Goal: Task Accomplishment & Management: Complete application form

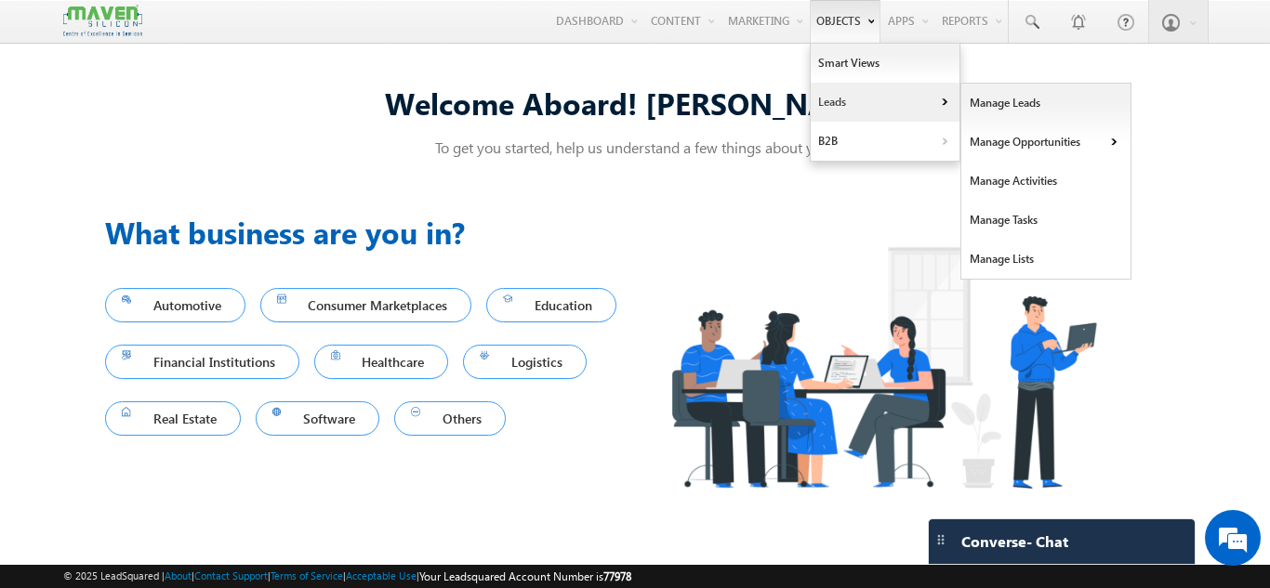
click at [835, 100] on link "Leads" at bounding box center [885, 102] width 149 height 39
click at [983, 92] on link "Manage Leads" at bounding box center [1046, 103] width 170 height 39
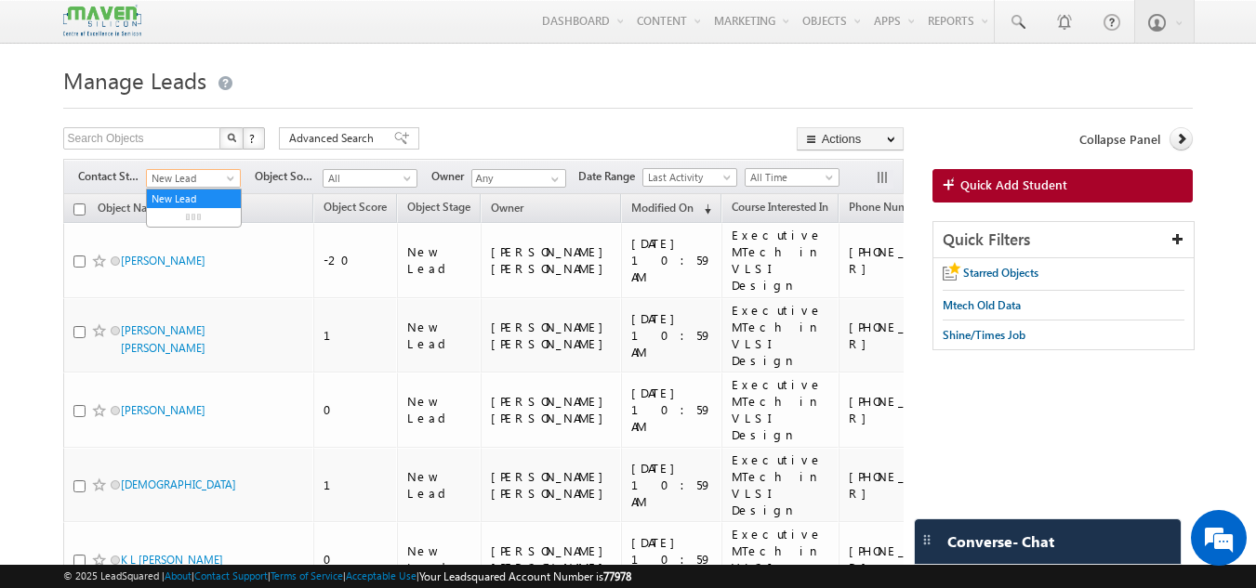
click at [219, 175] on span "New Lead" at bounding box center [191, 178] width 88 height 17
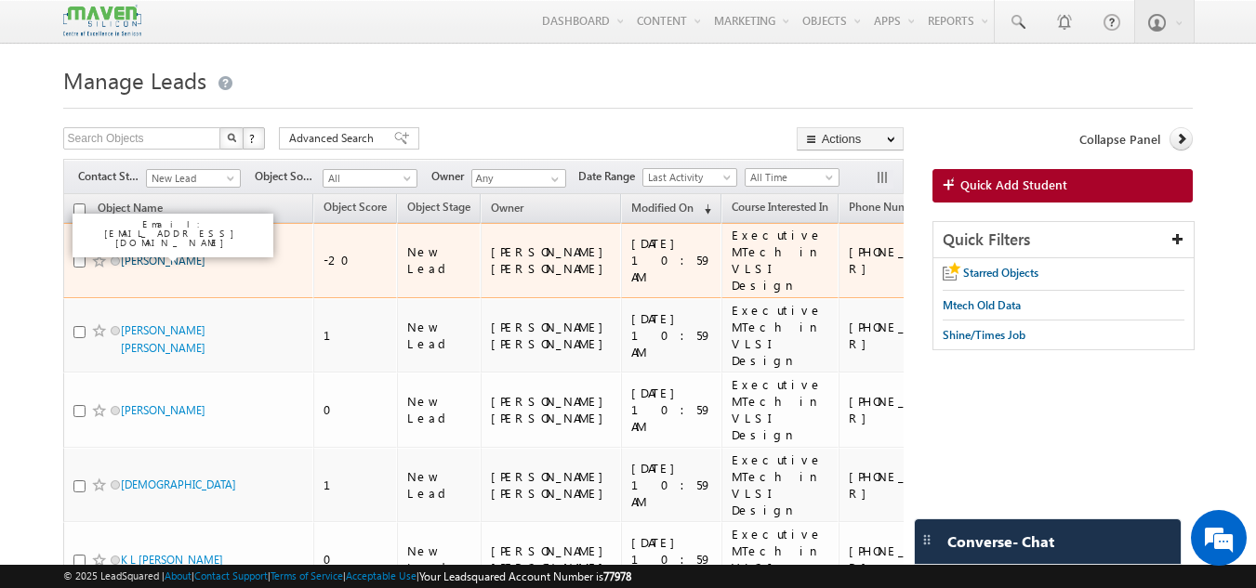
click at [137, 257] on link "yugesh" at bounding box center [163, 261] width 85 height 14
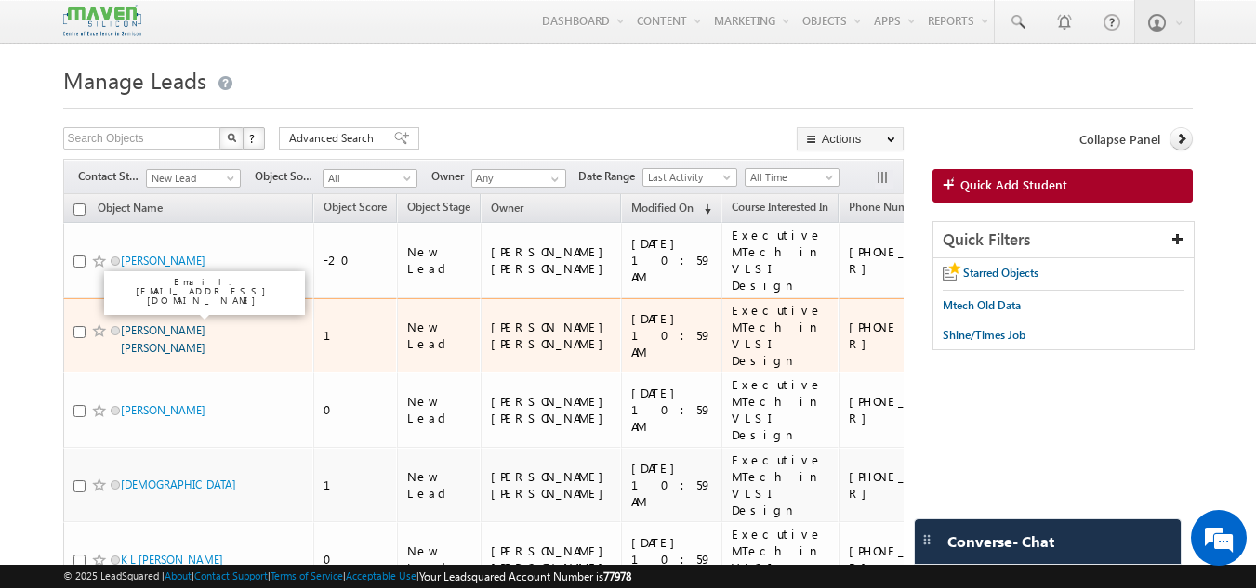
click at [146, 323] on link "kishore kumar anandu" at bounding box center [163, 339] width 85 height 32
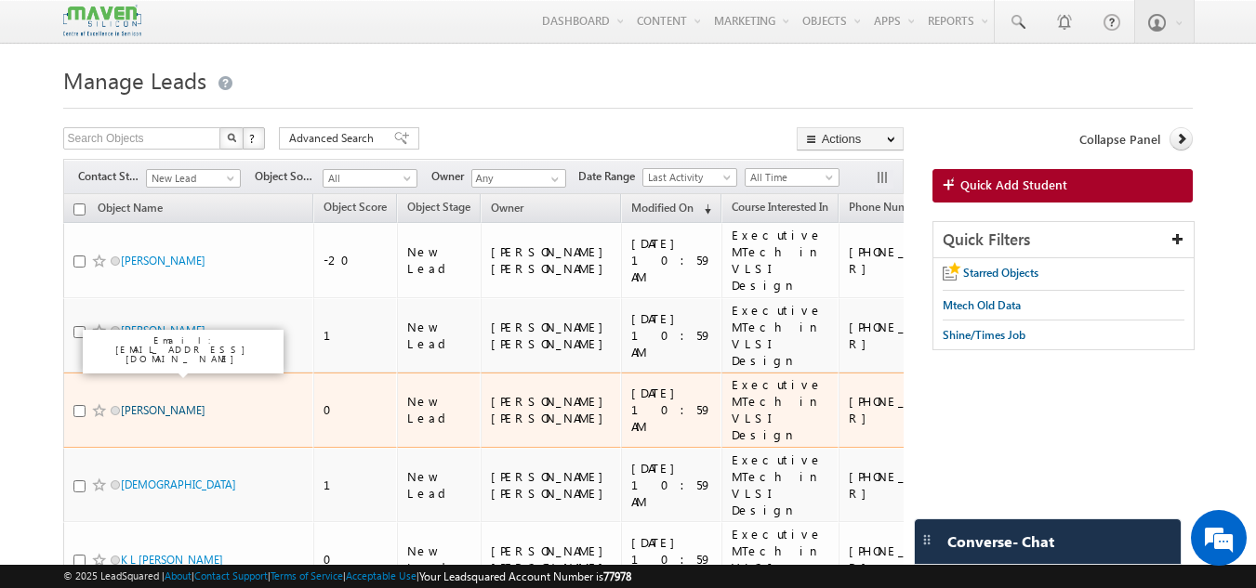
click at [149, 403] on link "[PERSON_NAME]" at bounding box center [163, 410] width 85 height 14
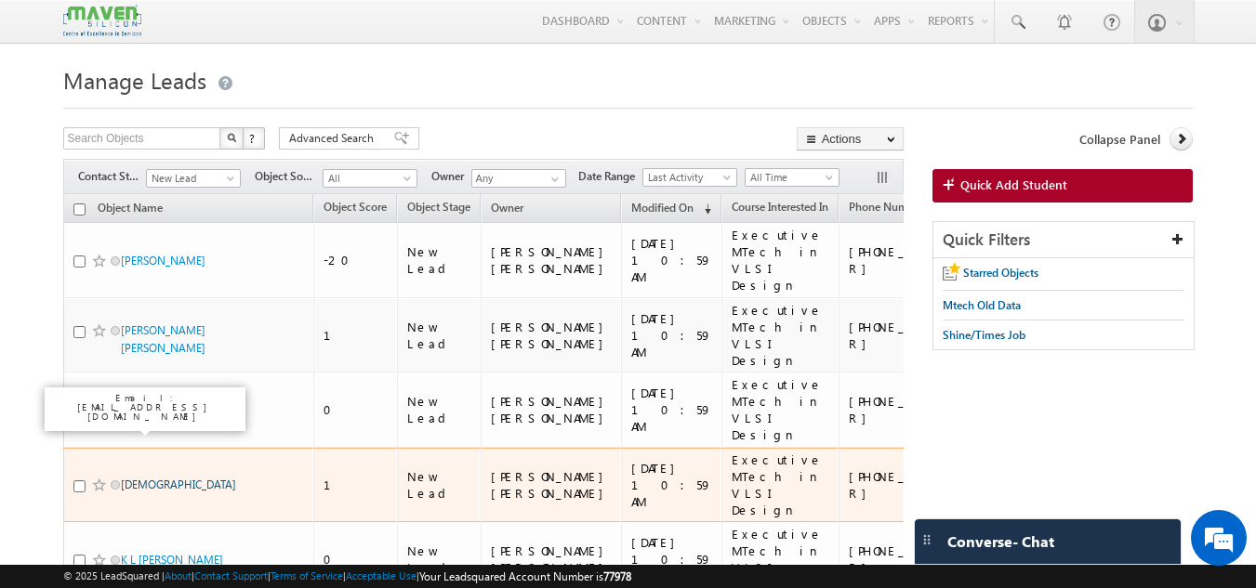
click at [138, 478] on link "Umesh" at bounding box center [178, 485] width 115 height 14
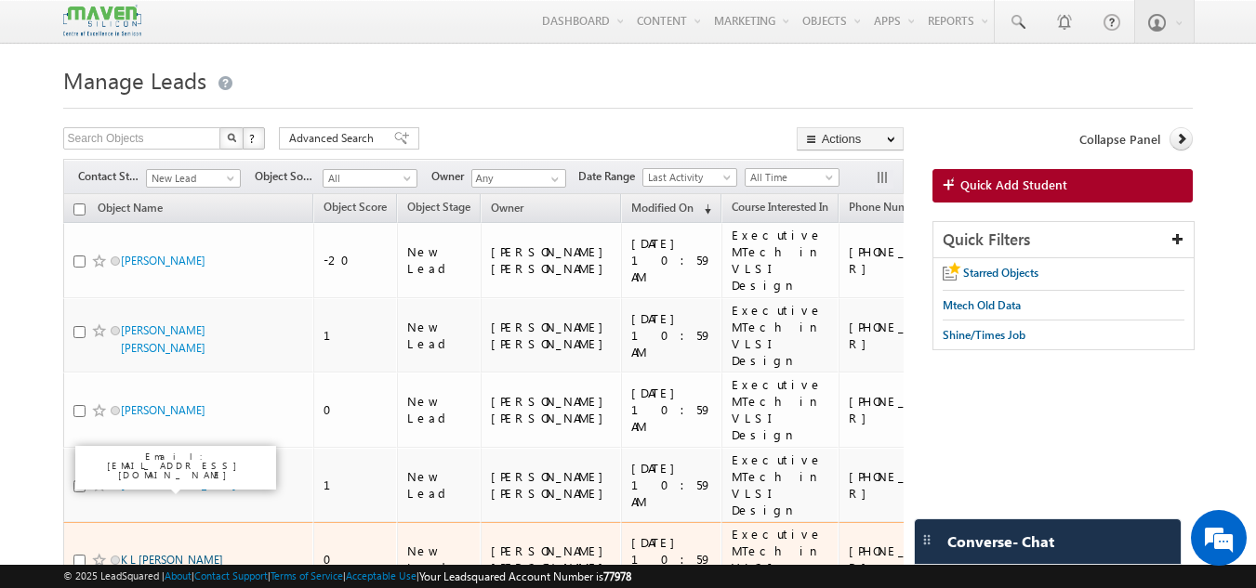
click at [139, 553] on link "K L Dhilip" at bounding box center [172, 560] width 102 height 14
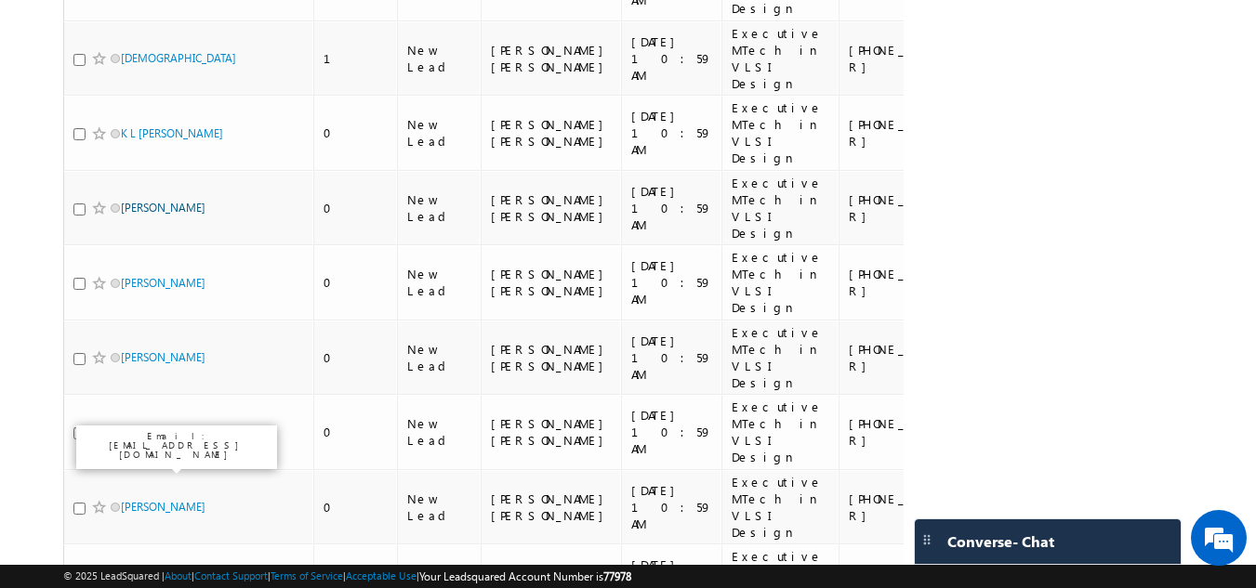
scroll to position [428, 0]
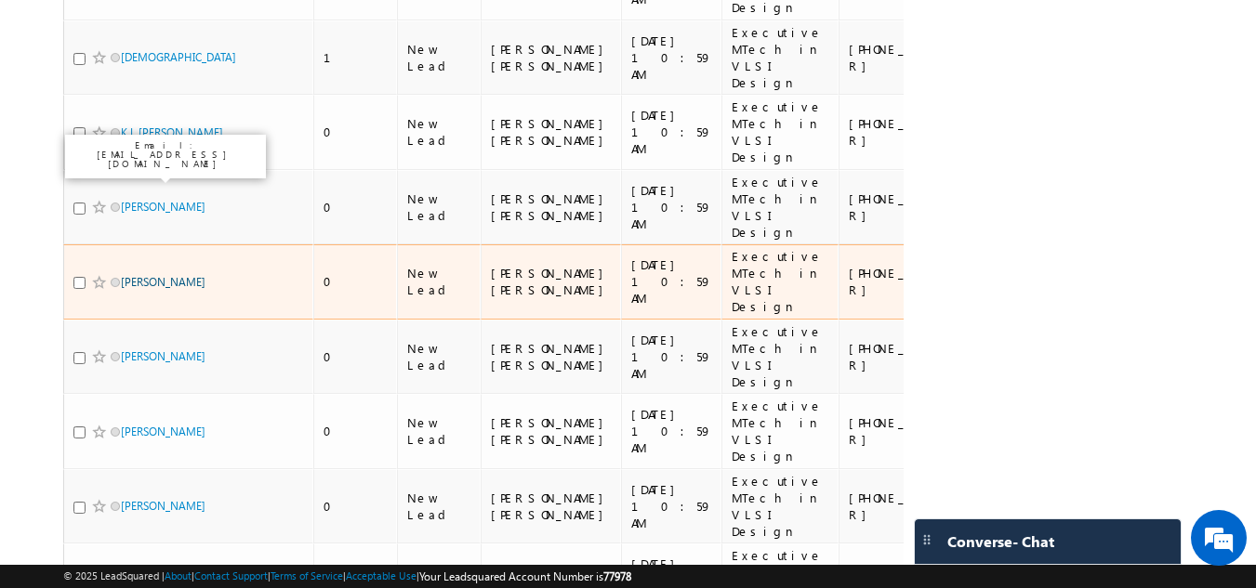
click at [135, 275] on link "Rajasekhar" at bounding box center [163, 282] width 85 height 14
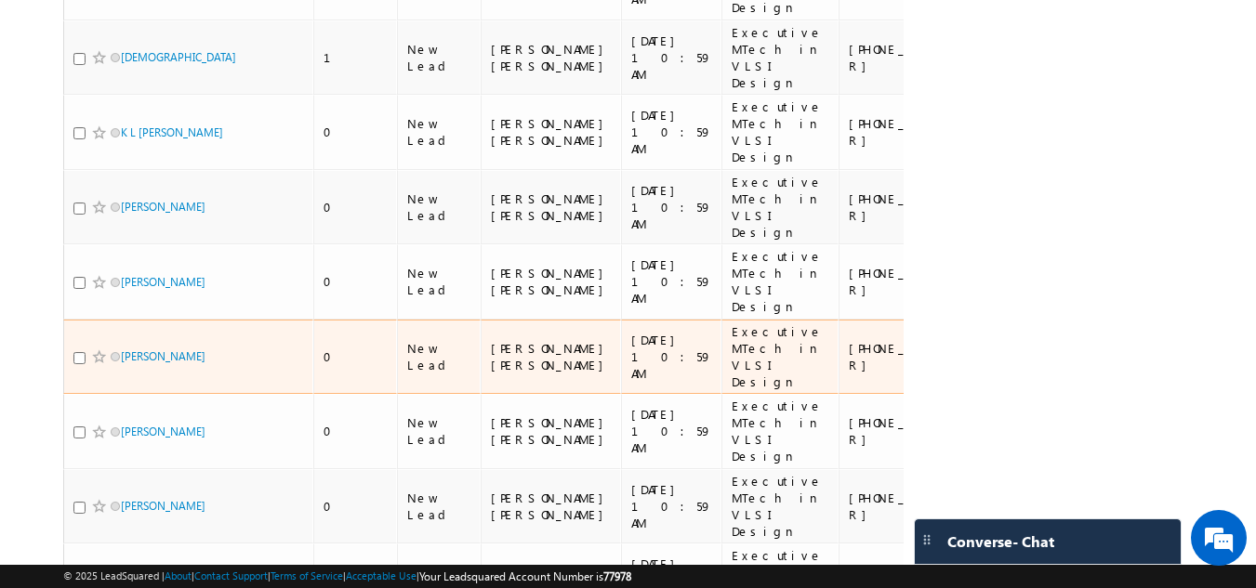
click at [139, 348] on span "Aishwarya Nayak" at bounding box center [183, 357] width 125 height 18
click at [139, 350] on link "Aishwarya Nayak" at bounding box center [163, 357] width 85 height 14
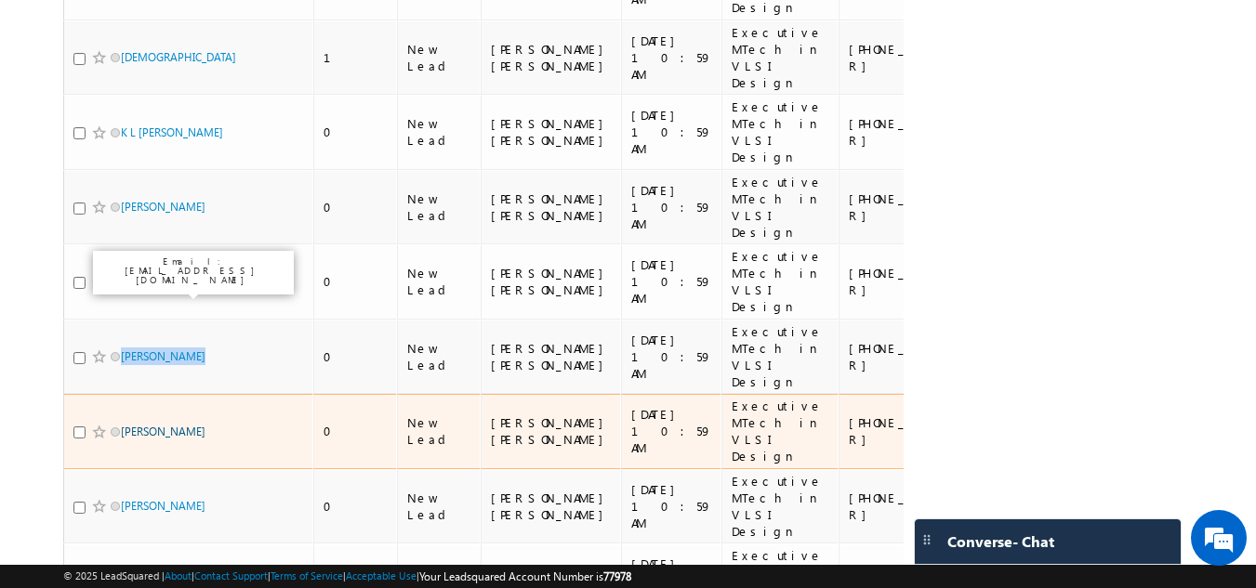
click at [139, 425] on link "Prathima G Kakade" at bounding box center [163, 432] width 85 height 14
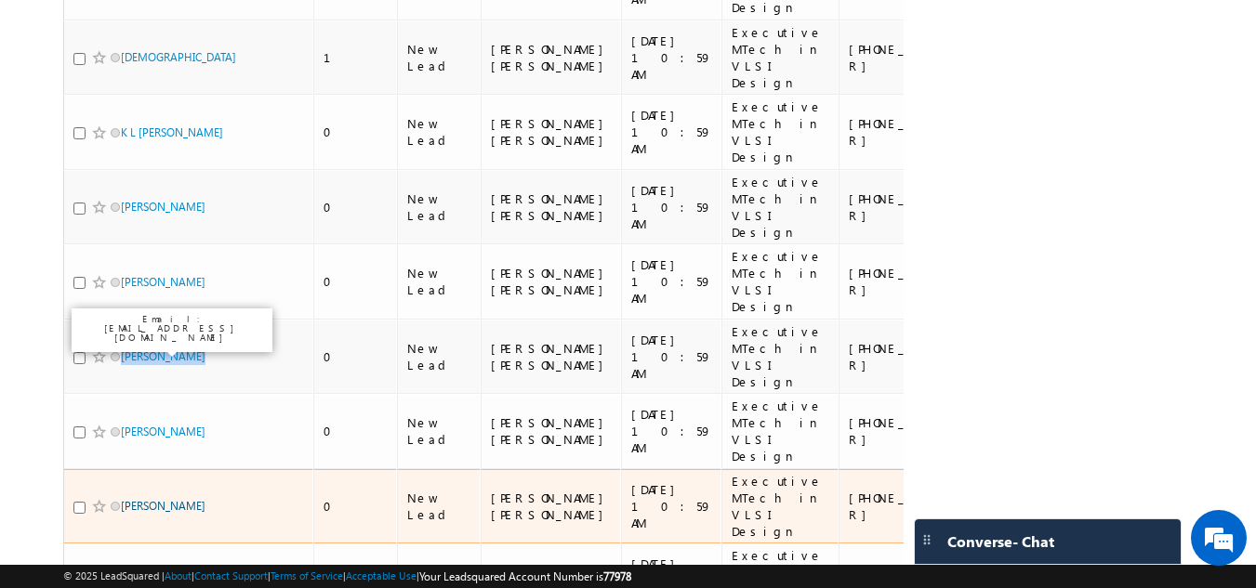
click at [139, 499] on link "Mariappan" at bounding box center [163, 506] width 85 height 14
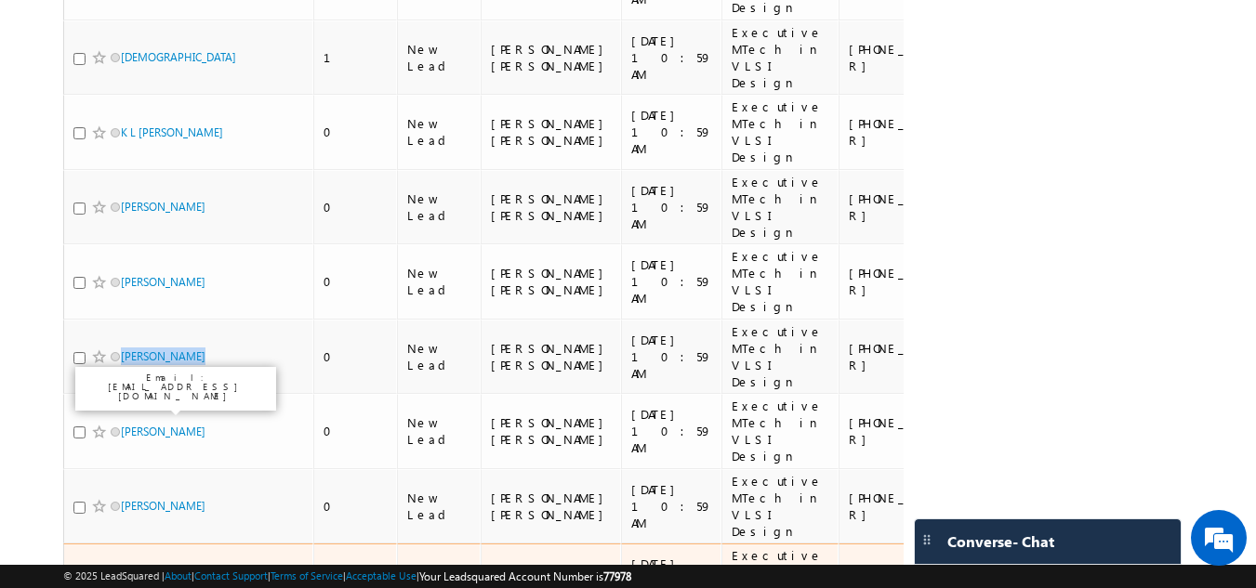
click at [145, 574] on link "Venkata Ramya" at bounding box center [163, 581] width 85 height 14
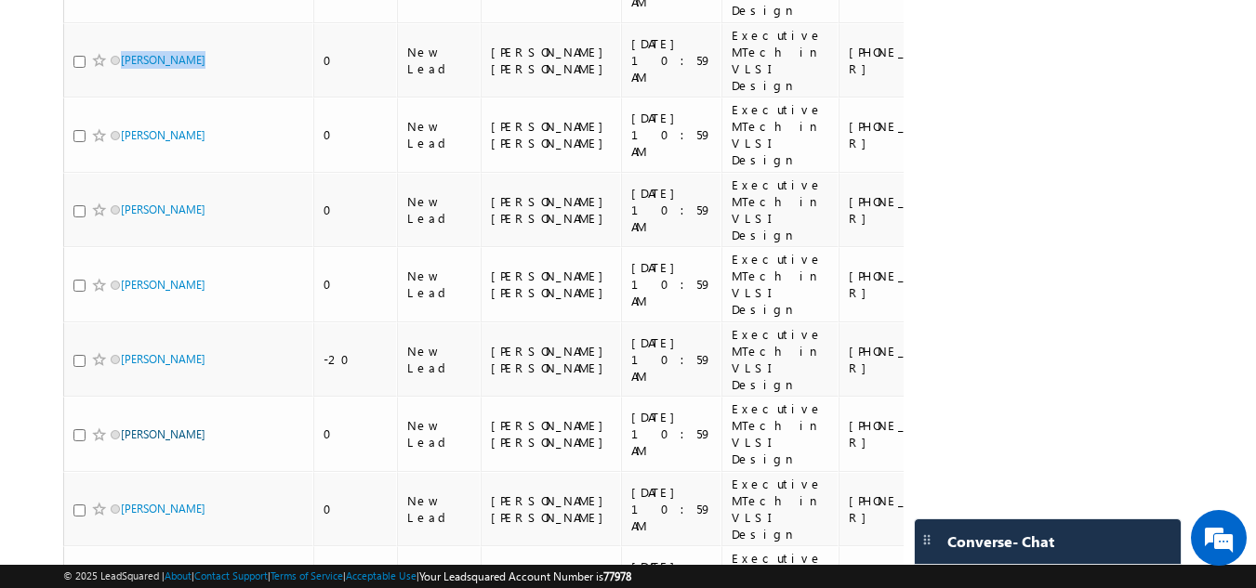
scroll to position [783, 0]
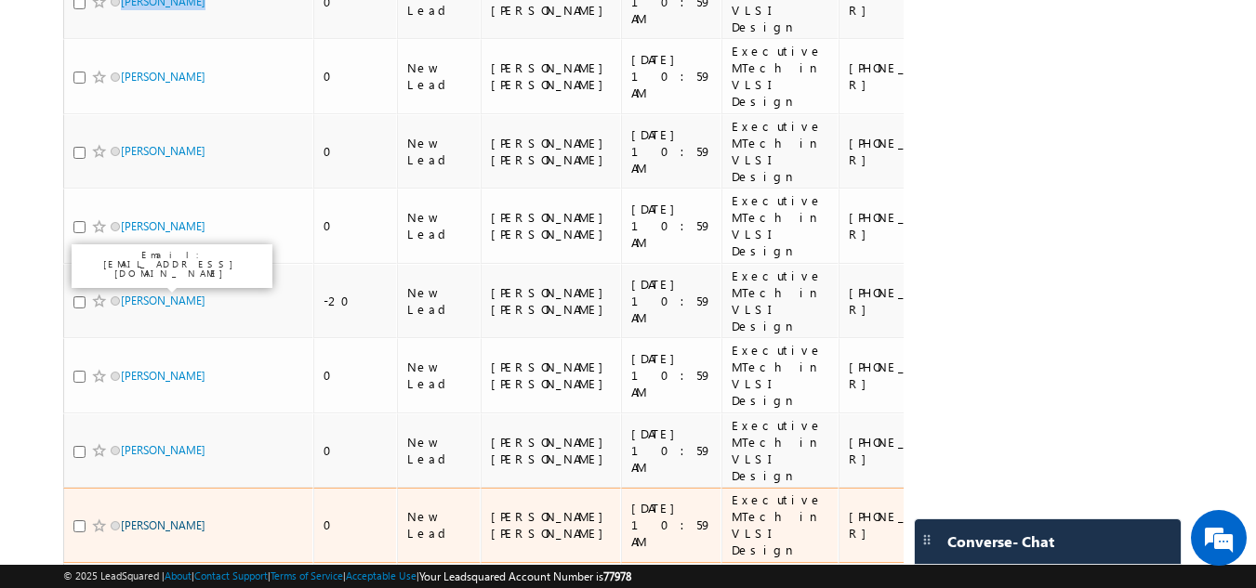
click at [143, 519] on link "Syamily Babu" at bounding box center [163, 526] width 85 height 14
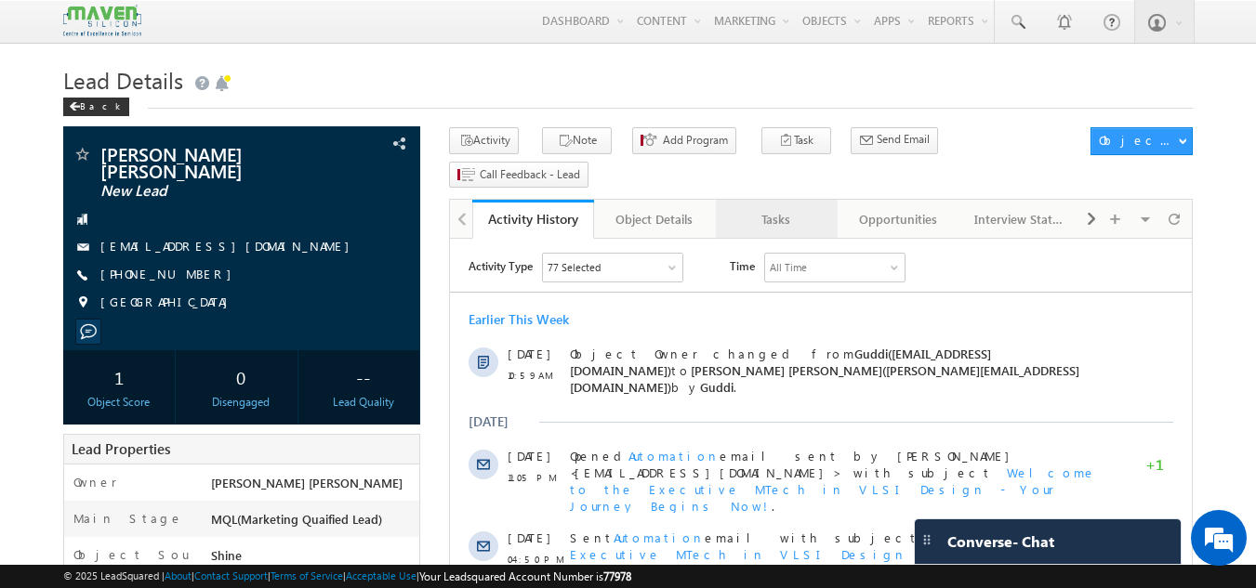
click at [785, 200] on link "Tasks" at bounding box center [777, 219] width 122 height 39
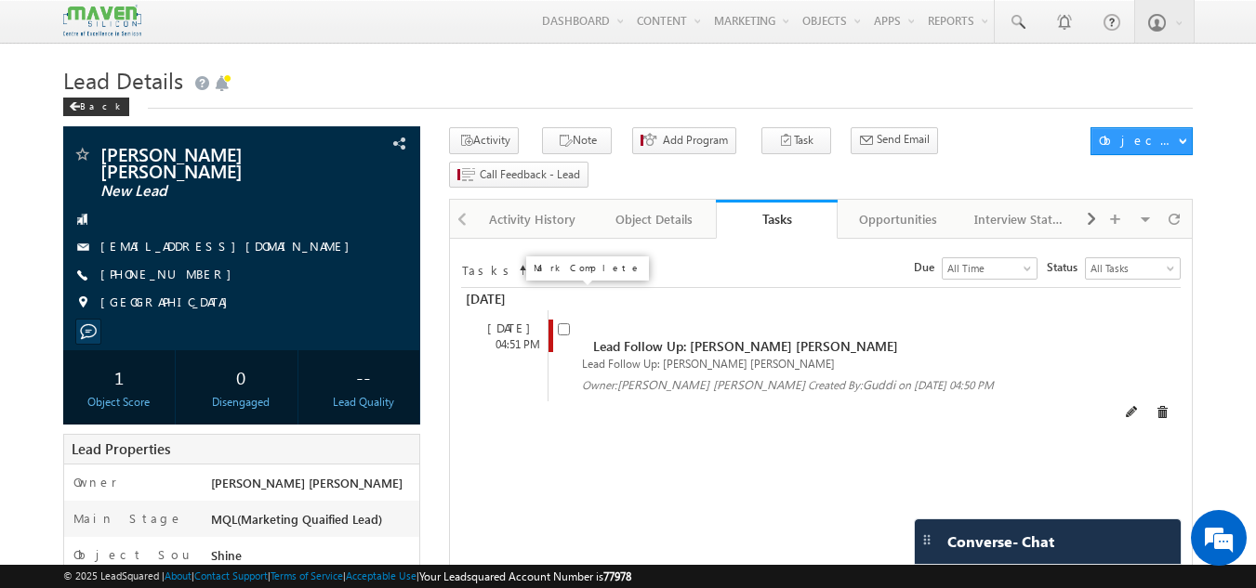
click at [565, 323] on input "checkbox" at bounding box center [564, 329] width 12 height 12
checkbox input "false"
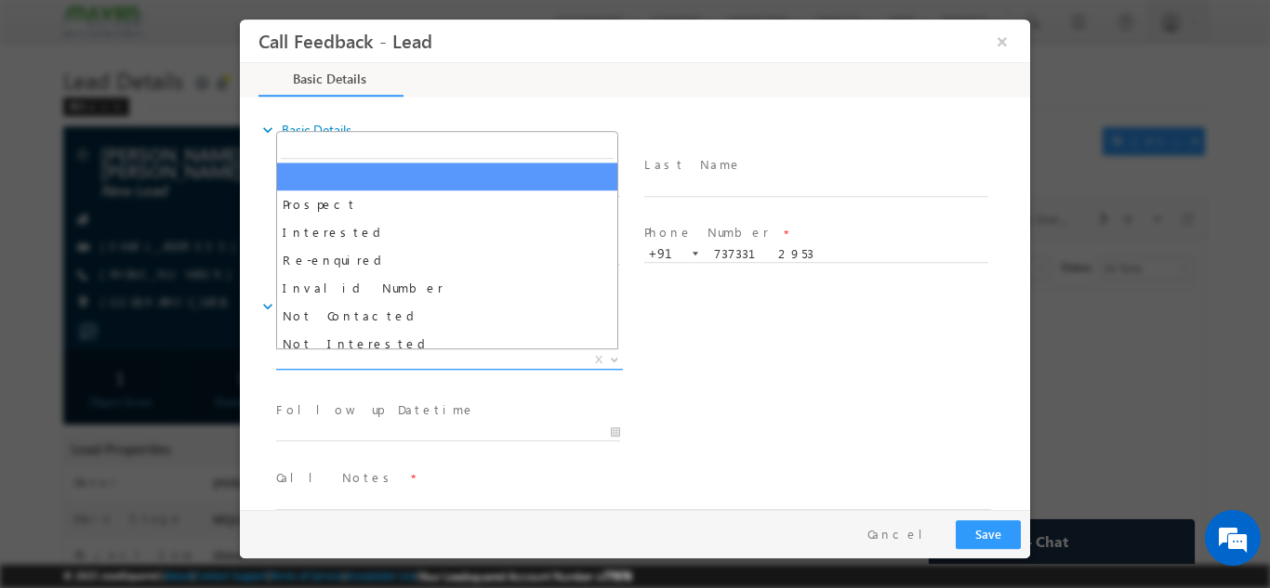
click at [431, 358] on span "X" at bounding box center [449, 359] width 347 height 19
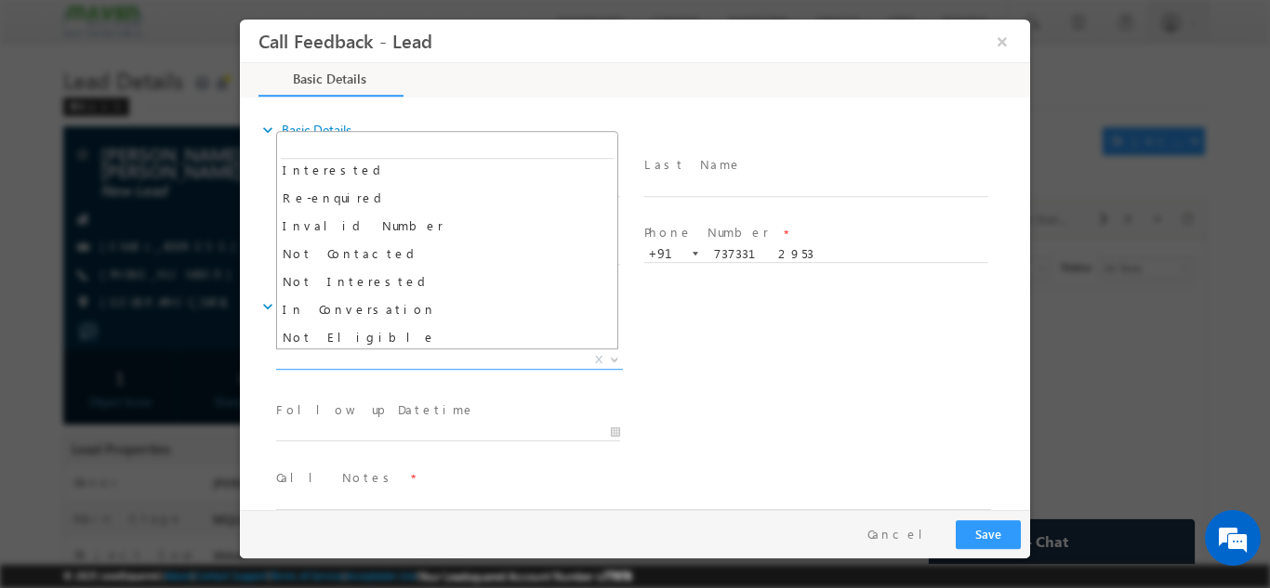
scroll to position [61, 0]
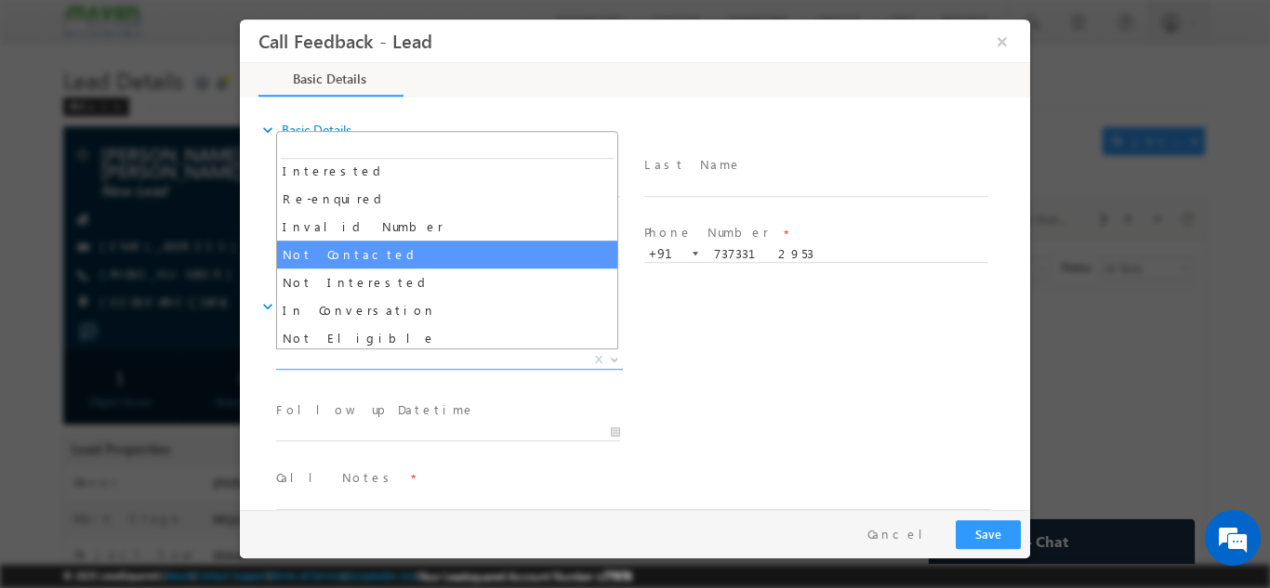
select select "Not Contacted"
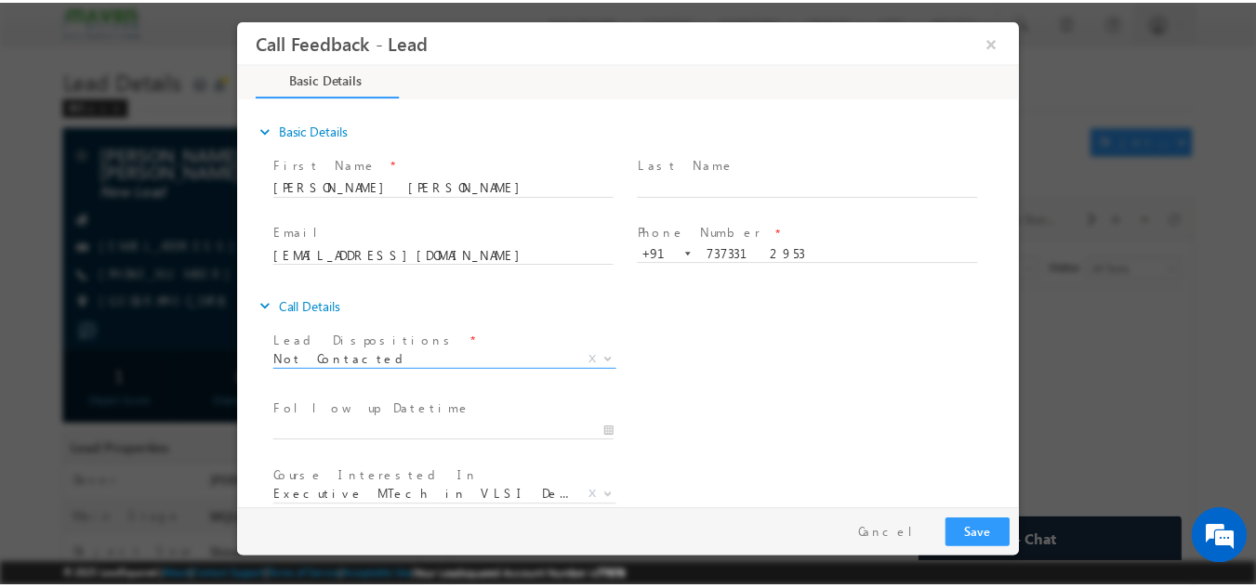
scroll to position [99, 0]
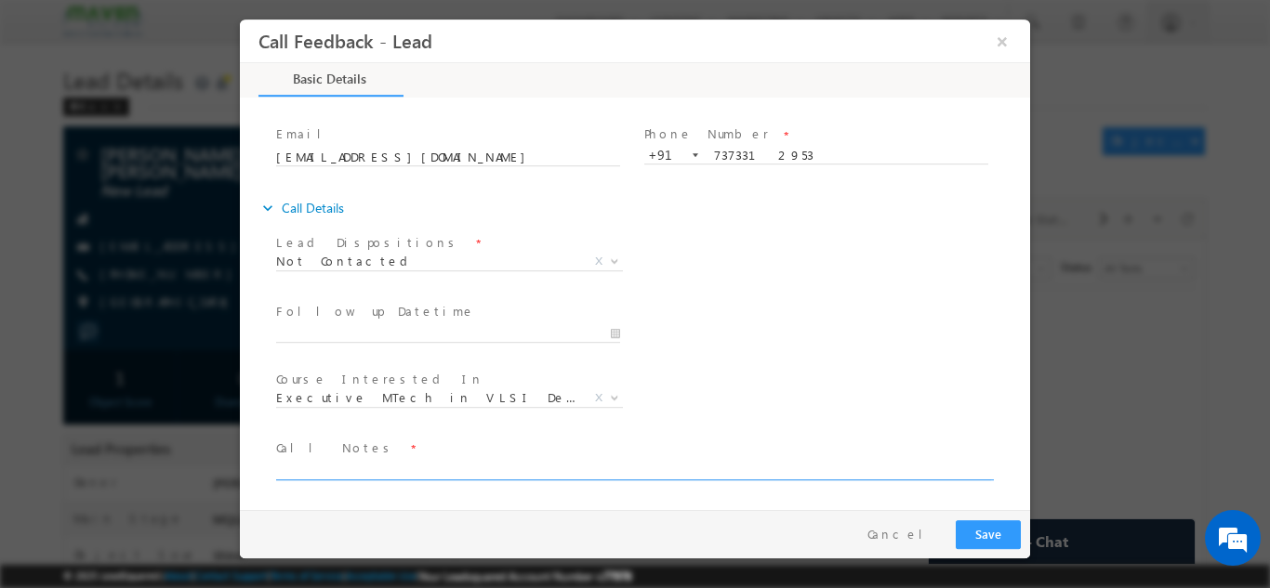
click at [385, 472] on textarea at bounding box center [633, 468] width 715 height 21
type textarea "disconnecting the call"
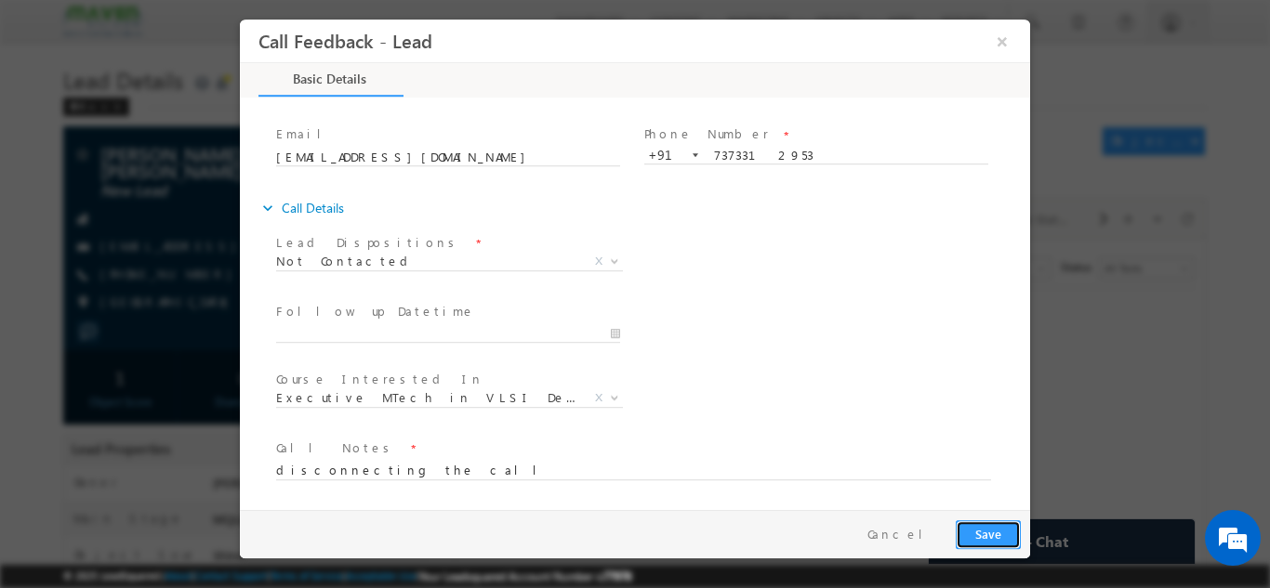
click at [997, 522] on button "Save" at bounding box center [988, 534] width 65 height 29
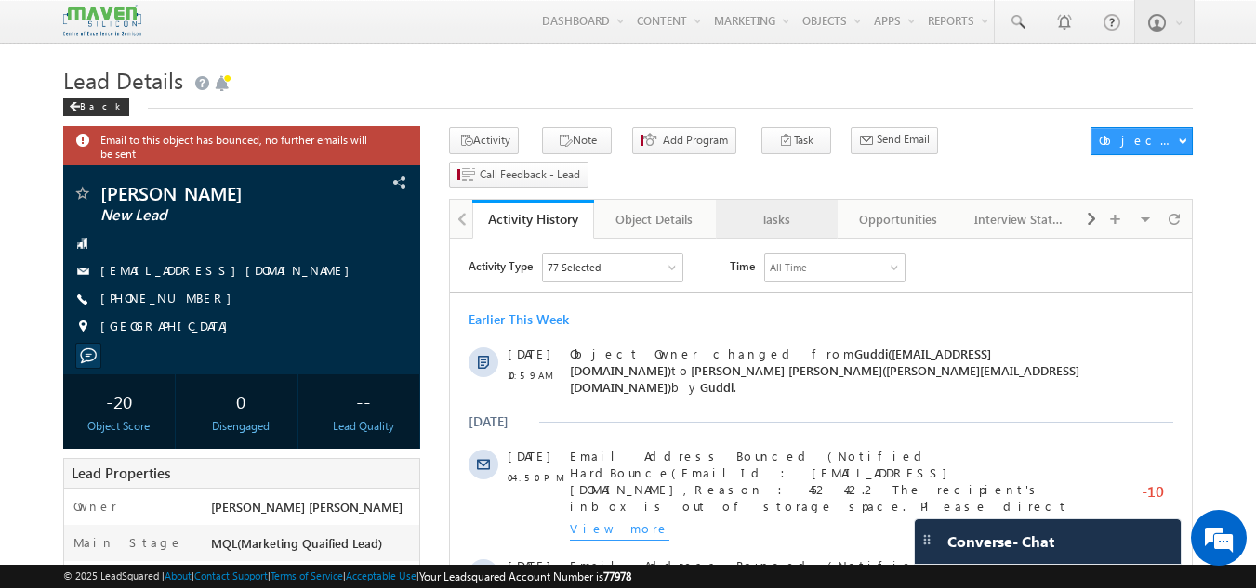
click at [781, 208] on div "Tasks" at bounding box center [776, 219] width 90 height 22
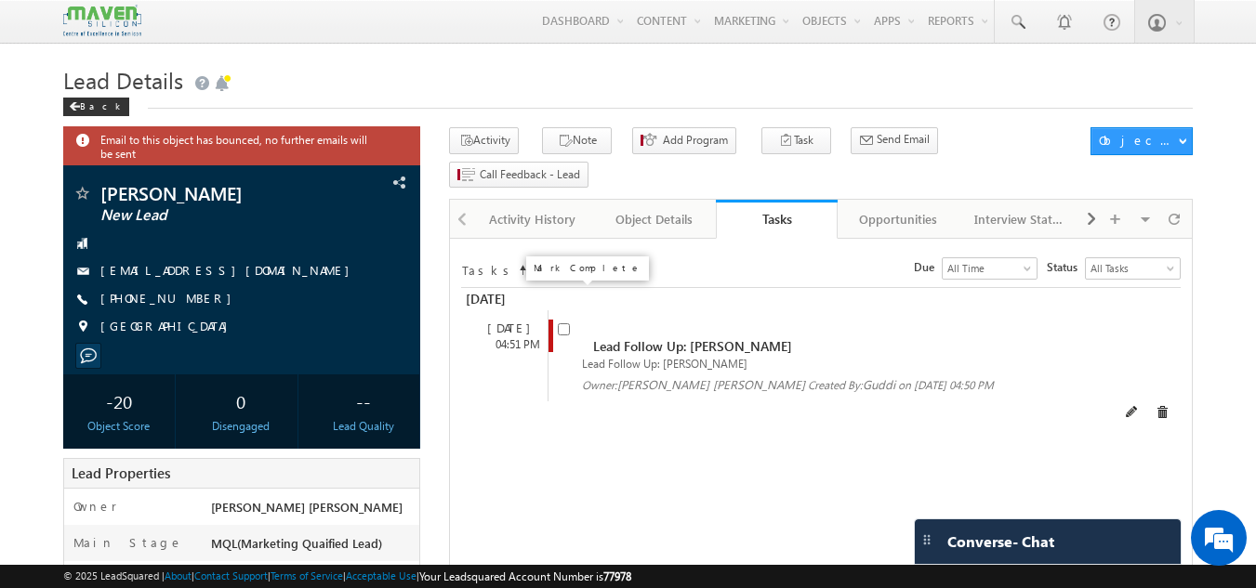
click at [560, 323] on input "checkbox" at bounding box center [564, 329] width 12 height 12
checkbox input "false"
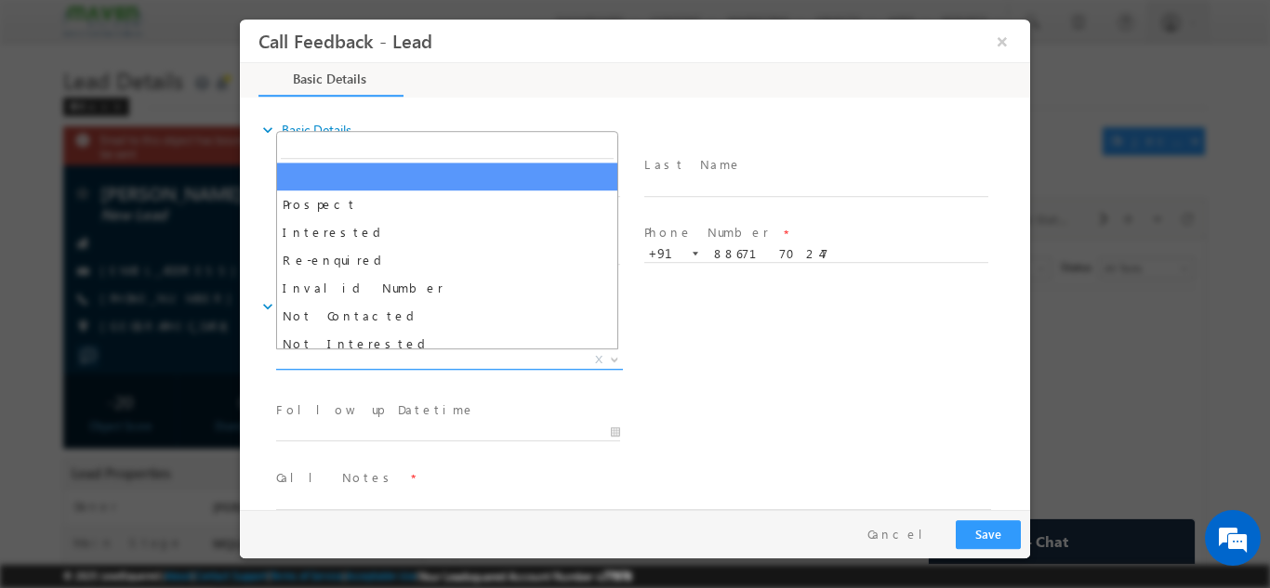
click at [470, 366] on span "X" at bounding box center [449, 359] width 347 height 19
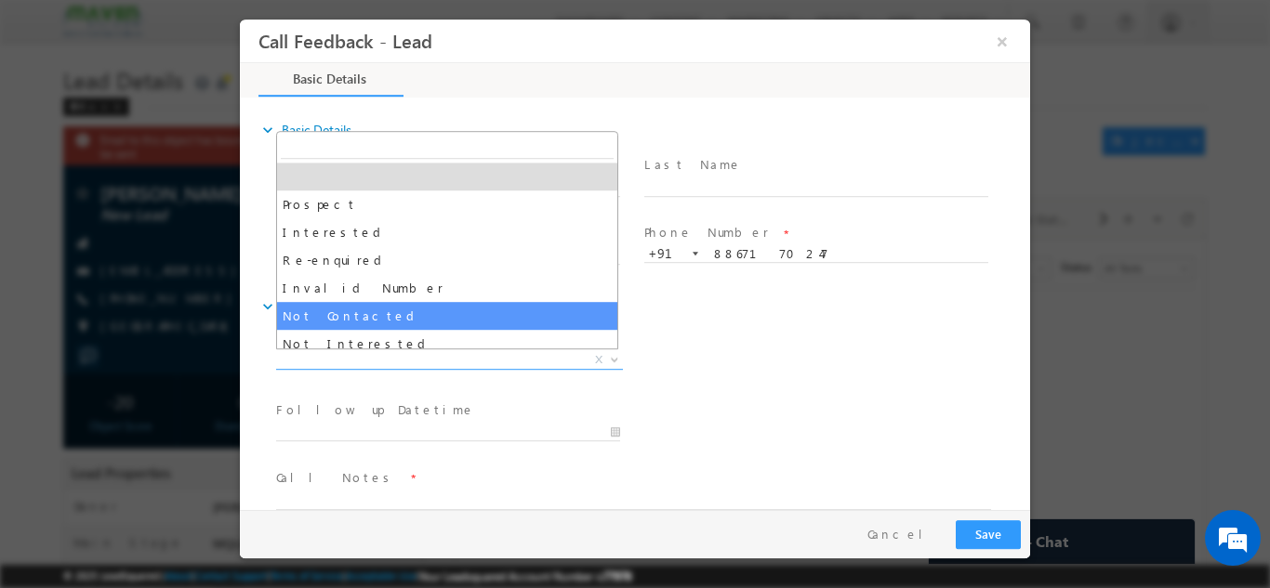
select select "Not Contacted"
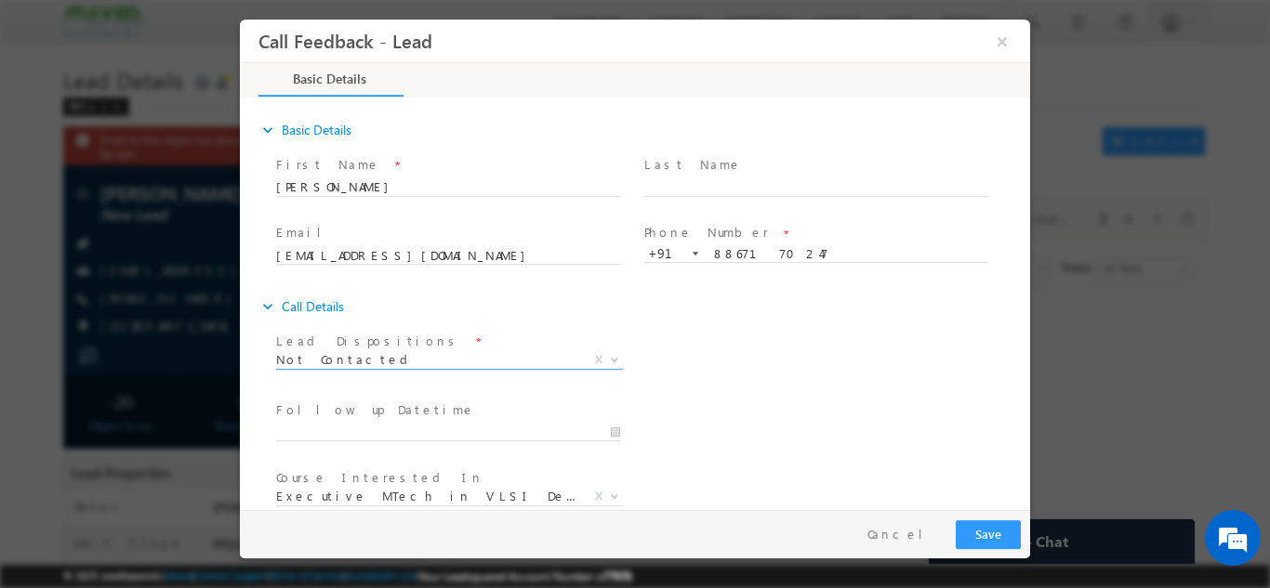
scroll to position [99, 0]
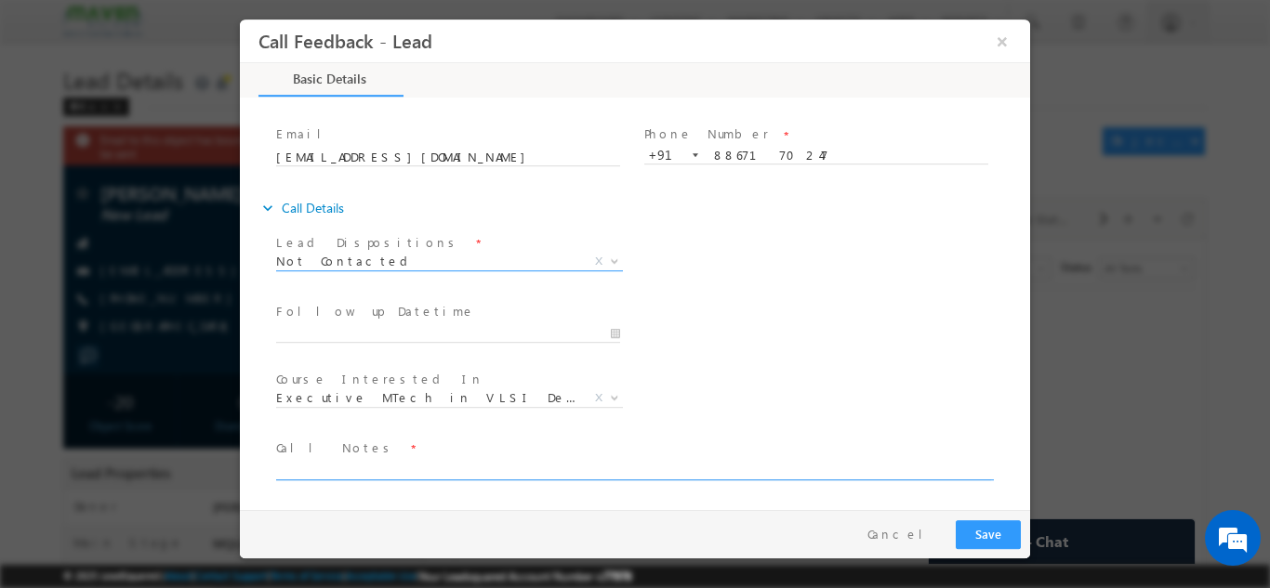
click at [510, 468] on textarea at bounding box center [633, 468] width 715 height 21
type textarea "dnp"
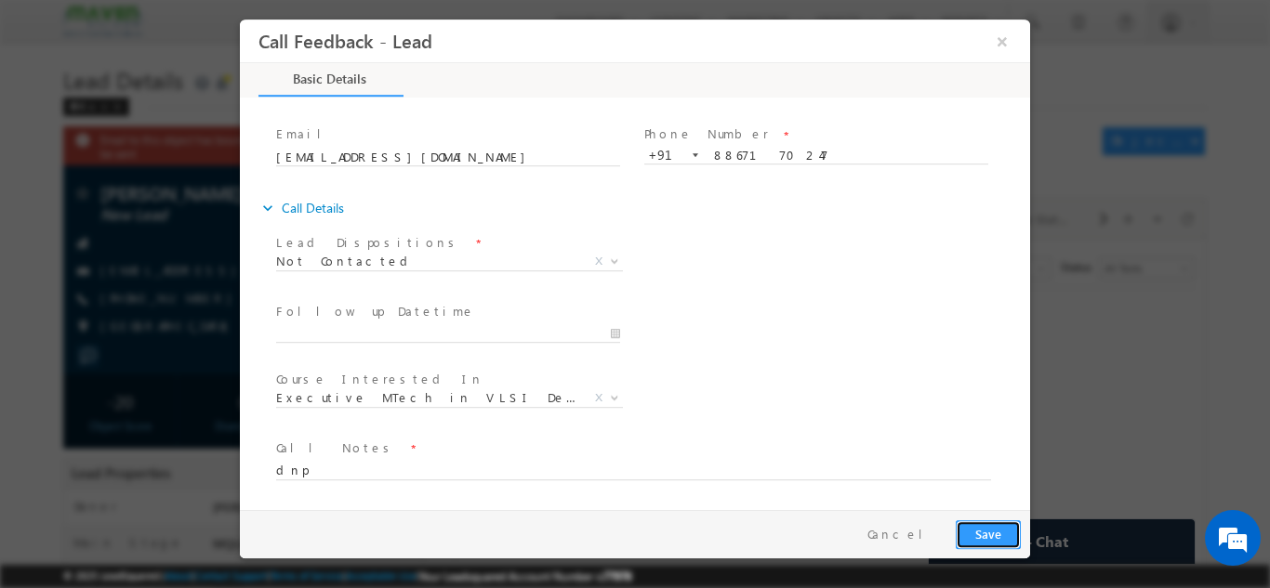
click at [979, 532] on button "Save" at bounding box center [988, 534] width 65 height 29
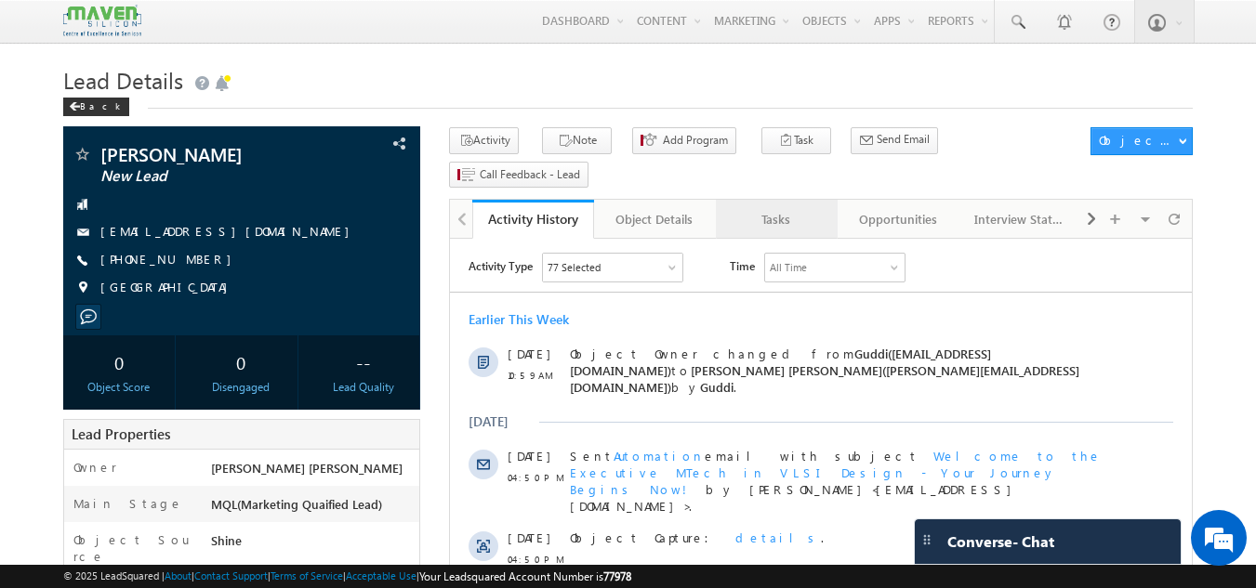
click at [773, 208] on div "Tasks" at bounding box center [776, 219] width 90 height 22
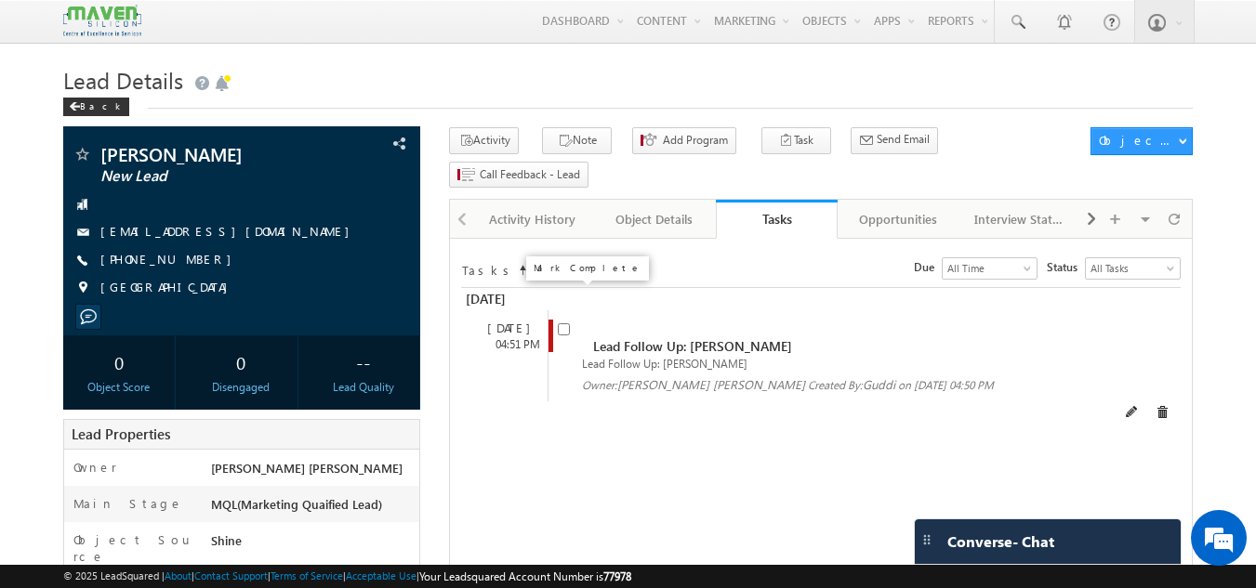
click at [563, 323] on input "checkbox" at bounding box center [564, 329] width 12 height 12
checkbox input "false"
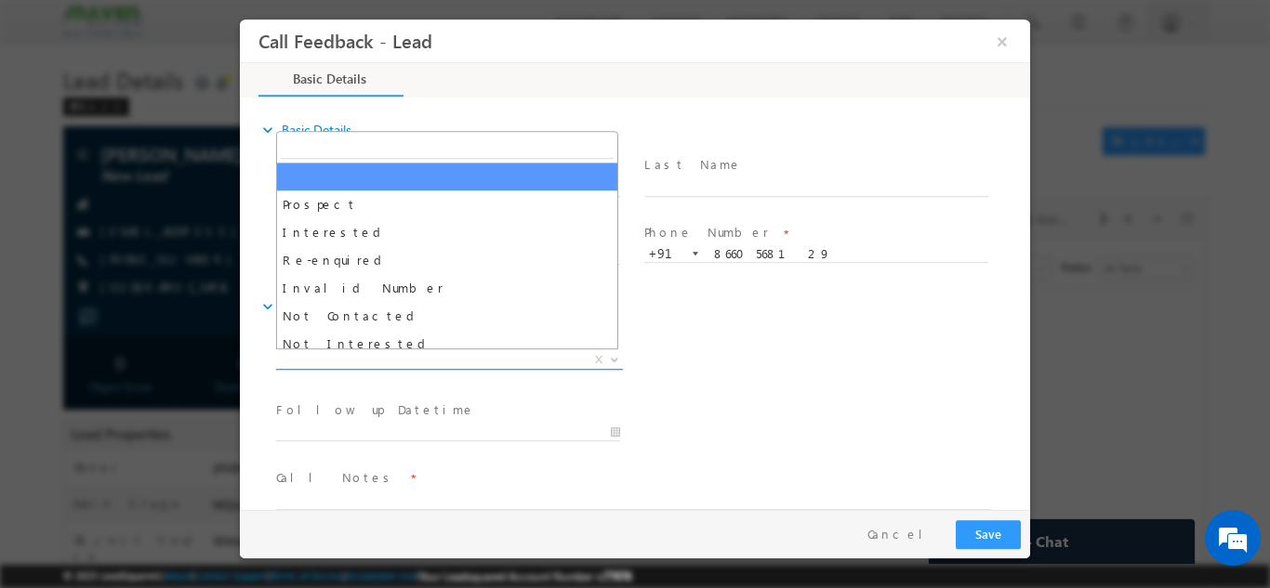
click at [513, 363] on span "X" at bounding box center [449, 359] width 347 height 19
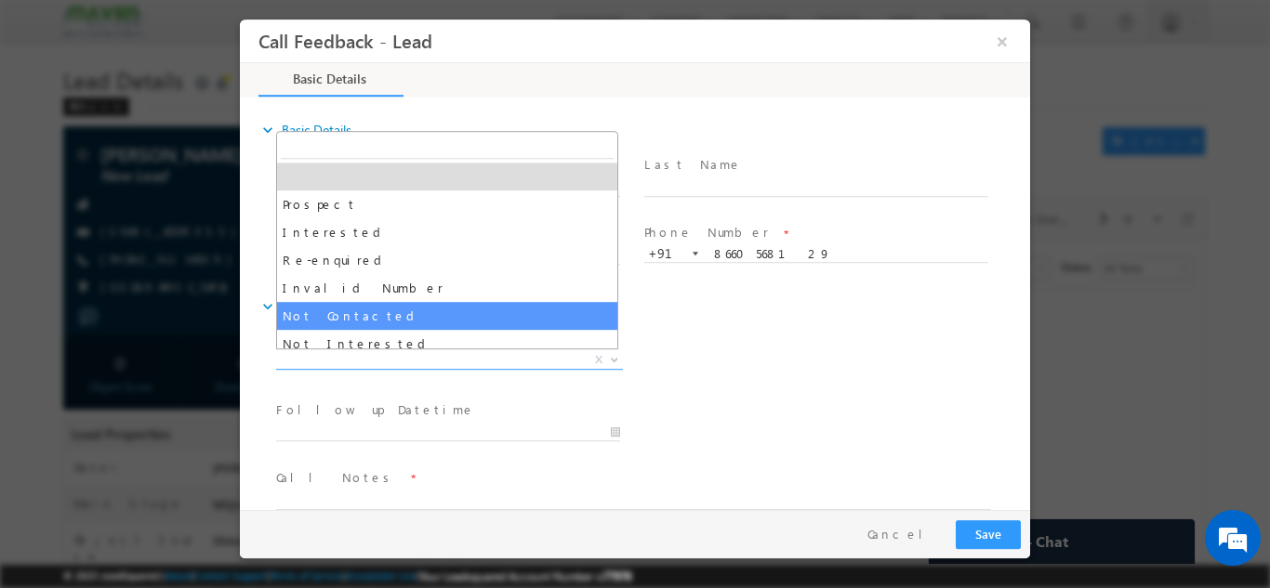
select select "Not Contacted"
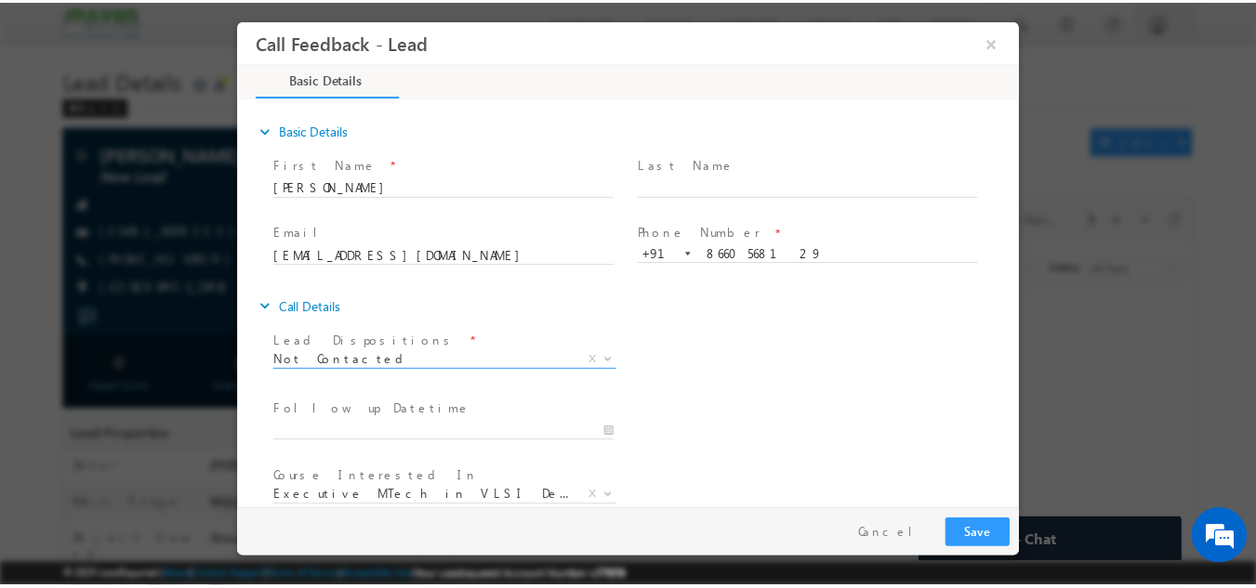
scroll to position [99, 0]
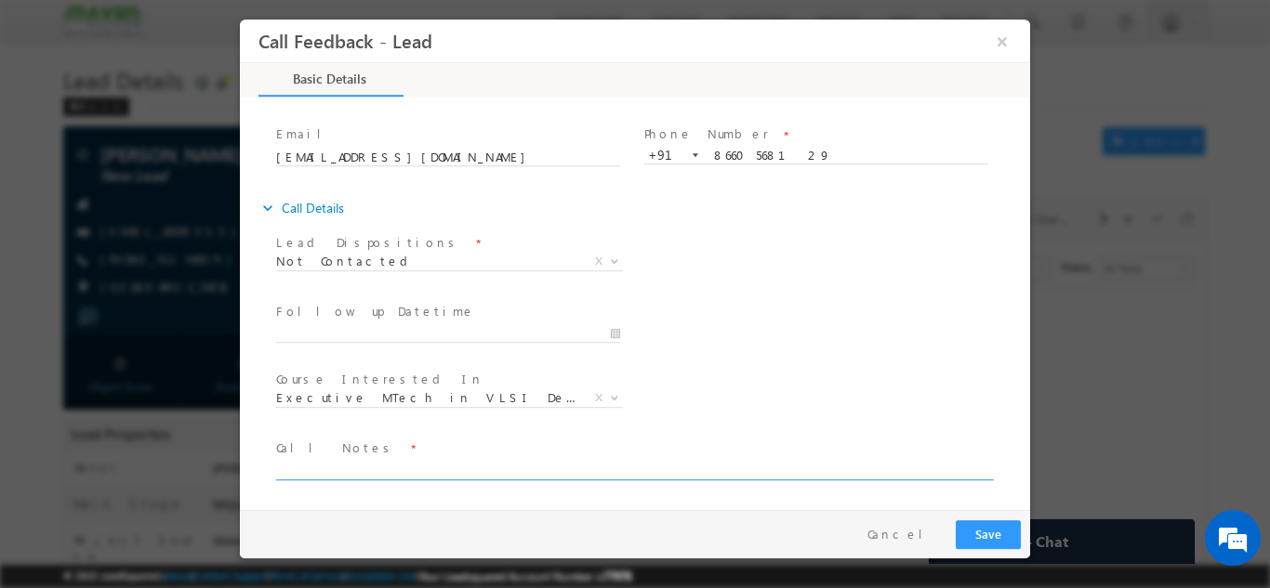
click at [478, 469] on textarea at bounding box center [633, 468] width 715 height 21
type textarea "dnp"
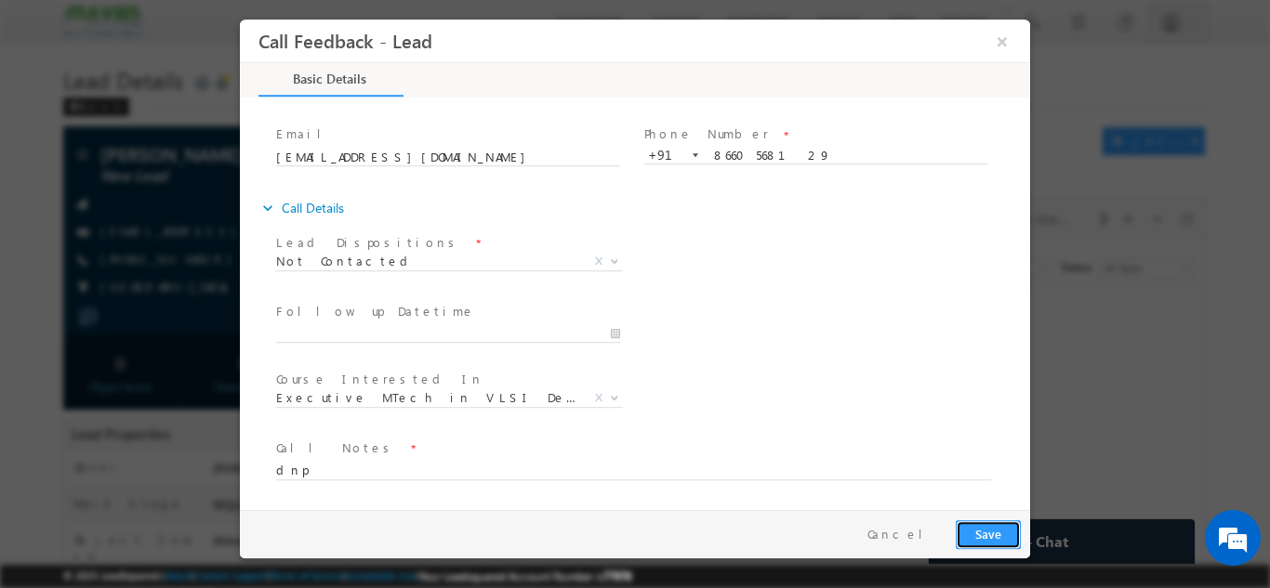
click at [1002, 530] on button "Save" at bounding box center [988, 534] width 65 height 29
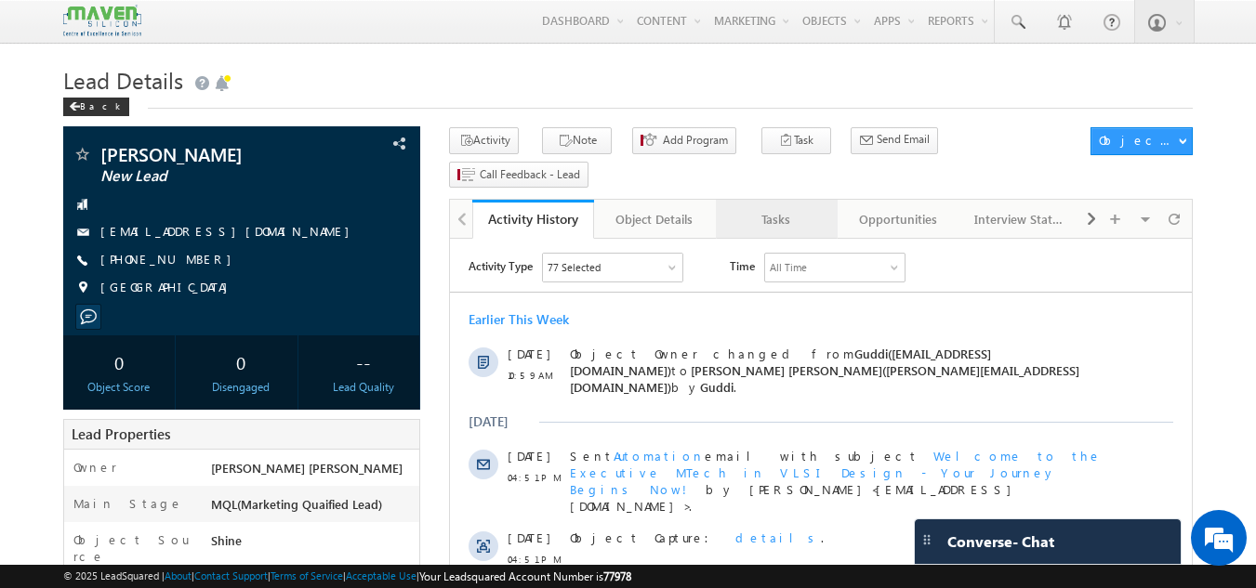
click at [771, 200] on link "Tasks" at bounding box center [777, 219] width 122 height 39
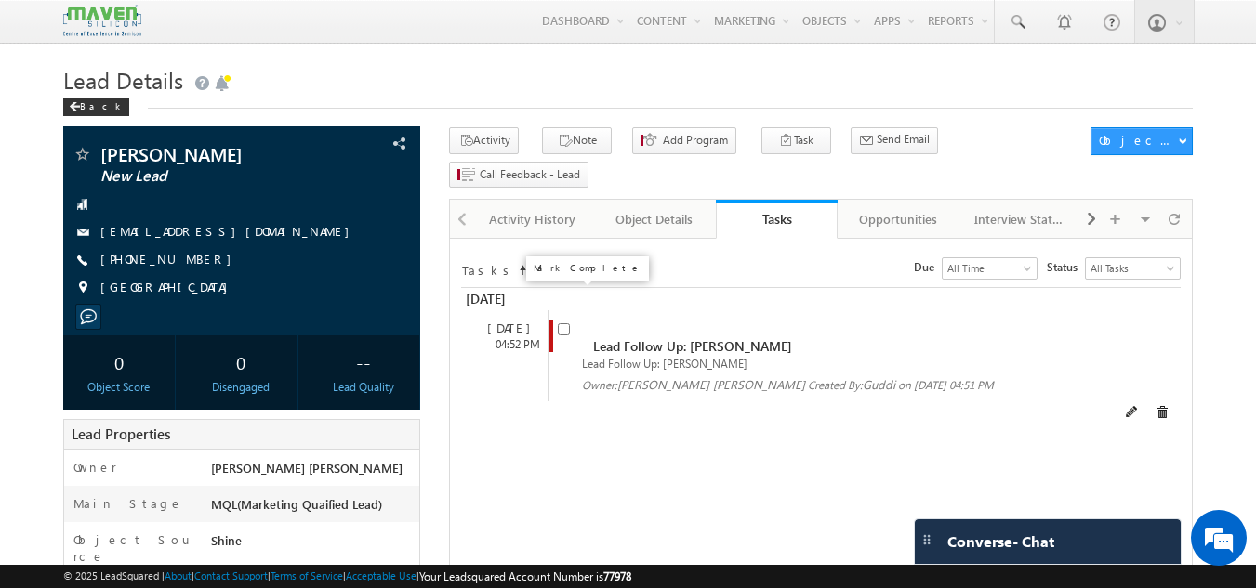
click at [565, 323] on input "checkbox" at bounding box center [564, 329] width 12 height 12
checkbox input "false"
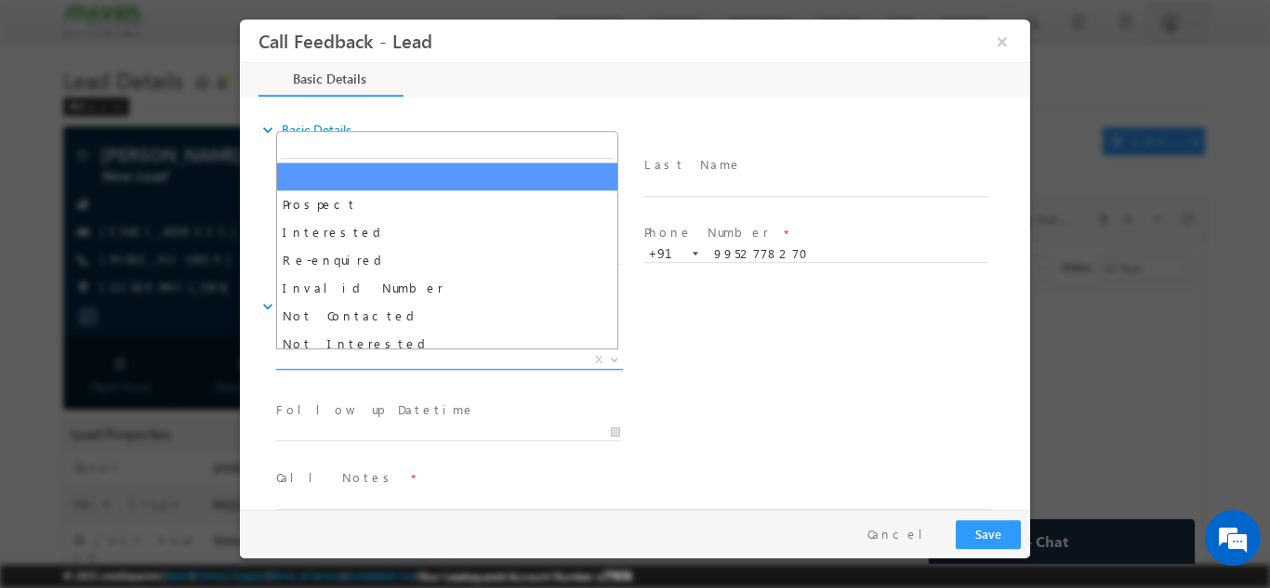
click at [504, 367] on span "Prospect Interested Re-enquired Invalid Number Not Contacted Not Interested In …" at bounding box center [456, 362] width 361 height 22
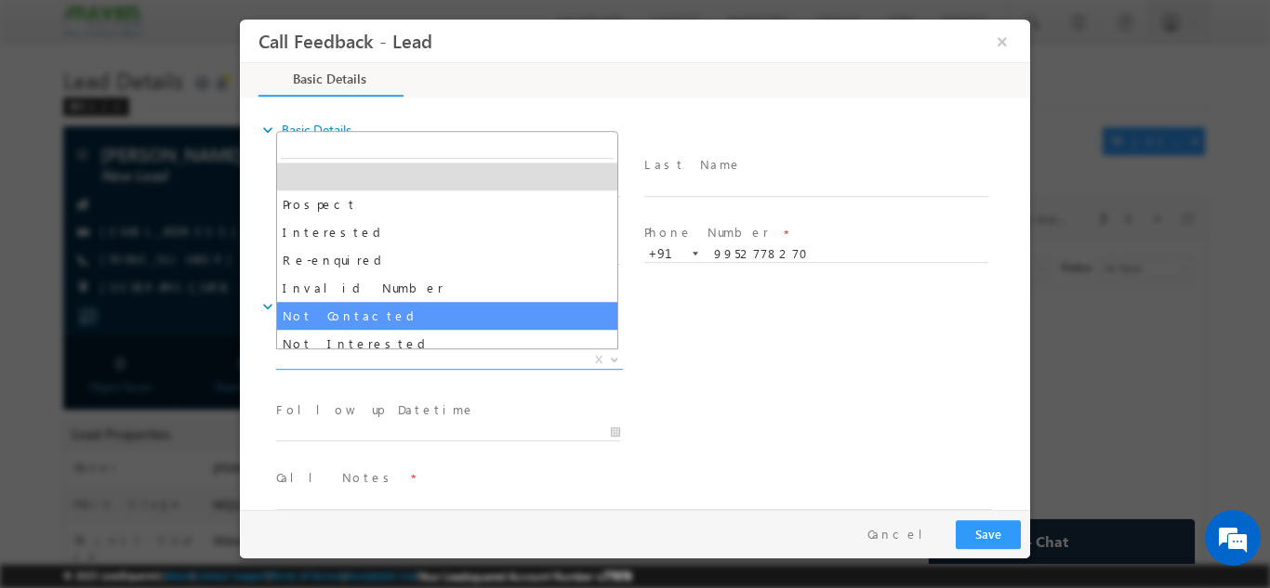
select select "Not Contacted"
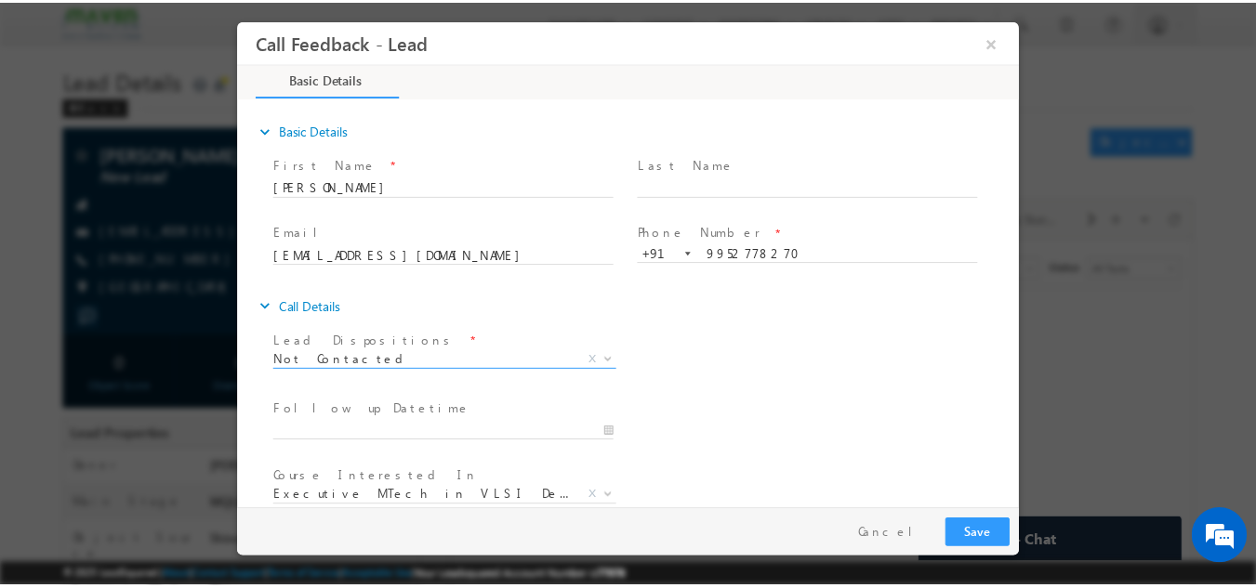
scroll to position [99, 0]
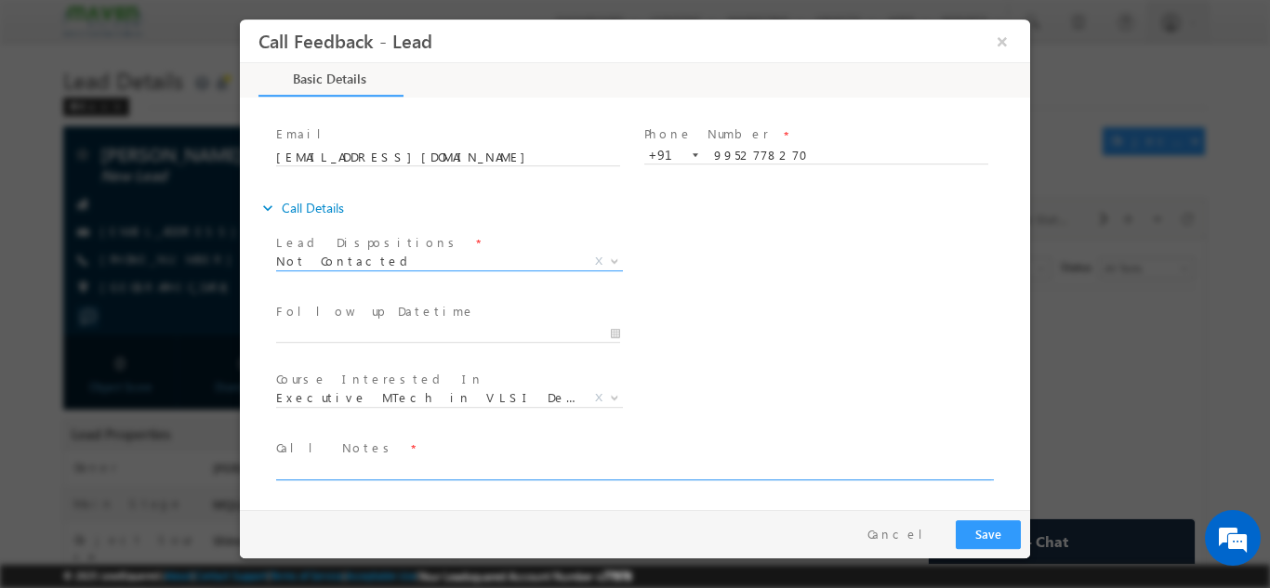
click at [384, 475] on textarea at bounding box center [633, 468] width 715 height 21
type textarea "dnp"
click at [983, 527] on button "Save" at bounding box center [988, 534] width 65 height 29
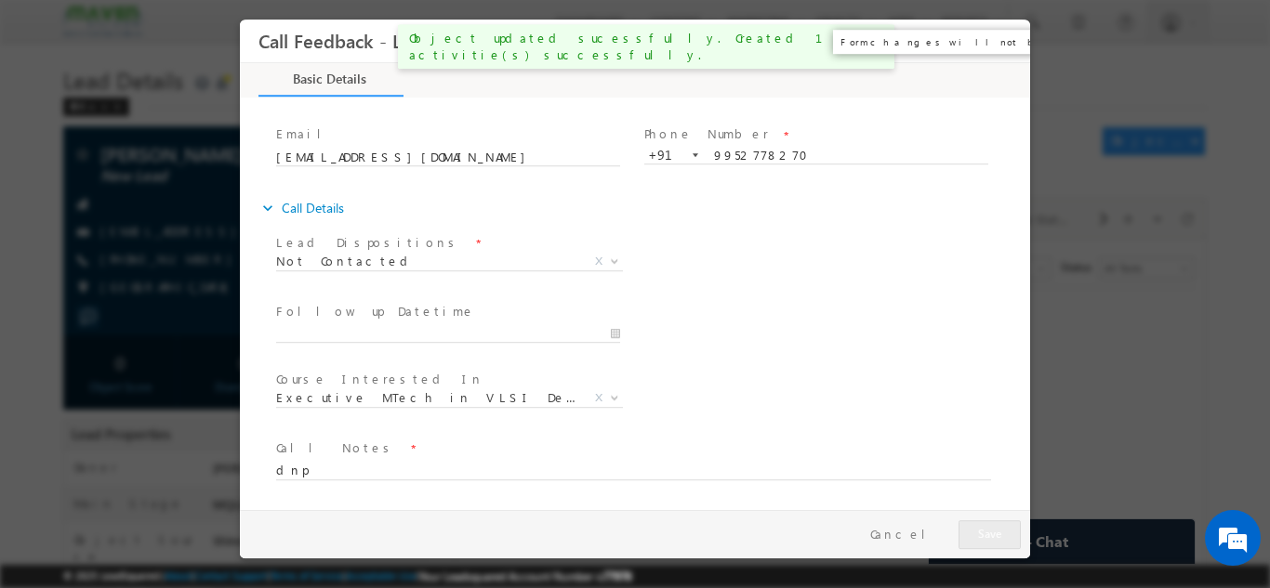
click at [995, 49] on button "×" at bounding box center [1002, 40] width 32 height 34
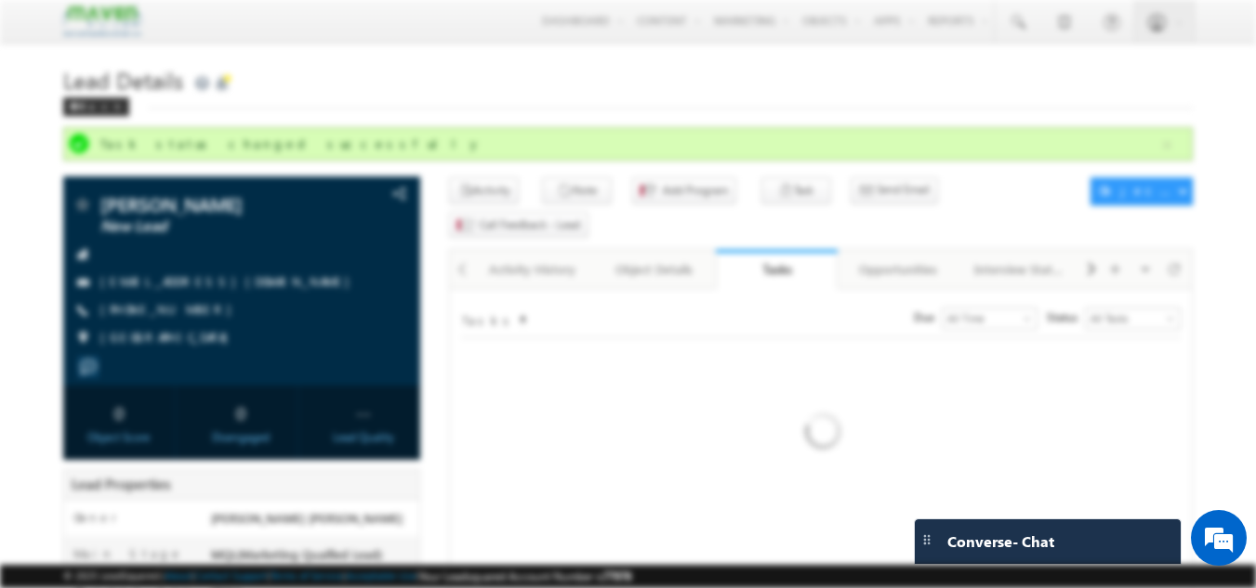
click at [995, 56] on div at bounding box center [628, 289] width 790 height 539
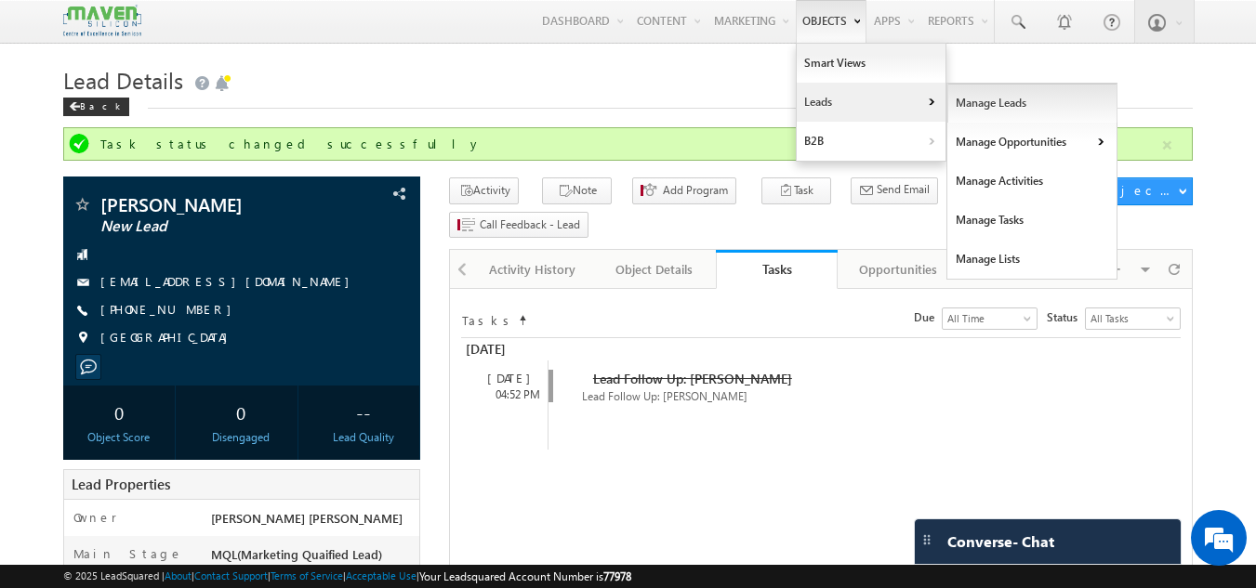
click at [962, 99] on link "Manage Leads" at bounding box center [1032, 103] width 170 height 39
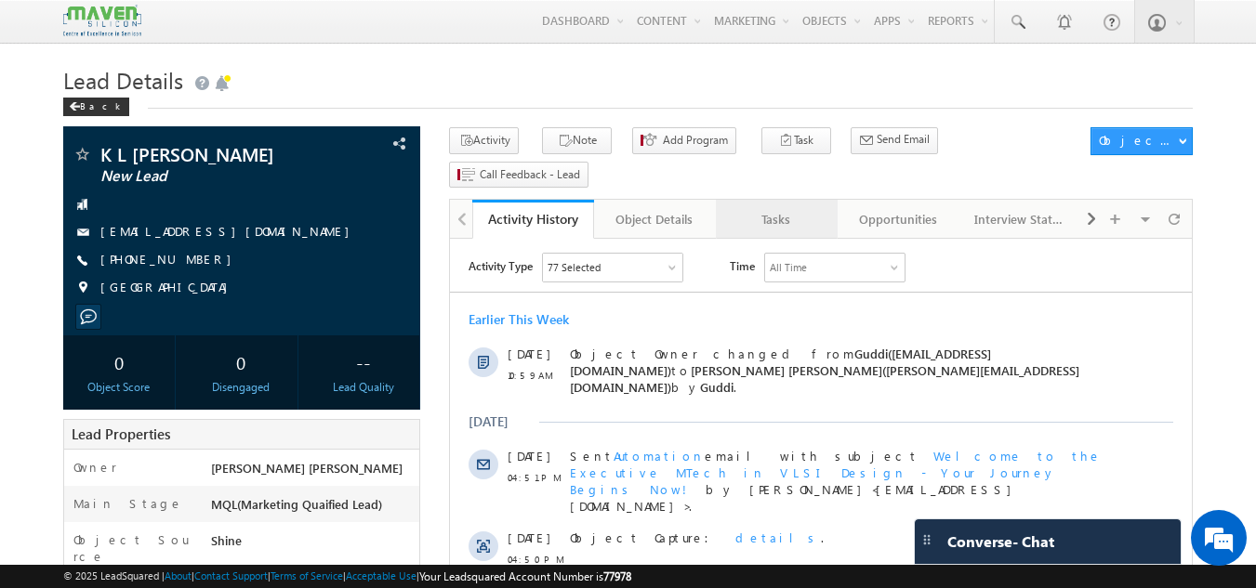
click at [734, 208] on div "Tasks" at bounding box center [776, 219] width 90 height 22
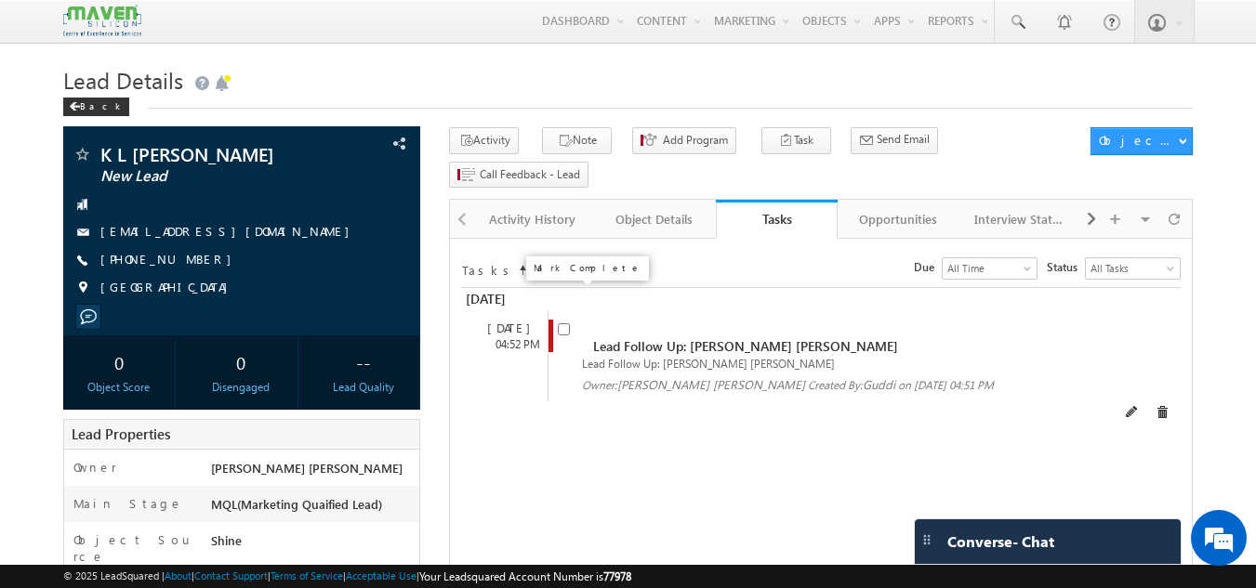
click at [566, 323] on input "checkbox" at bounding box center [564, 329] width 12 height 12
checkbox input "false"
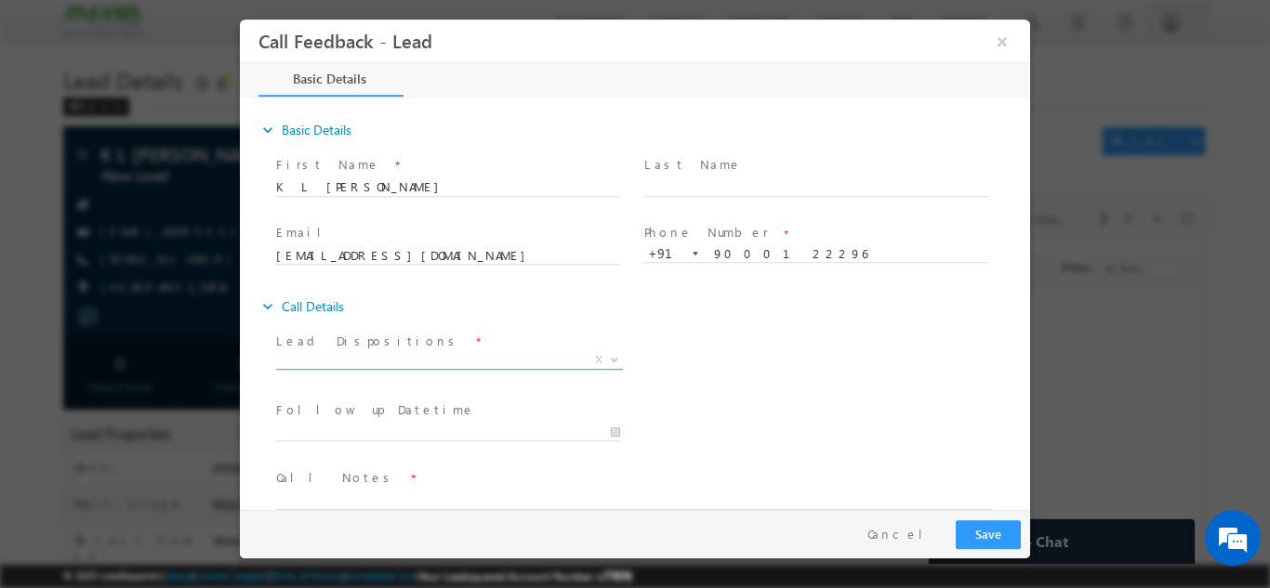
click at [518, 357] on span "X" at bounding box center [449, 359] width 347 height 19
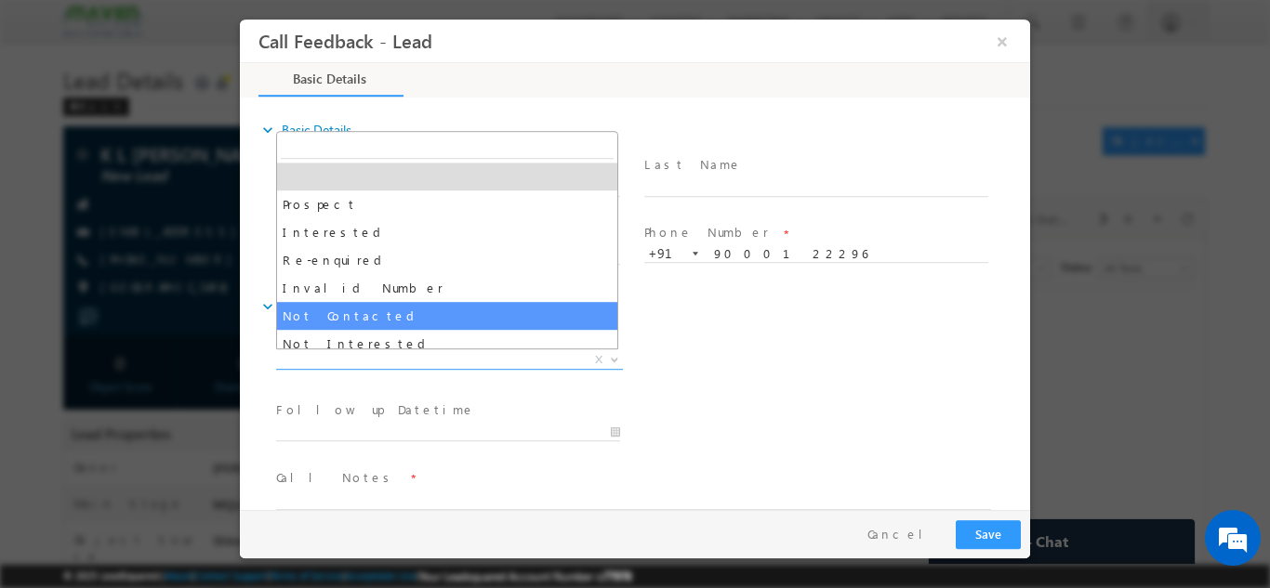
select select "Not Contacted"
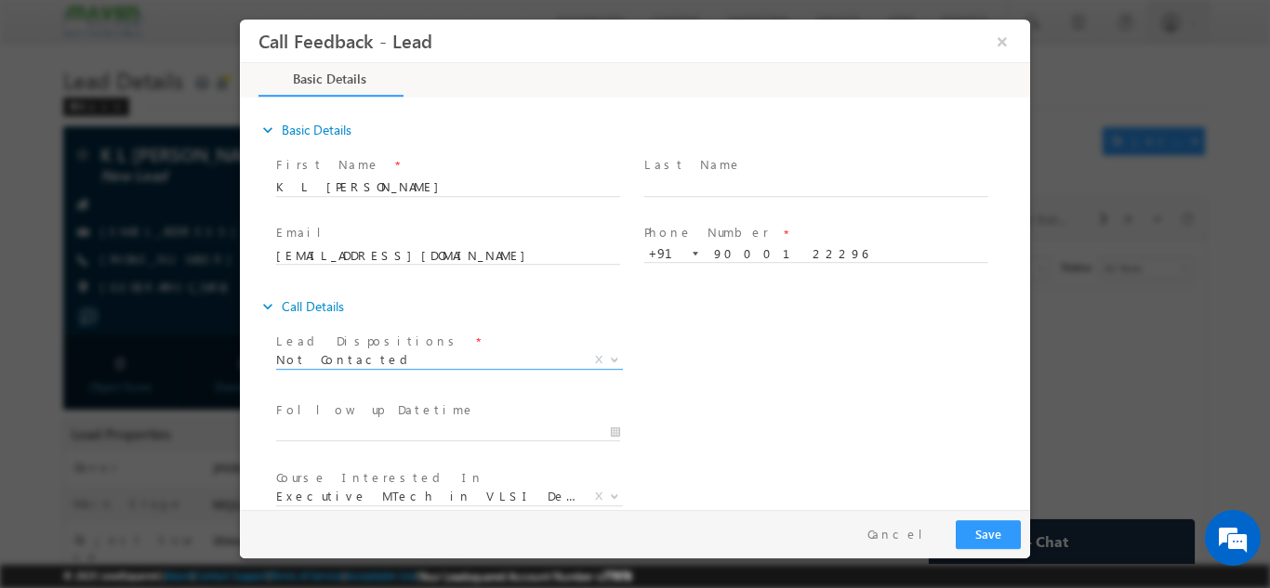
scroll to position [99, 0]
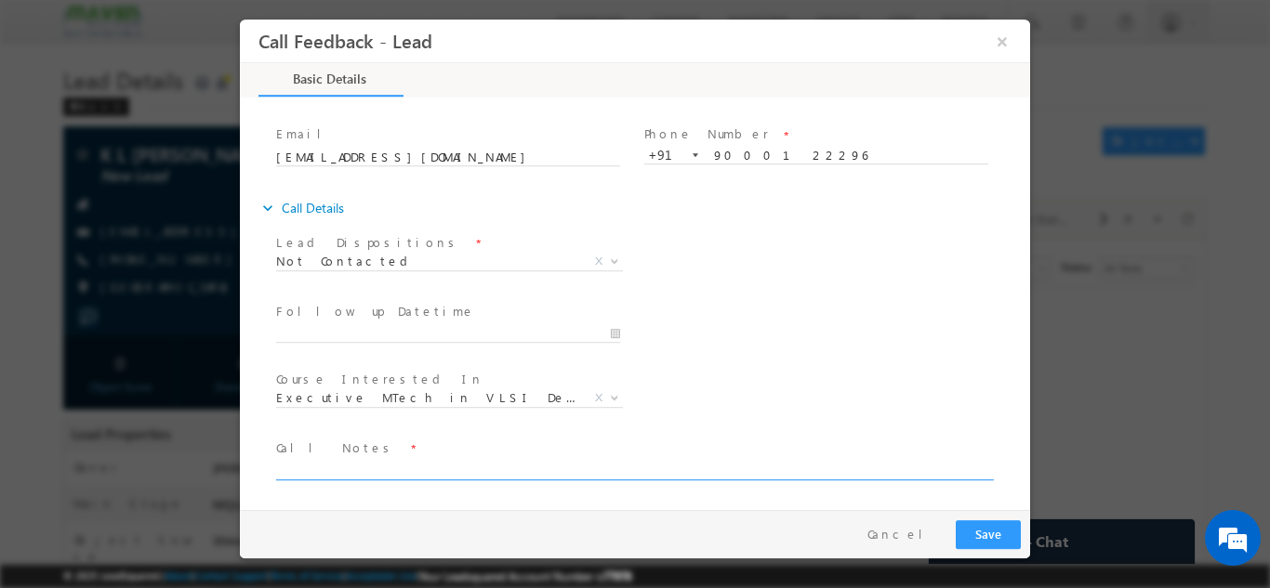
click at [445, 462] on textarea at bounding box center [633, 468] width 715 height 21
type textarea "dnp"
drag, startPoint x: 981, startPoint y: 545, endPoint x: 498, endPoint y: 464, distance: 489.2
click at [498, 464] on textarea "dnp" at bounding box center [633, 468] width 715 height 21
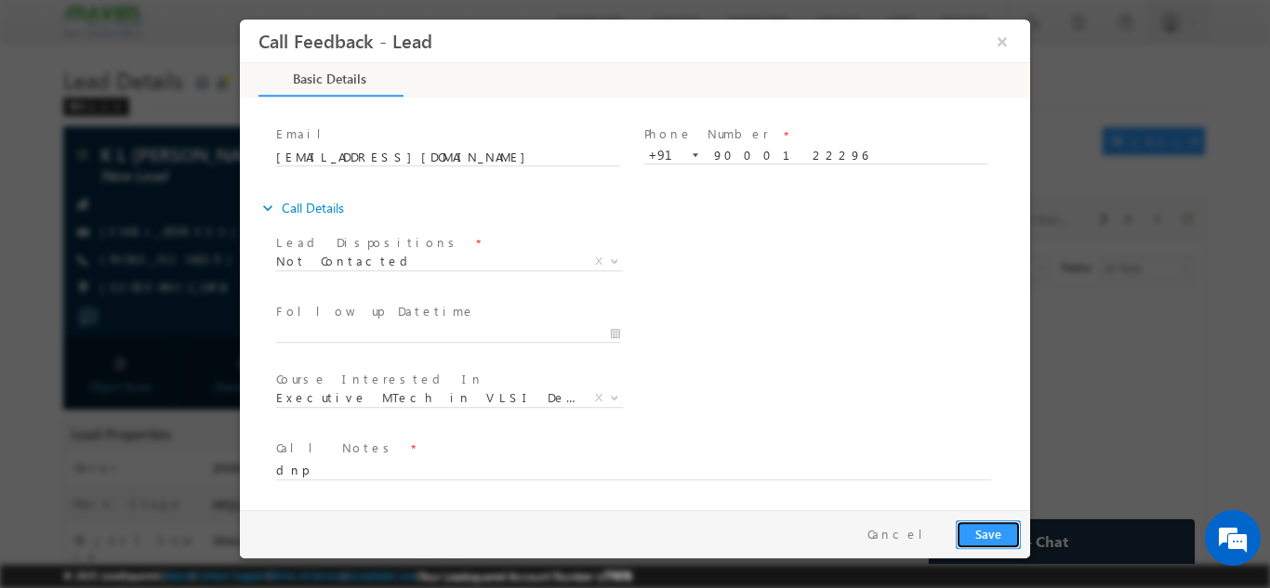
click at [990, 530] on button "Save" at bounding box center [988, 534] width 65 height 29
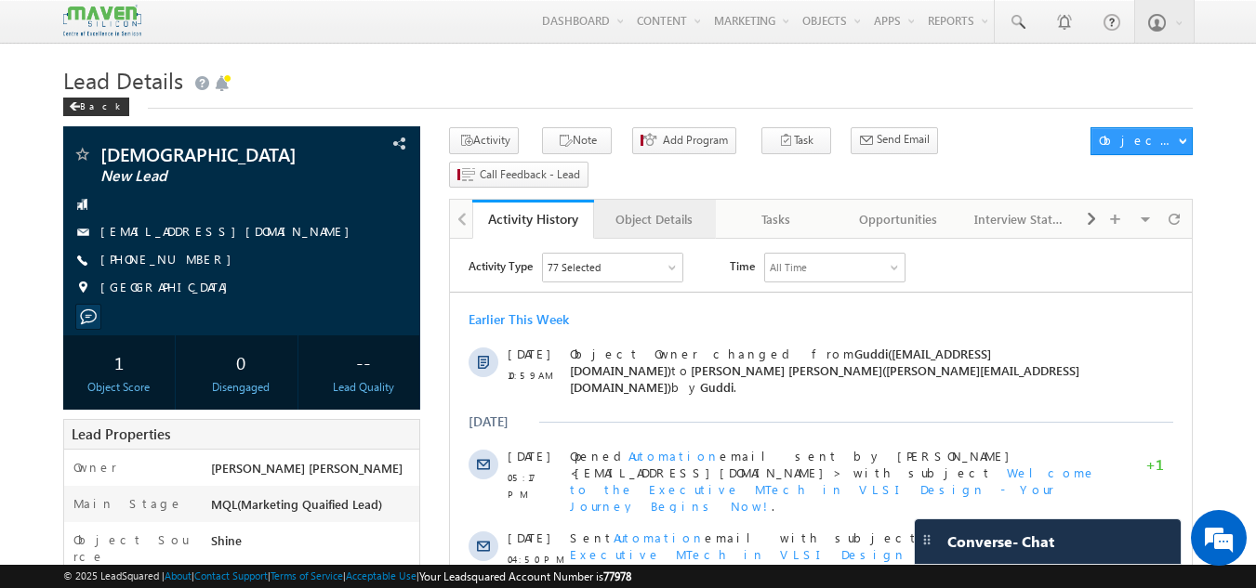
click at [680, 200] on link "Object Details" at bounding box center [655, 219] width 122 height 39
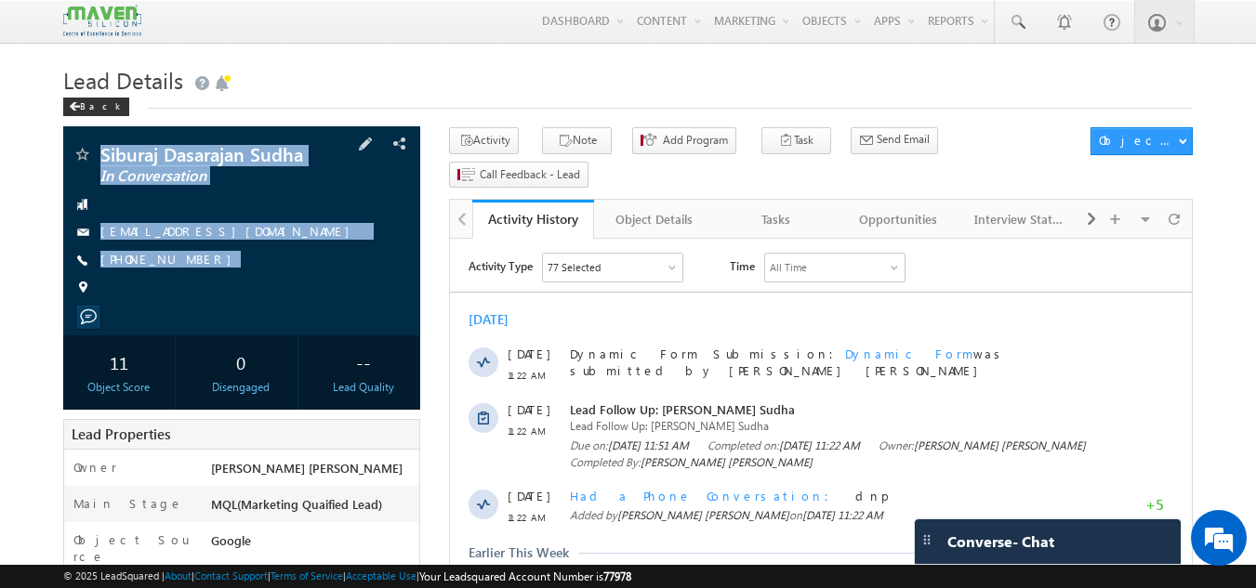
drag, startPoint x: 96, startPoint y: 151, endPoint x: 199, endPoint y: 279, distance: 164.6
click at [199, 279] on div "Siburaj Dasarajan Sudha In Conversation [EMAIL_ADDRESS][DOMAIN_NAME] [PHONE_NUM…" at bounding box center [242, 226] width 339 height 162
copy div "Siburaj Dasarajan Sudha In Conversation [EMAIL_ADDRESS][DOMAIN_NAME] [PHONE_NUM…"
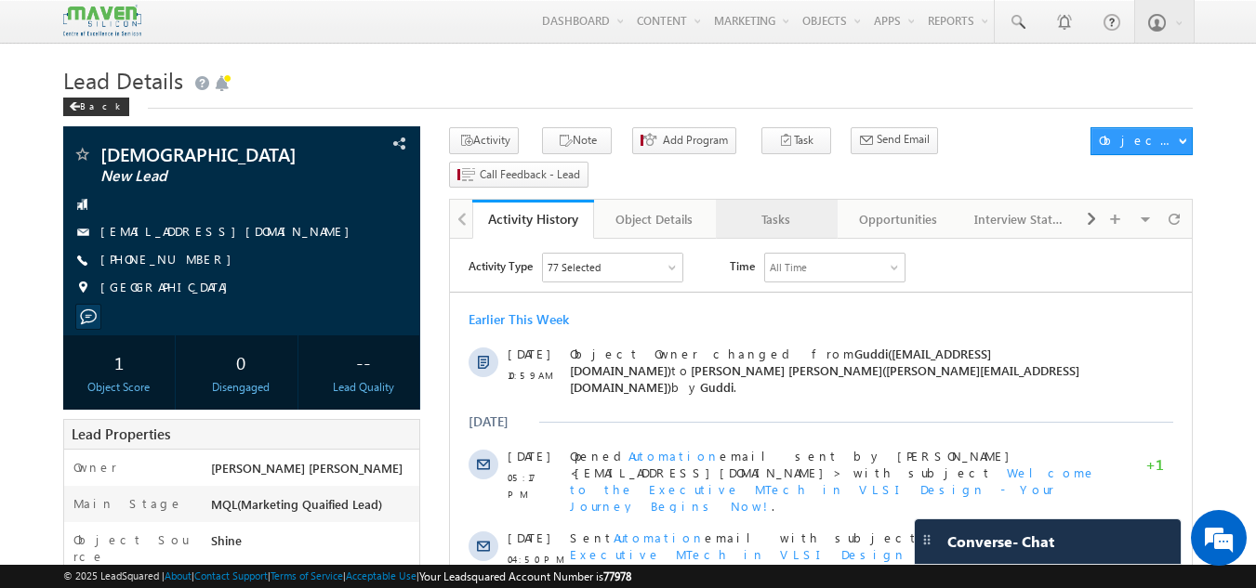
click at [788, 208] on div "Tasks" at bounding box center [776, 219] width 90 height 22
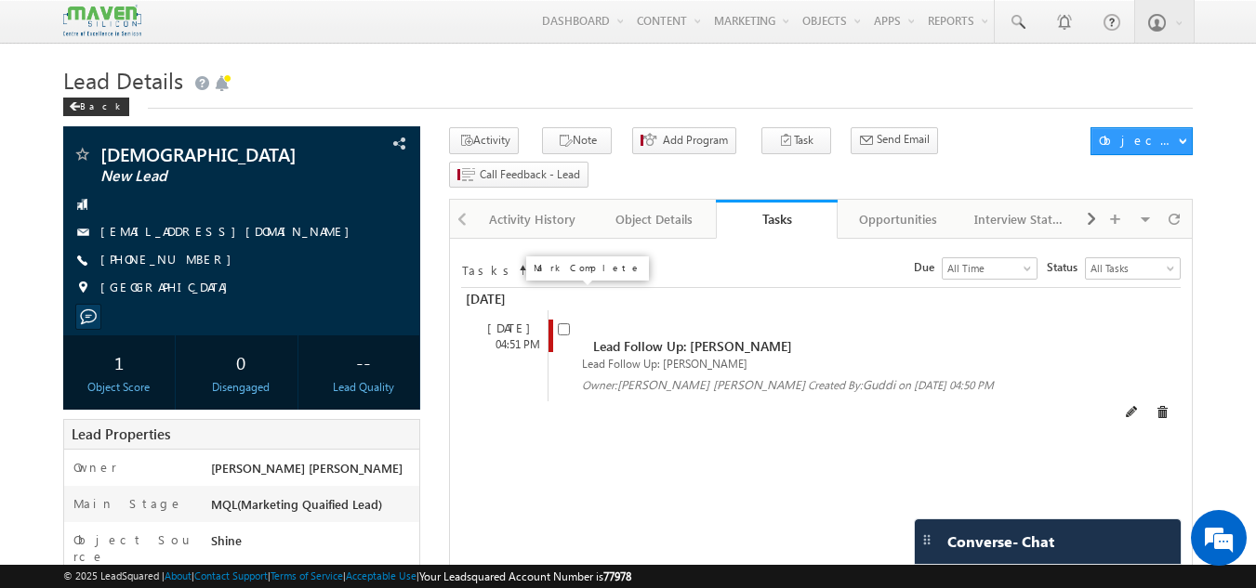
click at [564, 320] on span at bounding box center [568, 337] width 20 height 34
click at [564, 323] on input "checkbox" at bounding box center [564, 329] width 12 height 12
checkbox input "false"
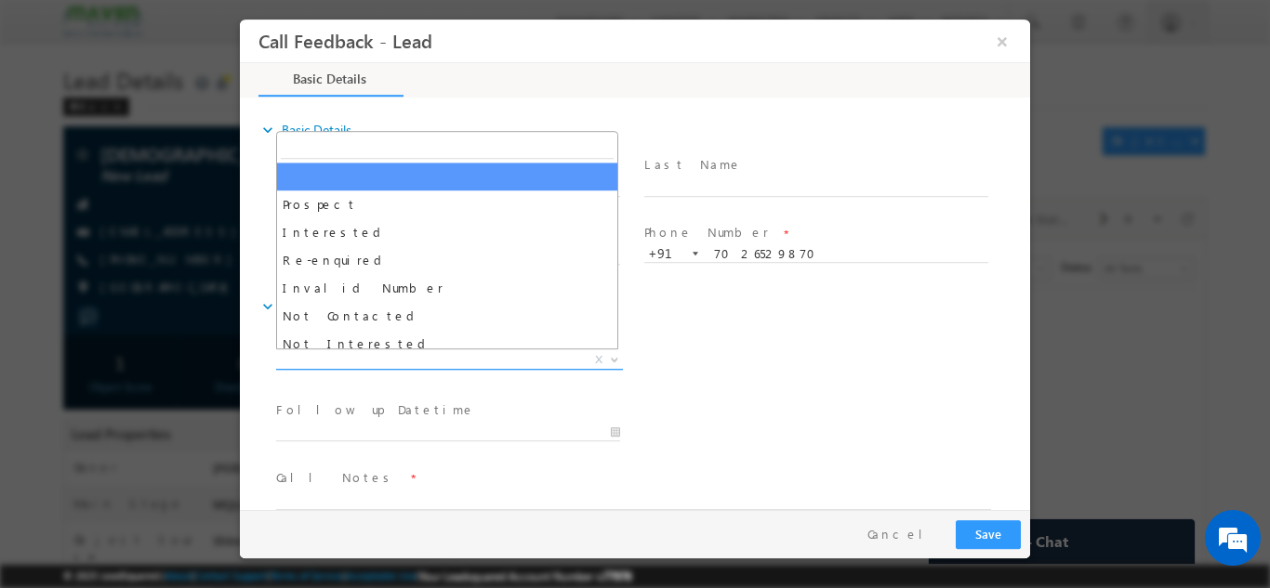
click at [451, 354] on span "X" at bounding box center [449, 359] width 347 height 19
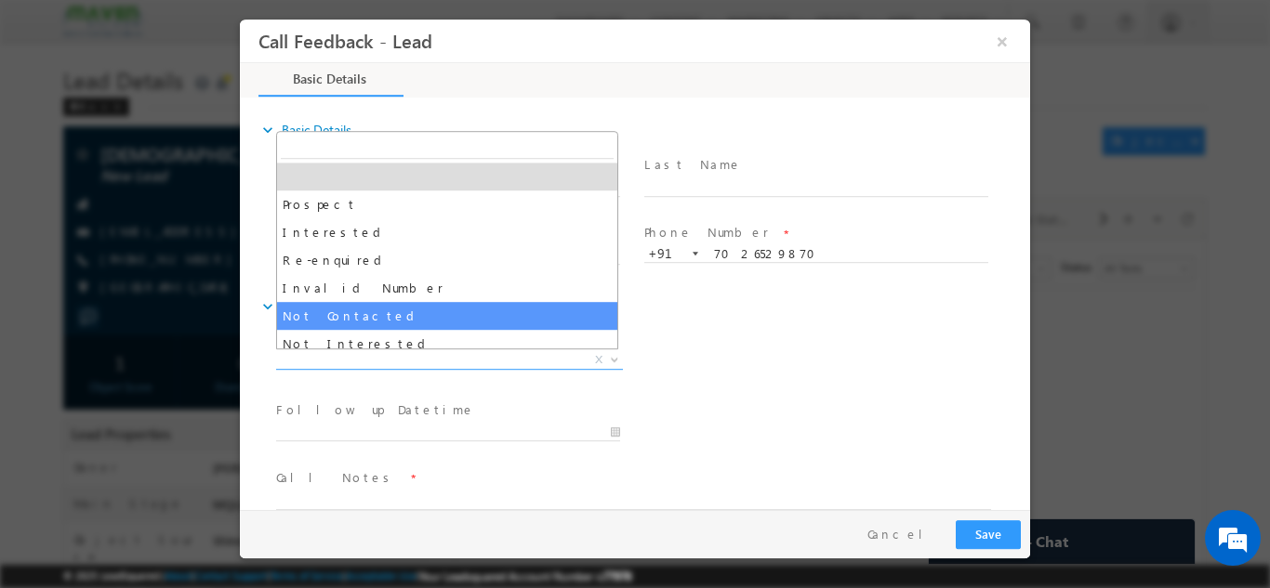
select select "Not Contacted"
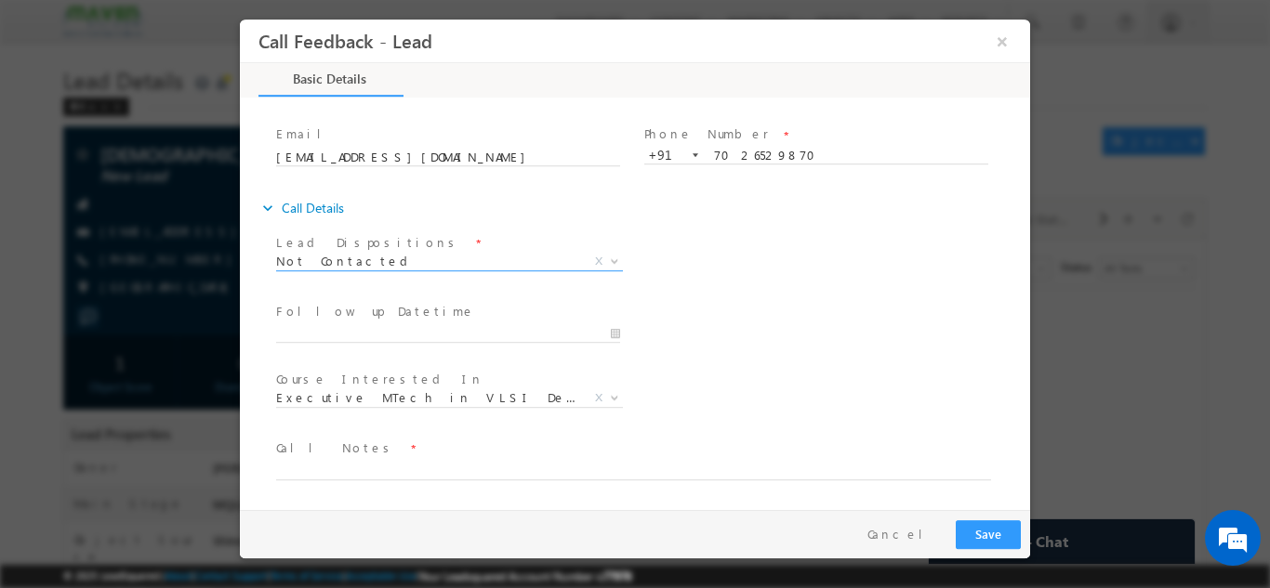
scroll to position [90, 0]
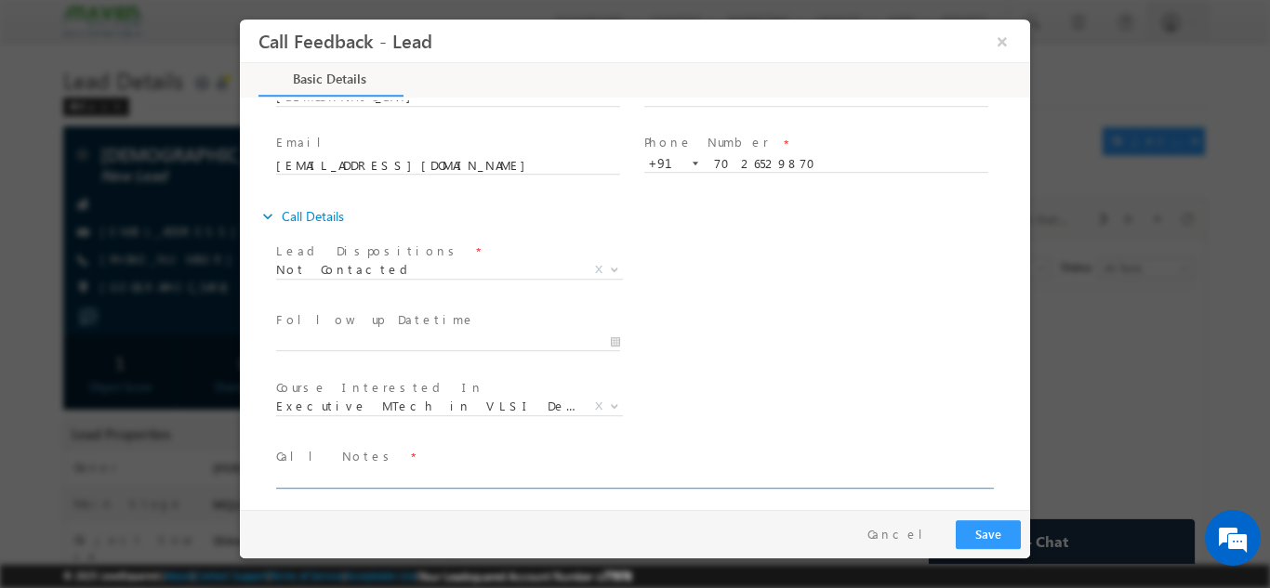
click at [337, 474] on textarea at bounding box center [633, 477] width 715 height 21
type textarea "dnp"
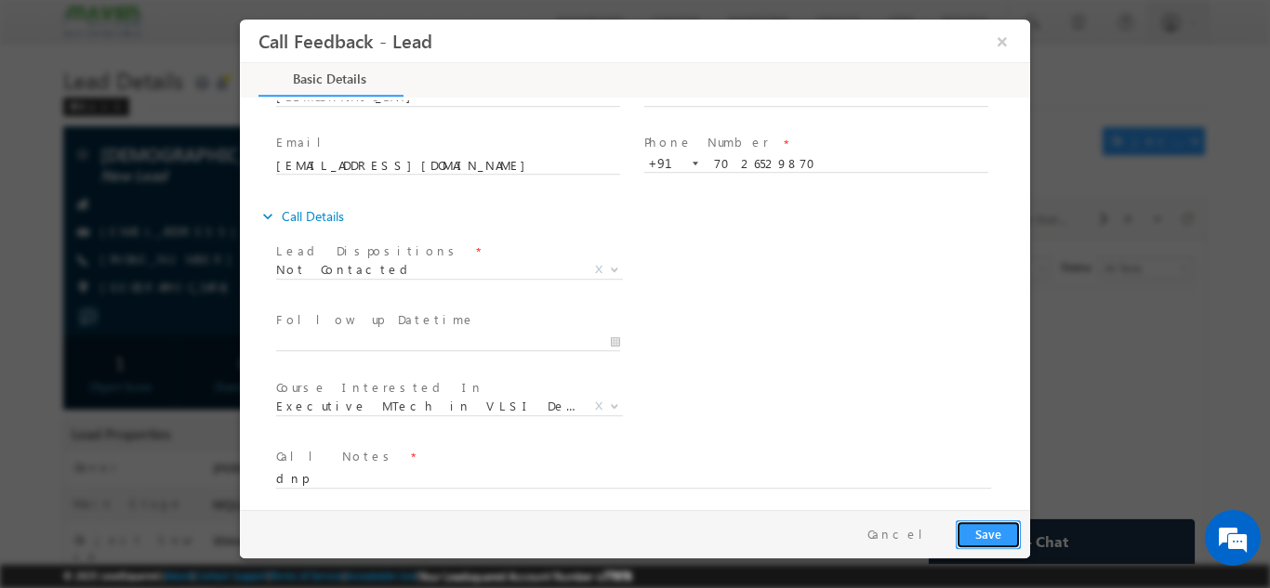
click at [1002, 533] on button "Save" at bounding box center [988, 534] width 65 height 29
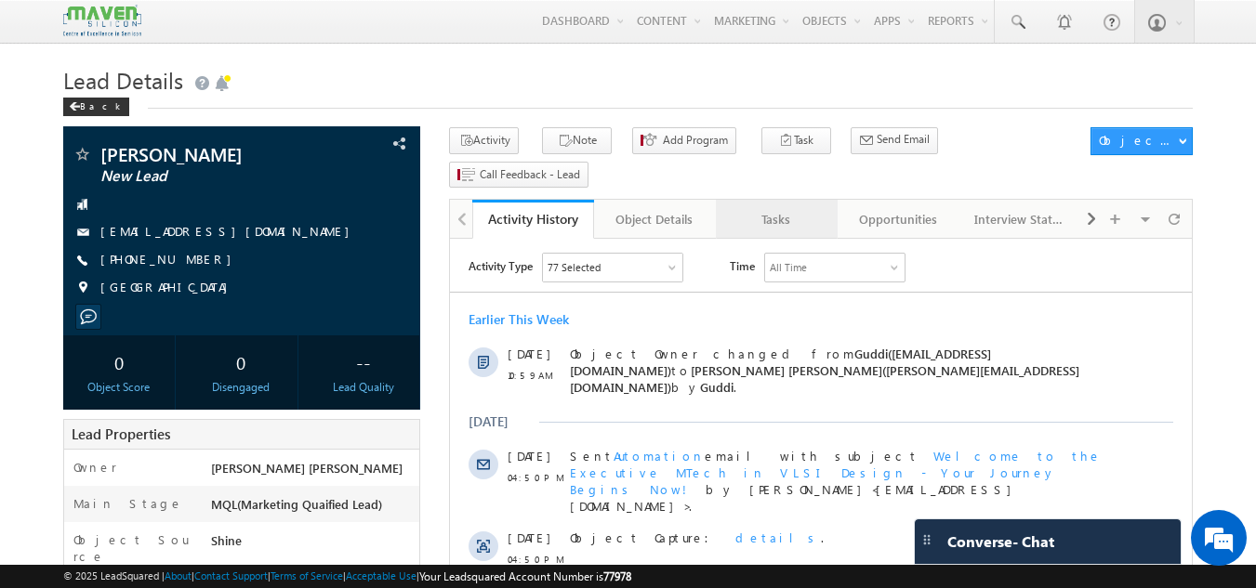
click at [772, 208] on div "Tasks" at bounding box center [776, 219] width 90 height 22
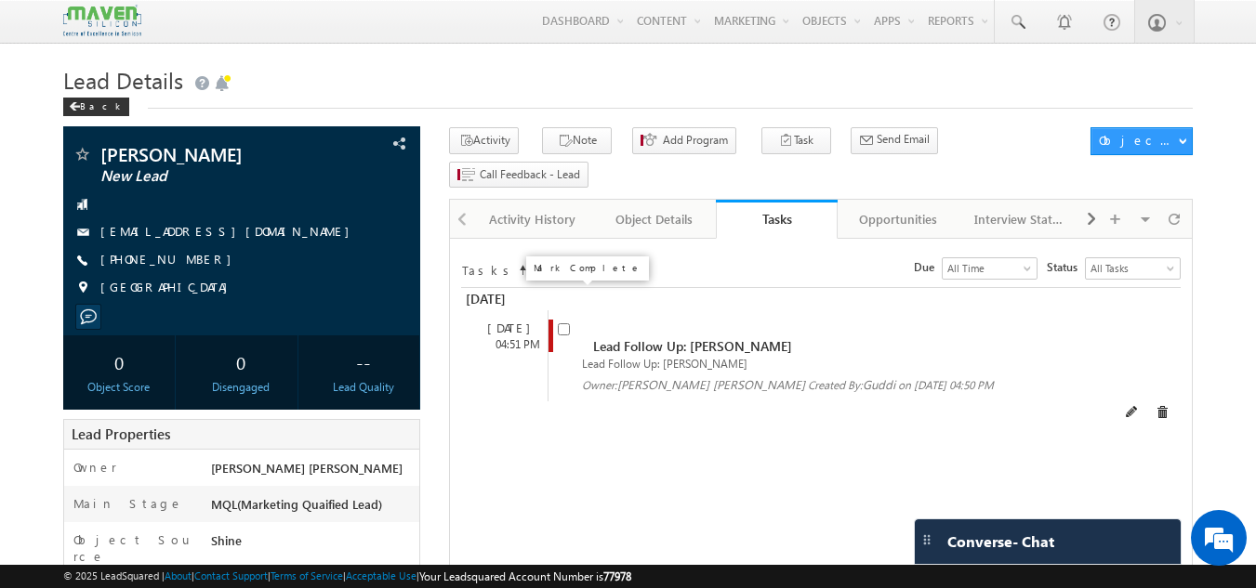
click at [567, 323] on input "checkbox" at bounding box center [564, 329] width 12 height 12
checkbox input "false"
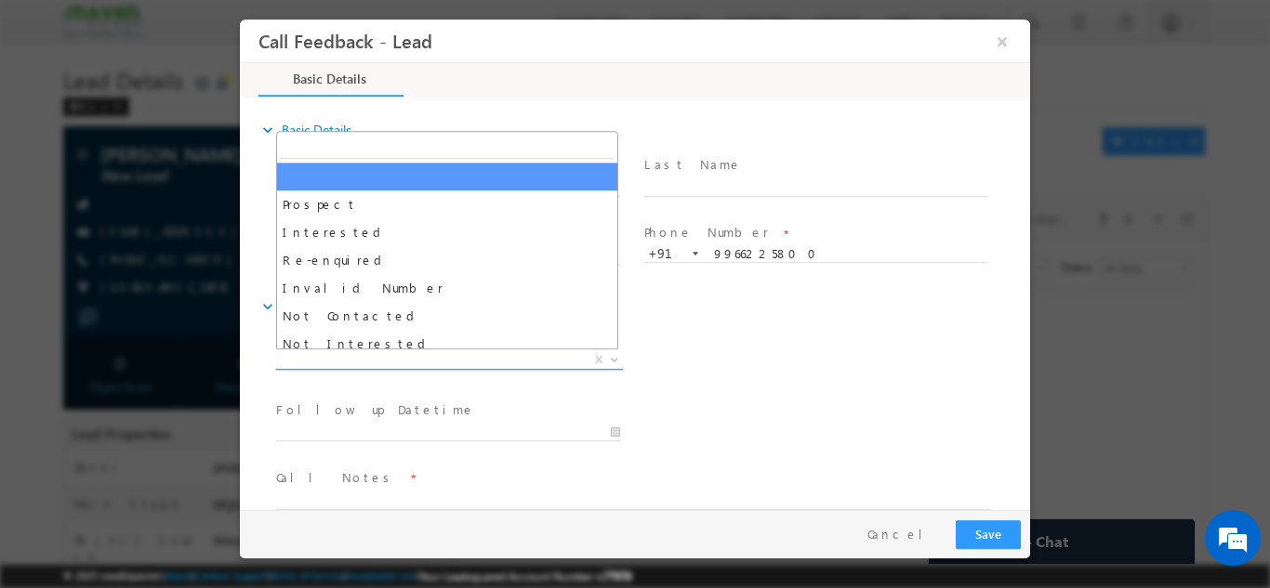
click at [423, 355] on span "X" at bounding box center [449, 359] width 347 height 19
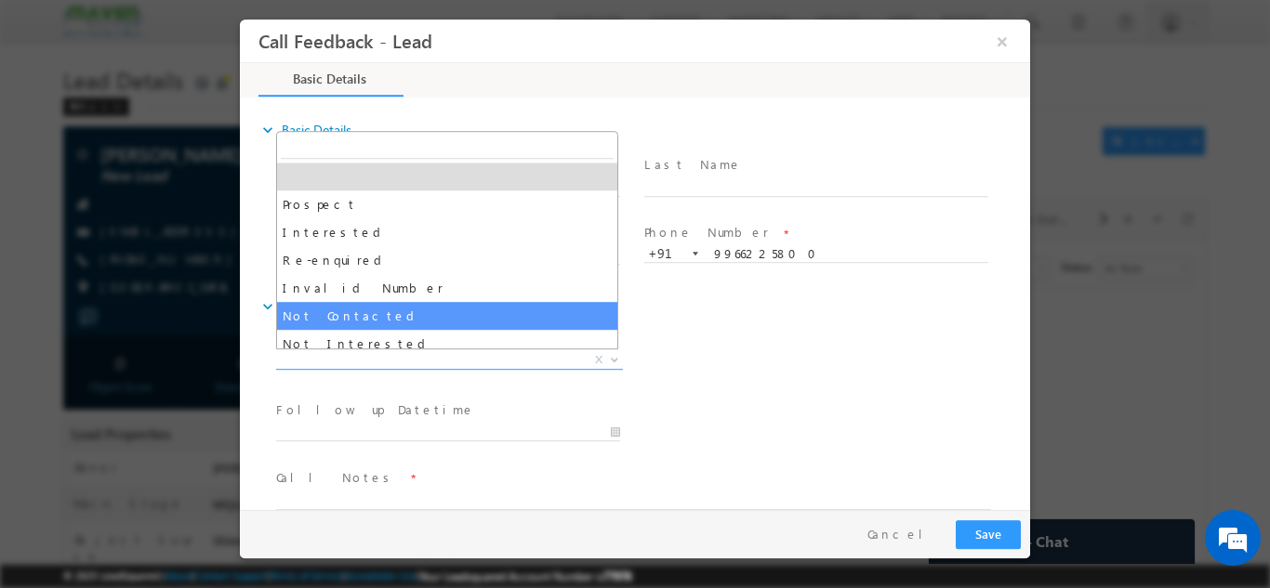
select select "Not Contacted"
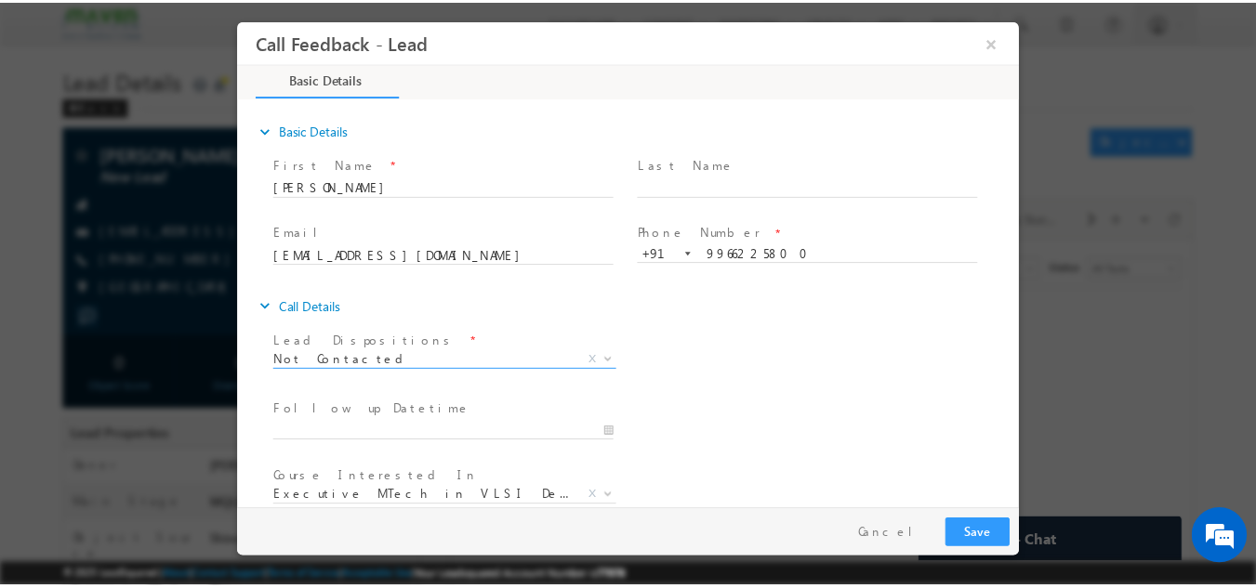
scroll to position [99, 0]
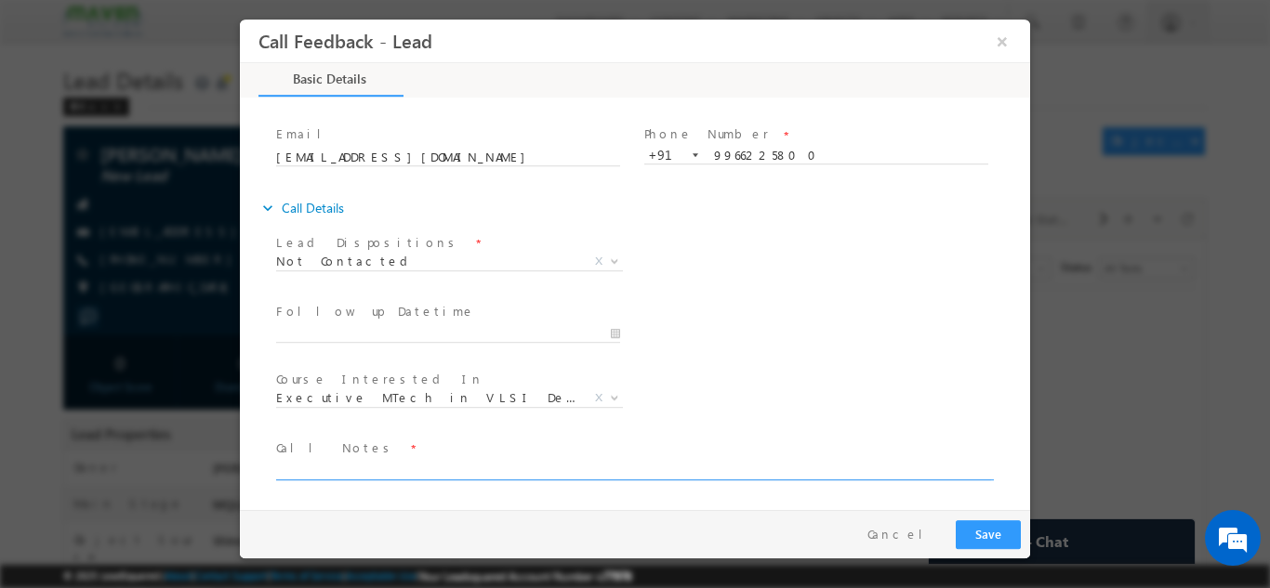
click at [324, 467] on textarea at bounding box center [633, 468] width 715 height 21
type textarea "f"
type textarea "dnp"
click at [995, 535] on button "Save" at bounding box center [988, 534] width 65 height 29
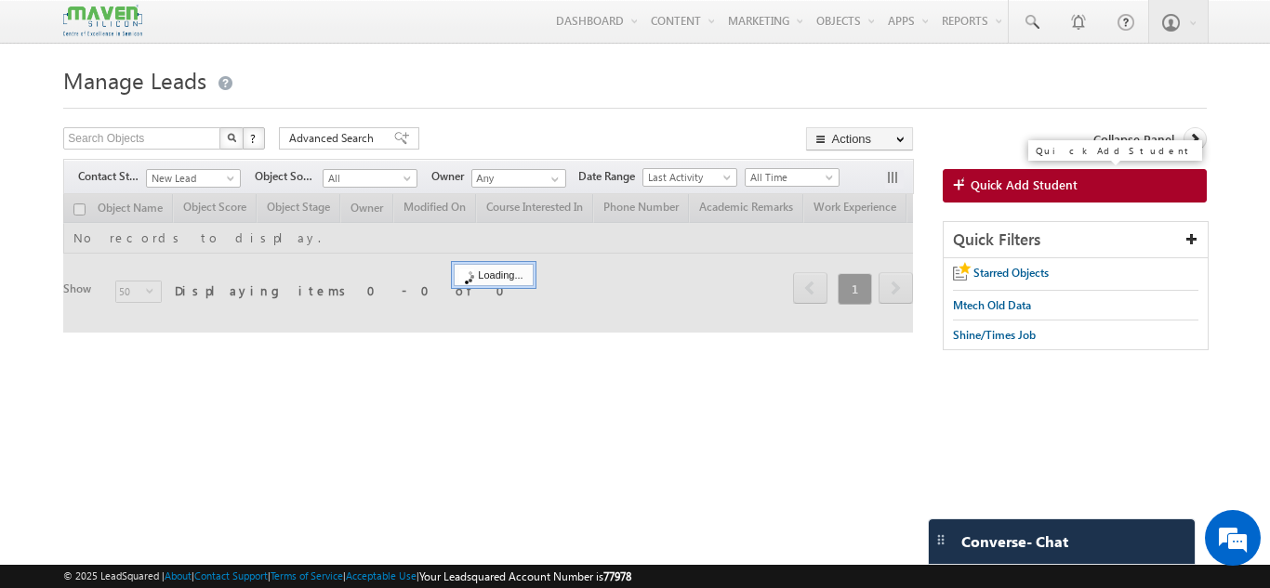
click at [1004, 179] on span "Quick Add Student" at bounding box center [1023, 185] width 107 height 17
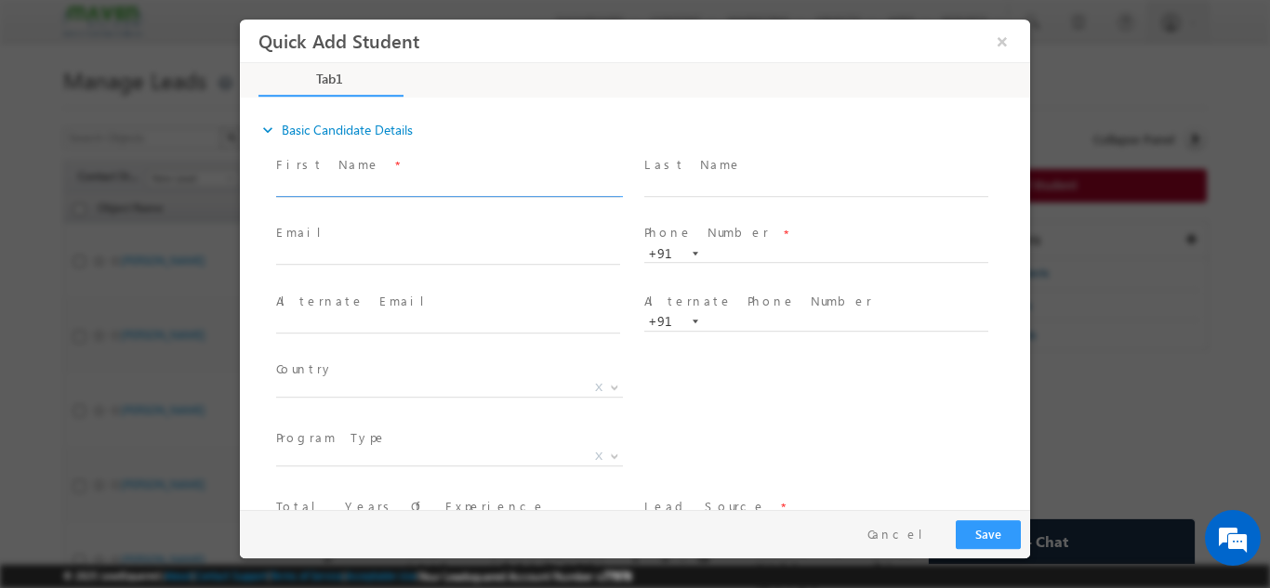
click at [460, 178] on input "text" at bounding box center [448, 187] width 344 height 19
type input "7067040262"
click at [665, 191] on input "text" at bounding box center [816, 187] width 344 height 19
click at [715, 247] on input "text" at bounding box center [816, 253] width 344 height 19
paste input "7067040262"
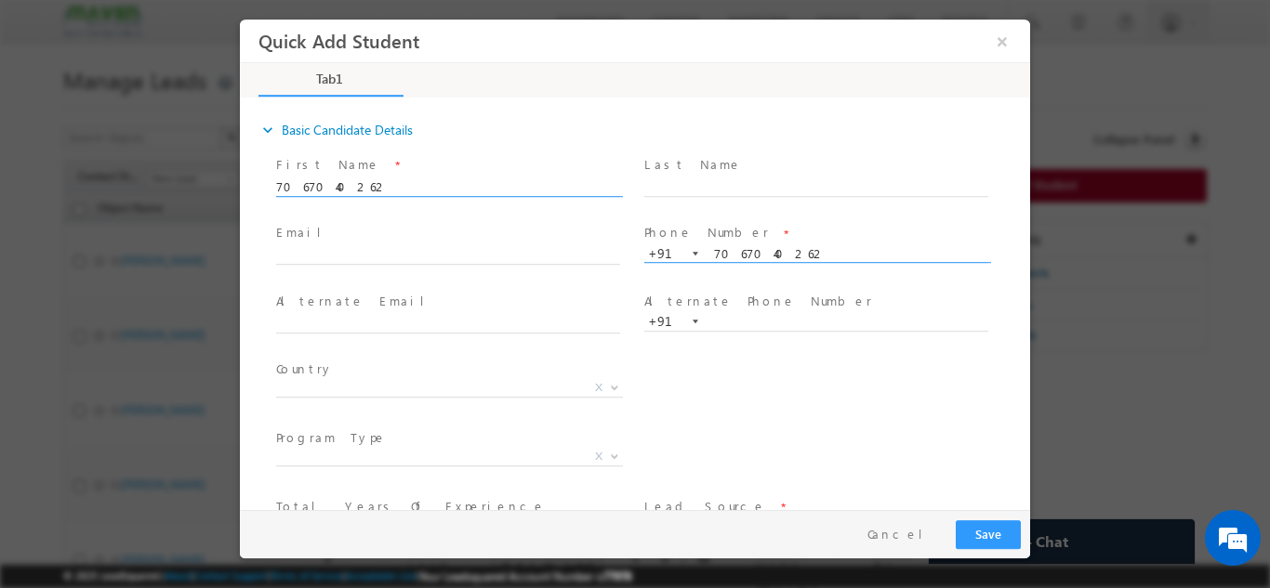
type input "7067040262"
click at [521, 191] on input "7067040262" at bounding box center [448, 187] width 344 height 19
type input "7"
paste input "lalit rajak"
type input "lalit rajak"
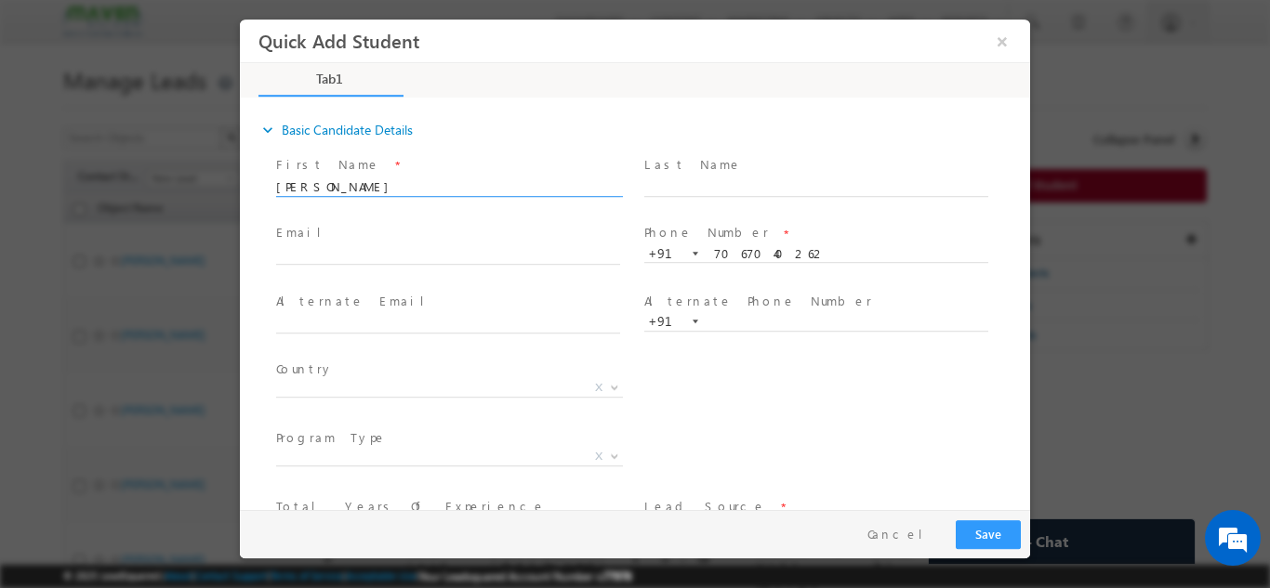
click at [535, 266] on span at bounding box center [447, 273] width 343 height 20
click at [537, 255] on input "text" at bounding box center [448, 255] width 344 height 19
paste input "z9719660@gmail.com"
type input "z9719660@gmail.com"
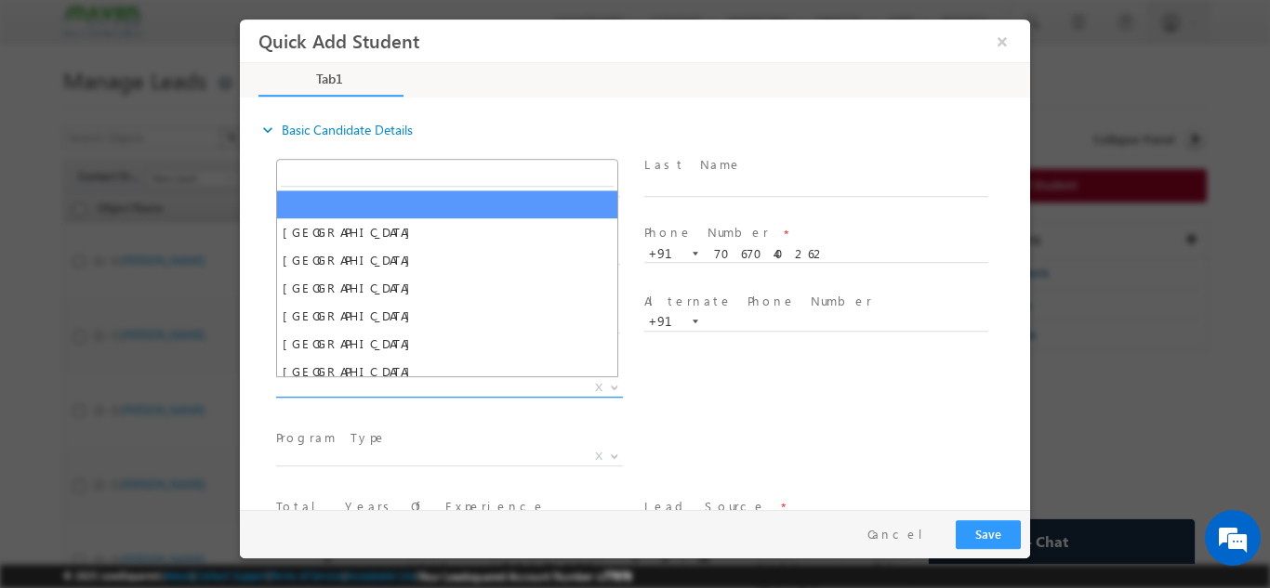
click at [517, 392] on span "X" at bounding box center [449, 387] width 347 height 19
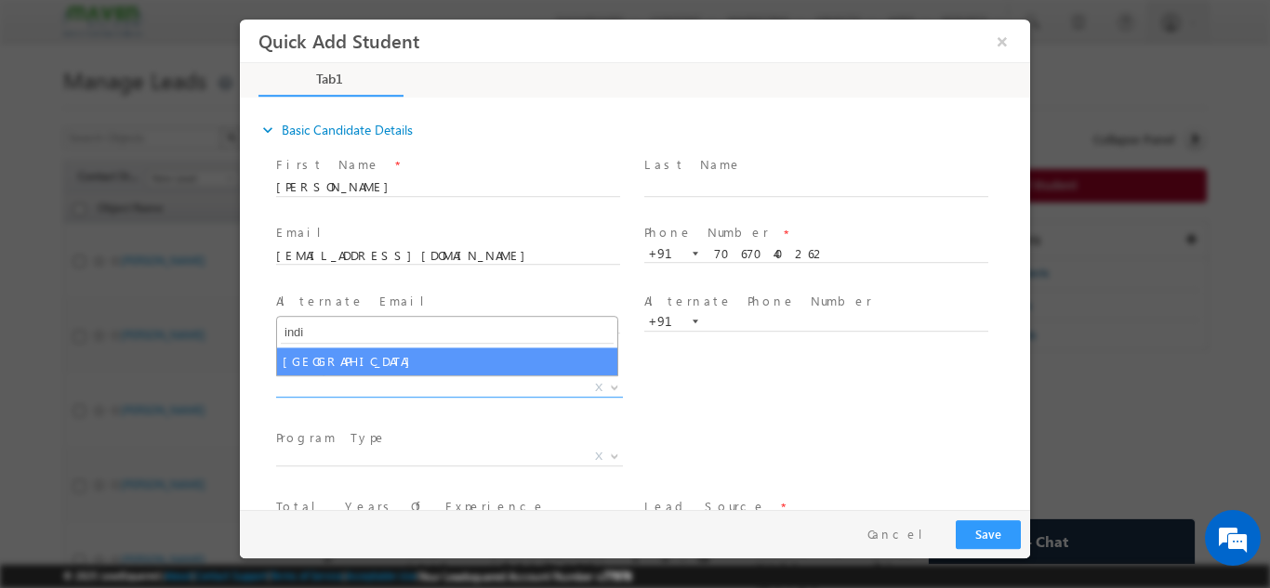
type input "indi"
select select "[GEOGRAPHIC_DATA]"
select select
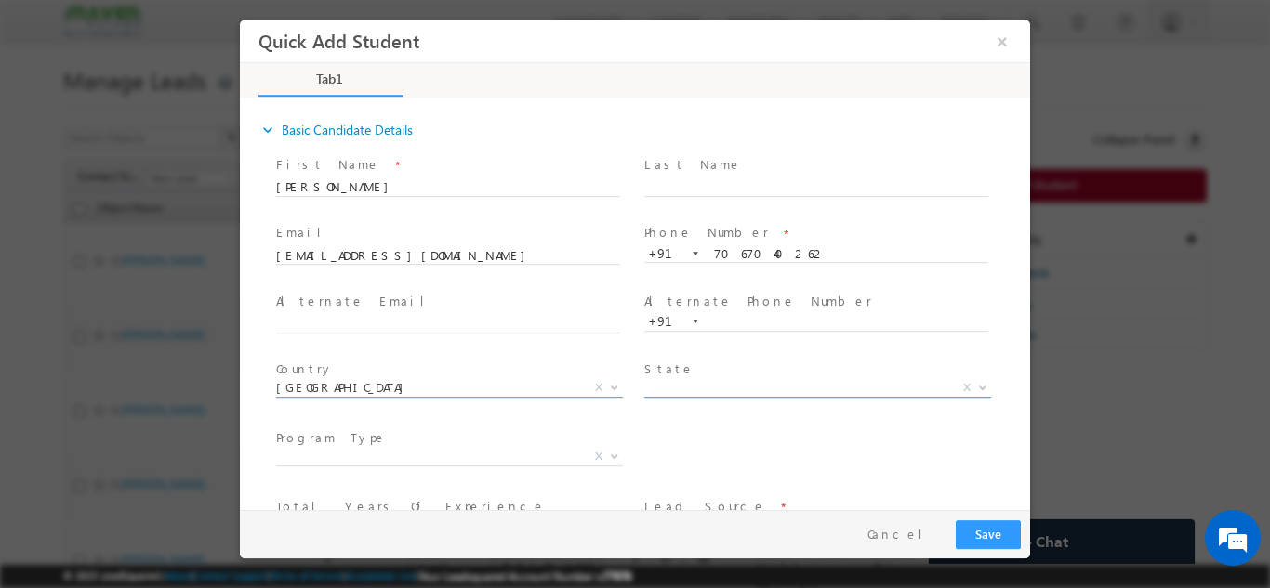
scroll to position [127, 0]
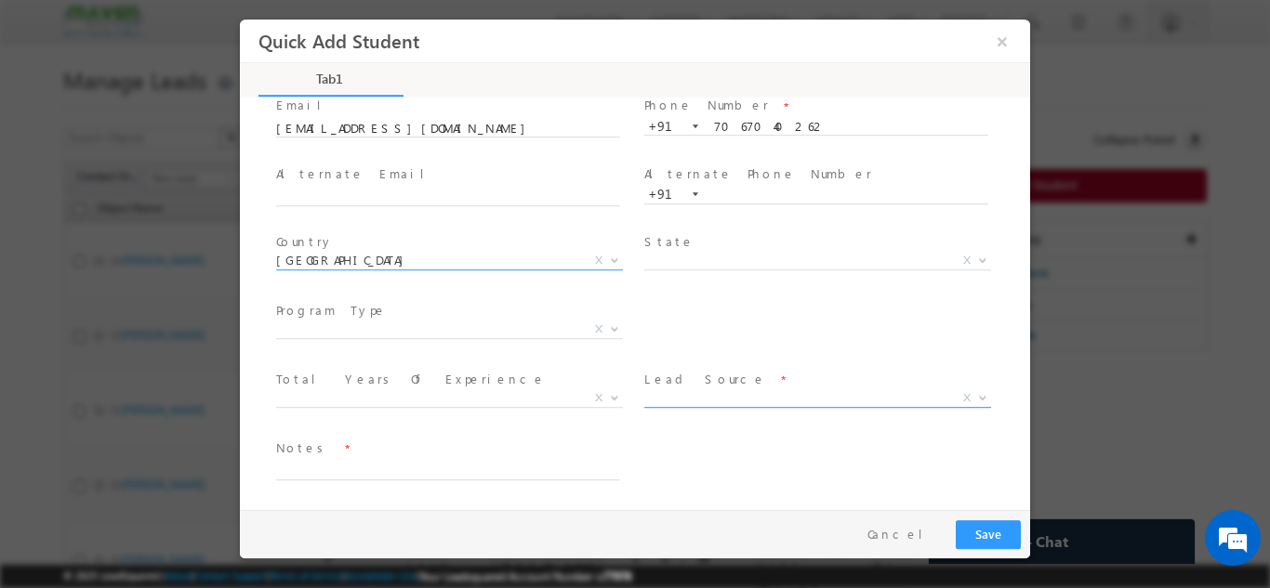
click at [695, 389] on span "X" at bounding box center [817, 398] width 347 height 19
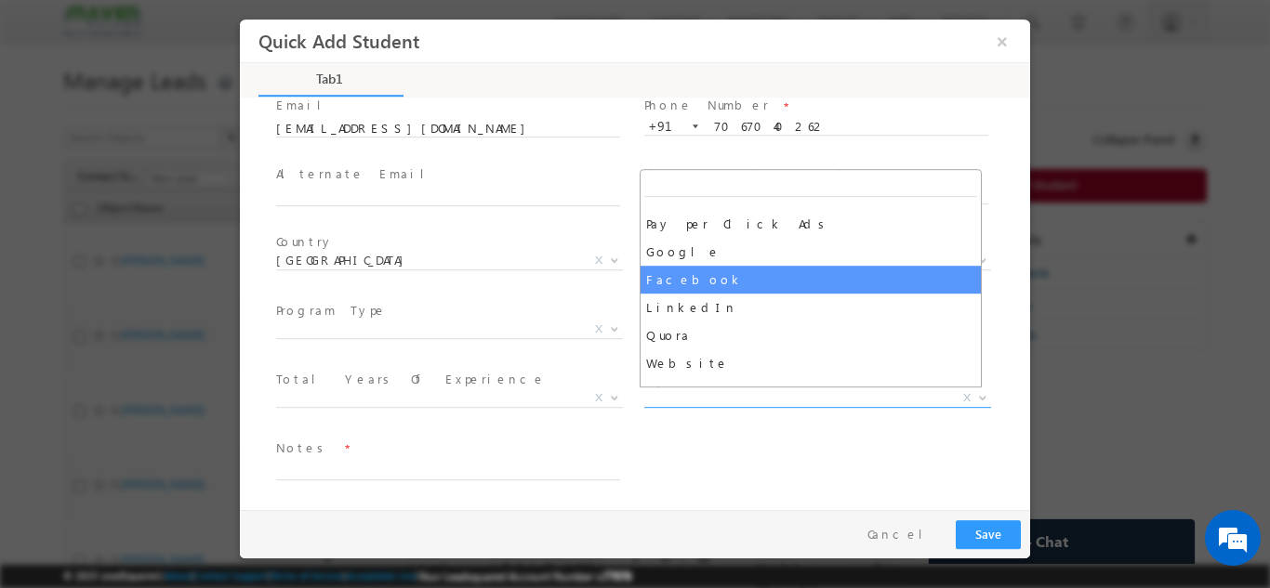
select select "Facebook"
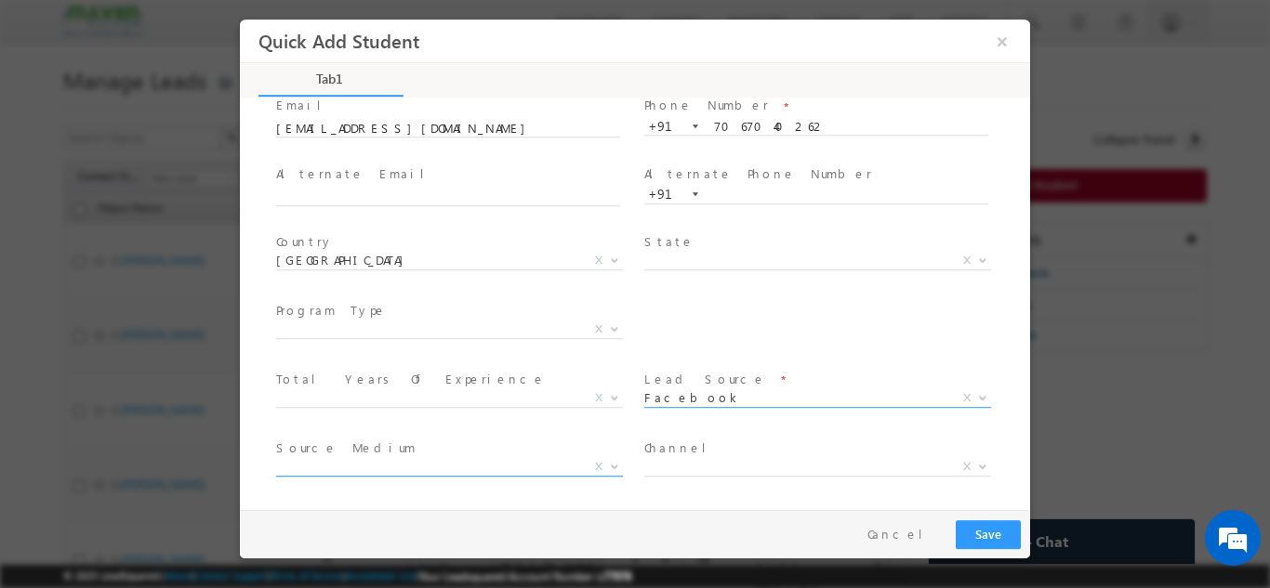
scroll to position [196, 0]
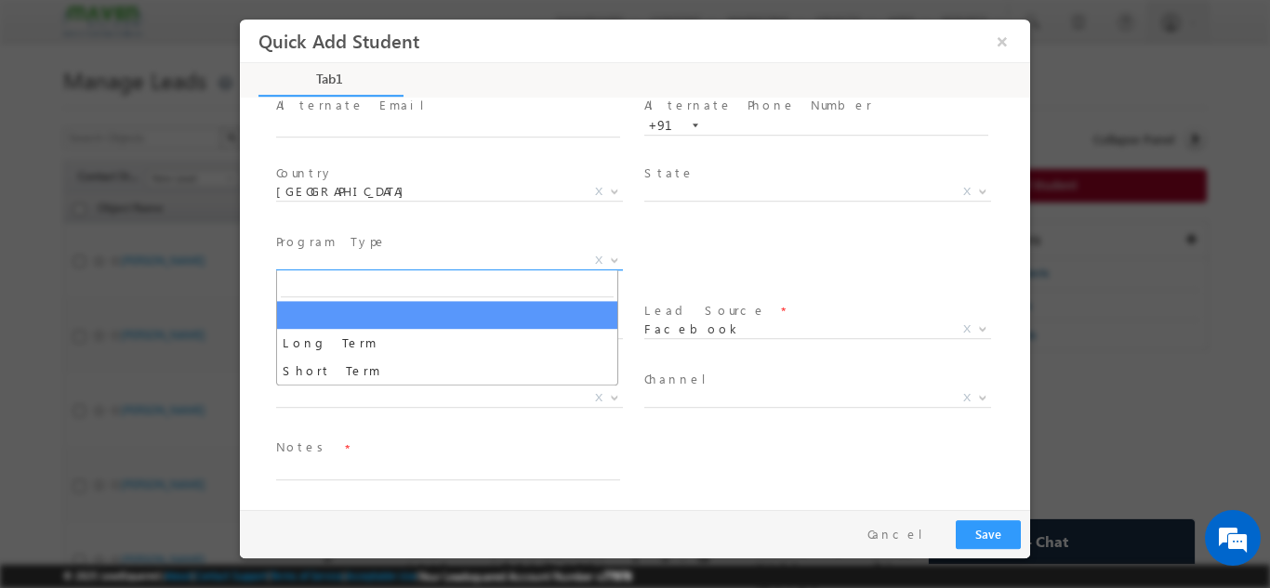
click at [477, 265] on span "X" at bounding box center [449, 260] width 347 height 19
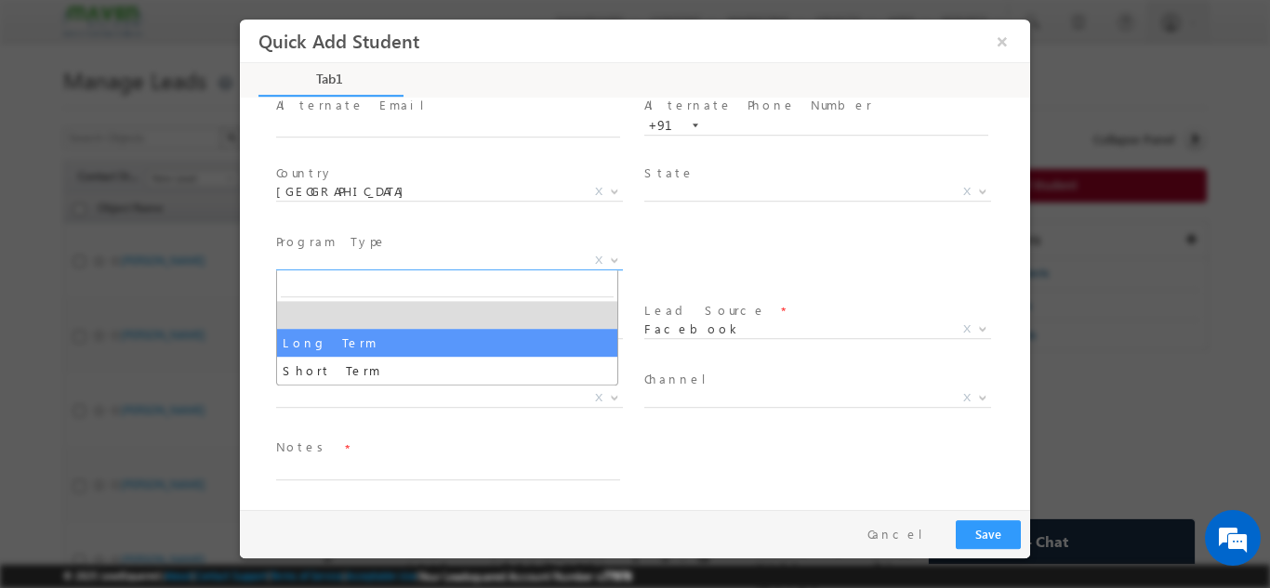
select select "Long Term"
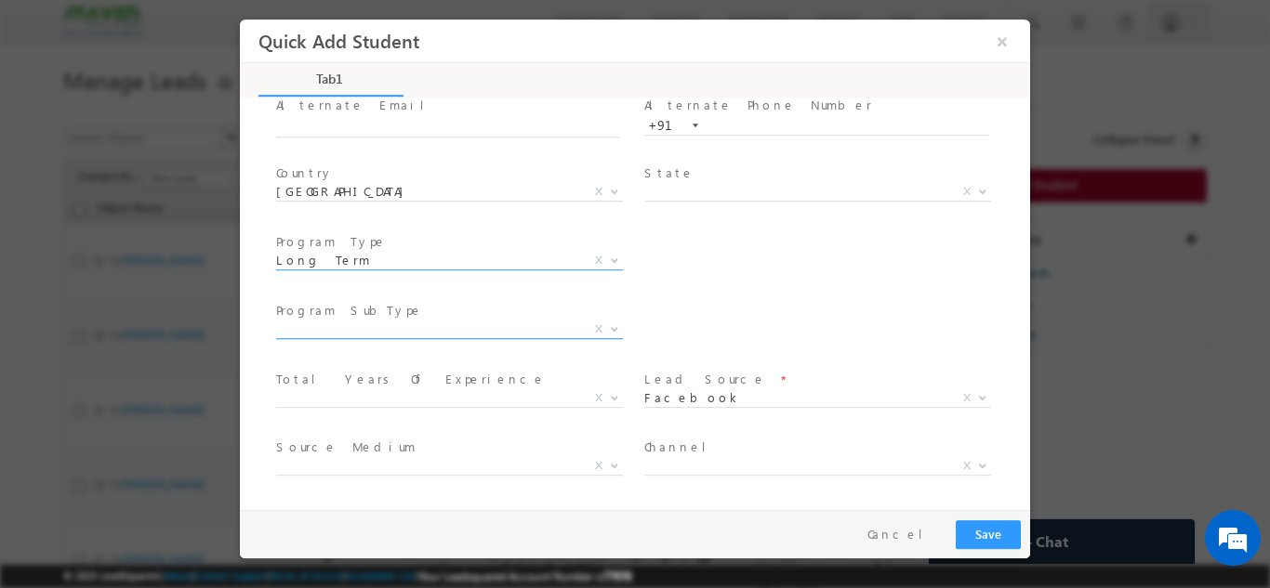
click at [563, 327] on span "X" at bounding box center [449, 329] width 347 height 19
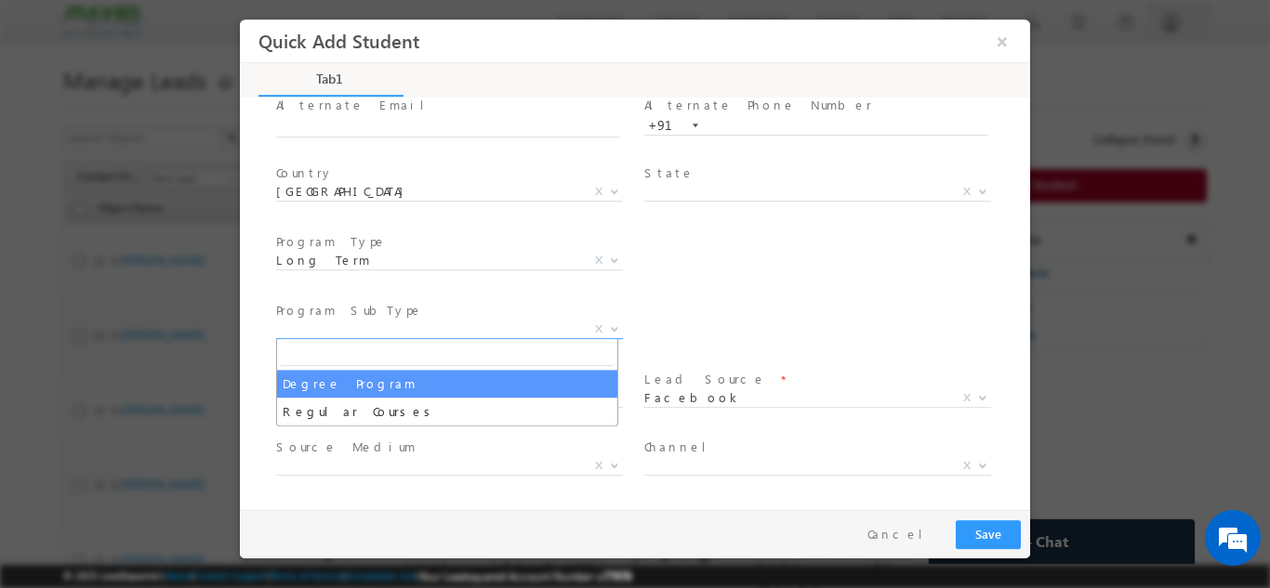
select select "Degree Program"
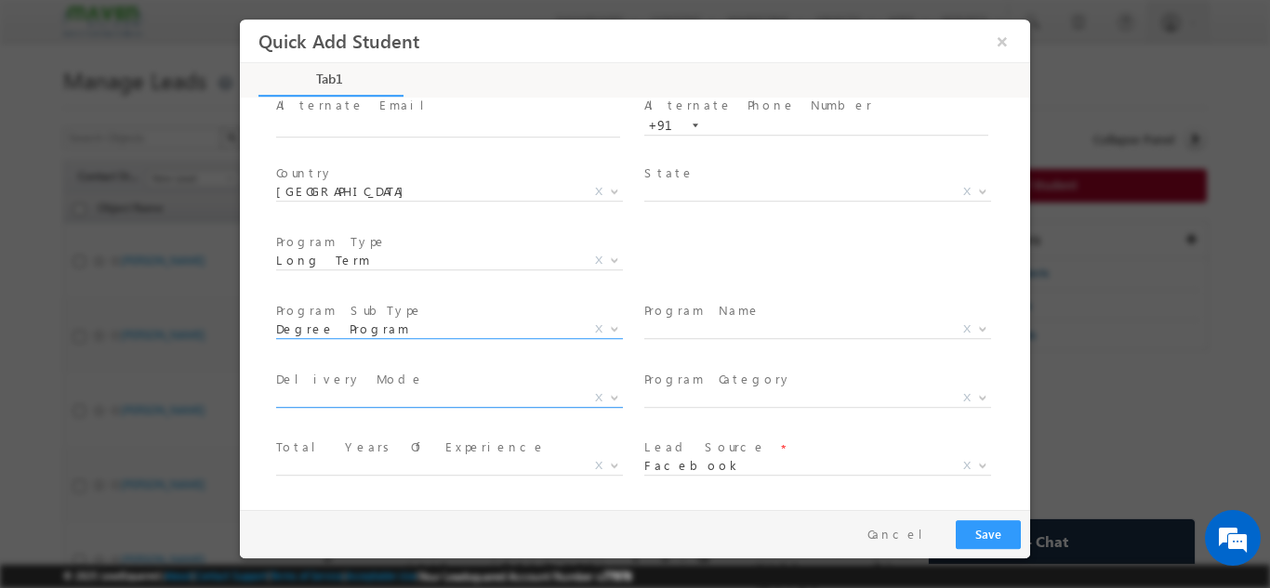
click at [475, 395] on span "X" at bounding box center [449, 398] width 347 height 19
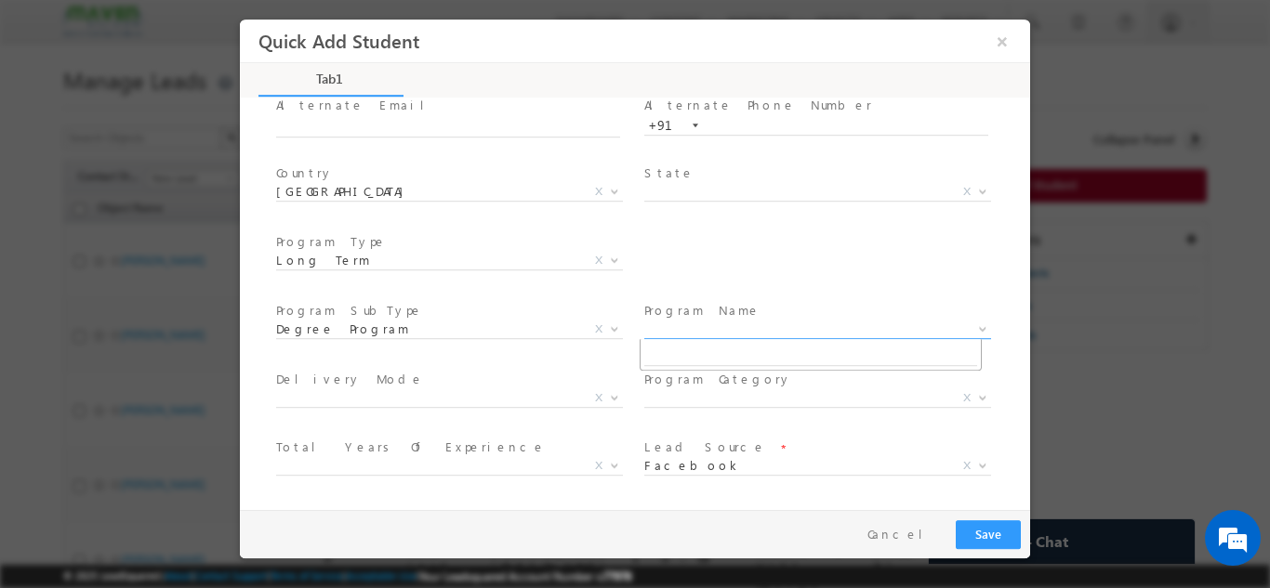
click at [673, 337] on body "Quick Add Student ×" at bounding box center [635, 264] width 790 height 491
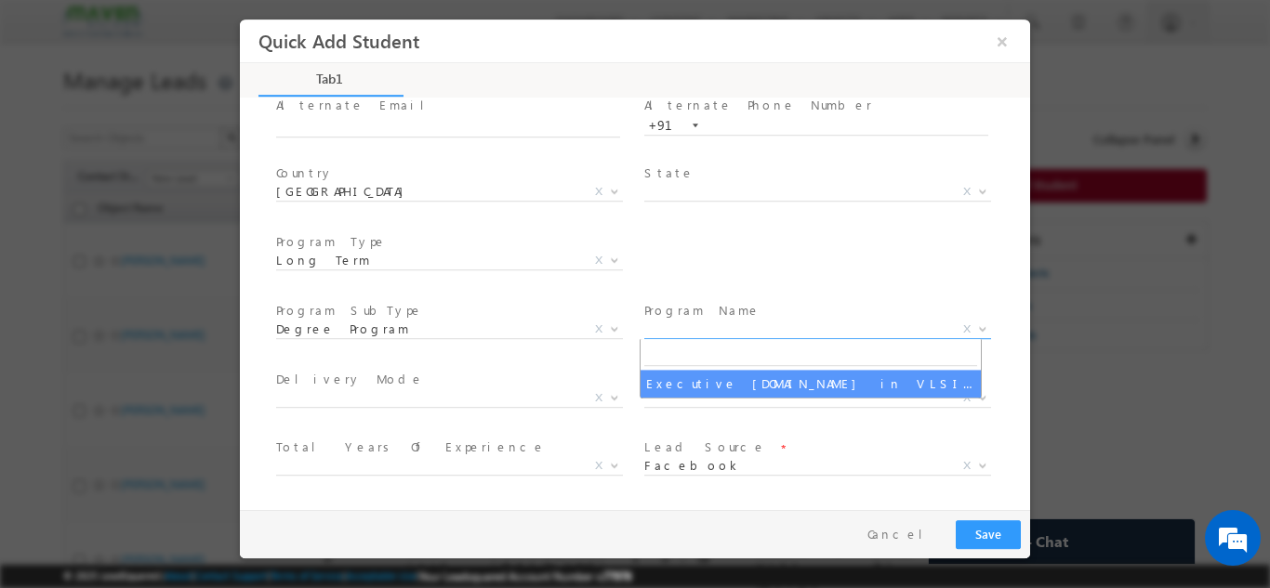
select select "Executive M.Tech in VLSI Design"
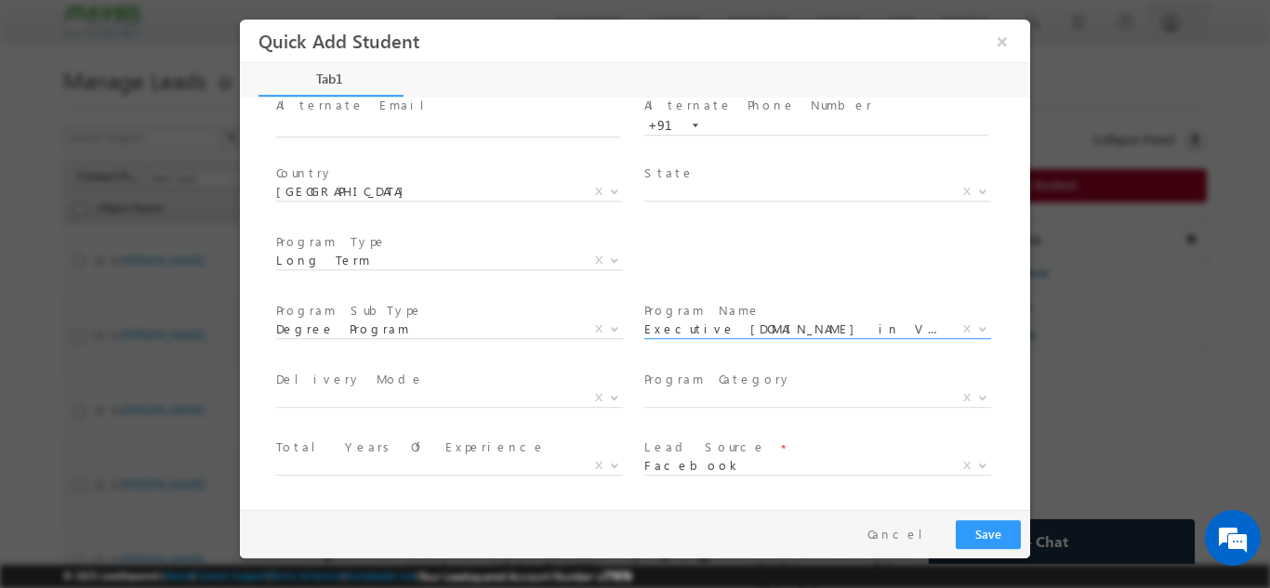
scroll to position [333, 0]
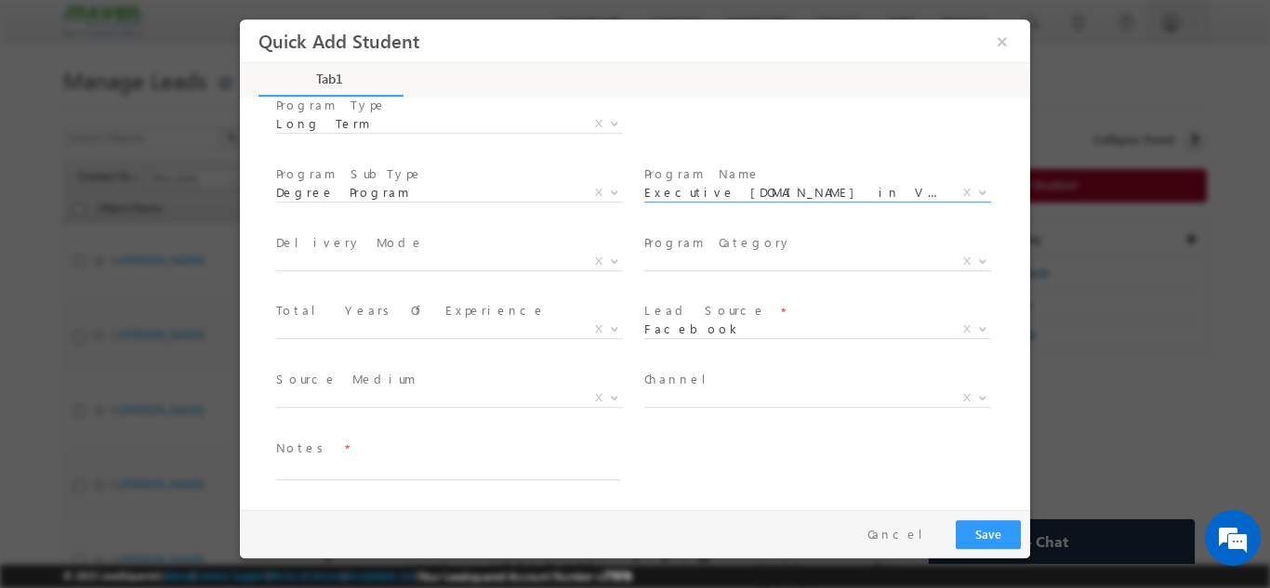
click at [474, 487] on span at bounding box center [447, 489] width 343 height 20
click at [474, 480] on span at bounding box center [447, 489] width 343 height 20
click at [478, 473] on textarea at bounding box center [448, 468] width 344 height 21
type textarea "cb"
click at [986, 511] on div "Pay & Save Save Cancel" at bounding box center [639, 533] width 799 height 48
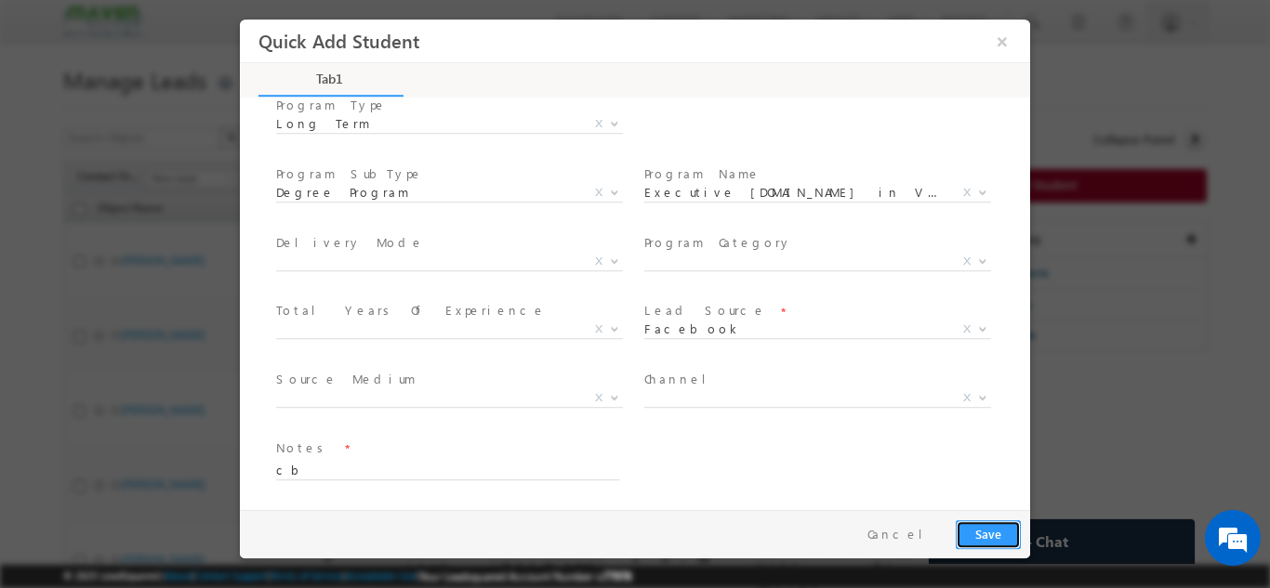
click at [986, 520] on button "Save" at bounding box center [988, 534] width 65 height 29
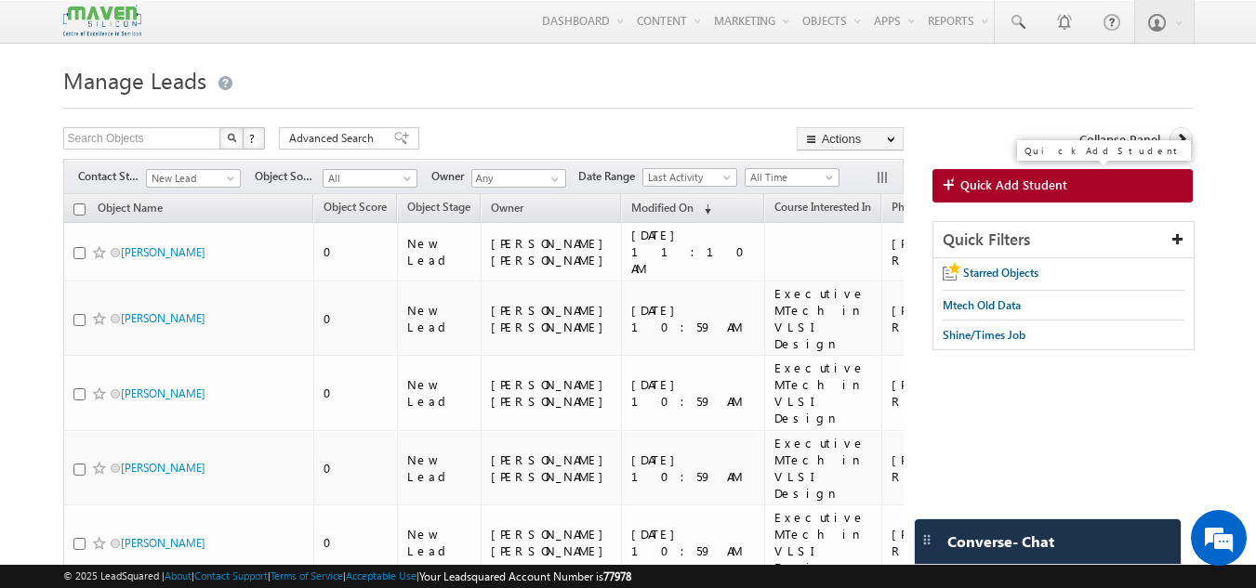
click at [1037, 201] on link "Quick Add Student" at bounding box center [1062, 185] width 261 height 33
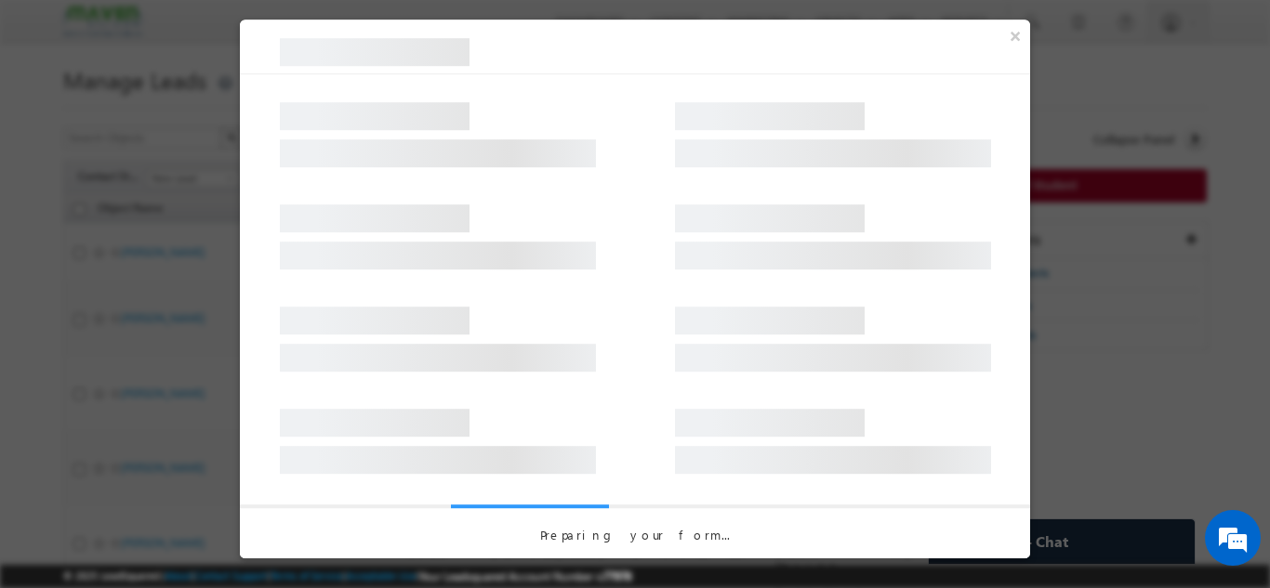
scroll to position [0, 0]
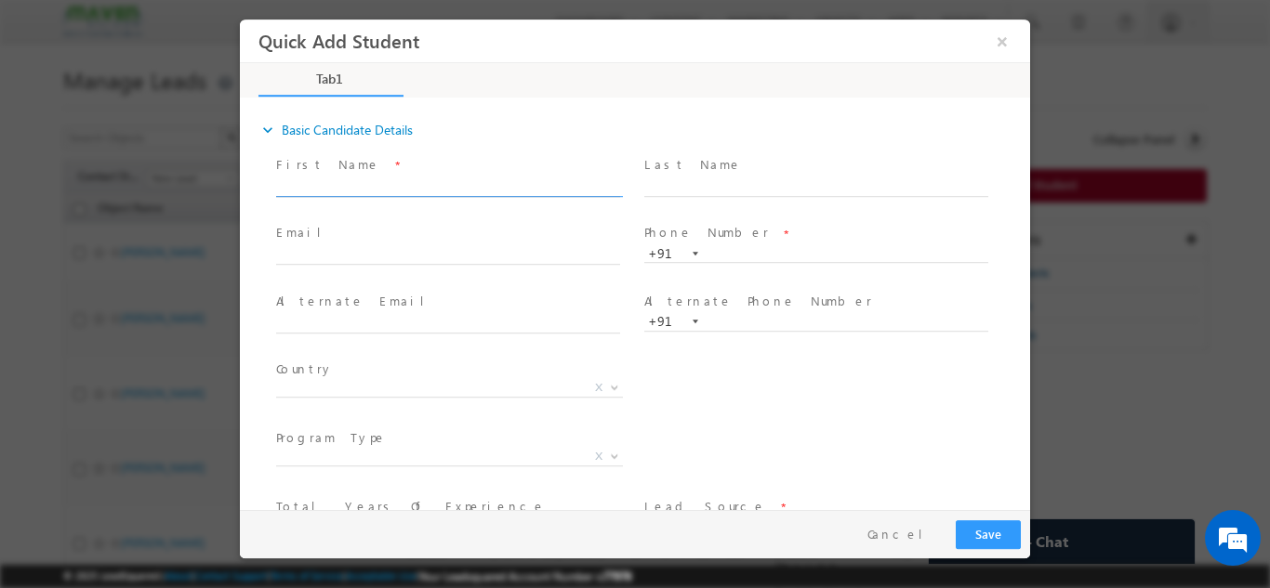
click at [480, 186] on input "text" at bounding box center [448, 187] width 344 height 19
click at [480, 186] on input "9108927801" at bounding box center [448, 187] width 344 height 19
type input "9"
click at [744, 253] on input "text" at bounding box center [816, 253] width 344 height 19
paste input "9108927801"
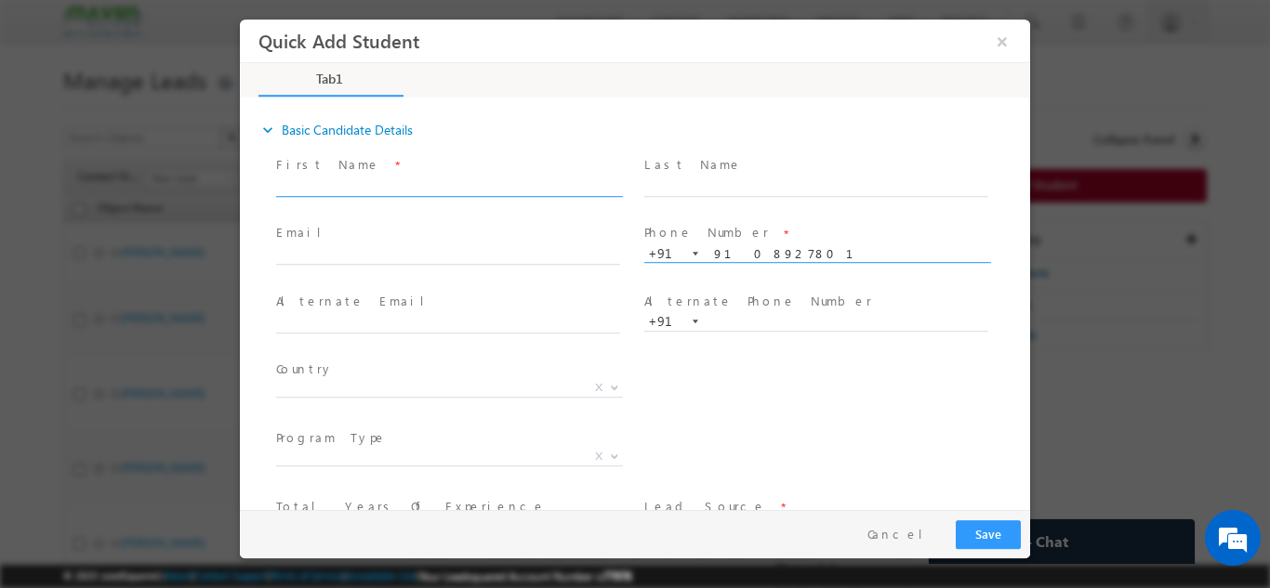
type input "9108927801"
click at [576, 187] on input "text" at bounding box center [448, 187] width 344 height 19
paste input "Madhavi"
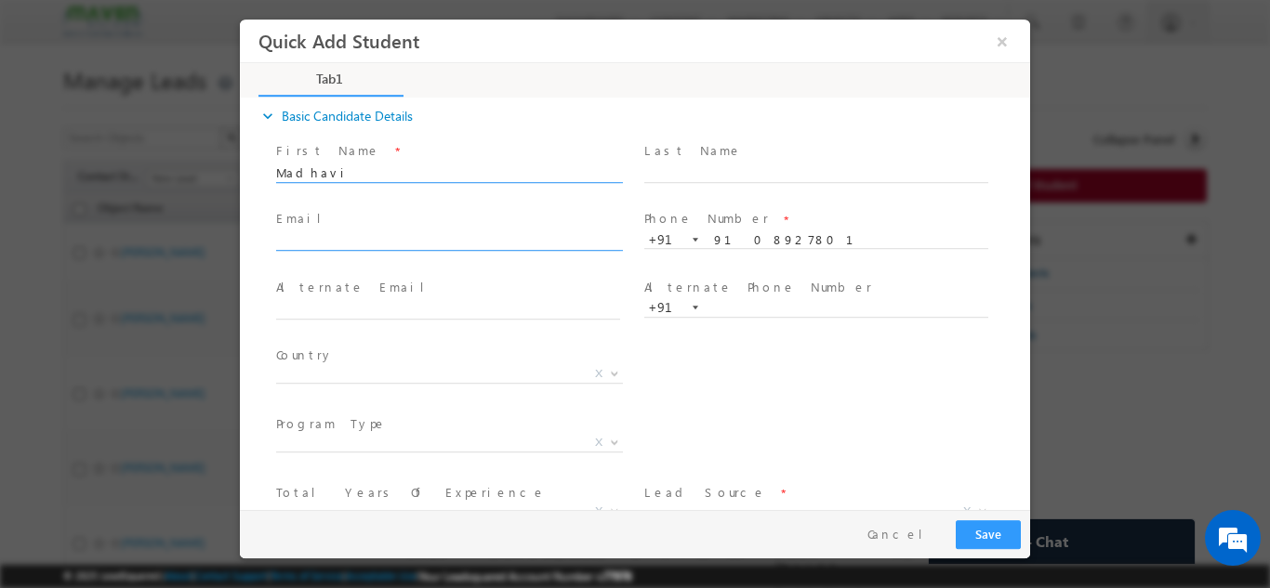
type input "Madhavi"
click at [582, 246] on input "text" at bounding box center [448, 241] width 344 height 19
paste input "harshasaravan84@gmail.com"
type input "harshasaravan84@gmail.com"
click at [502, 379] on span "X" at bounding box center [449, 373] width 347 height 19
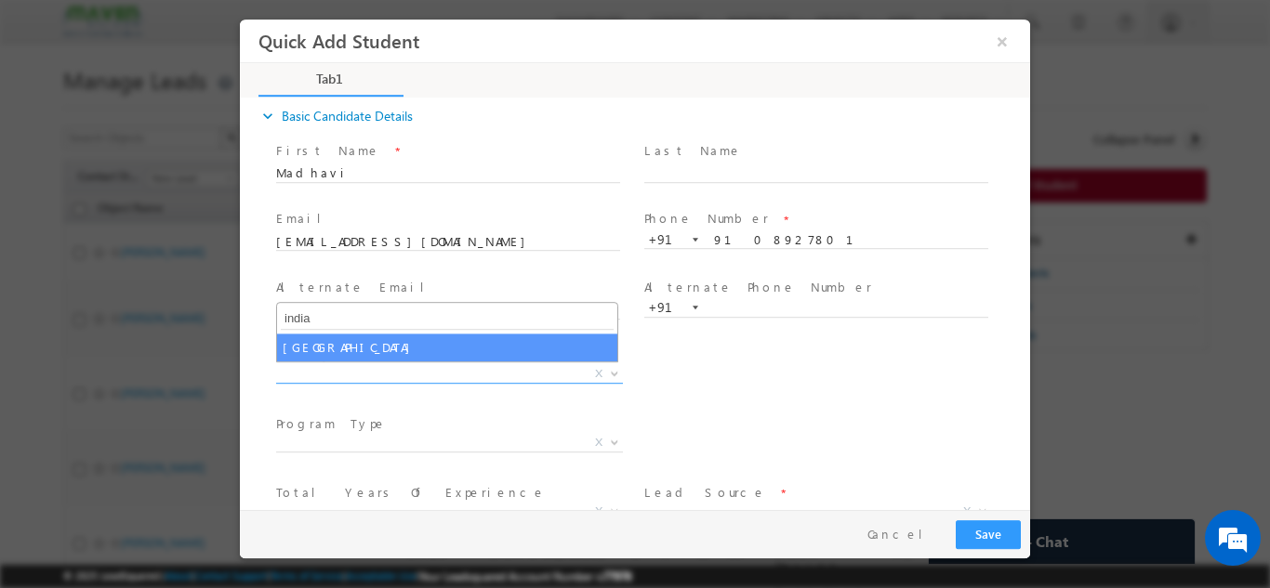
type input "india"
select select "[GEOGRAPHIC_DATA]"
select select
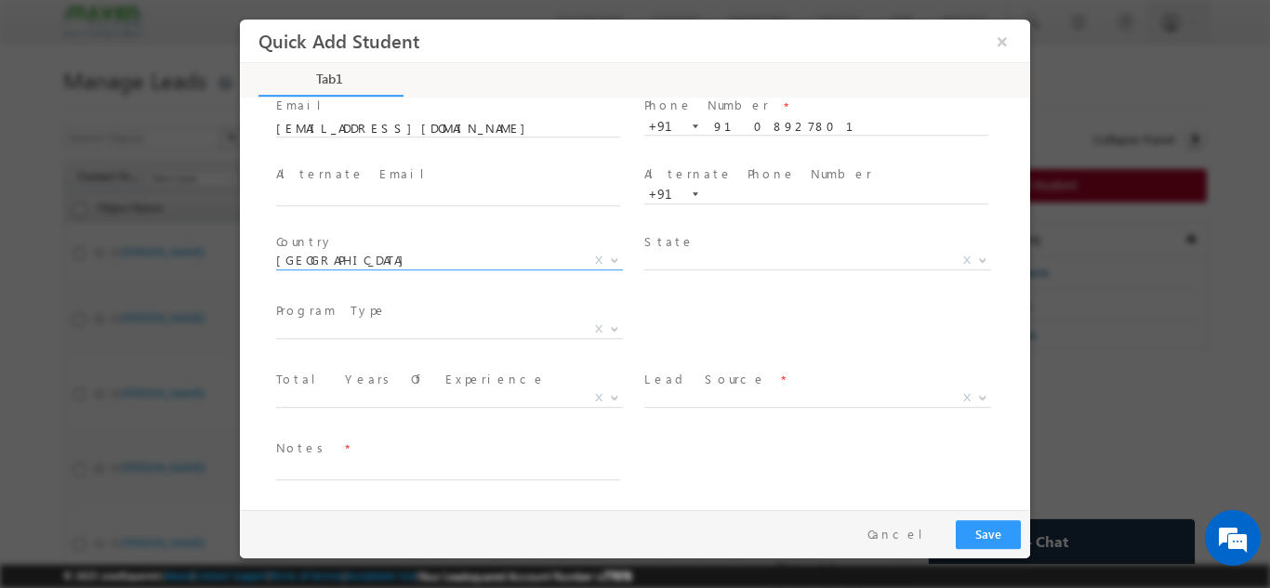
scroll to position [127, 0]
click at [698, 402] on span "X" at bounding box center [817, 398] width 347 height 19
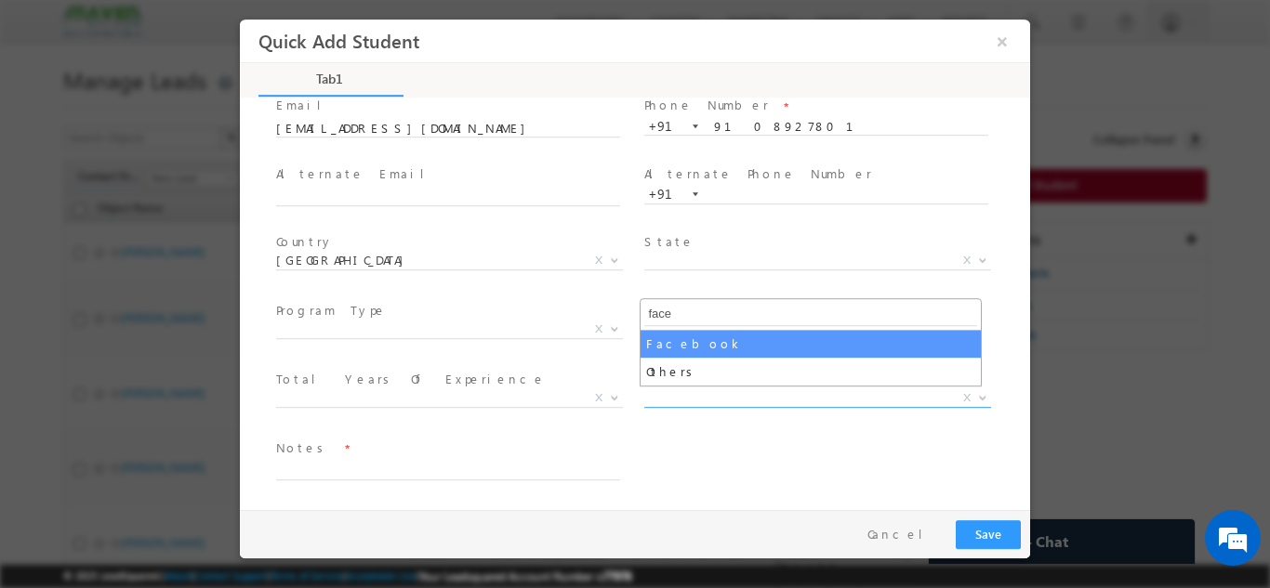
type input "face"
select select "Facebook"
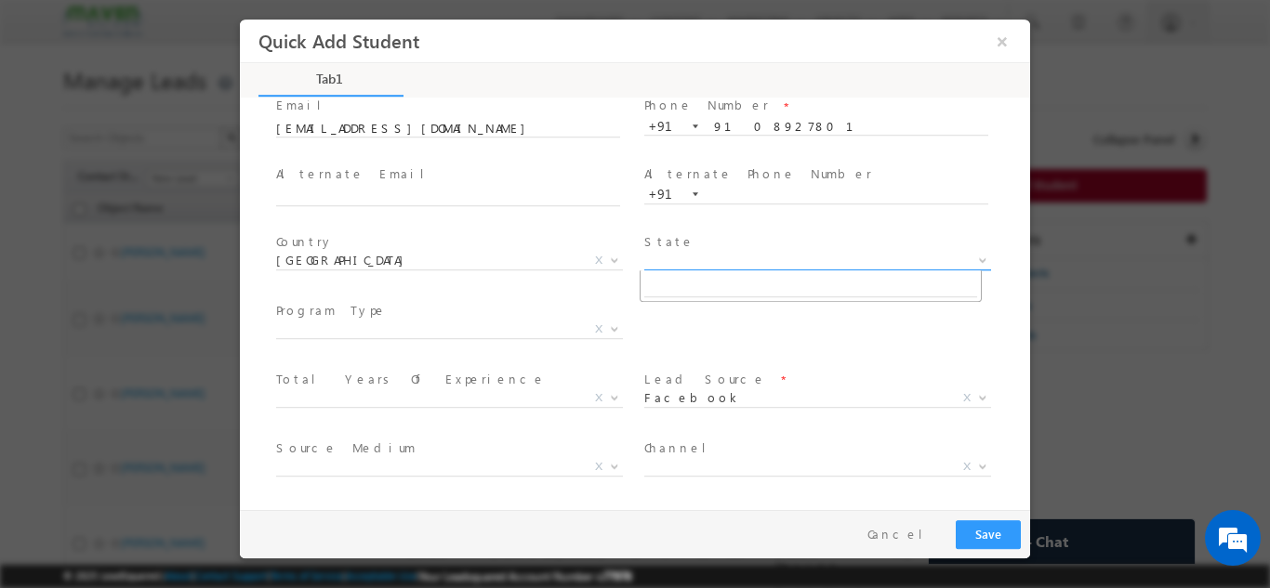
click at [687, 267] on span "X" at bounding box center [817, 260] width 347 height 19
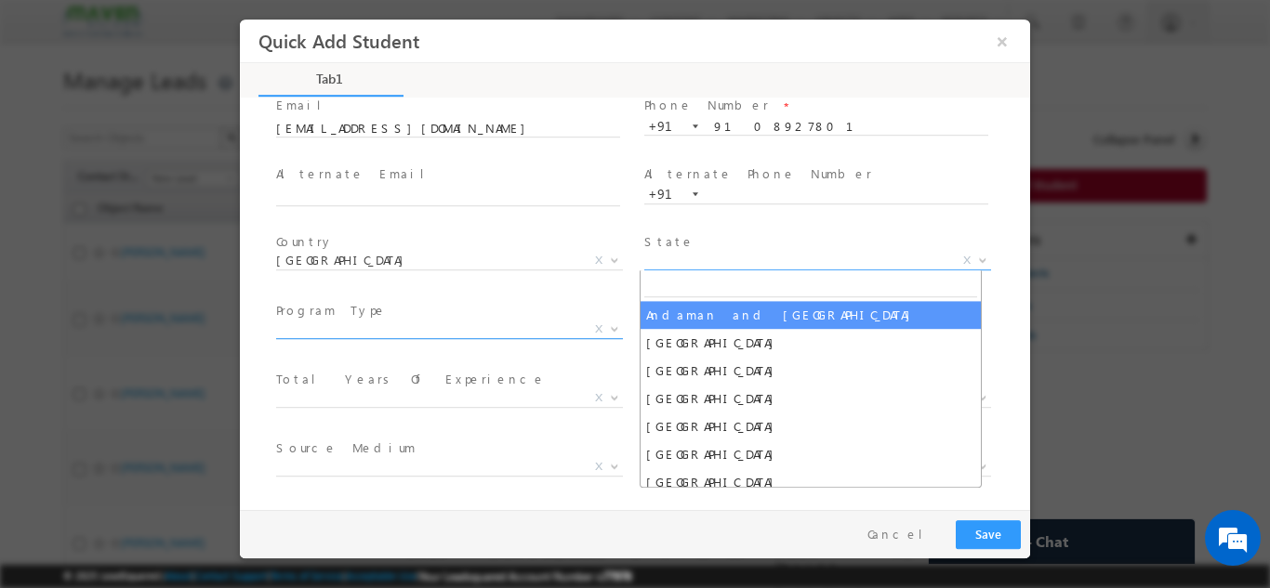
click at [458, 337] on span "Long Term Short Term X" at bounding box center [456, 332] width 361 height 22
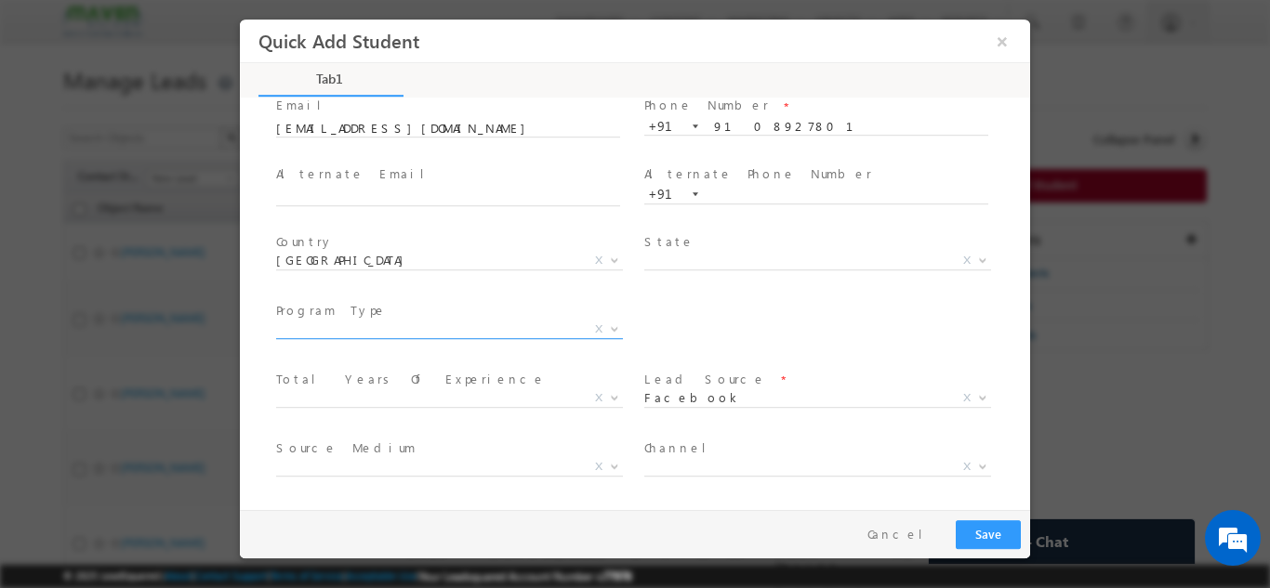
click at [460, 329] on span "X" at bounding box center [449, 329] width 347 height 19
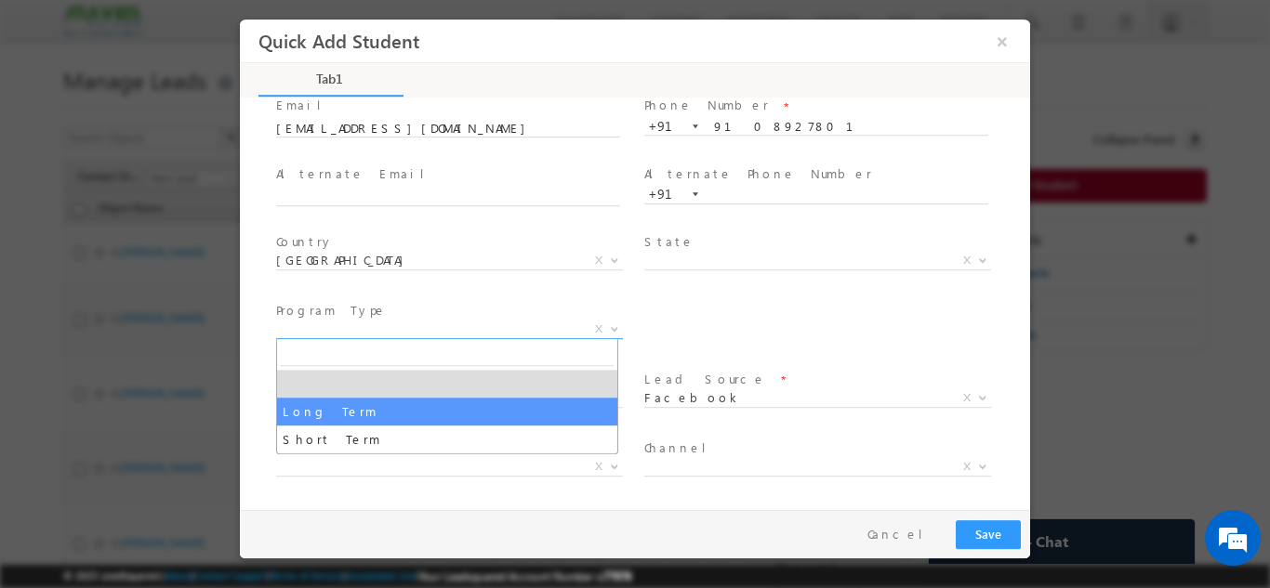
select select "Long Term"
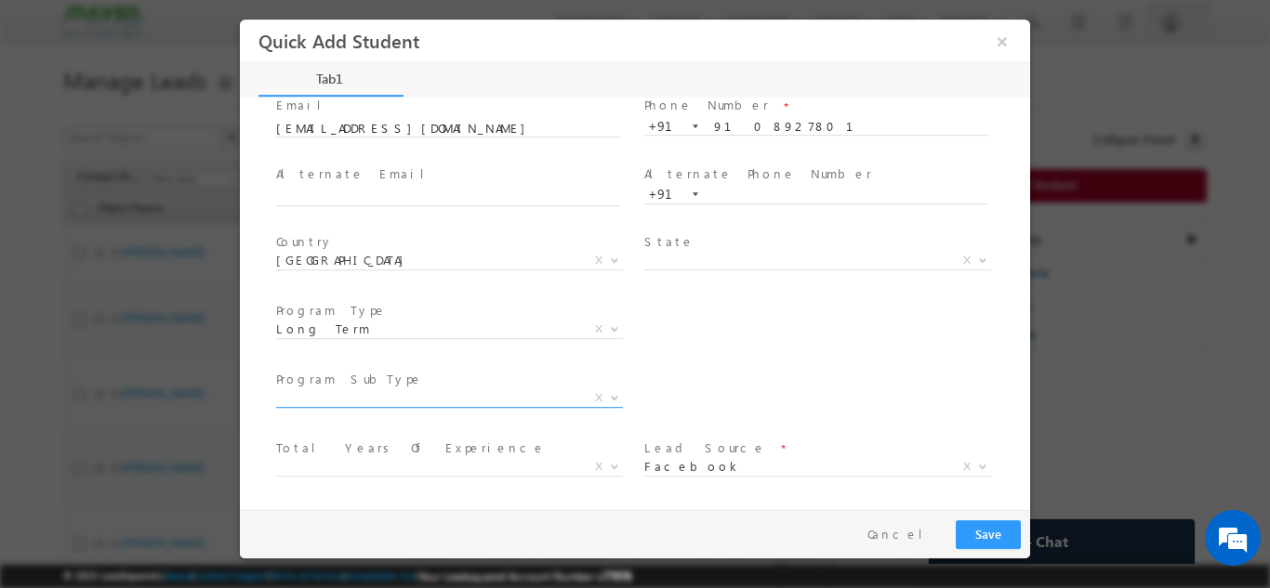
drag, startPoint x: 383, startPoint y: 385, endPoint x: 383, endPoint y: 402, distance: 16.7
click at [383, 402] on div "Program SubType * X" at bounding box center [456, 390] width 361 height 43
click at [386, 396] on span "X" at bounding box center [449, 398] width 347 height 19
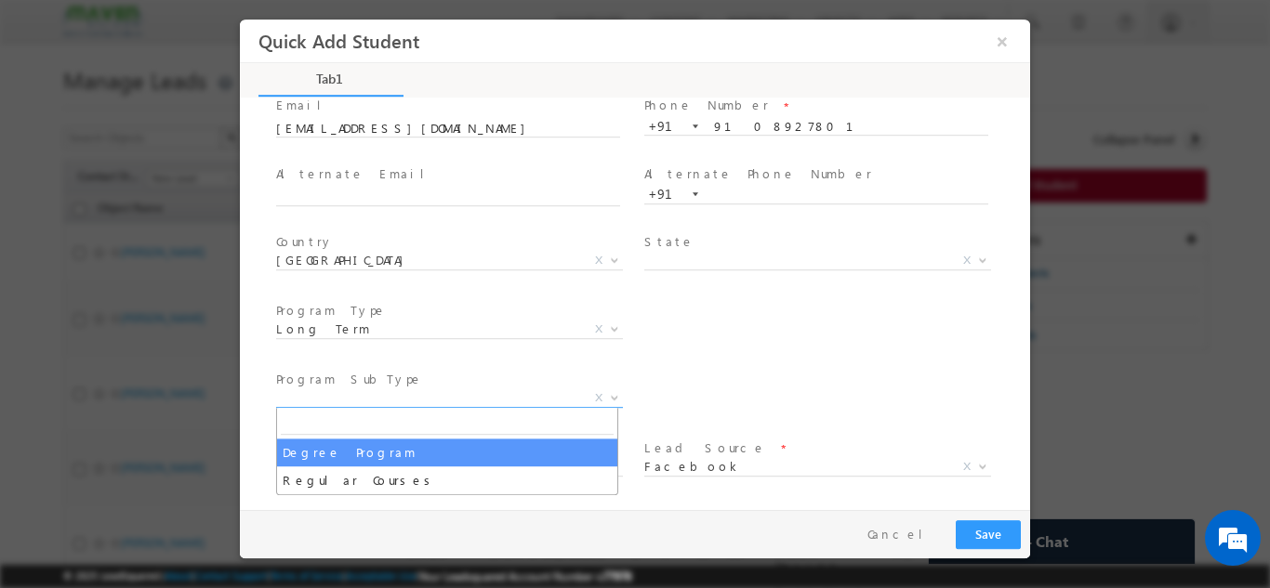
select select "Degree Program"
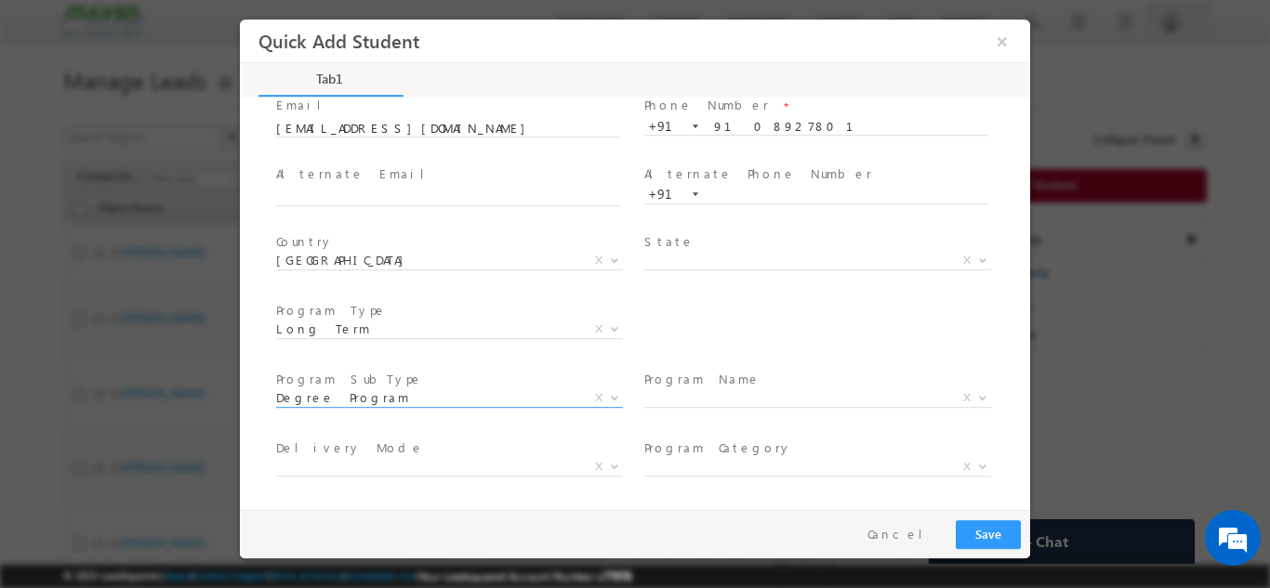
scroll to position [333, 0]
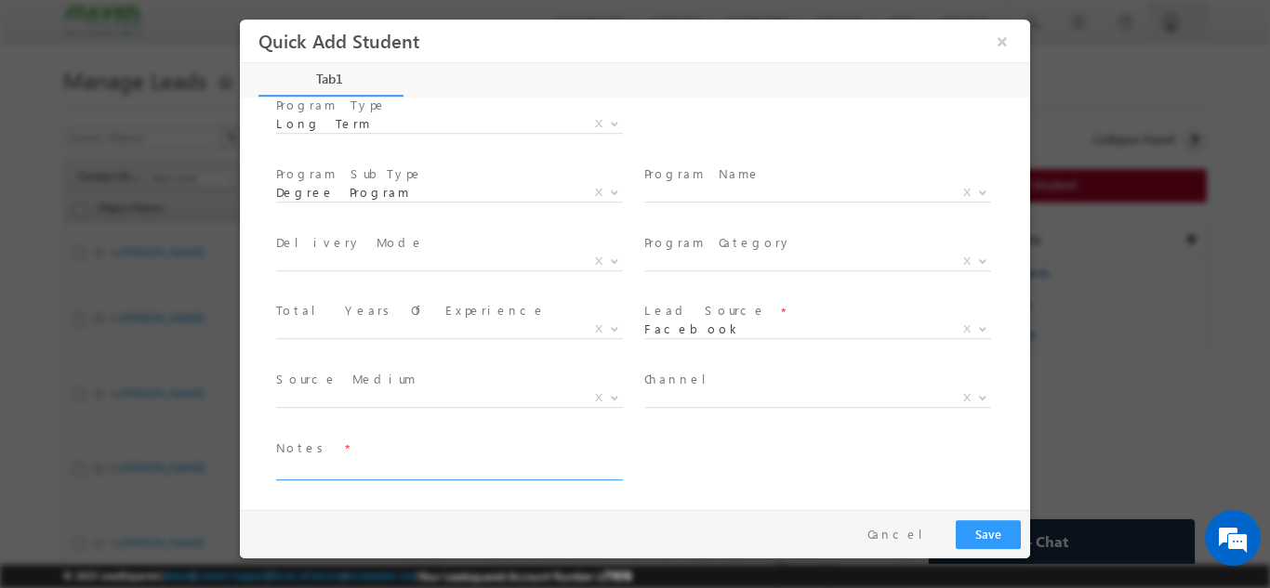
click at [452, 458] on textarea at bounding box center [448, 468] width 344 height 21
type textarea "d"
type textarea "cb"
click at [988, 527] on button "Save" at bounding box center [988, 534] width 65 height 29
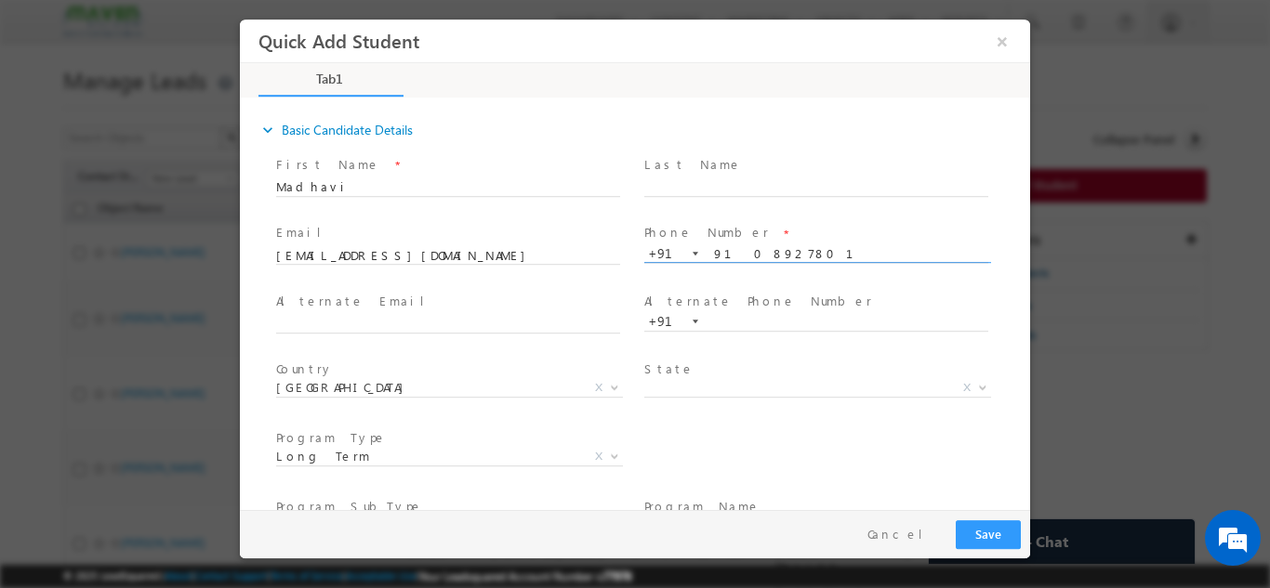
click at [784, 253] on input "9108927801" at bounding box center [816, 253] width 344 height 19
click at [785, 244] on div "+91-9108927801 9108927801 +91" at bounding box center [824, 253] width 361 height 19
click at [772, 252] on input "9108927801" at bounding box center [816, 253] width 344 height 19
drag, startPoint x: 795, startPoint y: 250, endPoint x: 702, endPoint y: 263, distance: 93.9
click at [702, 263] on span "+91-9108927801 9108927801 +91" at bounding box center [824, 254] width 361 height 20
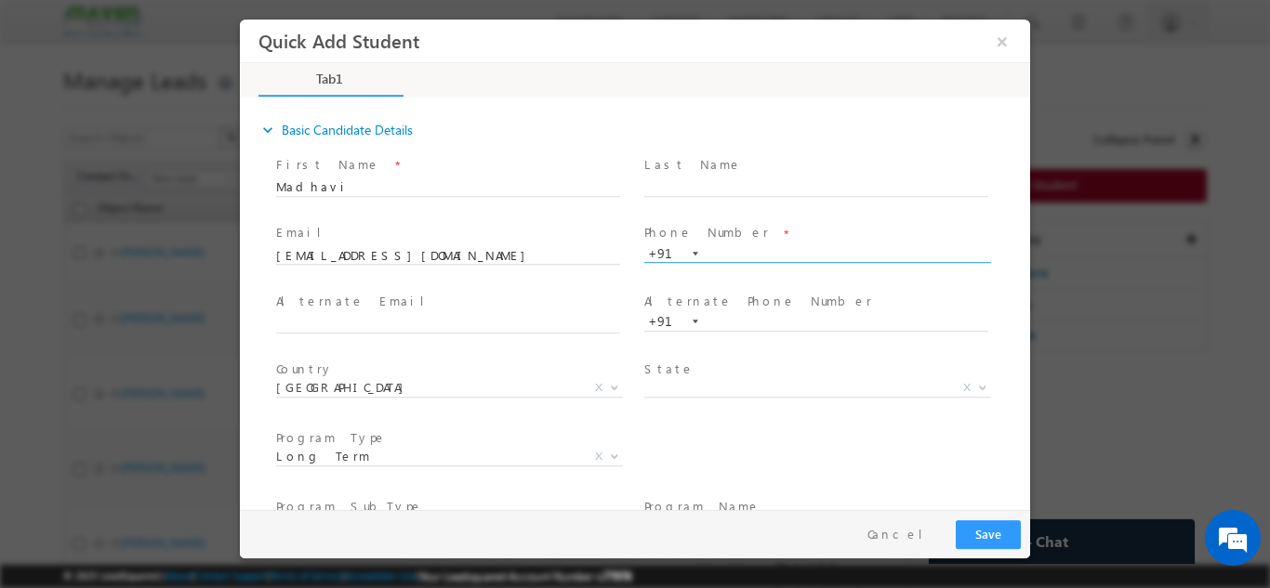
paste input "9108927801"
type input "9108927801"
click at [760, 319] on input "text" at bounding box center [816, 321] width 344 height 19
click at [794, 246] on input "9108927801" at bounding box center [816, 253] width 344 height 19
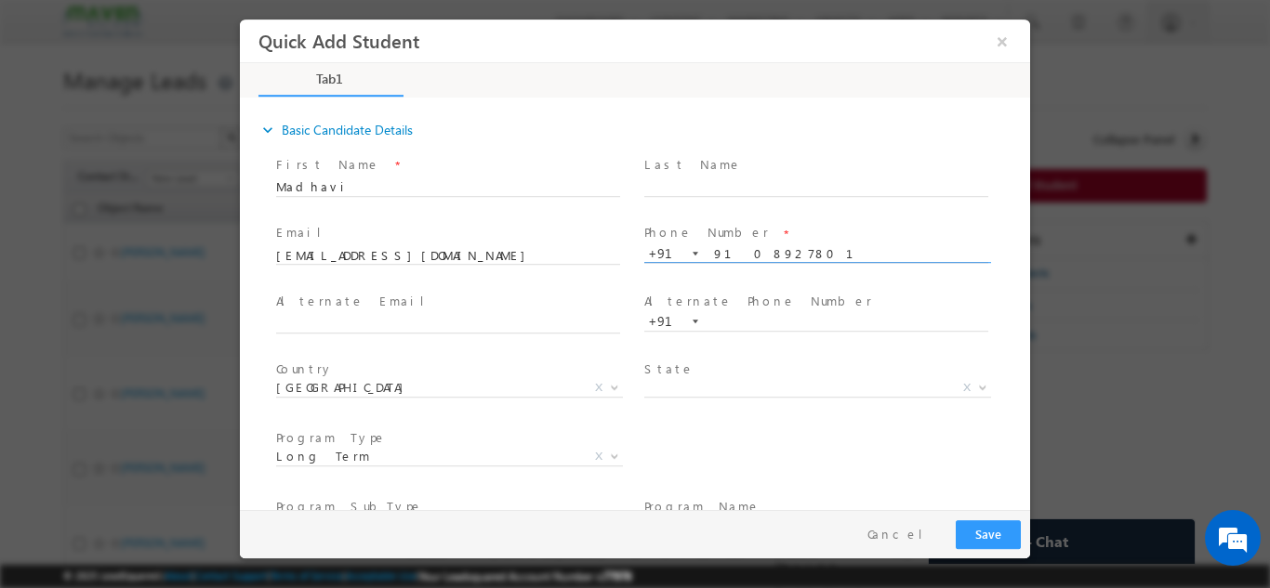
drag, startPoint x: 794, startPoint y: 246, endPoint x: 772, endPoint y: 246, distance: 21.4
click at [772, 246] on input "9108927801" at bounding box center [816, 253] width 344 height 19
click at [706, 255] on input "9108927801" at bounding box center [816, 253] width 344 height 19
drag, startPoint x: 783, startPoint y: 252, endPoint x: 647, endPoint y: 258, distance: 135.9
click at [647, 258] on div "+91-9108927801 9108927801 +91" at bounding box center [824, 253] width 361 height 19
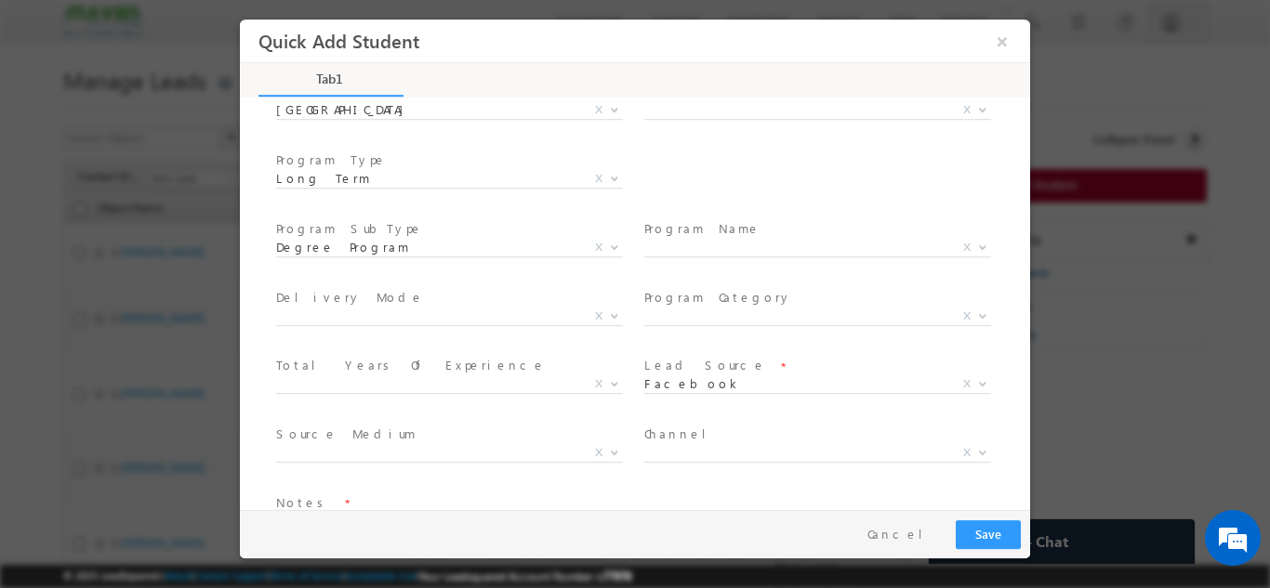
scroll to position [329, 0]
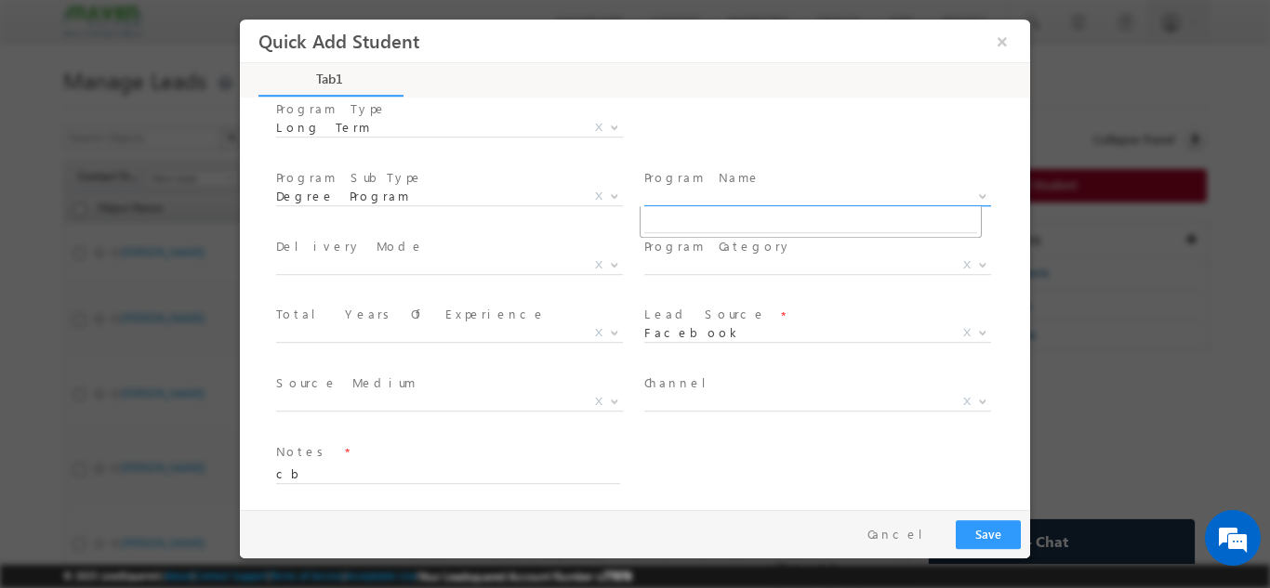
click at [699, 187] on span "X" at bounding box center [817, 196] width 347 height 19
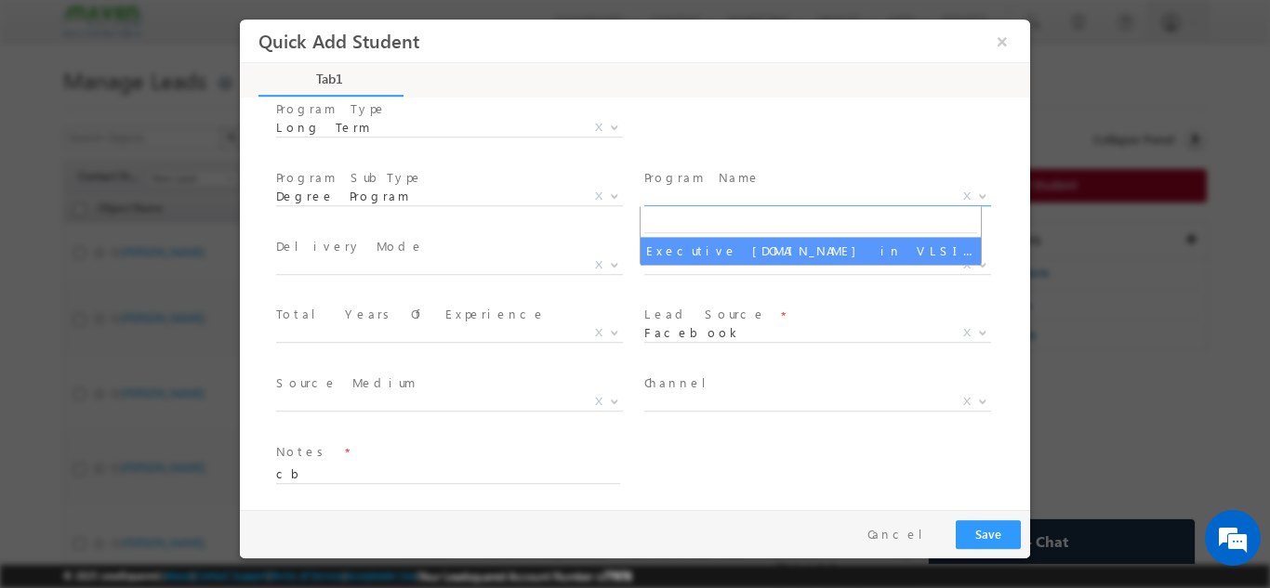
select select "Executive M.Tech in VLSI Design"
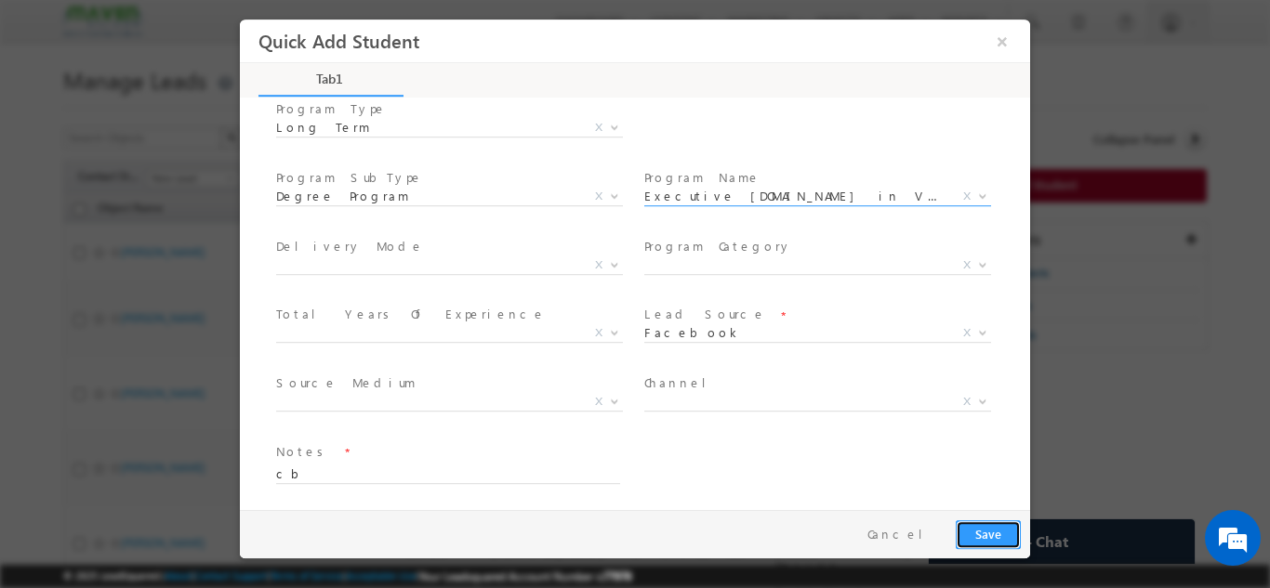
click at [1000, 526] on button "Save" at bounding box center [988, 534] width 65 height 29
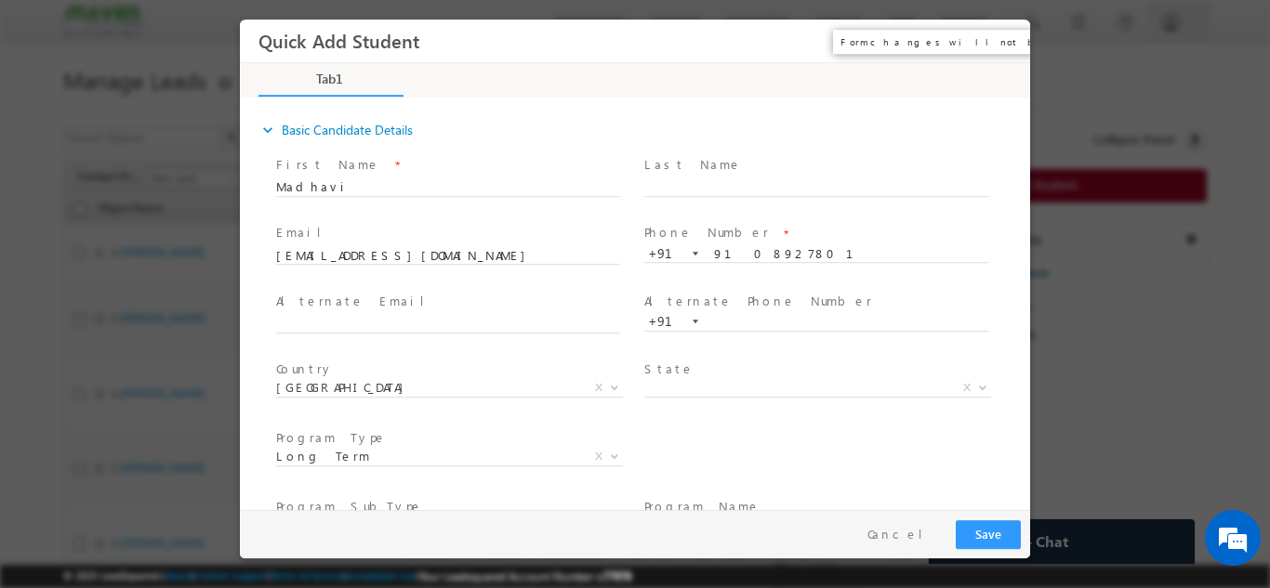
click at [1010, 38] on button "×" at bounding box center [1002, 40] width 32 height 34
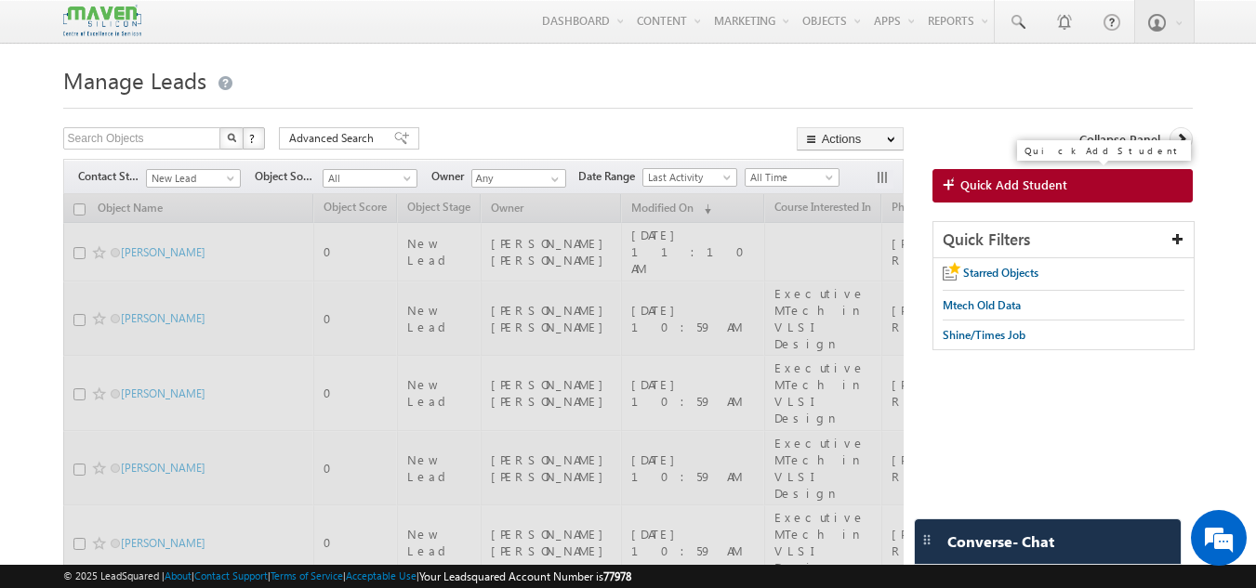
click at [1016, 179] on span "Quick Add Student" at bounding box center [1013, 185] width 107 height 17
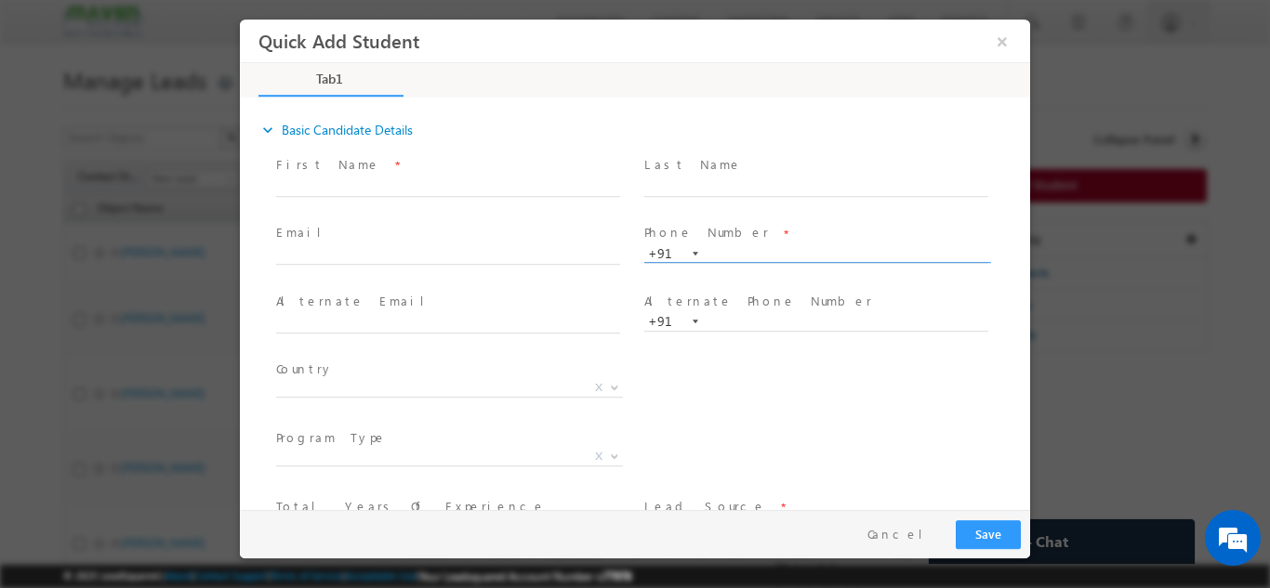
click at [728, 252] on input "text" at bounding box center [816, 253] width 344 height 19
paste input "9108927801"
type input "9108927801"
click at [704, 241] on label "Phone Number" at bounding box center [706, 232] width 125 height 18
click at [712, 248] on input "9108927801" at bounding box center [816, 253] width 344 height 19
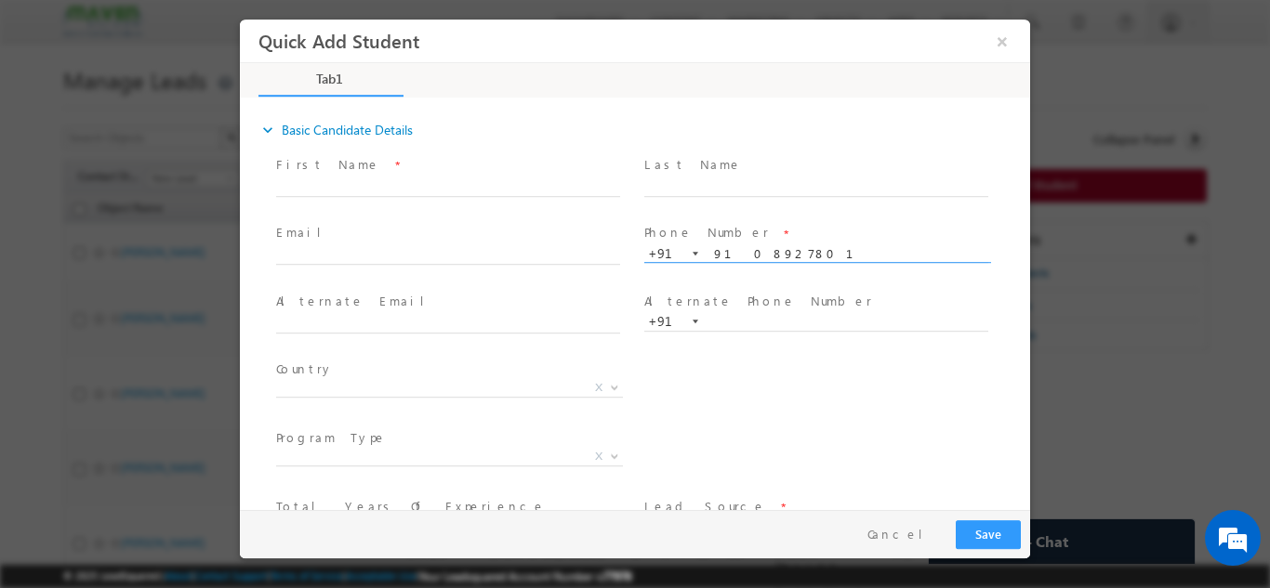
click at [378, 244] on div "Email *" at bounding box center [456, 244] width 361 height 43
click at [375, 251] on input "text" at bounding box center [448, 255] width 344 height 19
paste input "harshasaravan84@gmail.com"
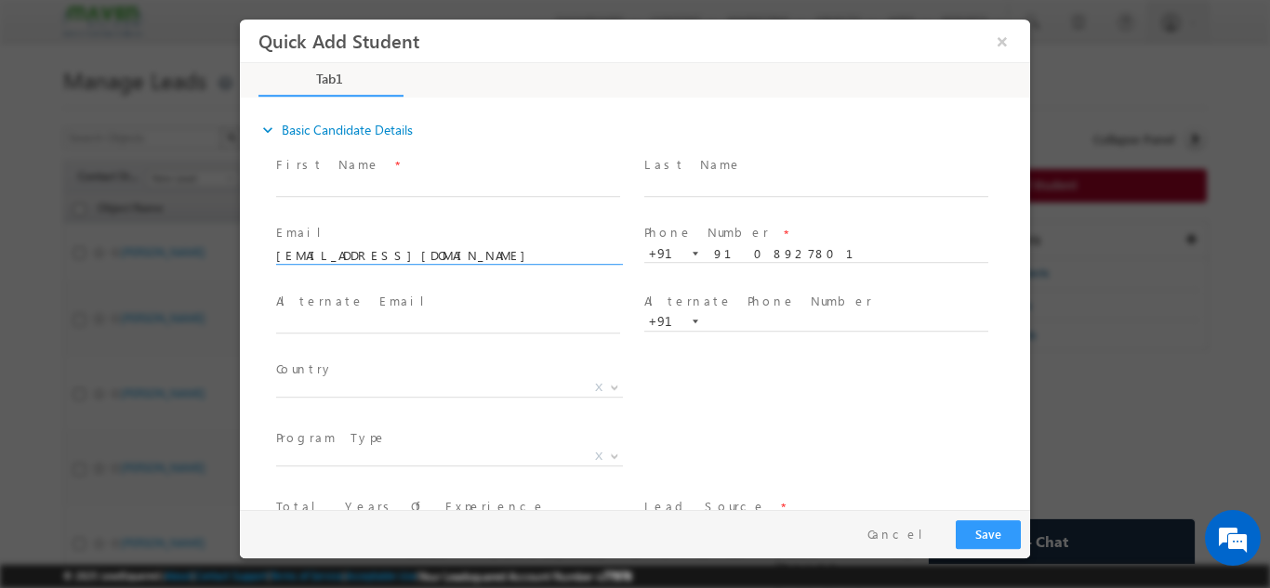
type input "harshasaravan84@gmail.com"
click at [444, 265] on span at bounding box center [447, 273] width 343 height 20
click at [489, 178] on input "text" at bounding box center [448, 187] width 344 height 19
paste input "harshasaravan84@gmail.com"
type input "h"
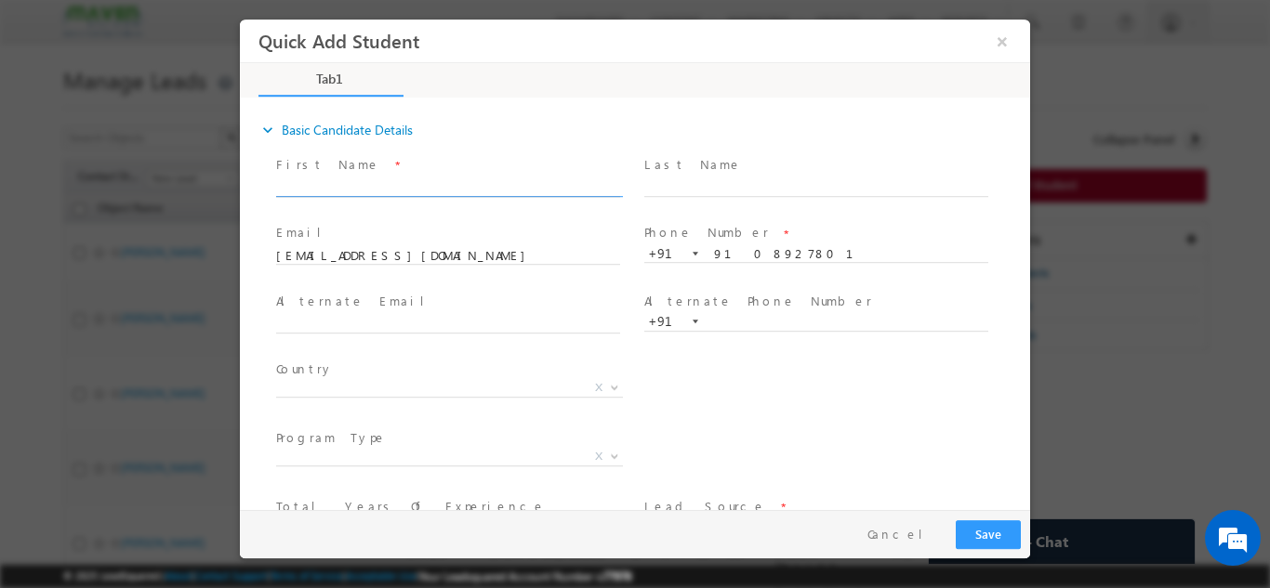
paste input "Madhavi"
type input "Madhavi"
click at [1010, 535] on button "Save" at bounding box center [988, 534] width 65 height 29
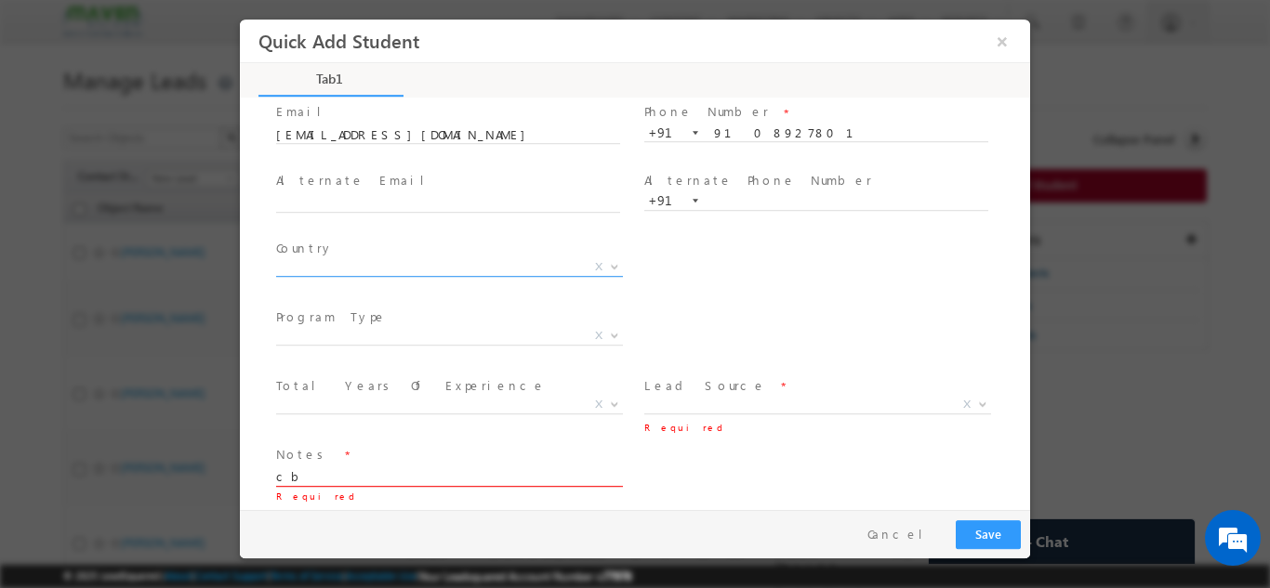
type textarea "cb"
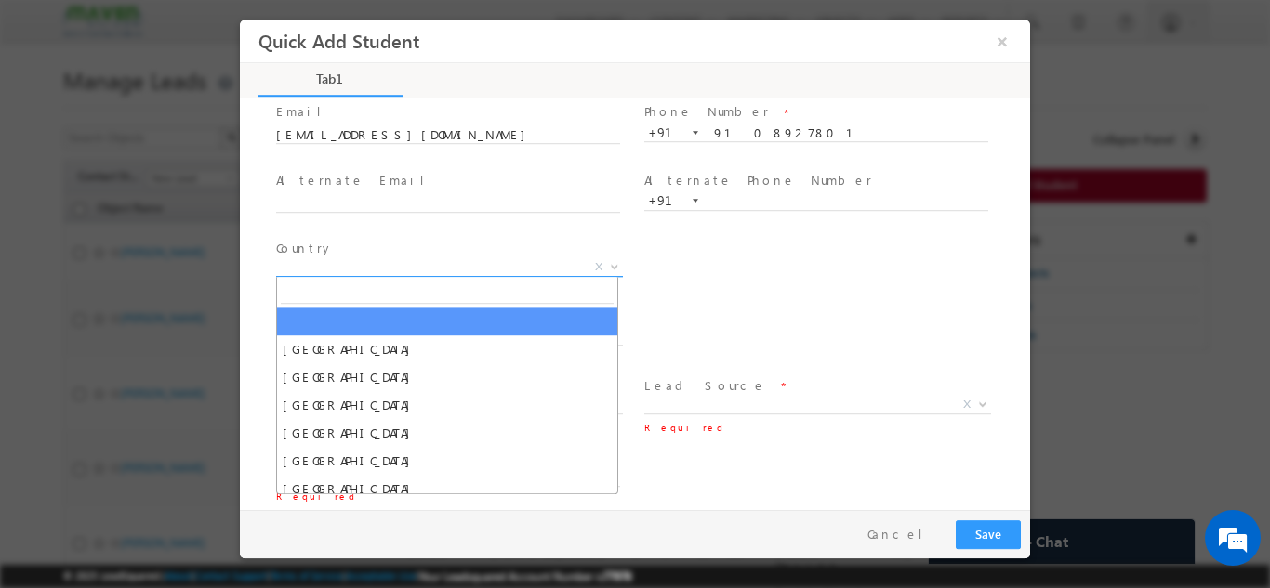
click at [403, 262] on span "X" at bounding box center [449, 266] width 347 height 19
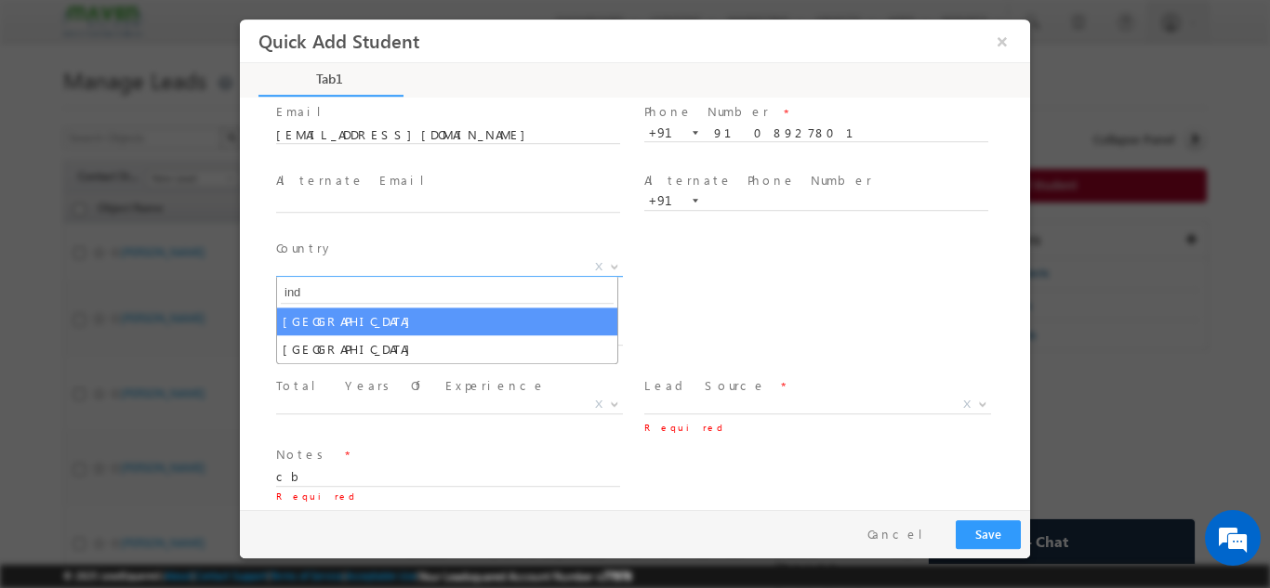
type input "ind"
select select "[GEOGRAPHIC_DATA]"
select select
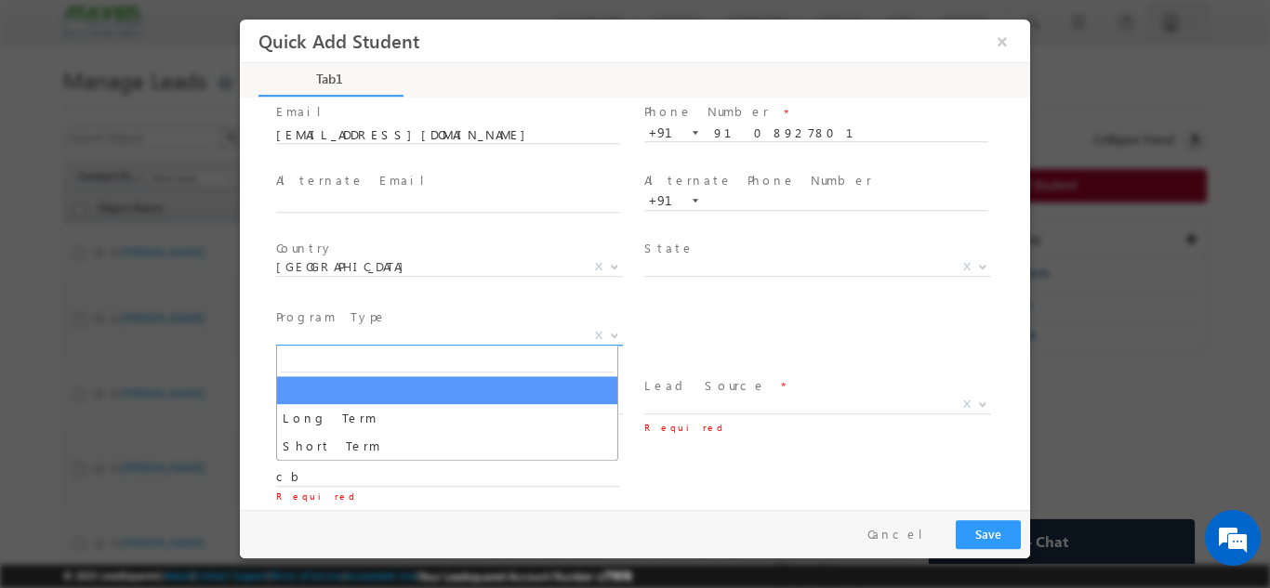
click at [365, 338] on span "X" at bounding box center [449, 335] width 347 height 19
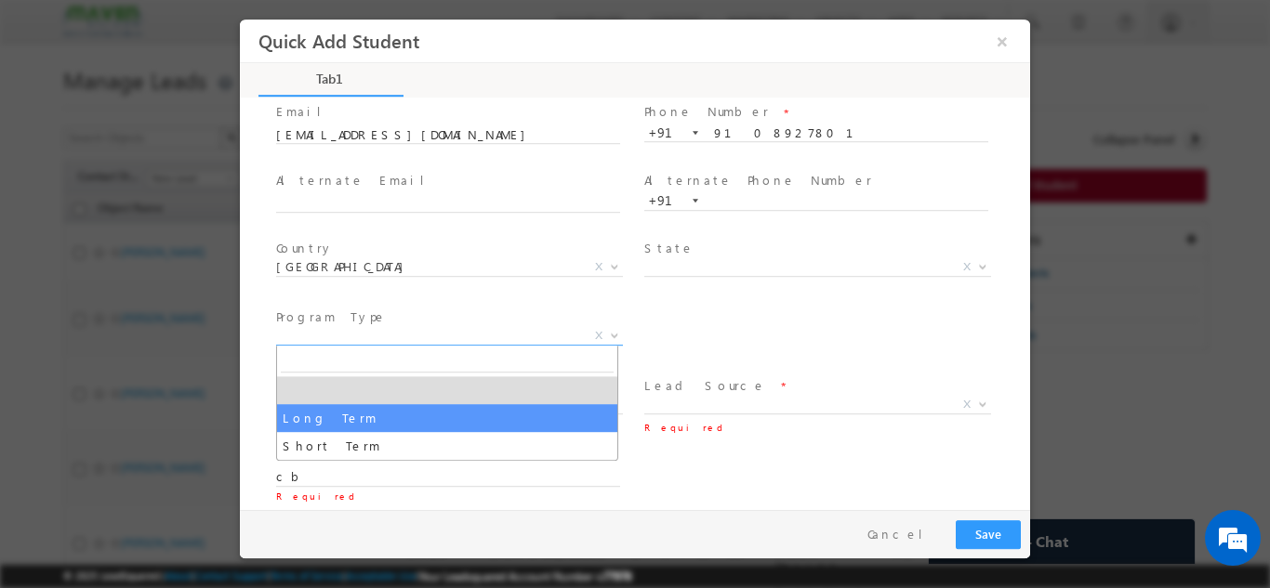
select select "Long Term"
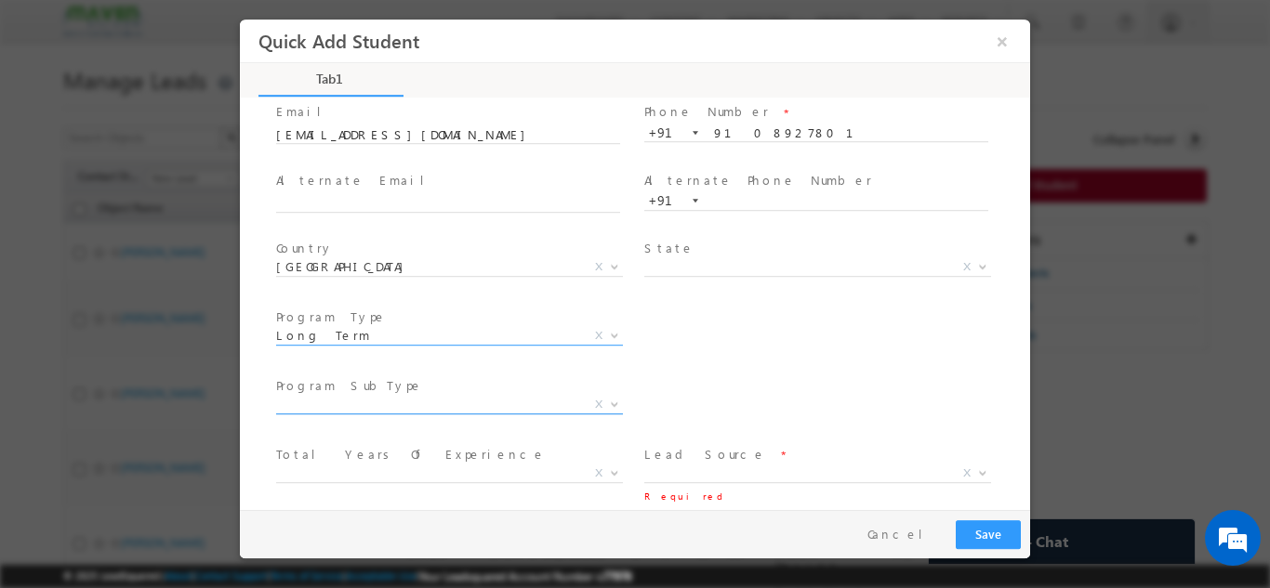
click at [511, 401] on span "X" at bounding box center [449, 404] width 347 height 19
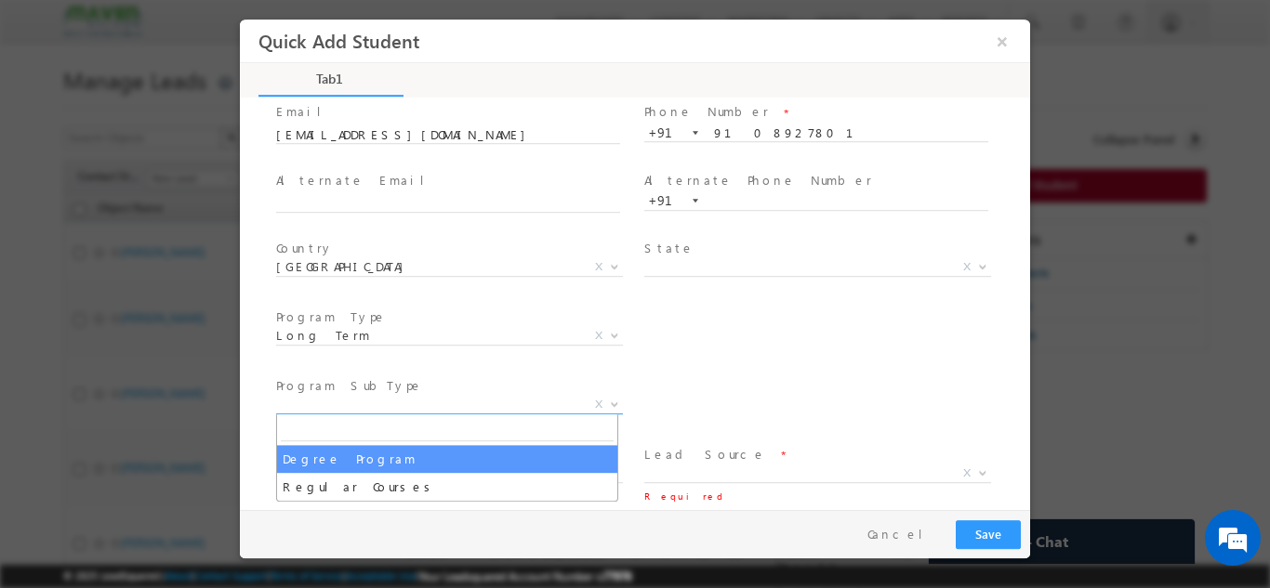
select select "Degree Program"
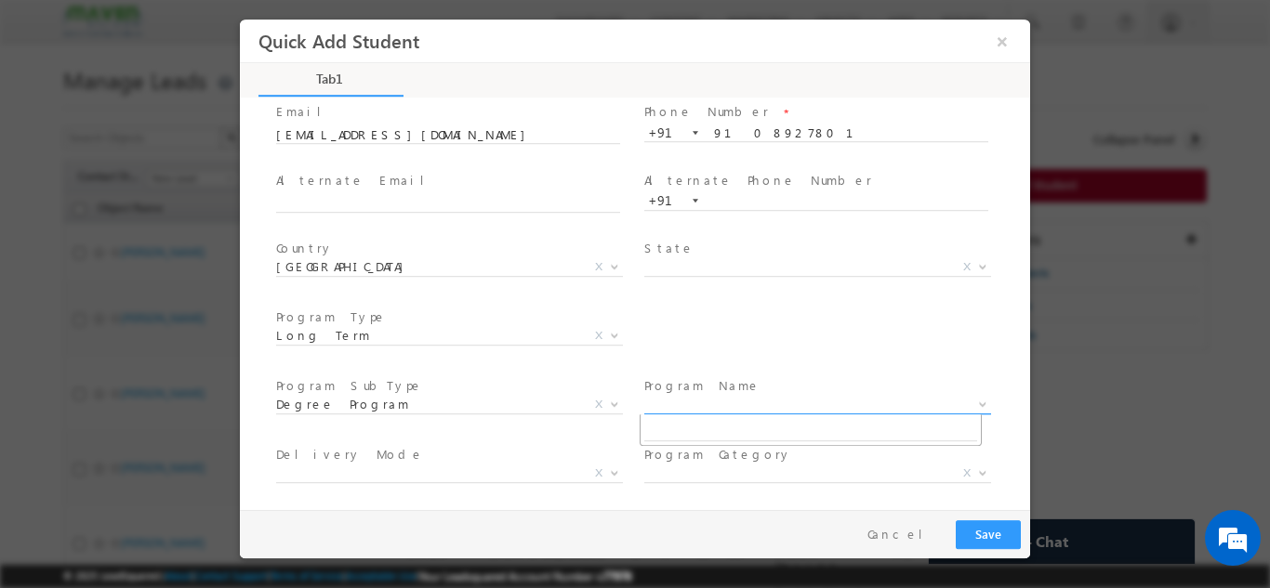
click at [738, 407] on span "X" at bounding box center [817, 404] width 347 height 19
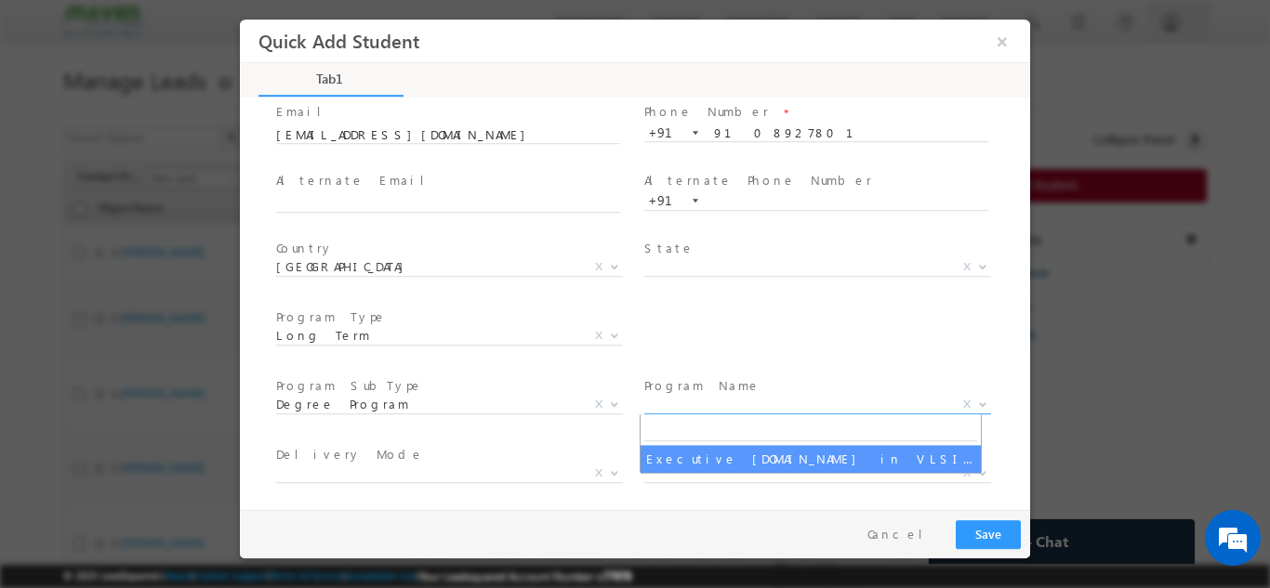
select select "Executive M.Tech in VLSI Design"
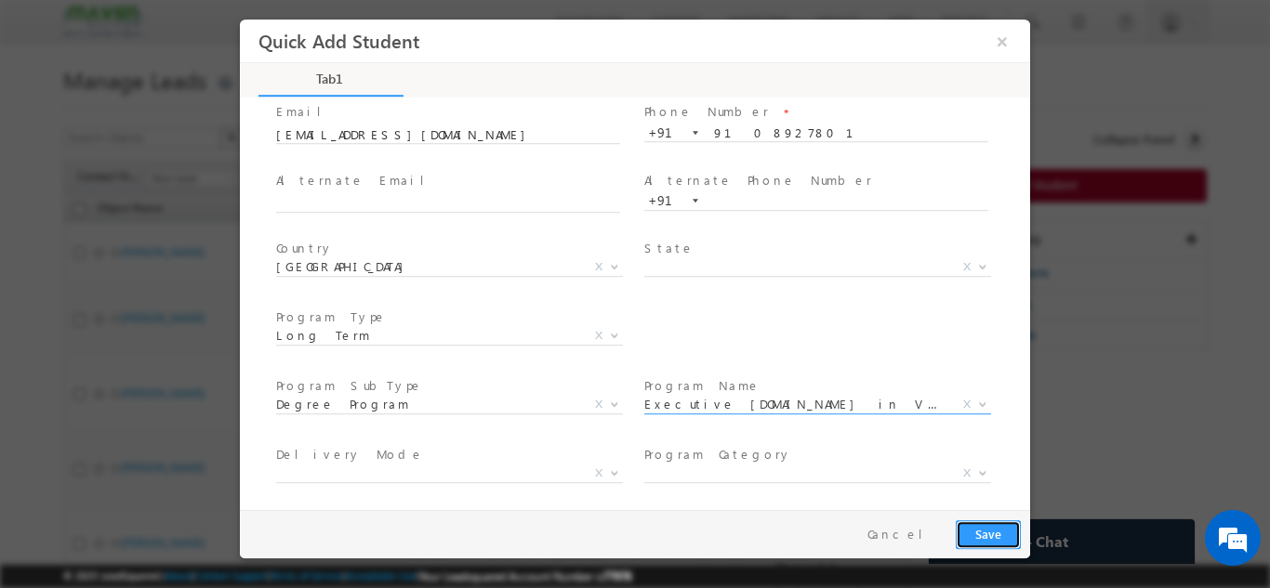
click at [985, 538] on button "Save" at bounding box center [988, 534] width 65 height 29
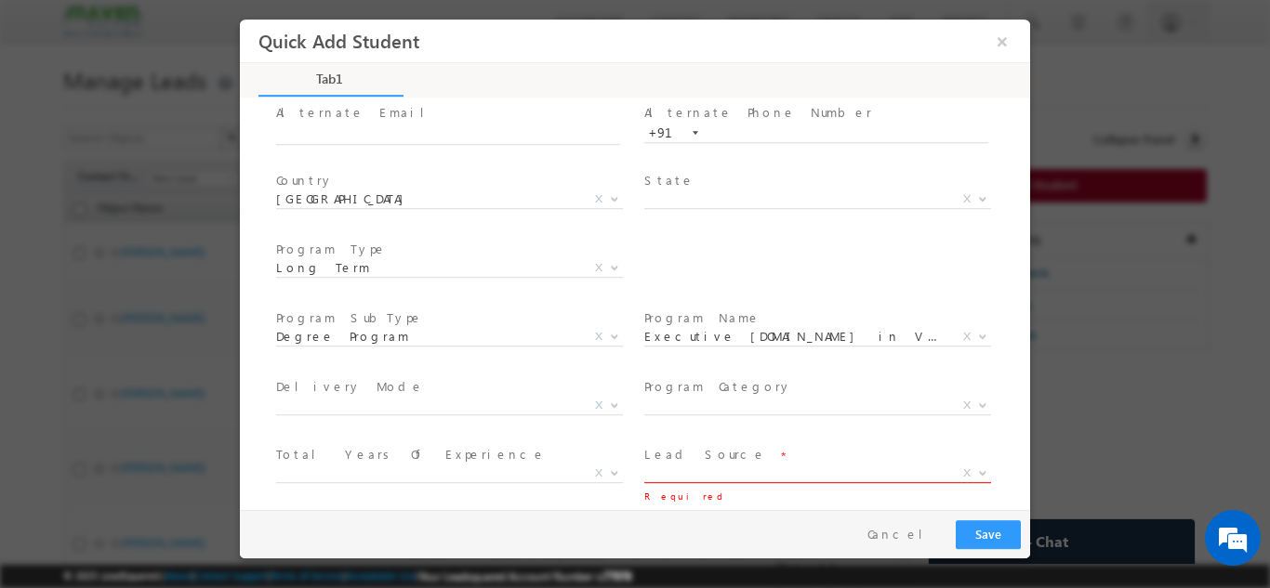
click at [844, 476] on span "X" at bounding box center [817, 473] width 347 height 19
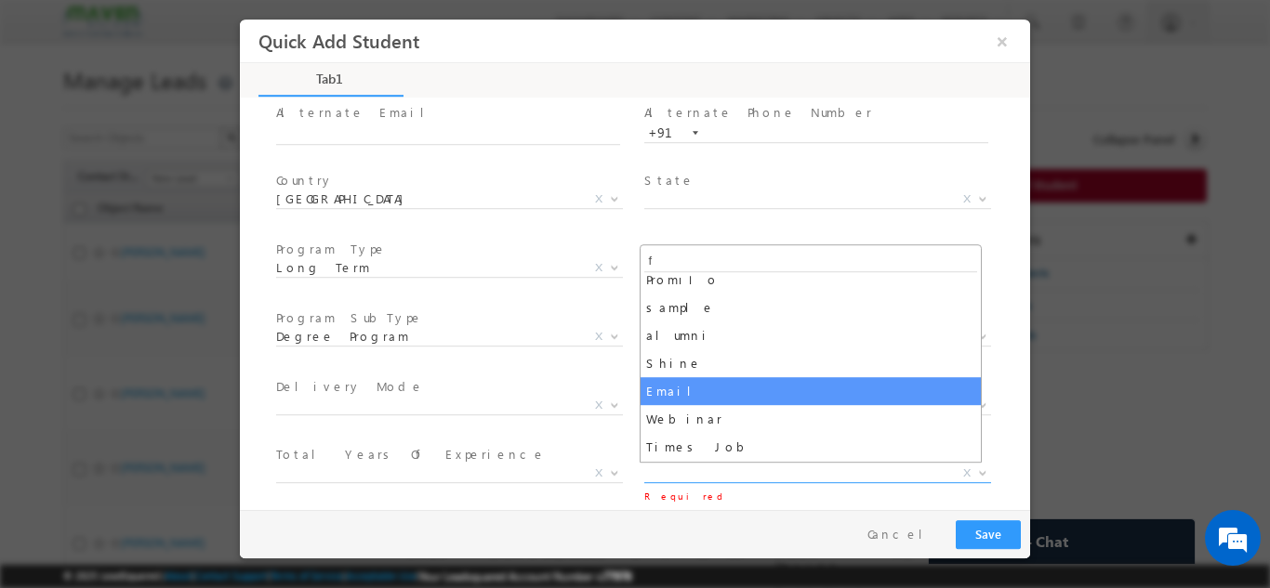
scroll to position [0, 0]
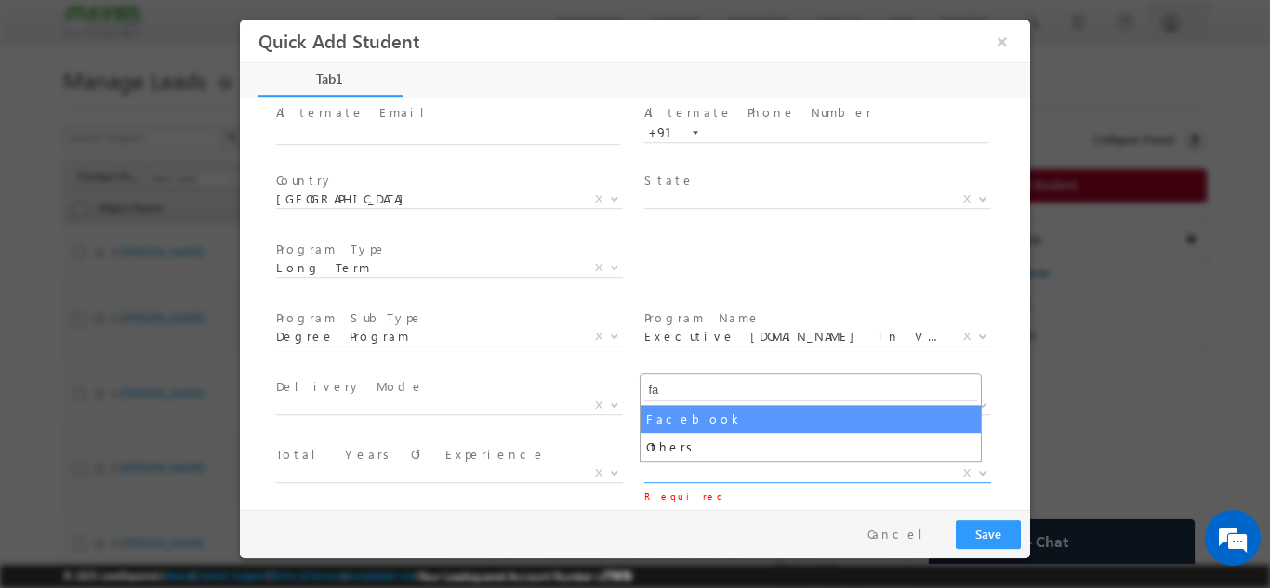
type input "fa"
select select "Facebook"
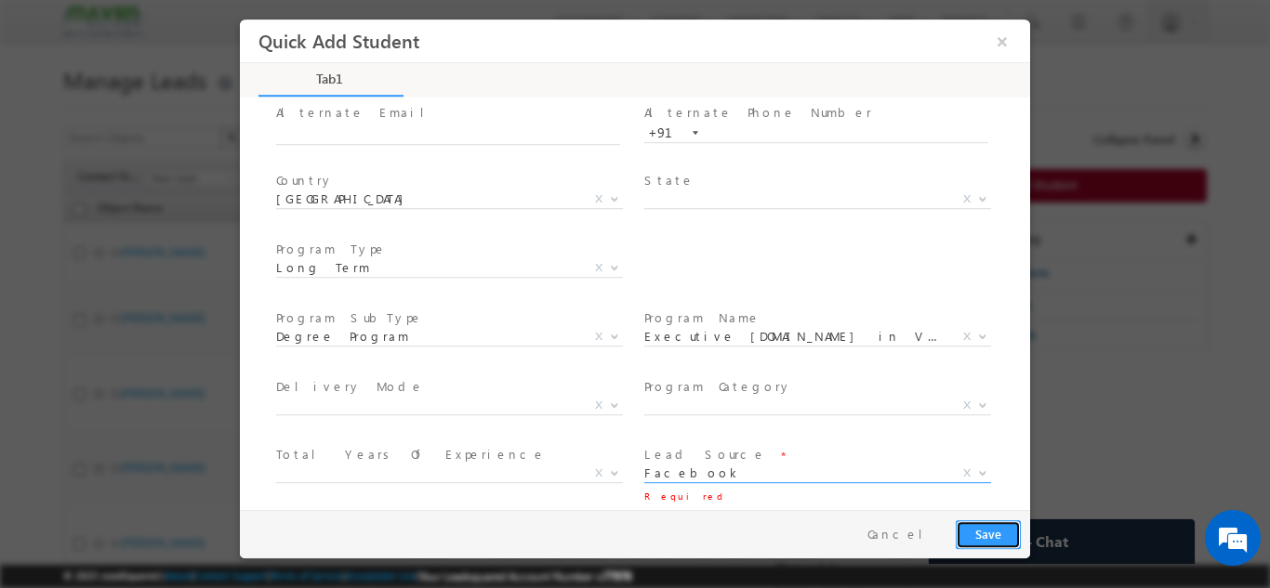
click at [978, 533] on button "Save" at bounding box center [988, 534] width 65 height 29
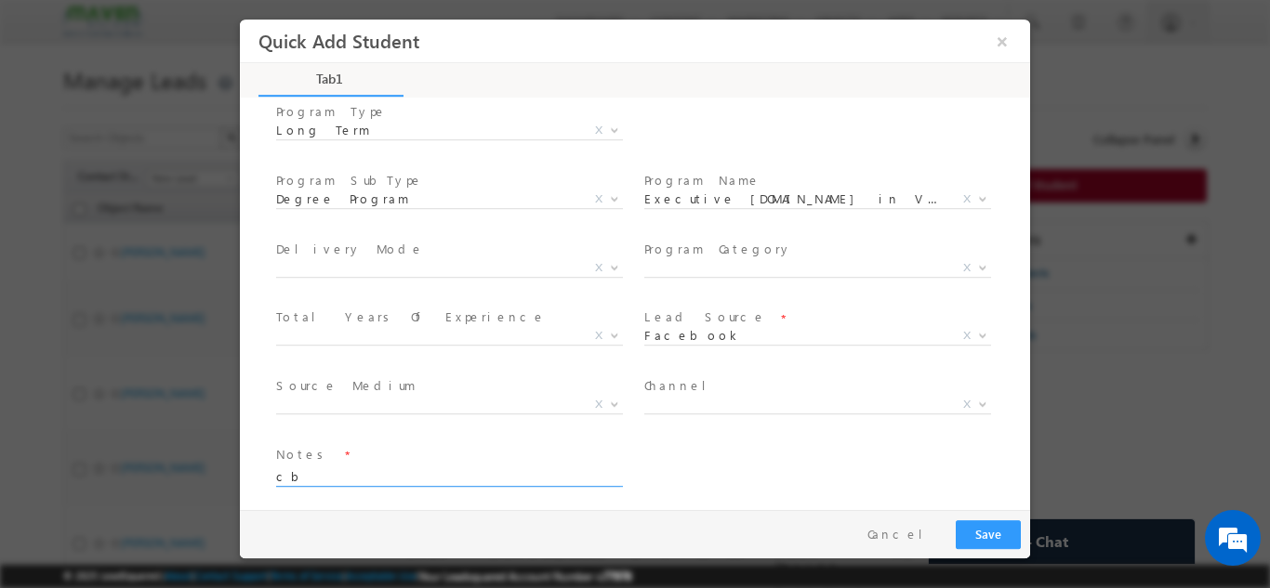
click at [477, 481] on textarea "cb" at bounding box center [448, 475] width 344 height 21
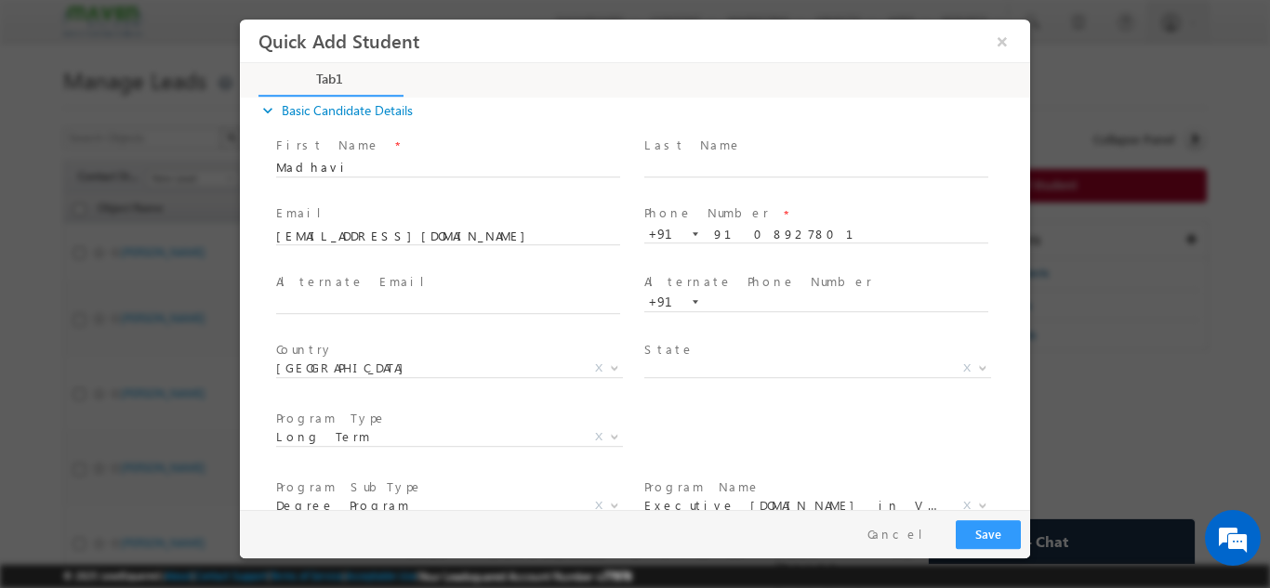
scroll to position [0, 0]
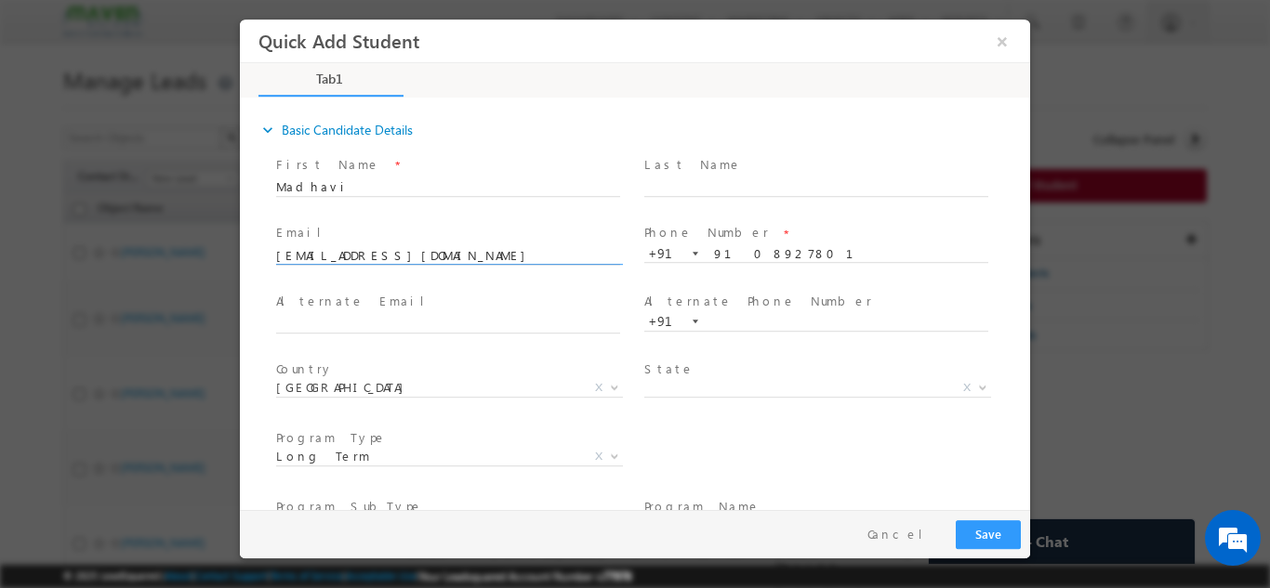
click at [491, 257] on input "harshasaravan84@gmail.com" at bounding box center [448, 255] width 344 height 19
click at [795, 255] on input "9108927801" at bounding box center [816, 253] width 344 height 19
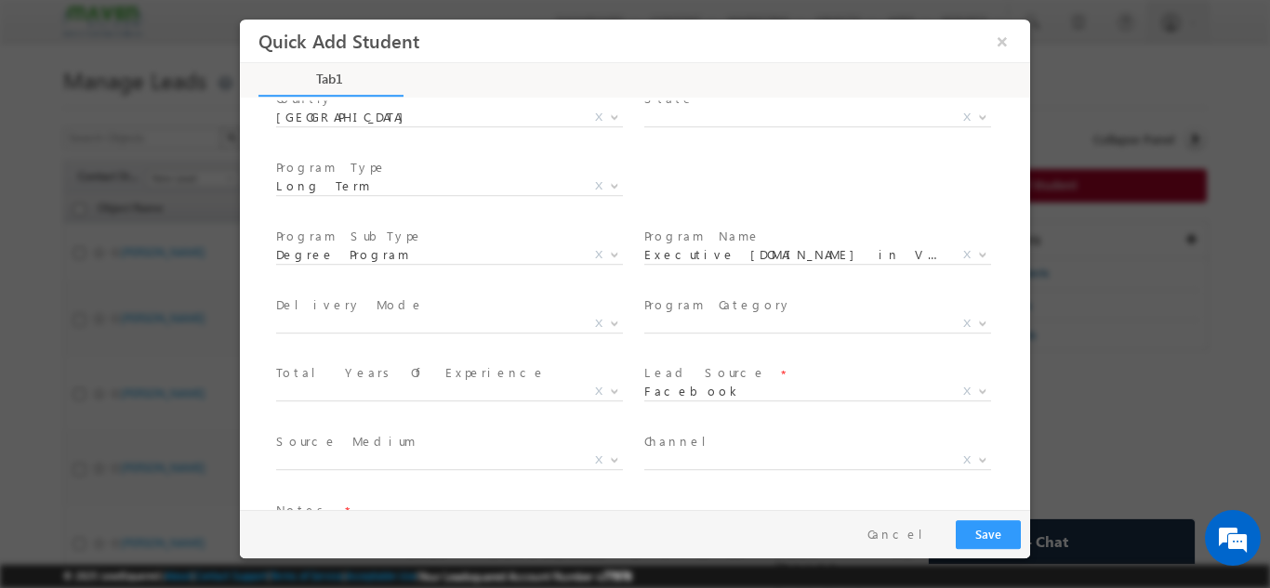
scroll to position [326, 0]
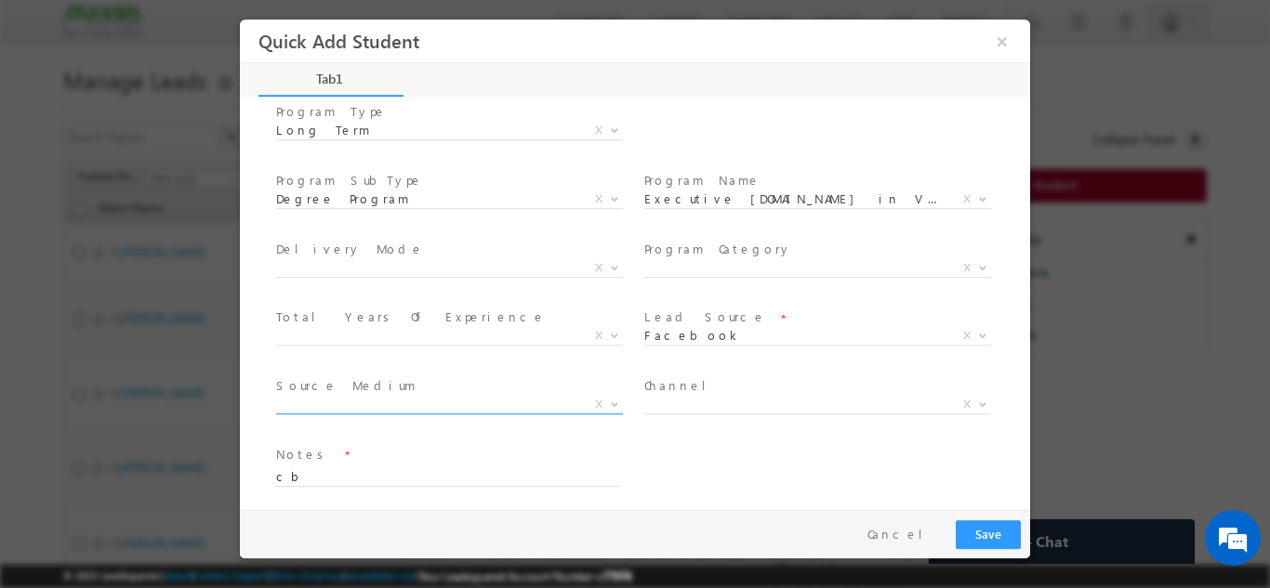
click at [429, 414] on span "X" at bounding box center [449, 408] width 347 height 19
click at [407, 401] on span "X" at bounding box center [449, 404] width 347 height 19
click at [397, 414] on span "Search X" at bounding box center [449, 408] width 347 height 19
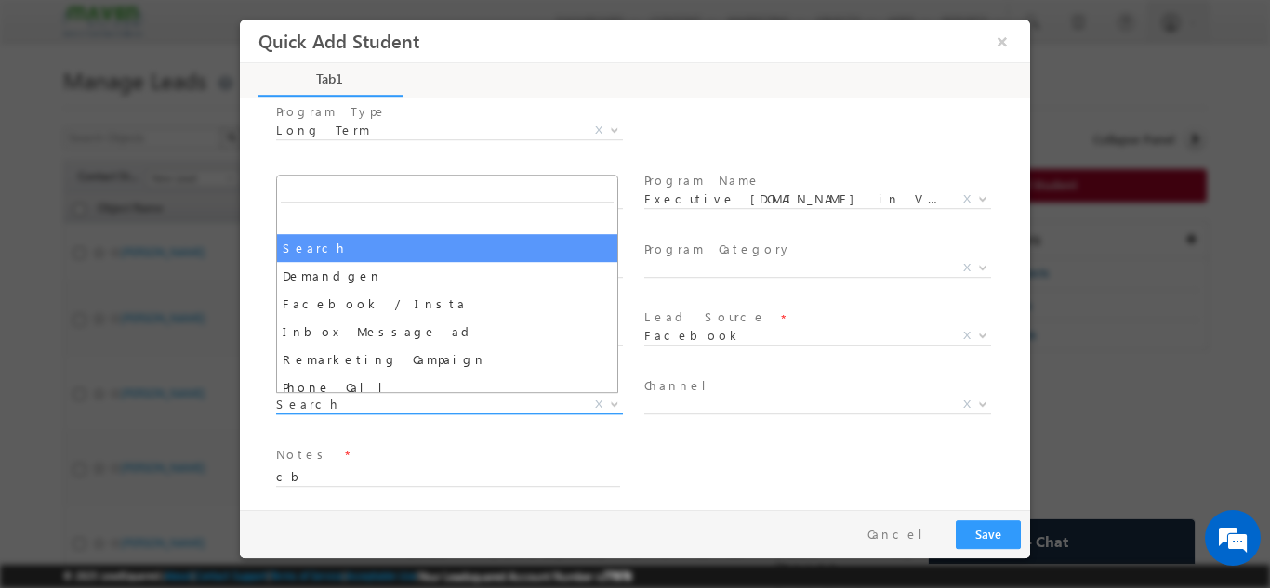
click at [389, 412] on span "Search Demandgen Facebook / Insta Inbox Message ad Remarketing Campaign Phone C…" at bounding box center [456, 407] width 361 height 22
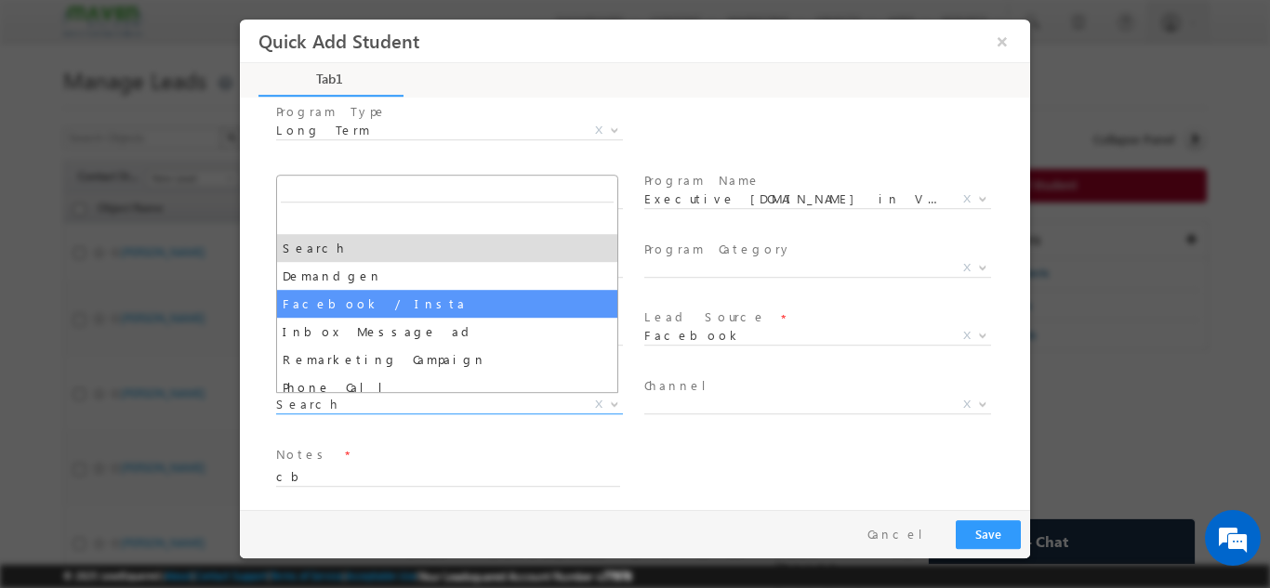
select select "Facebook / Insta"
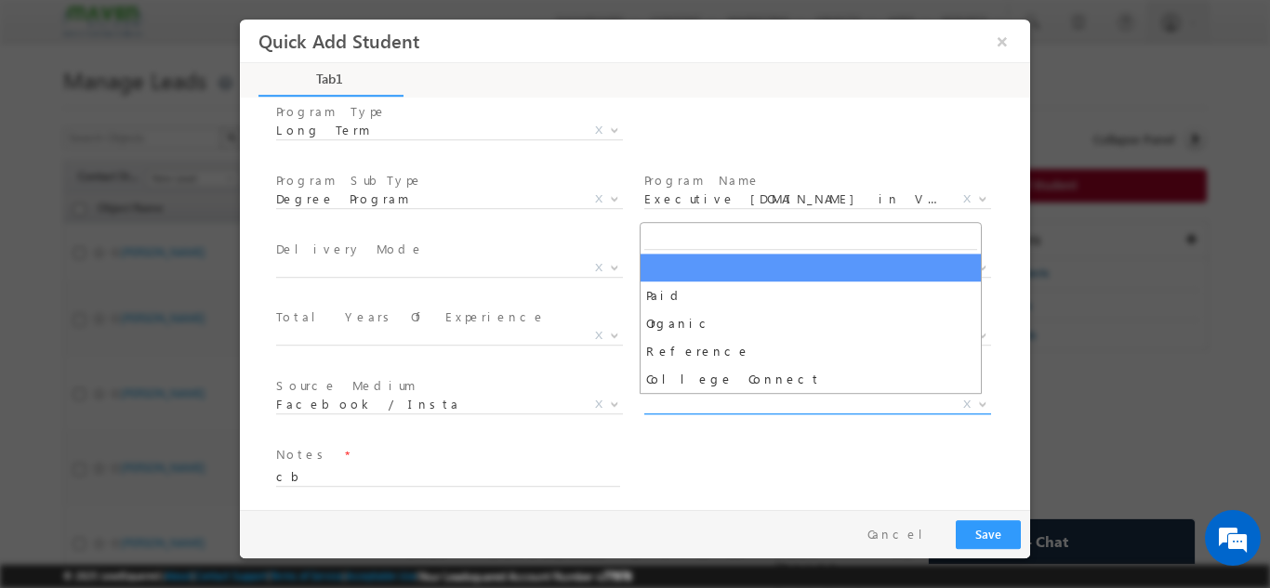
click at [715, 397] on span "X" at bounding box center [817, 404] width 347 height 19
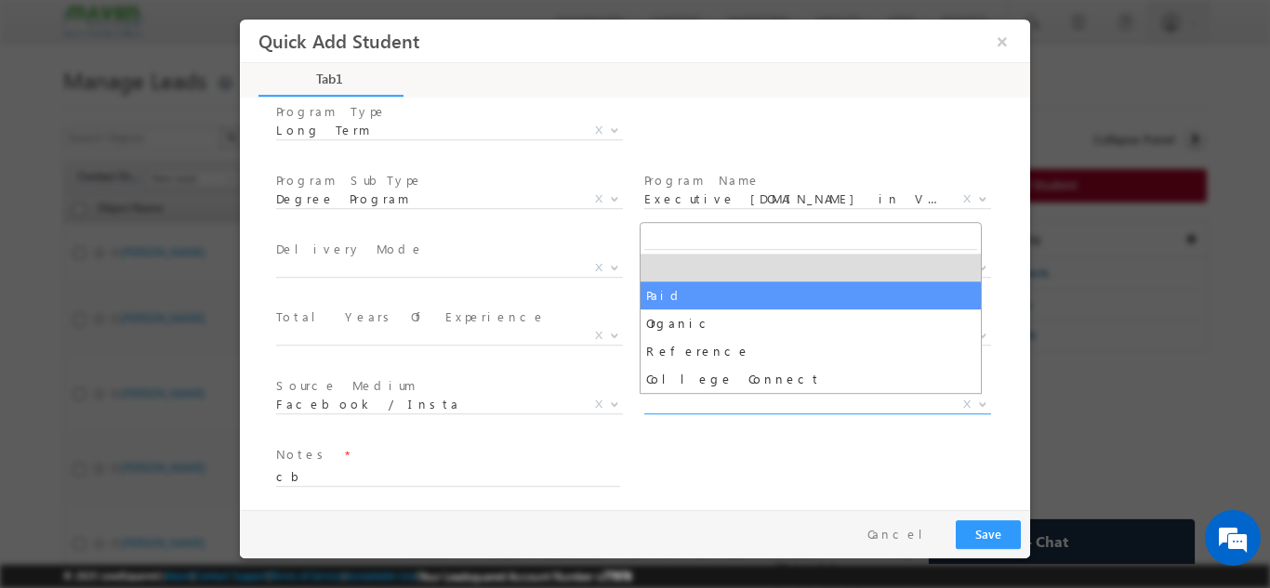
select select "Paid"
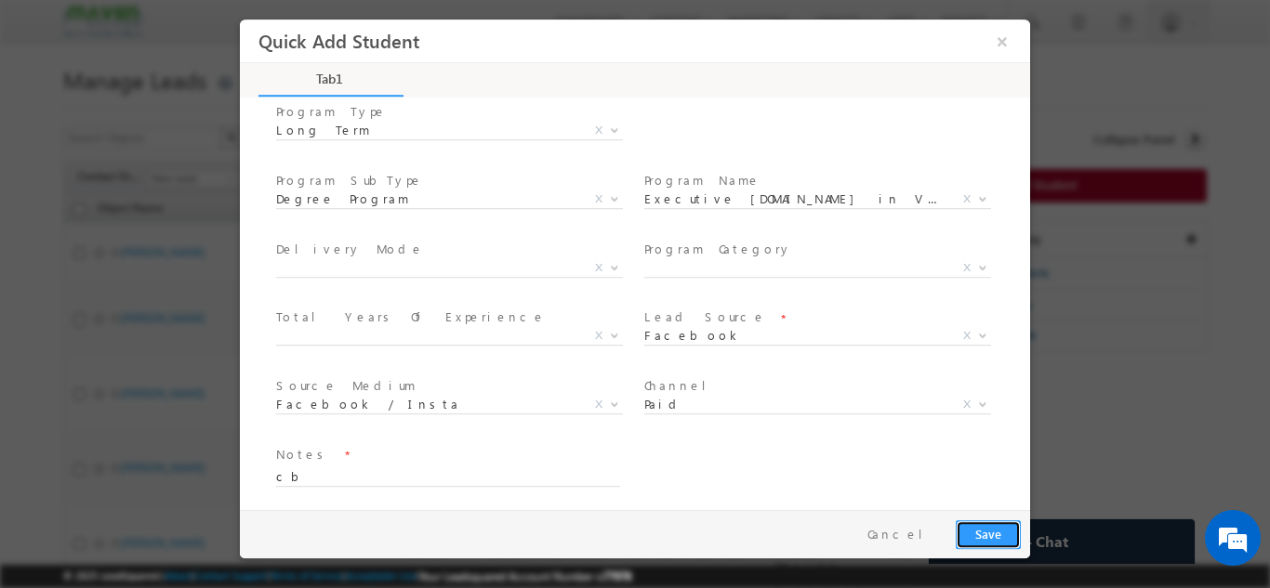
click at [999, 534] on button "Save" at bounding box center [988, 534] width 65 height 29
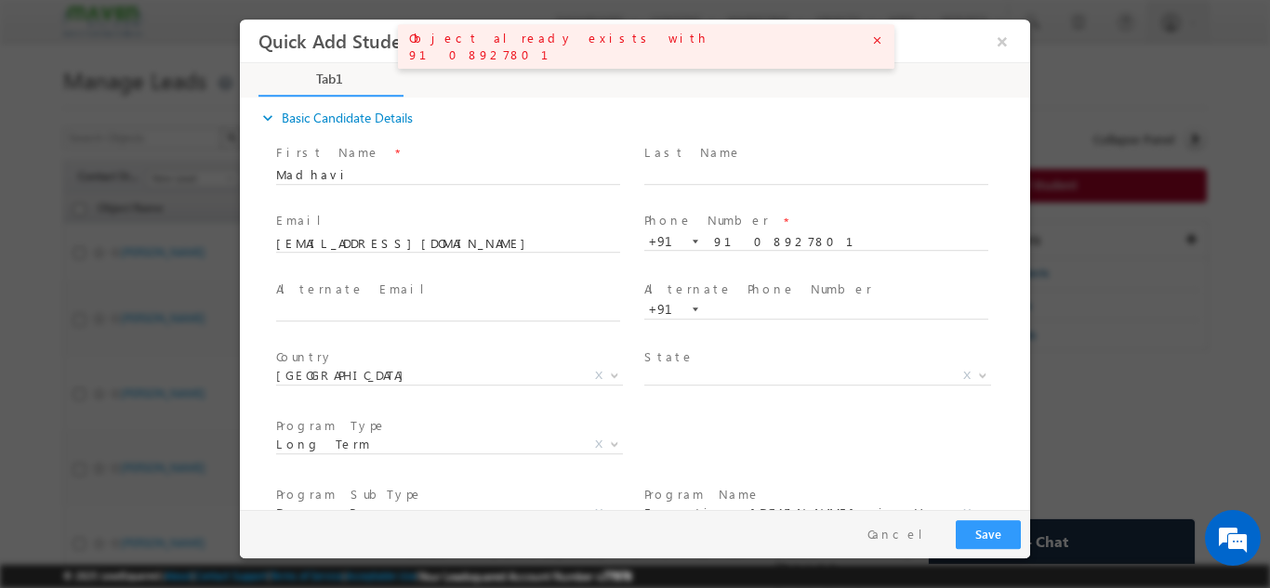
scroll to position [0, 0]
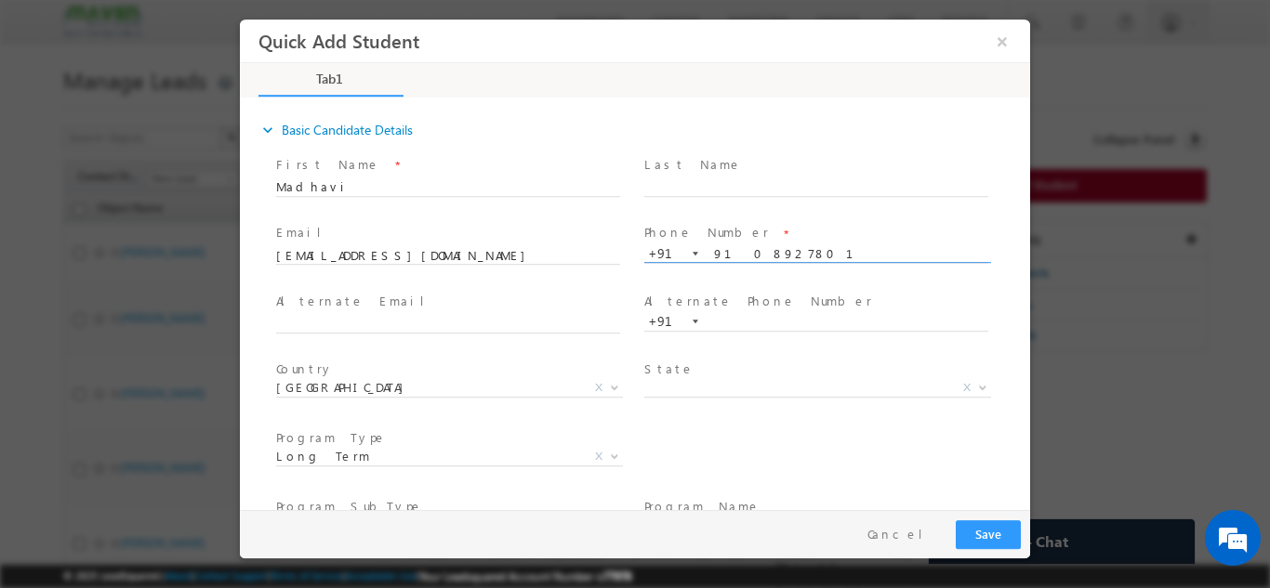
click at [735, 252] on input "9108927801" at bounding box center [816, 253] width 344 height 19
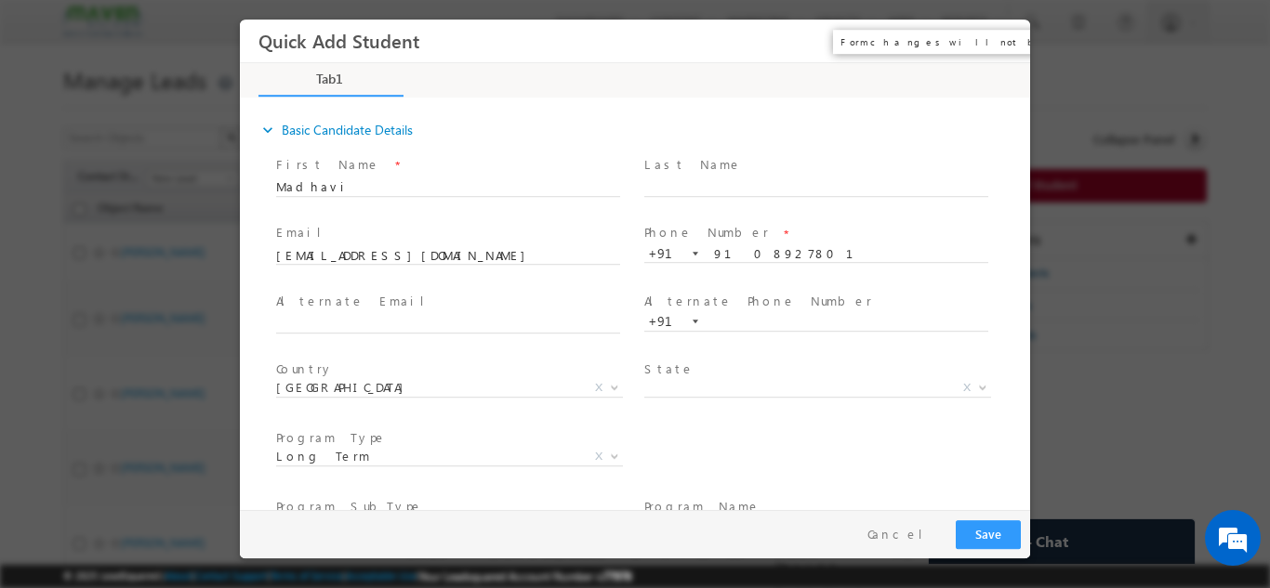
click at [1003, 47] on button "×" at bounding box center [1002, 40] width 32 height 34
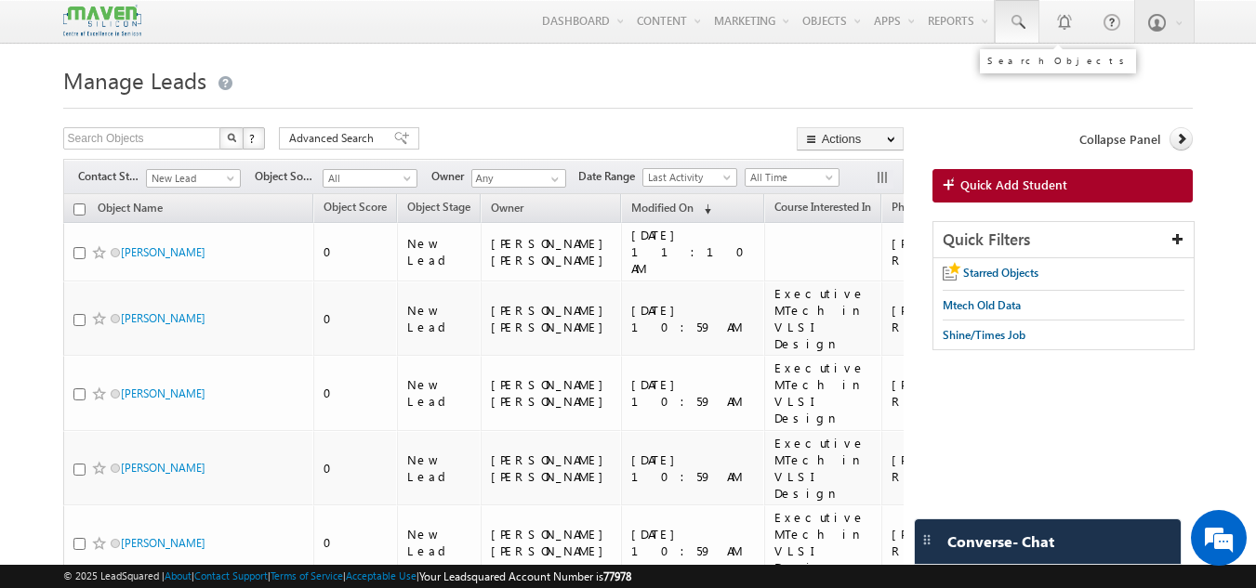
click at [1025, 25] on span at bounding box center [1017, 22] width 19 height 19
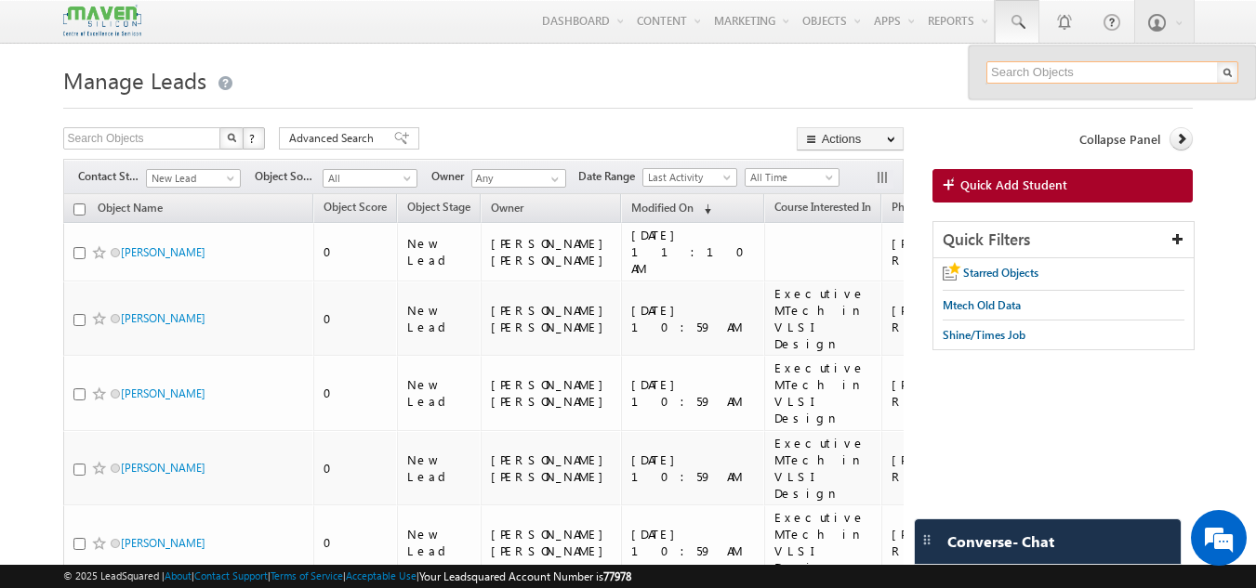
paste input "9108927801"
type input "9108927801"
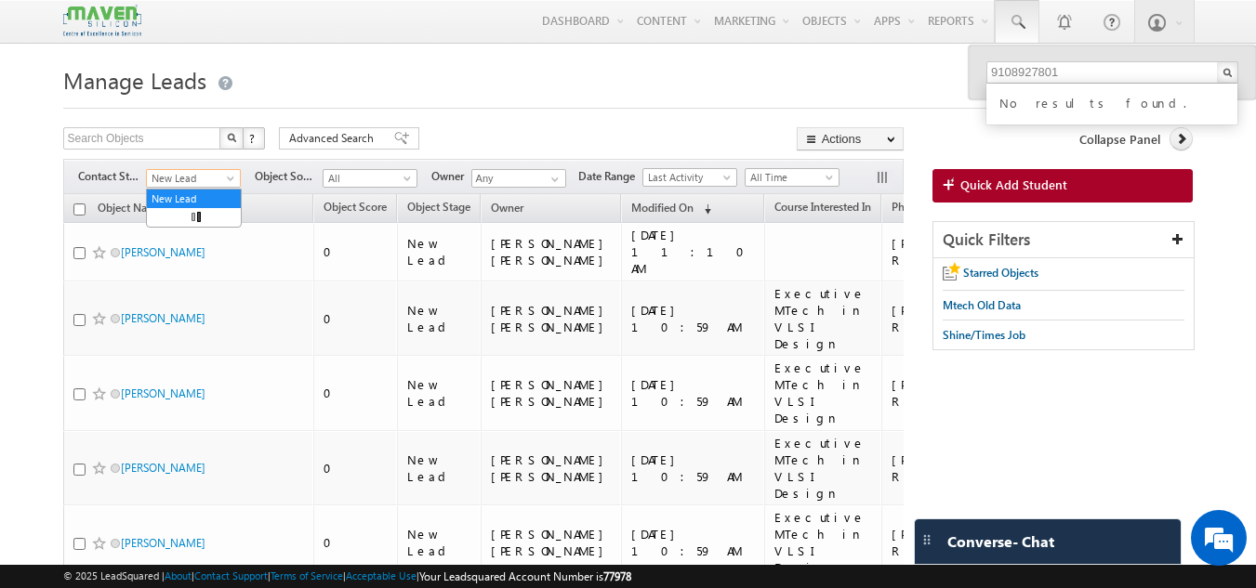
click at [215, 179] on span "New Lead" at bounding box center [191, 178] width 88 height 17
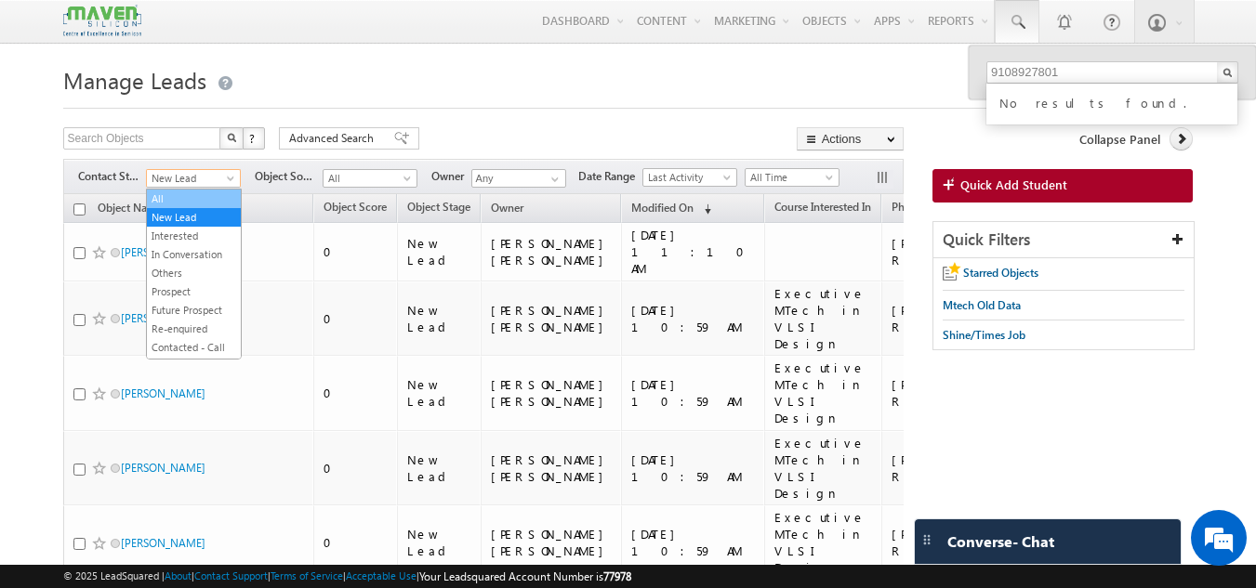
click at [194, 193] on link "All" at bounding box center [194, 199] width 94 height 17
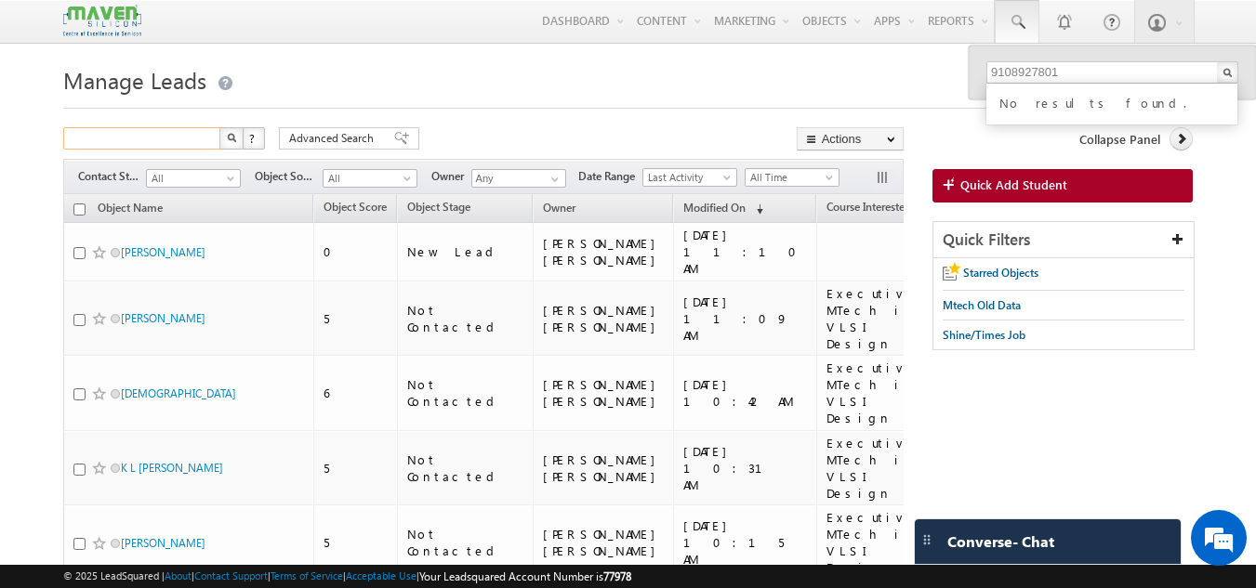
click at [176, 137] on input "text" at bounding box center [142, 138] width 159 height 22
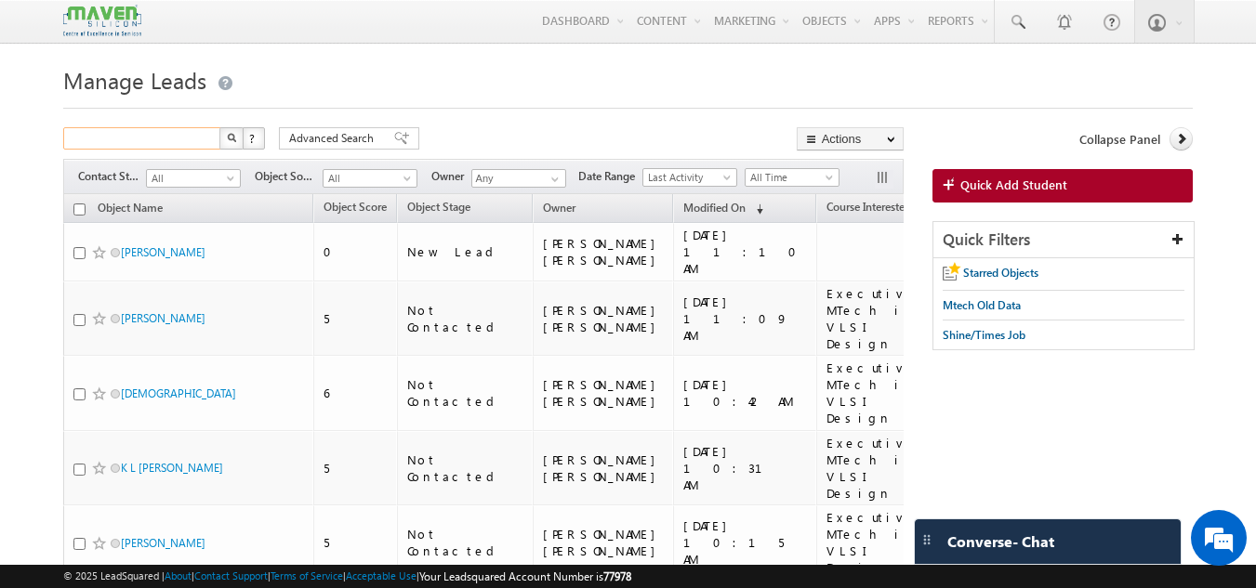
paste input "9108927801"
type input "9108927801"
click at [992, 189] on span "Quick Add Student" at bounding box center [1013, 185] width 107 height 17
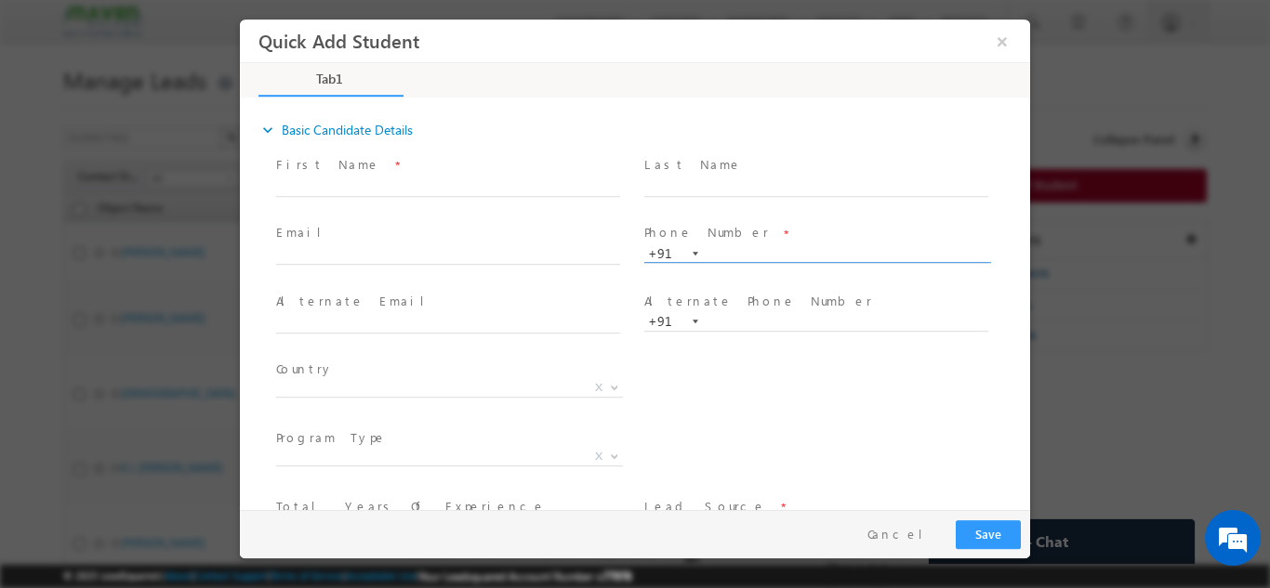
click at [715, 252] on input "text" at bounding box center [816, 253] width 344 height 19
type input "9108927801"
click at [405, 255] on input "text" at bounding box center [448, 255] width 344 height 19
type input "harshasaravan84@gmail.com"
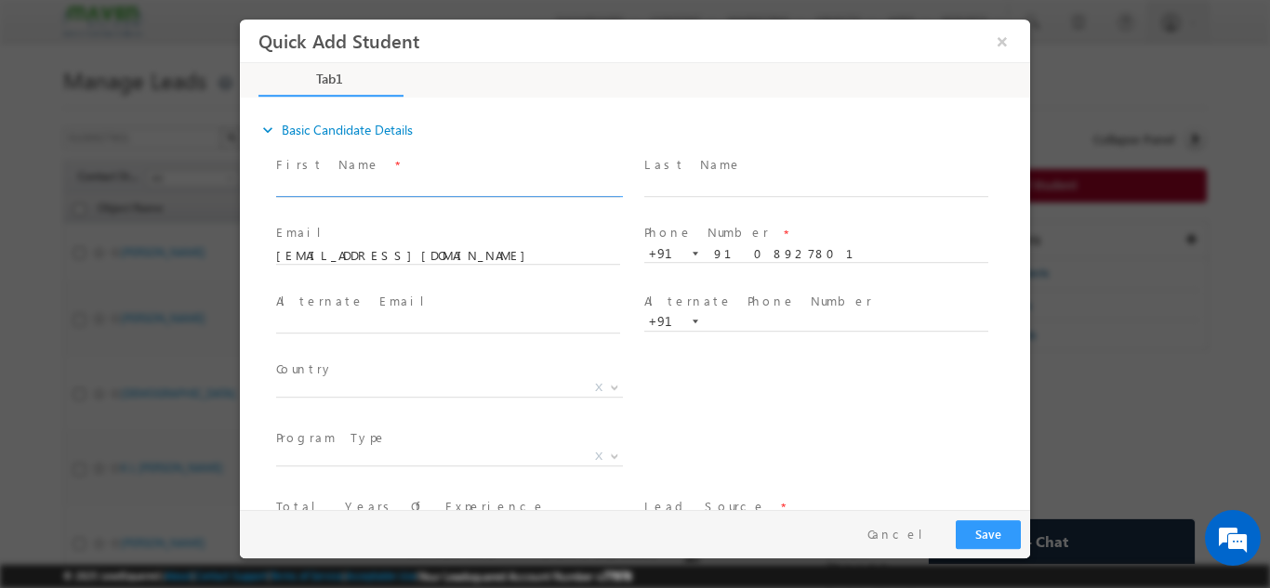
click at [503, 189] on input "text" at bounding box center [448, 187] width 344 height 19
type input "Madhavi"
click at [493, 384] on span "X" at bounding box center [449, 387] width 347 height 19
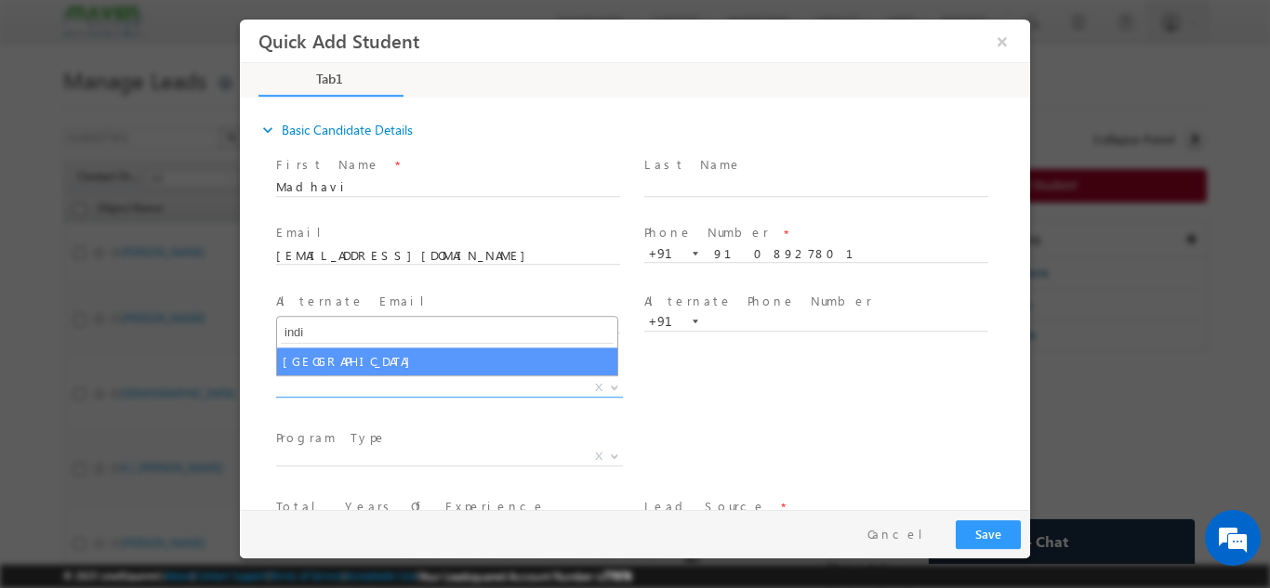
type input "indi"
select select "[GEOGRAPHIC_DATA]"
select select
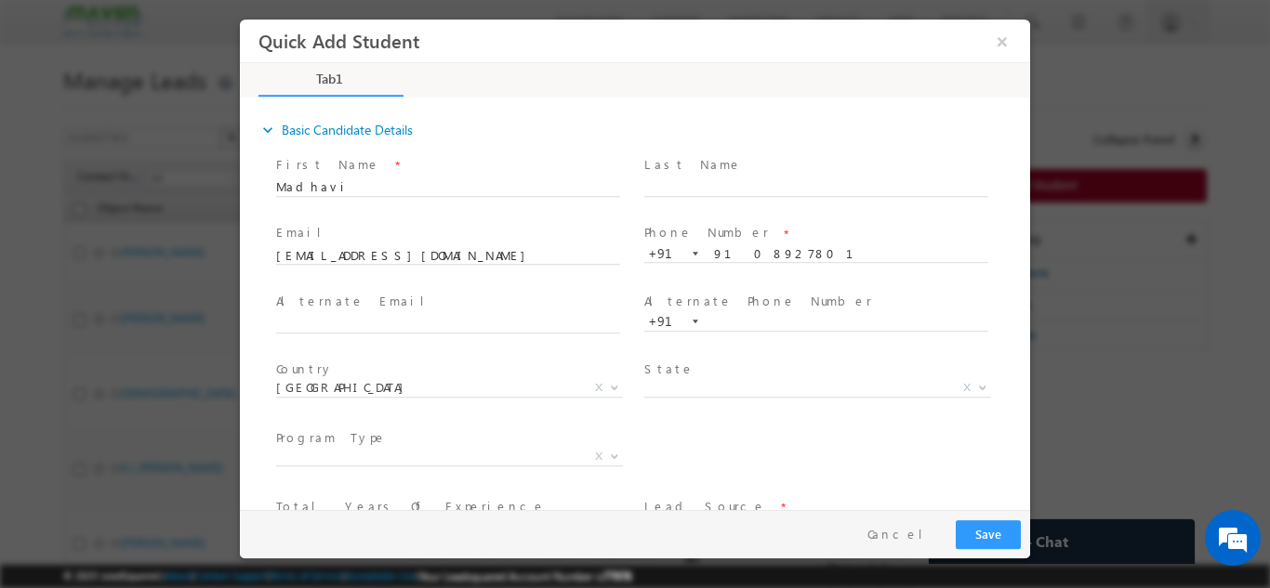
click at [495, 478] on span at bounding box center [447, 479] width 343 height 20
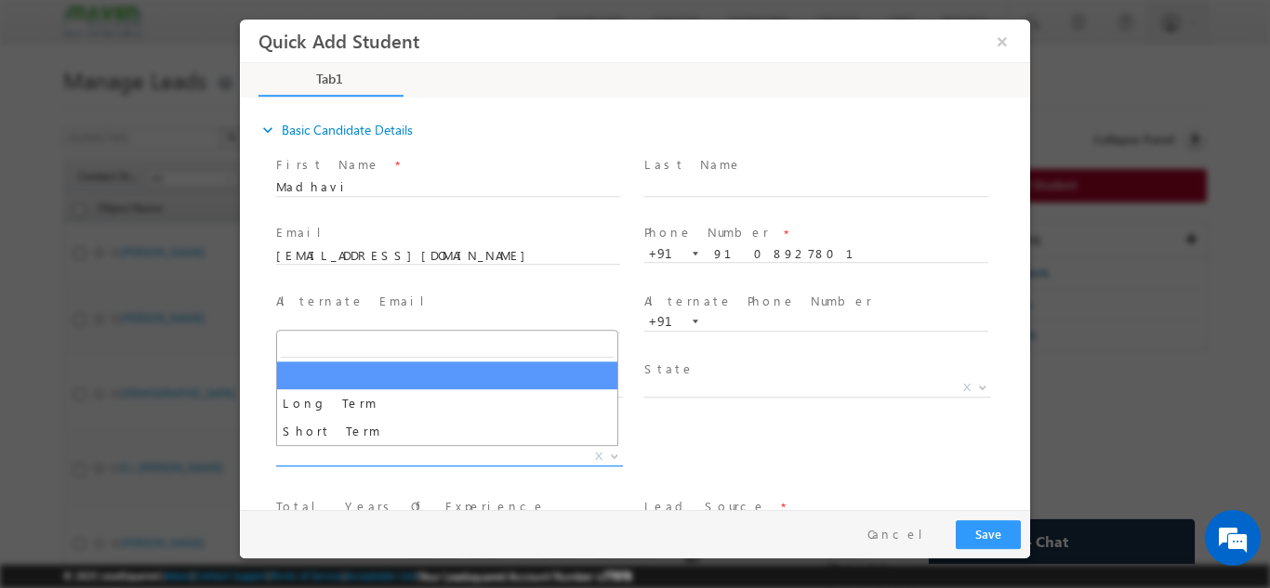
click at [498, 458] on span "X" at bounding box center [449, 456] width 347 height 19
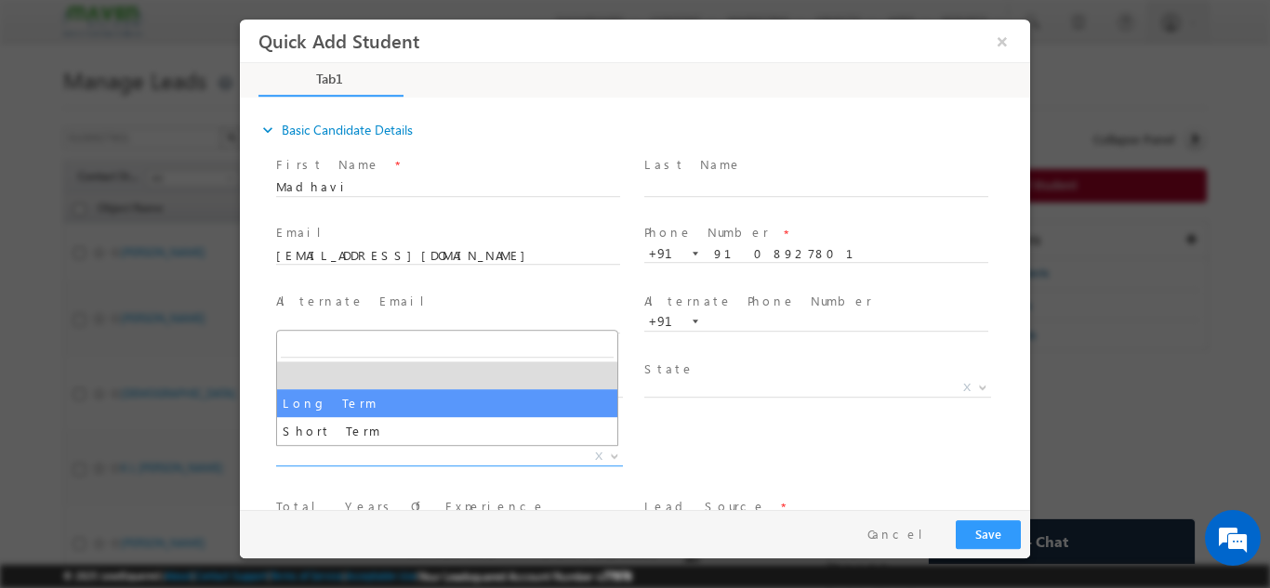
select select "Long Term"
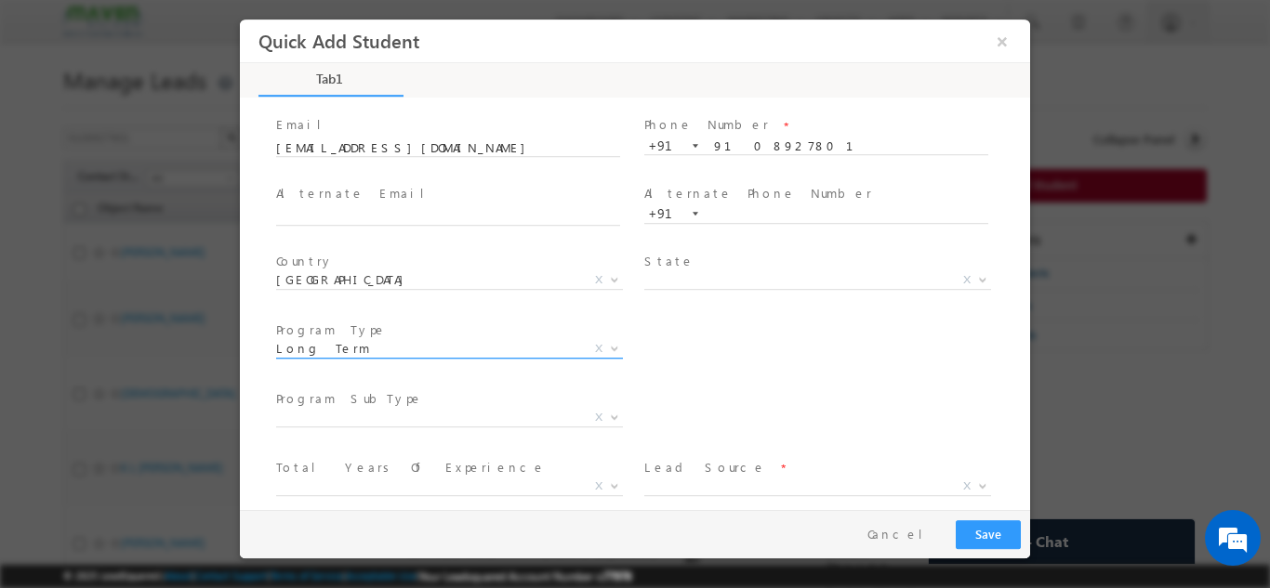
scroll to position [109, 0]
click at [548, 408] on span "X" at bounding box center [449, 416] width 347 height 19
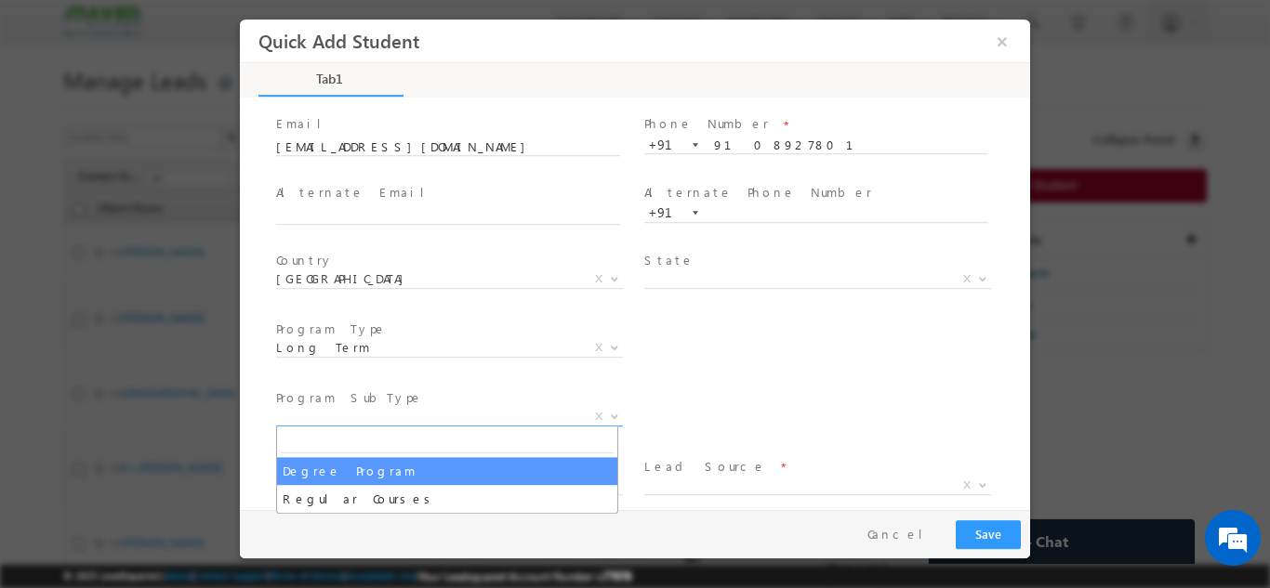
select select "Degree Program"
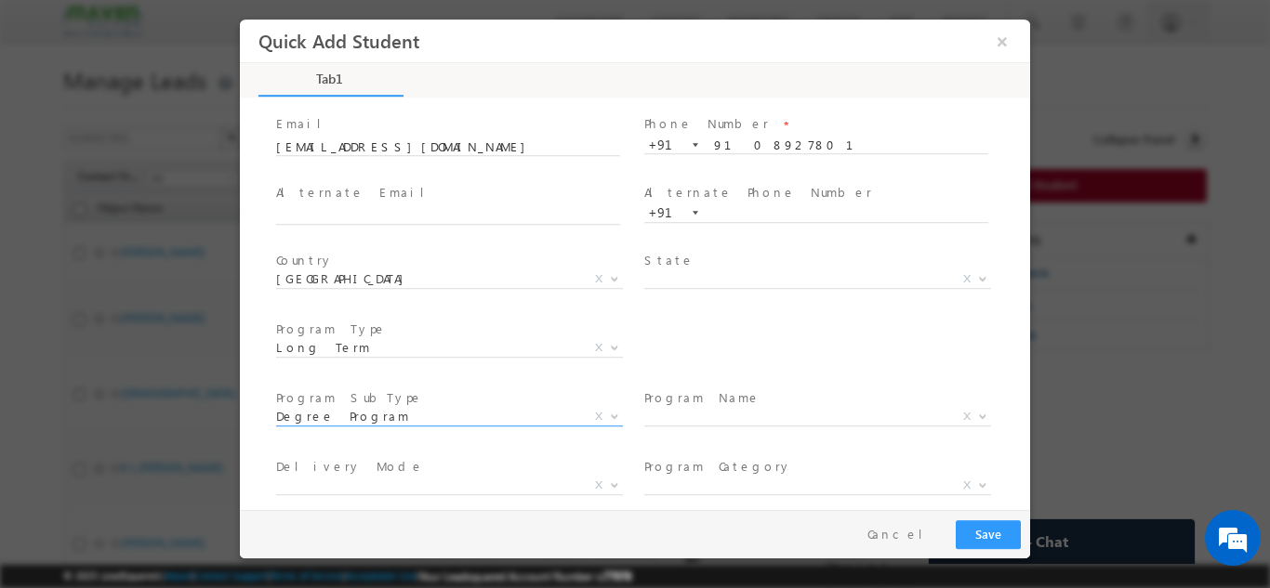
scroll to position [264, 0]
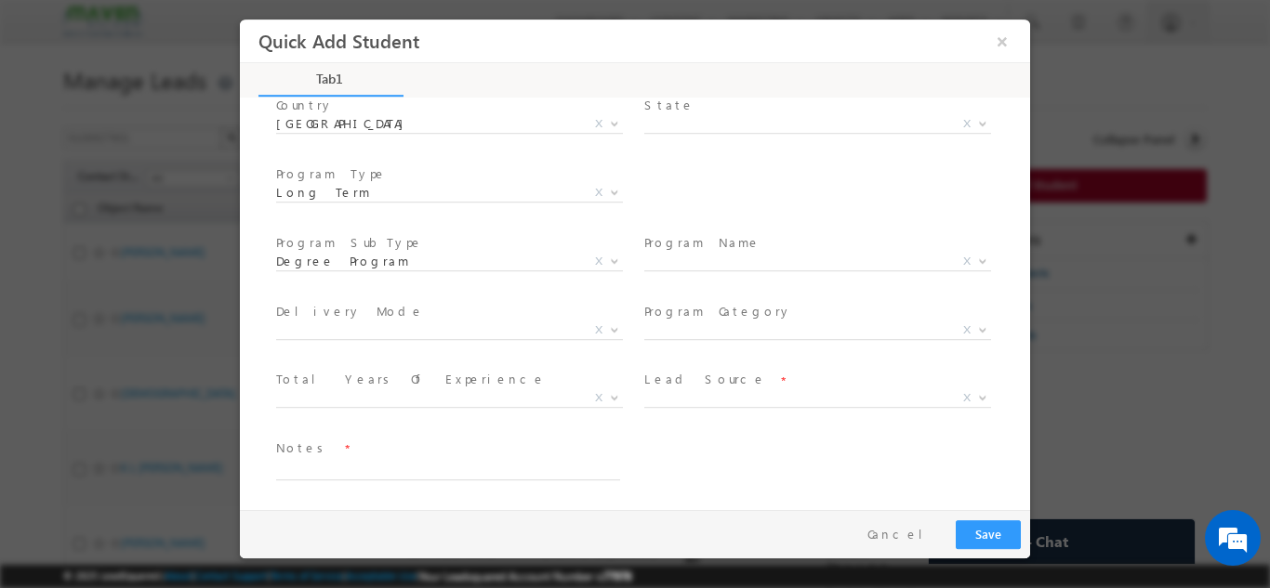
click at [788, 249] on span "Program Name *" at bounding box center [815, 242] width 343 height 20
click at [780, 272] on span "X" at bounding box center [817, 265] width 347 height 19
click at [785, 258] on span "X" at bounding box center [817, 261] width 347 height 19
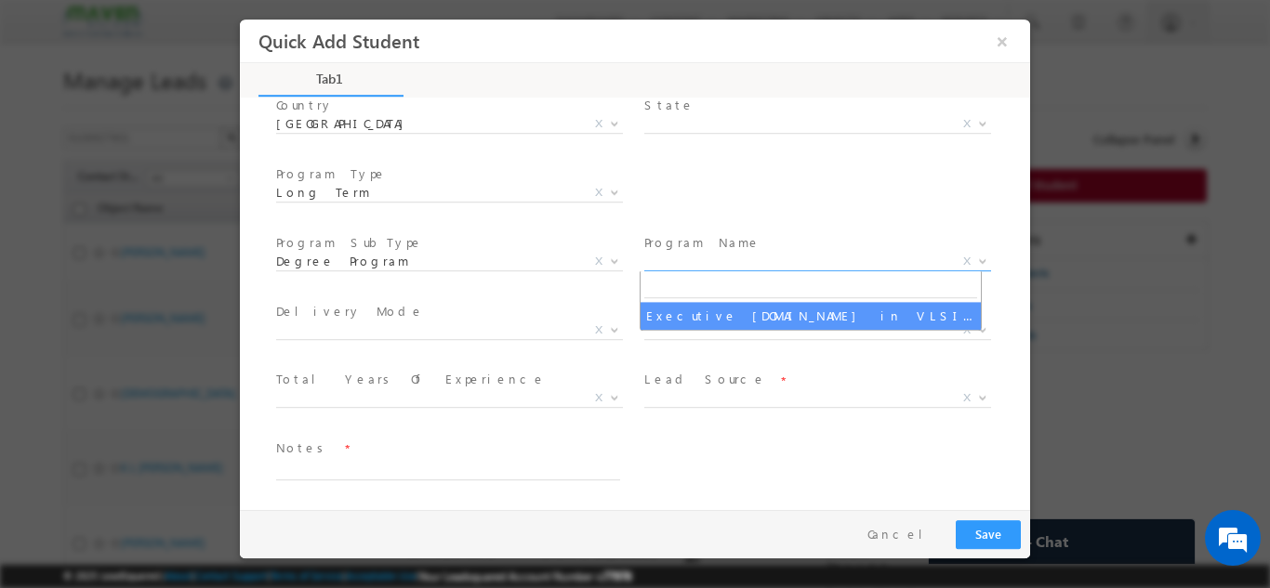
select select "Executive M.Tech in VLSI Design"
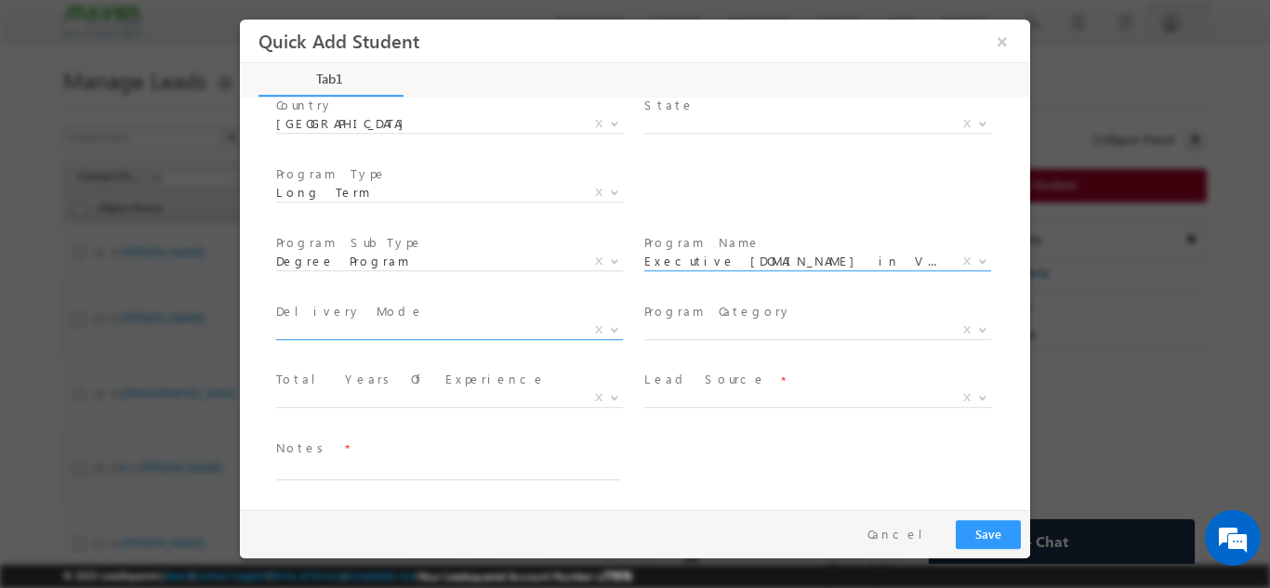
click at [491, 323] on span "X" at bounding box center [449, 330] width 347 height 19
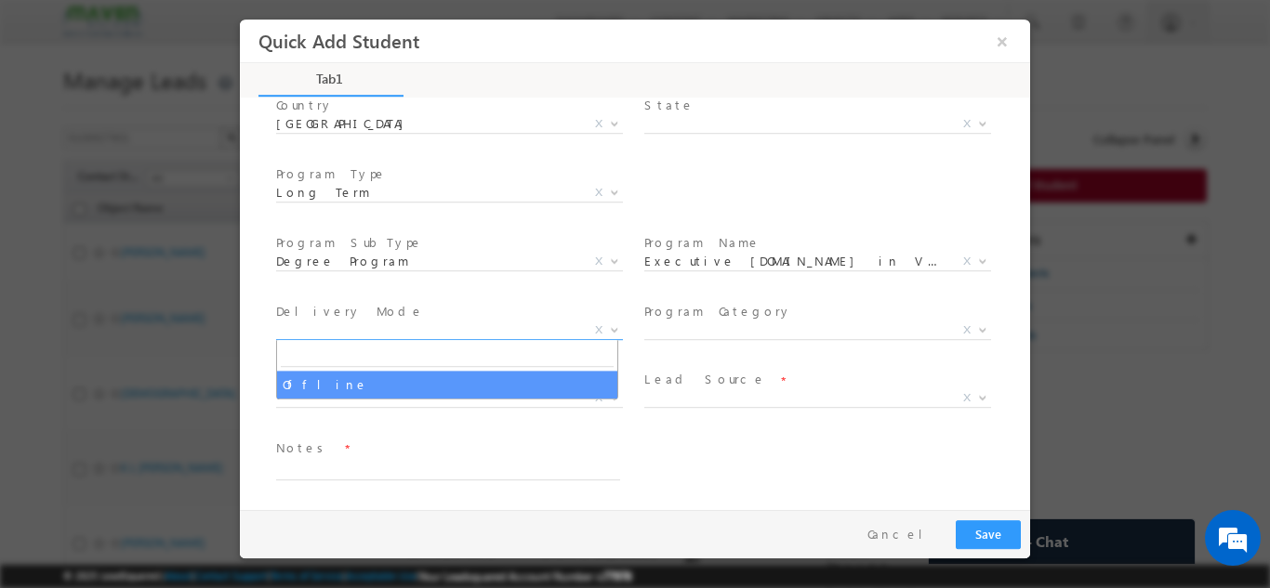
select select "Offline"
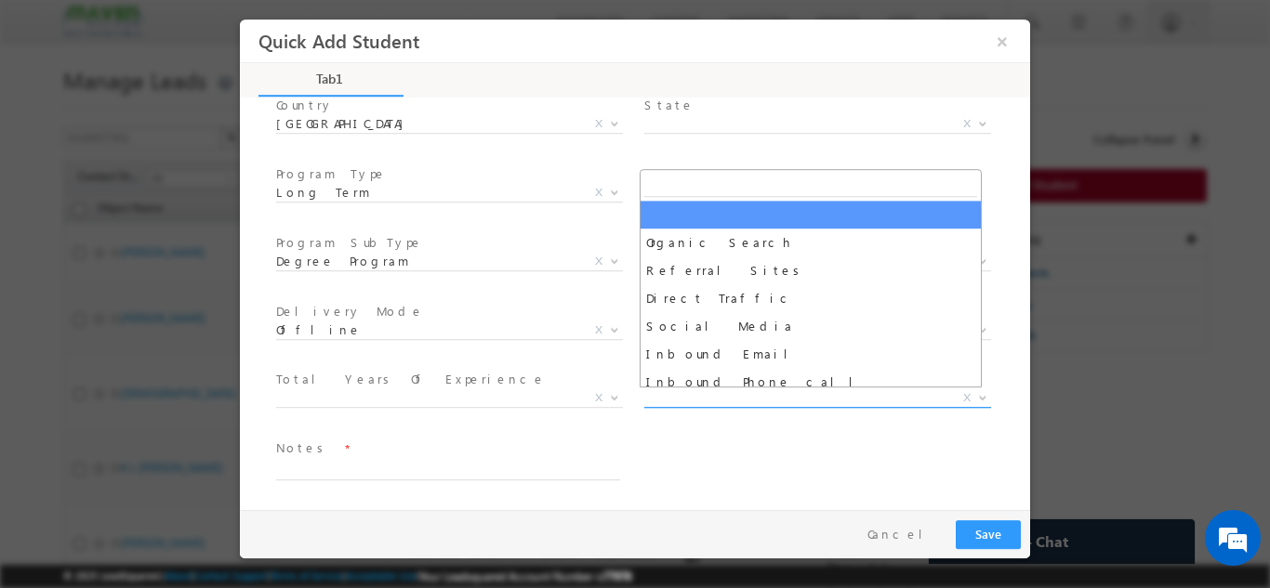
click at [698, 392] on span "X" at bounding box center [817, 398] width 347 height 19
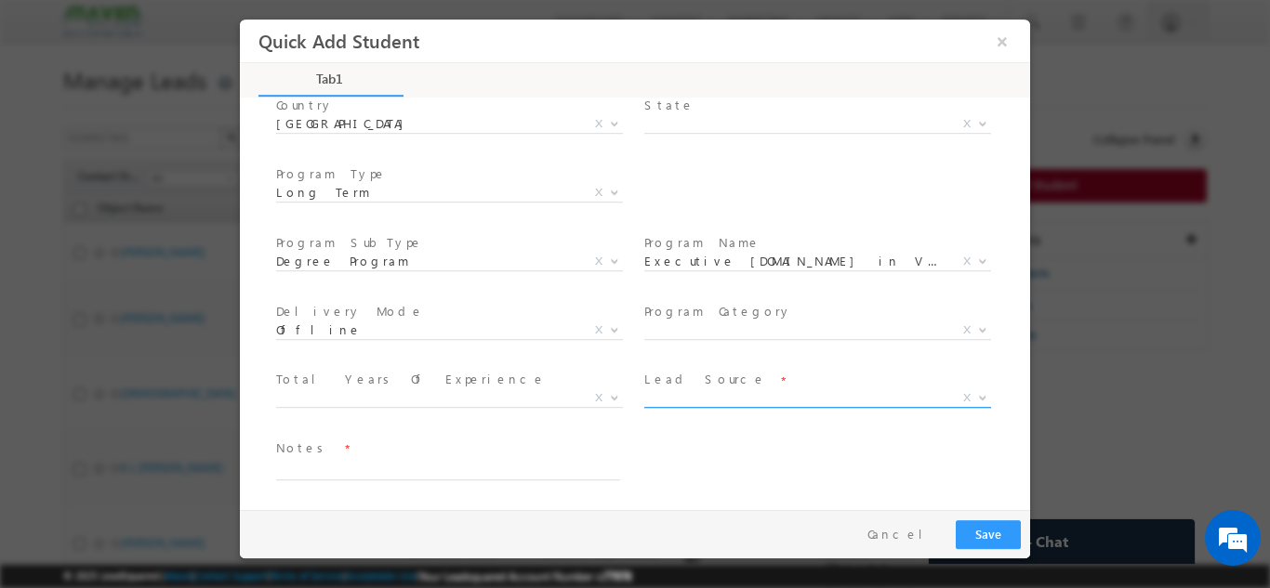
click at [698, 392] on span "X" at bounding box center [817, 398] width 347 height 19
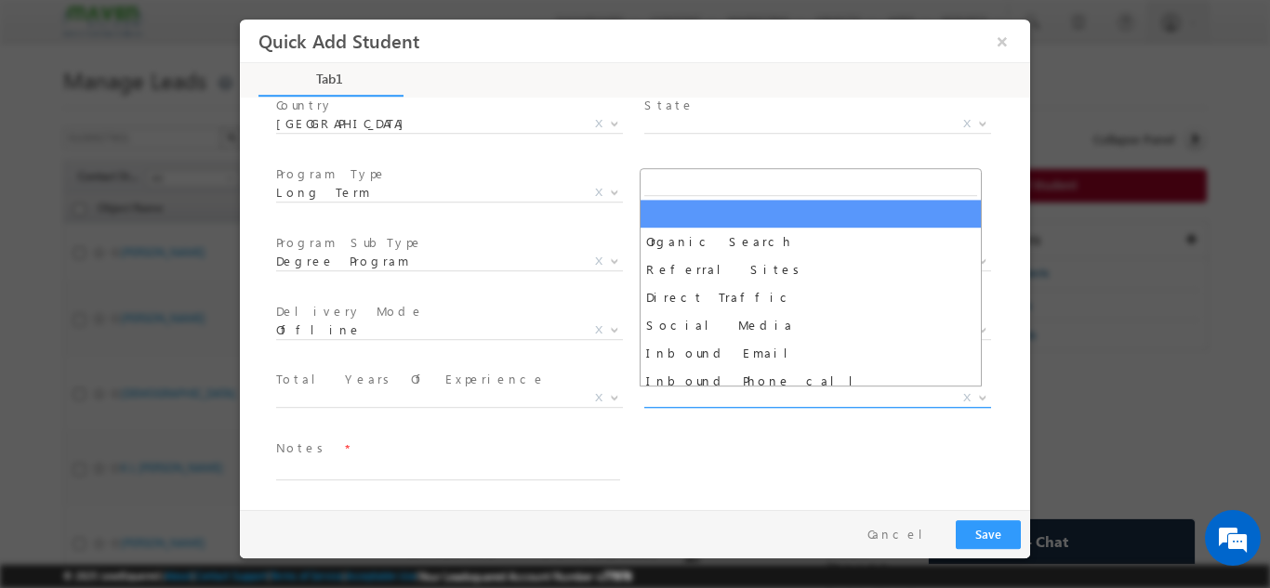
click at [698, 392] on span "X" at bounding box center [817, 398] width 347 height 19
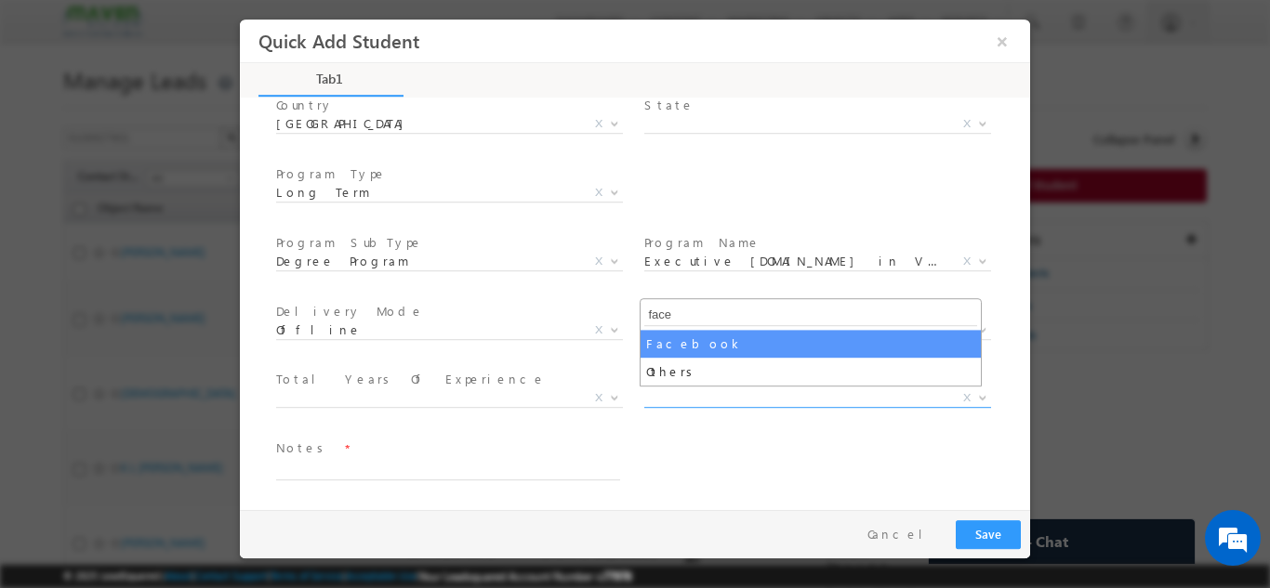
type input "face"
select select "Facebook"
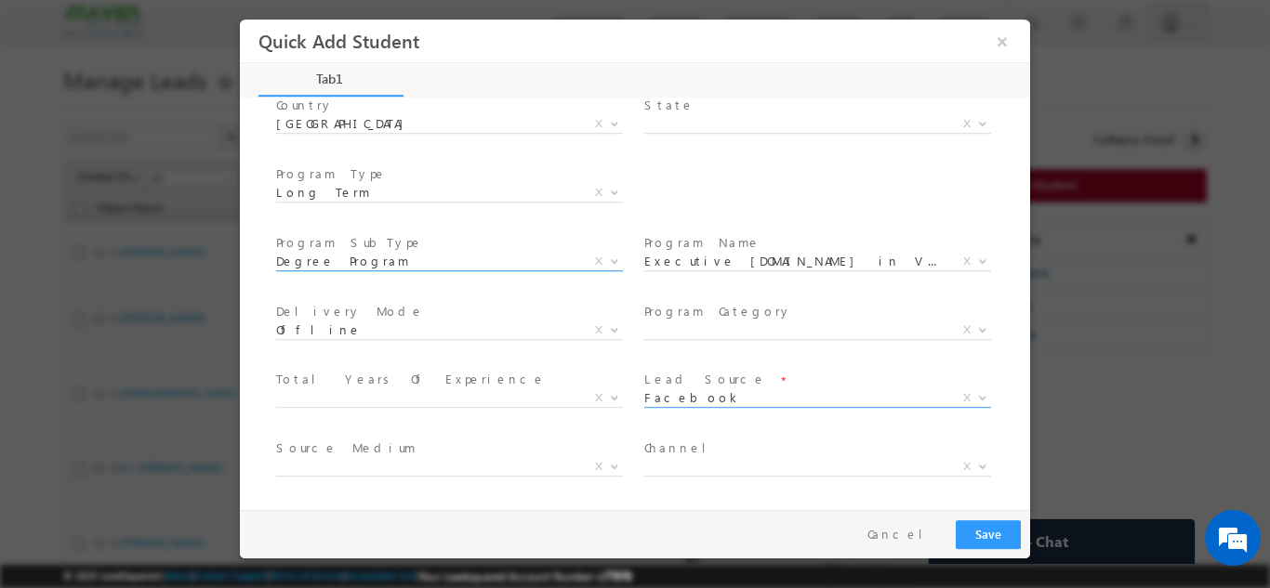
scroll to position [0, 0]
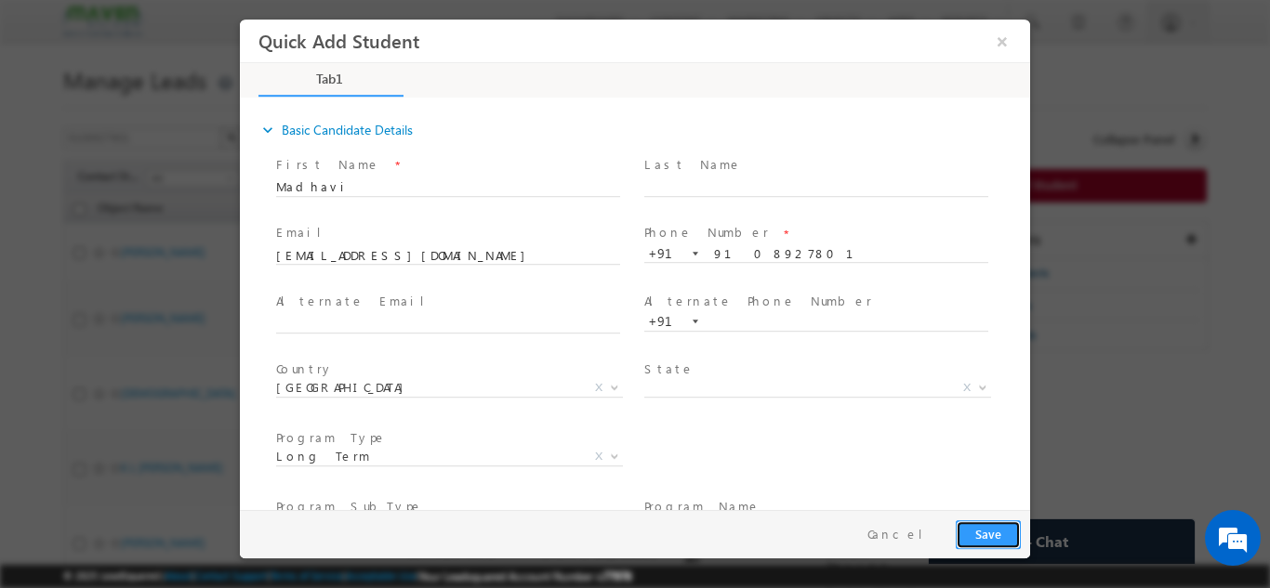
click at [986, 540] on button "Save" at bounding box center [988, 534] width 65 height 29
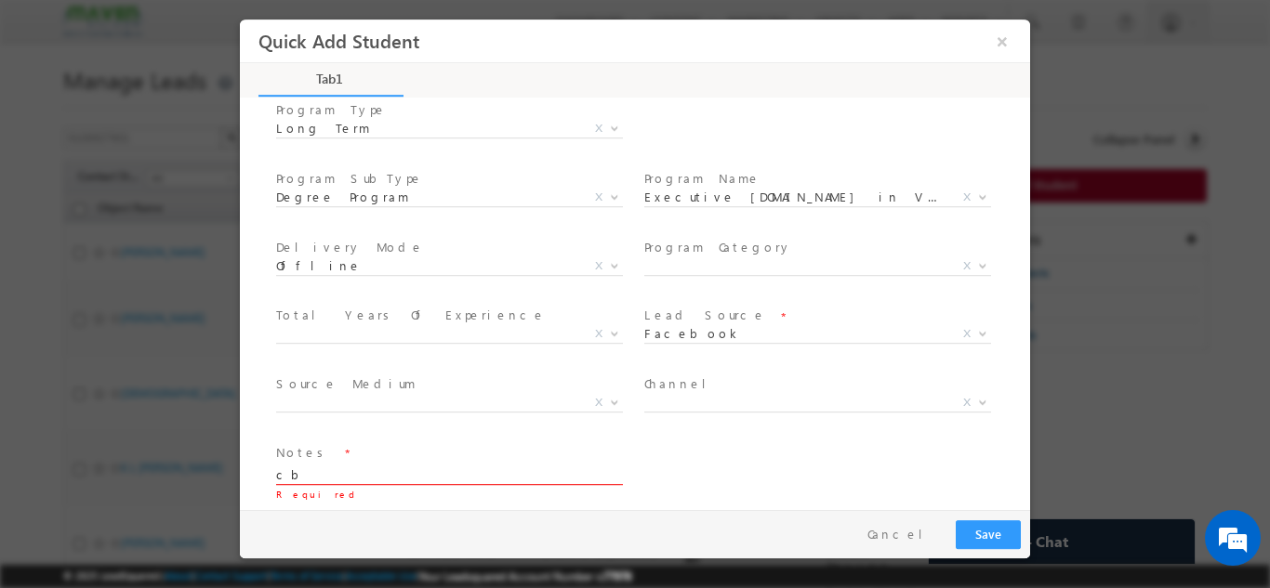
type textarea "cb"
click at [987, 521] on button "Save" at bounding box center [988, 534] width 65 height 29
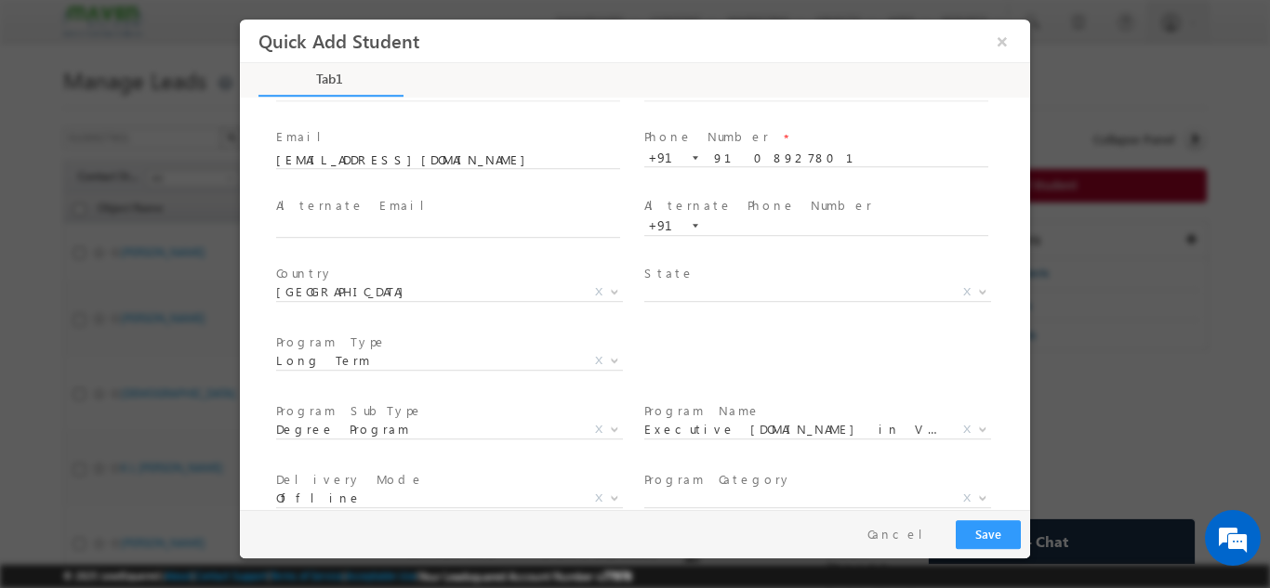
scroll to position [0, 0]
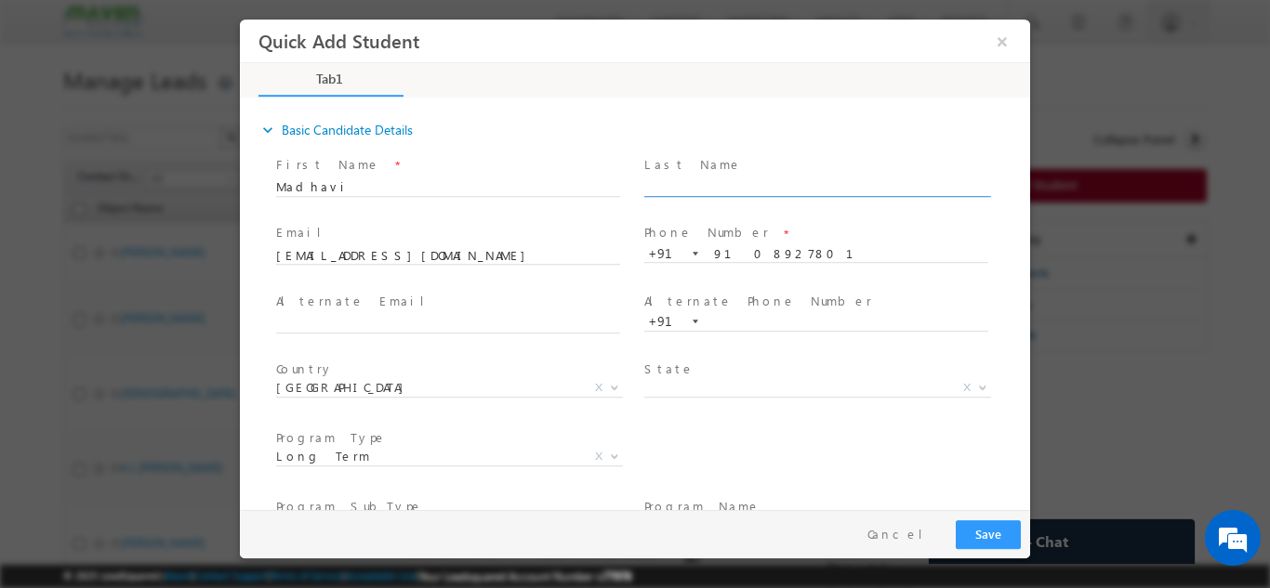
click at [714, 191] on input "text" at bounding box center [816, 187] width 344 height 19
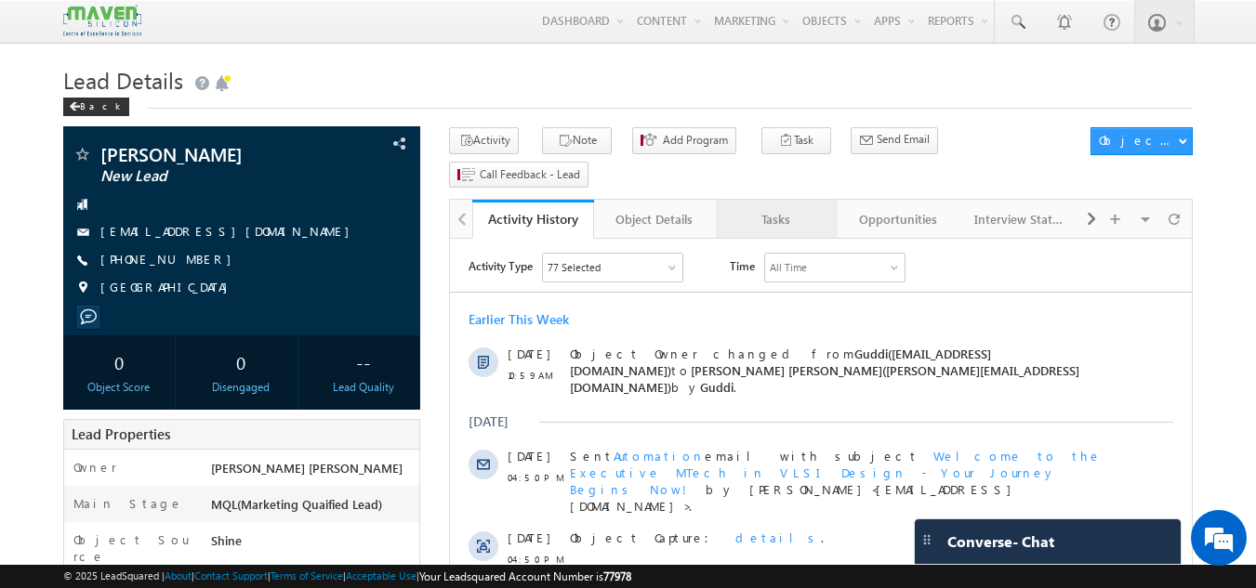
click at [770, 208] on div "Tasks" at bounding box center [776, 219] width 90 height 22
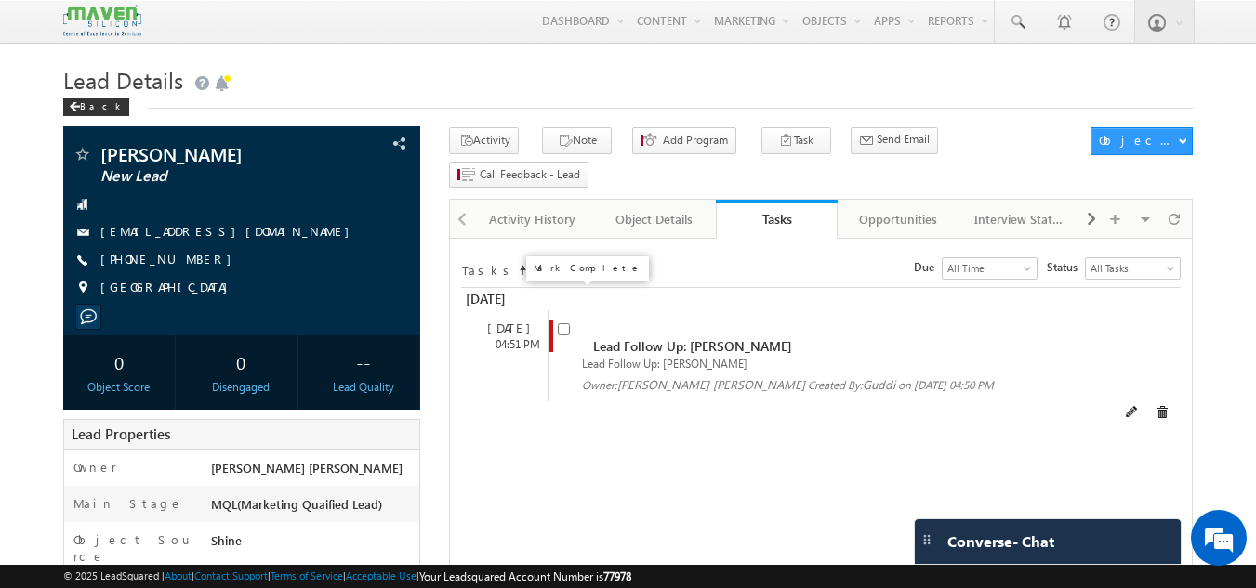
click at [563, 323] on input "checkbox" at bounding box center [564, 329] width 12 height 12
checkbox input "false"
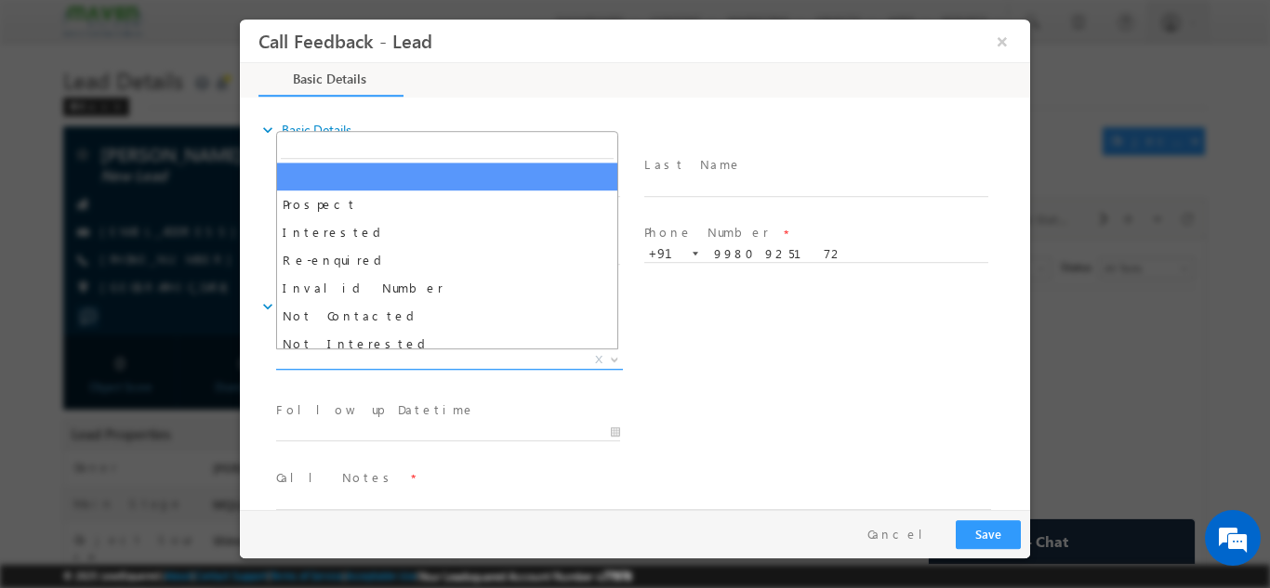
click at [464, 356] on span "X" at bounding box center [449, 359] width 347 height 19
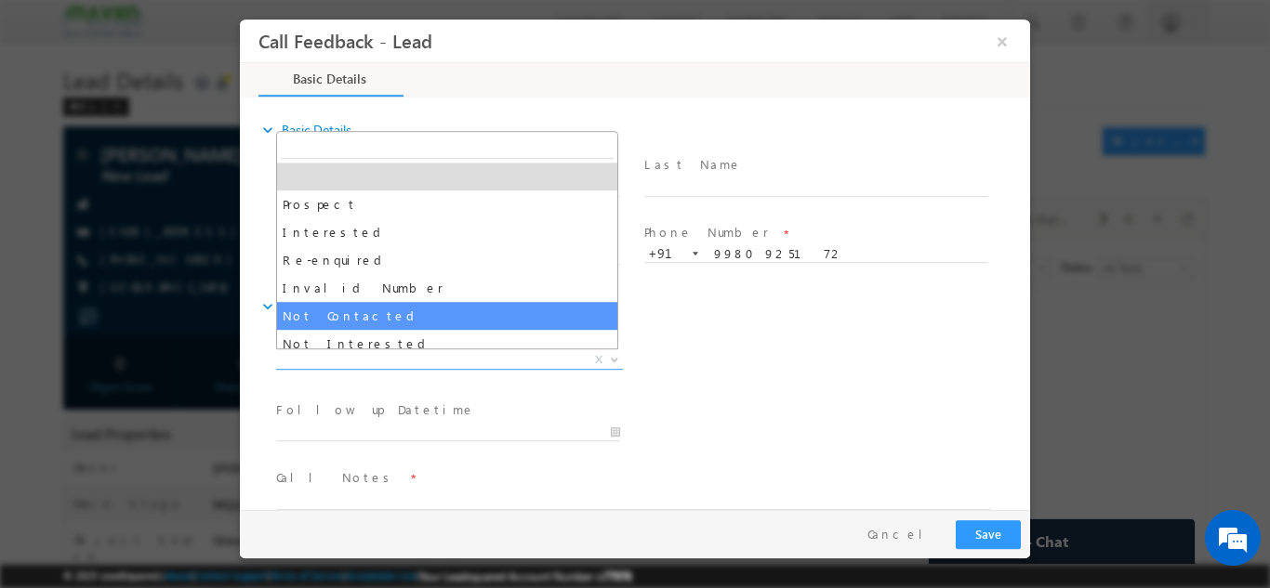
select select "Not Contacted"
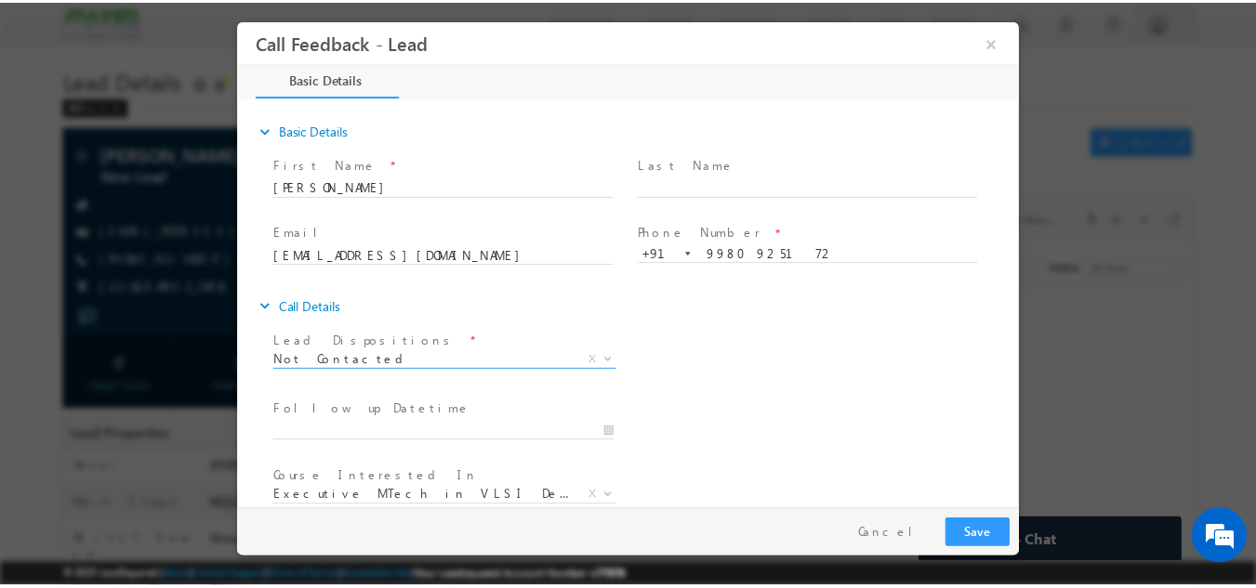
scroll to position [99, 0]
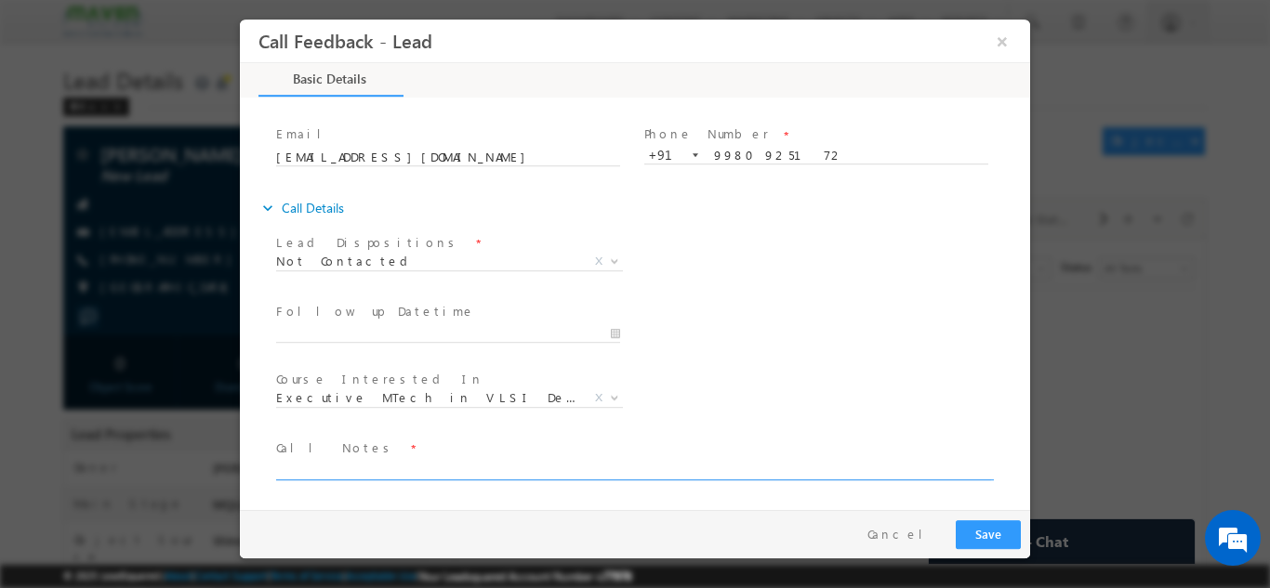
click at [400, 464] on textarea at bounding box center [633, 468] width 715 height 21
type textarea "dnp"
click at [991, 534] on button "Save" at bounding box center [988, 534] width 65 height 29
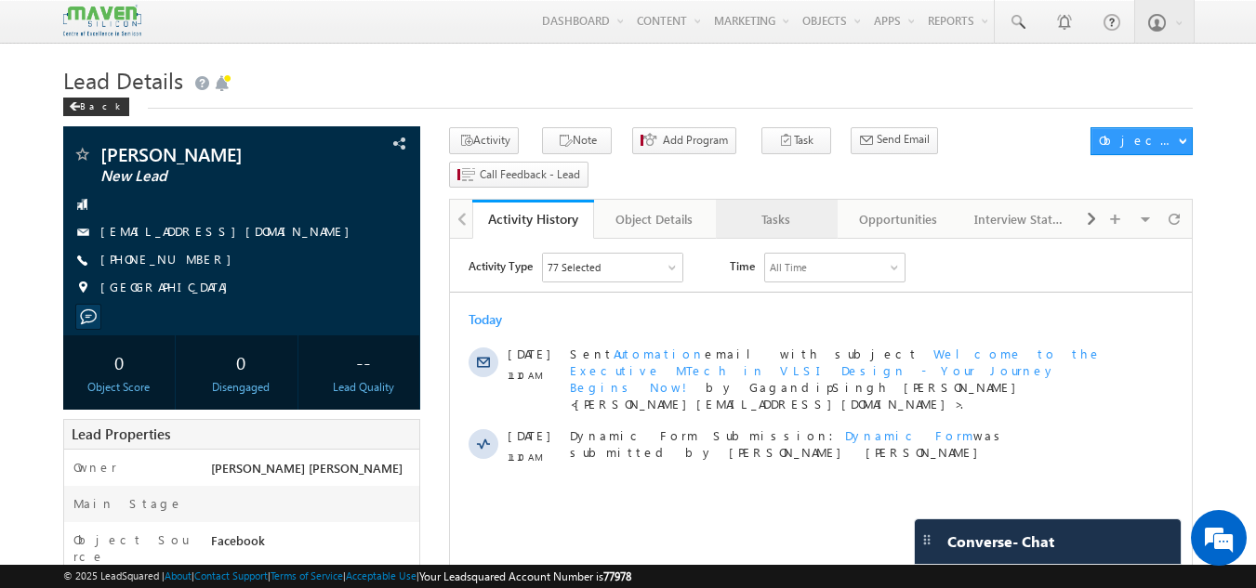
click at [746, 208] on div "Tasks" at bounding box center [776, 219] width 90 height 22
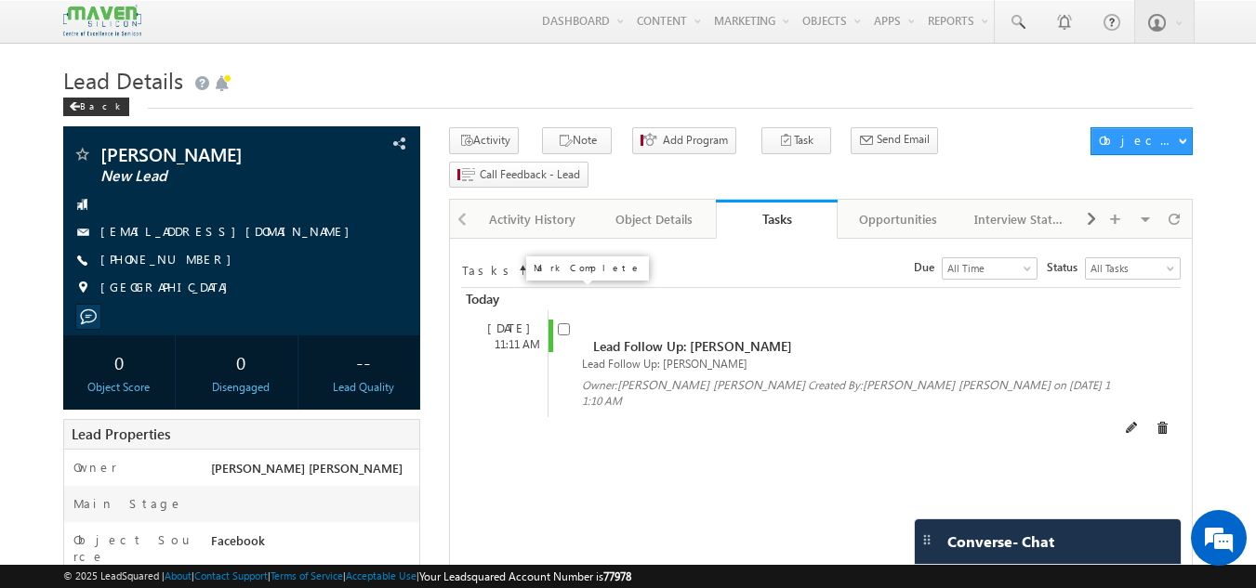
click at [564, 323] on input "checkbox" at bounding box center [564, 329] width 12 height 12
checkbox input "false"
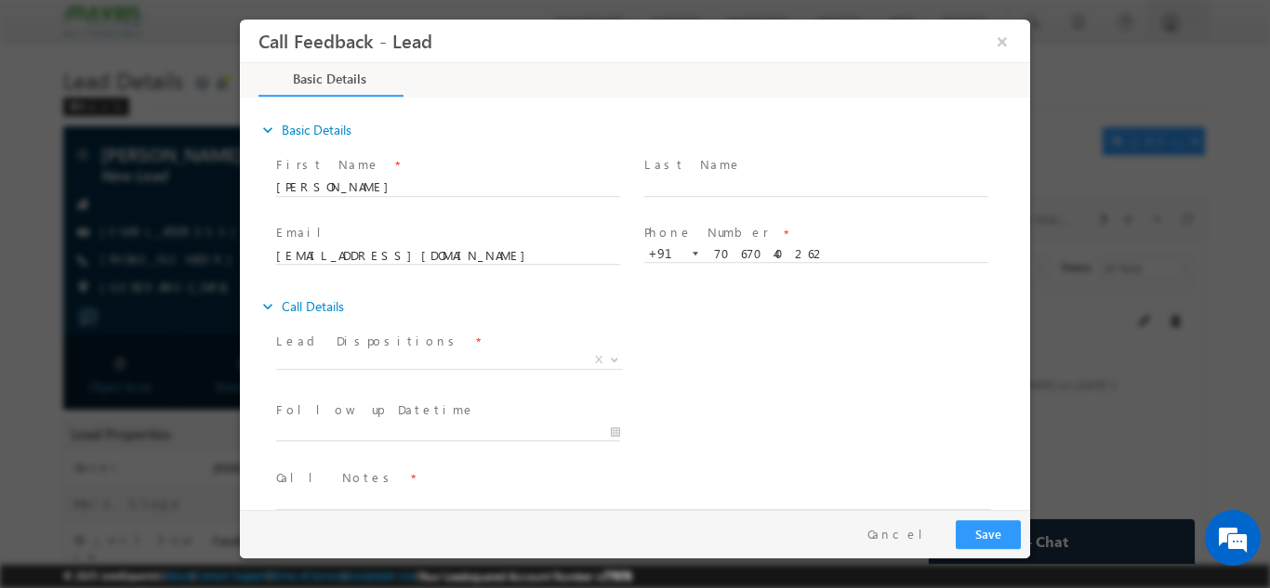
scroll to position [30, 0]
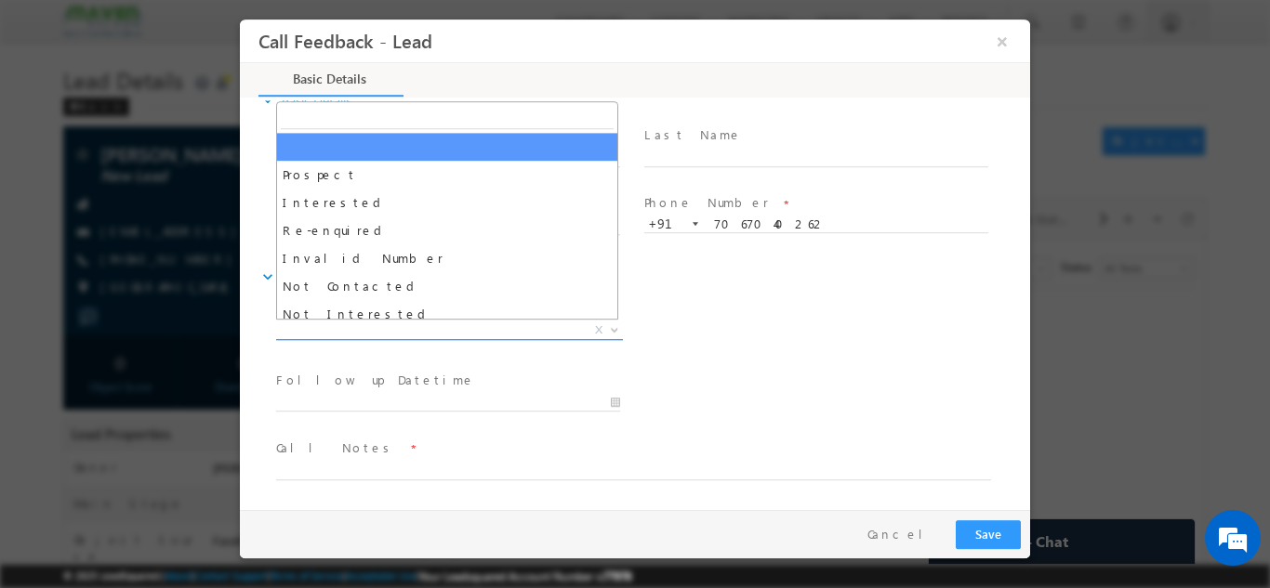
click at [508, 337] on span "X" at bounding box center [449, 330] width 347 height 19
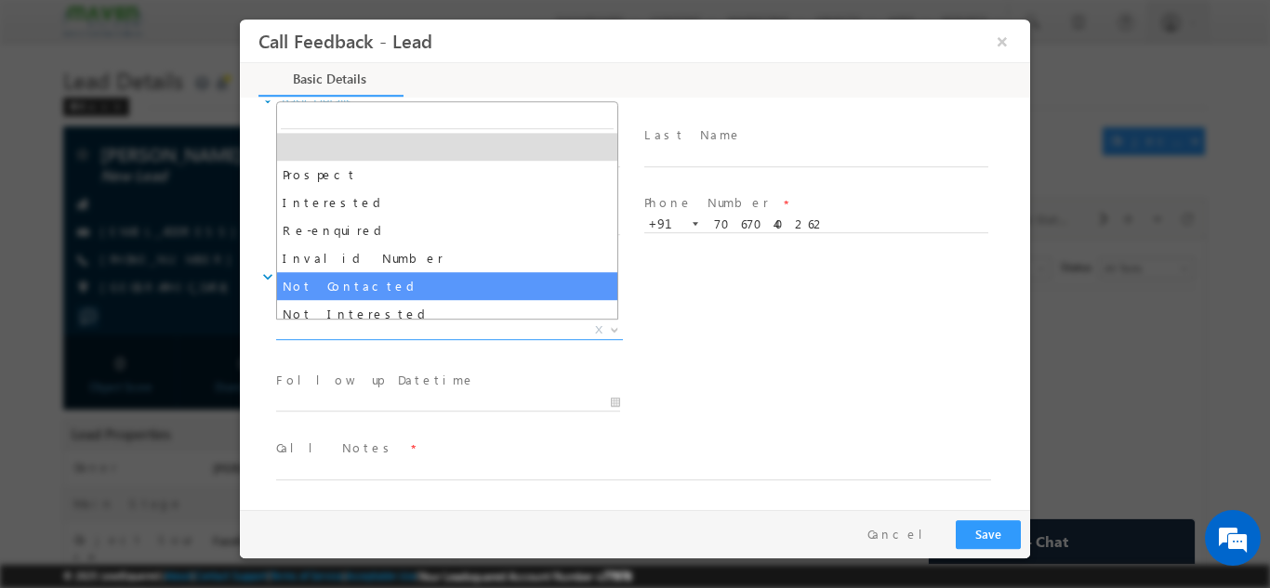
select select "Not Contacted"
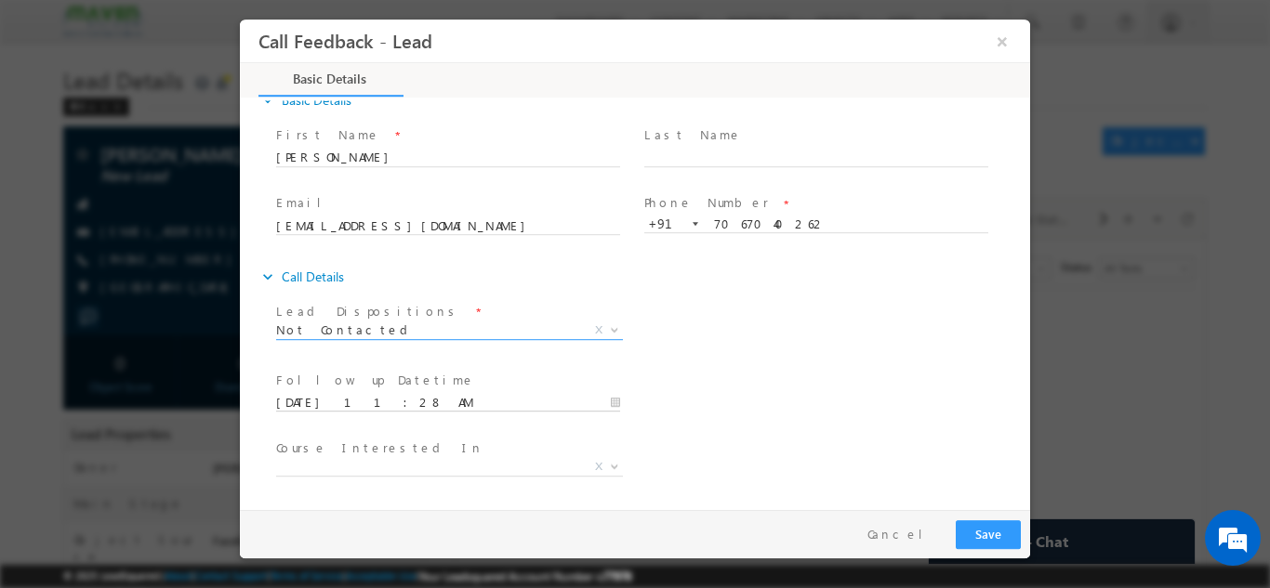
click at [407, 396] on input "17/09/2025 11:28 AM" at bounding box center [448, 402] width 344 height 19
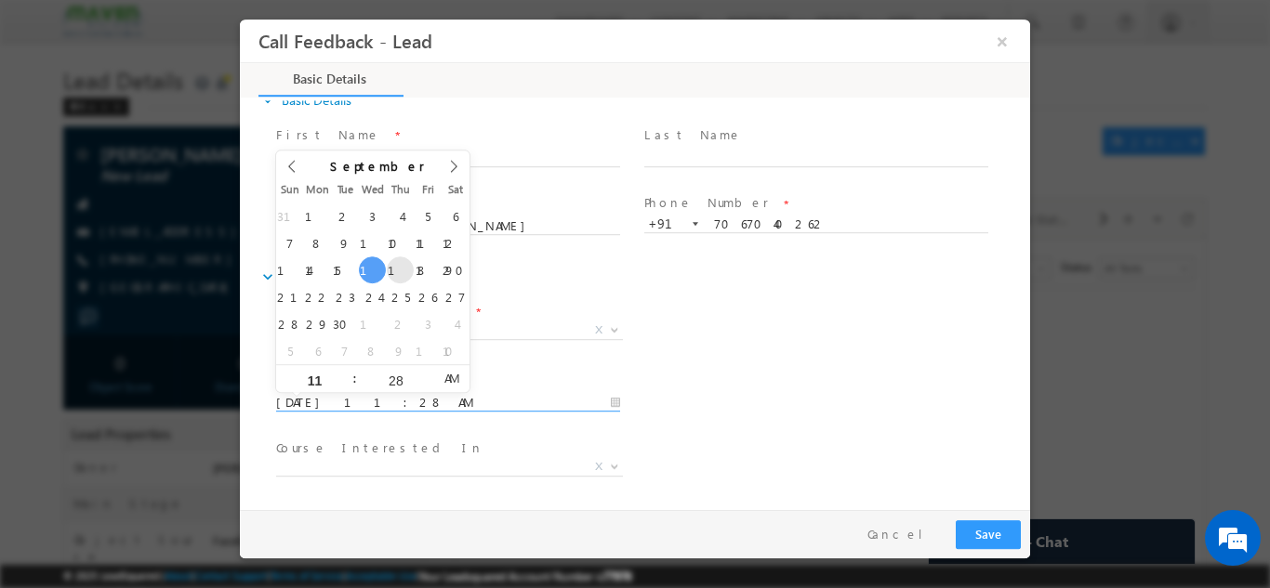
type input "18/09/2025 11:28 AM"
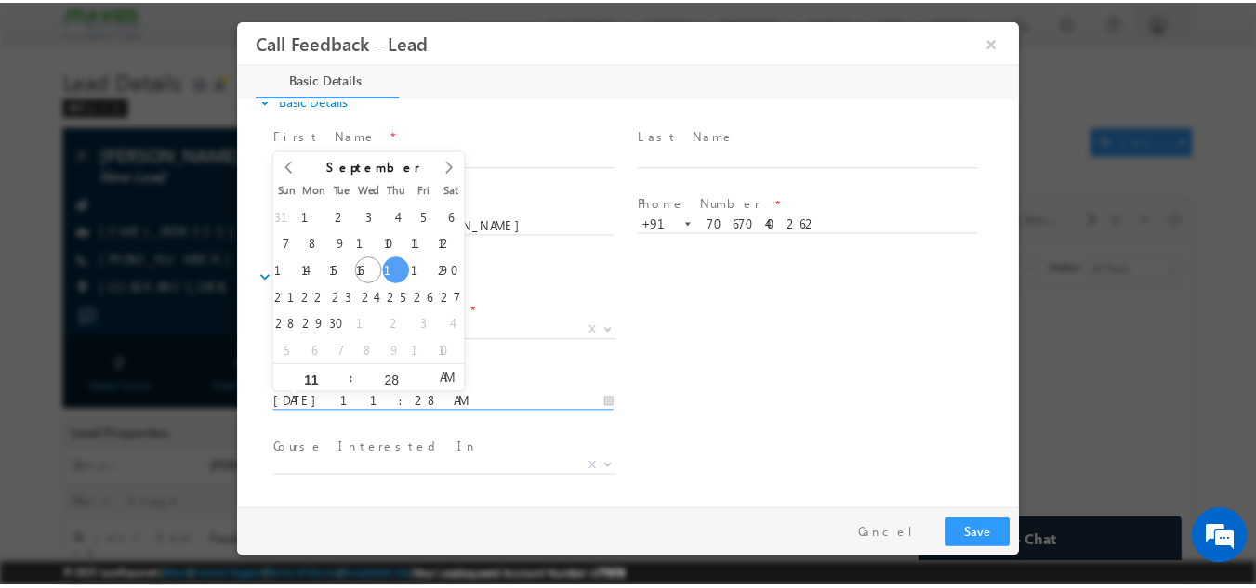
scroll to position [99, 0]
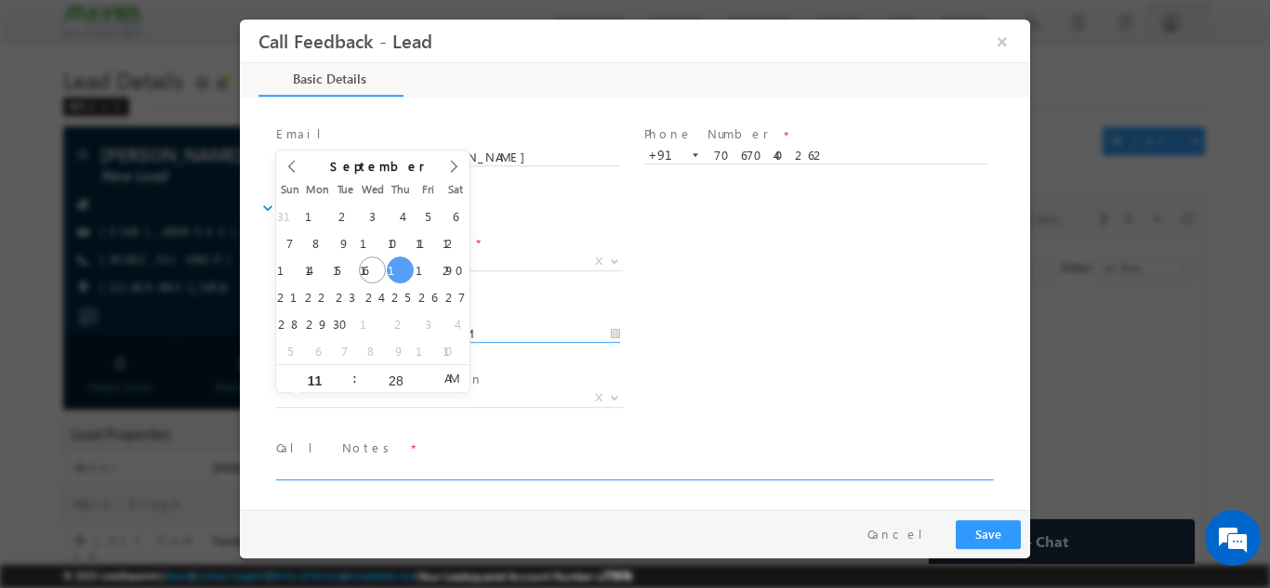
click at [425, 469] on textarea at bounding box center [633, 468] width 715 height 21
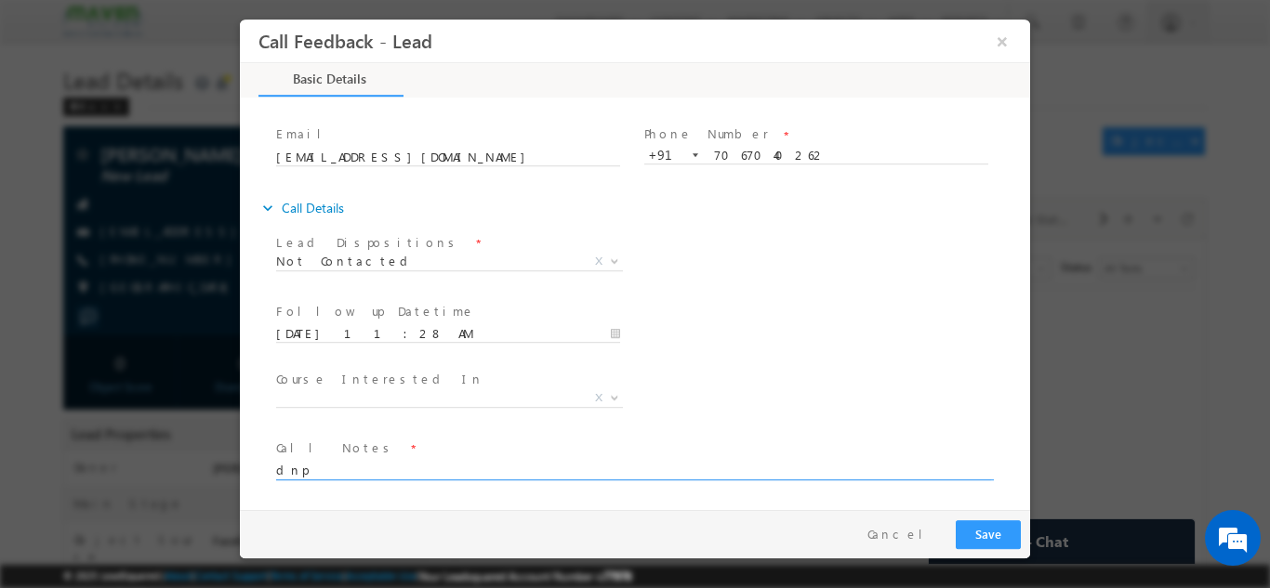
type textarea "dnp"
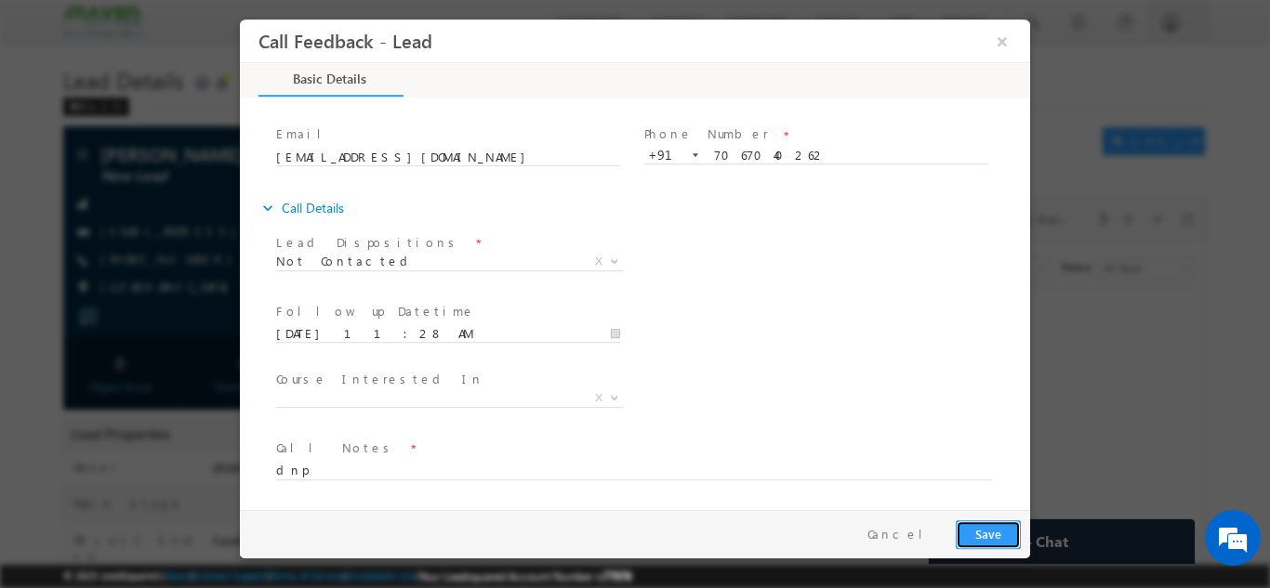
click at [992, 544] on button "Save" at bounding box center [988, 534] width 65 height 29
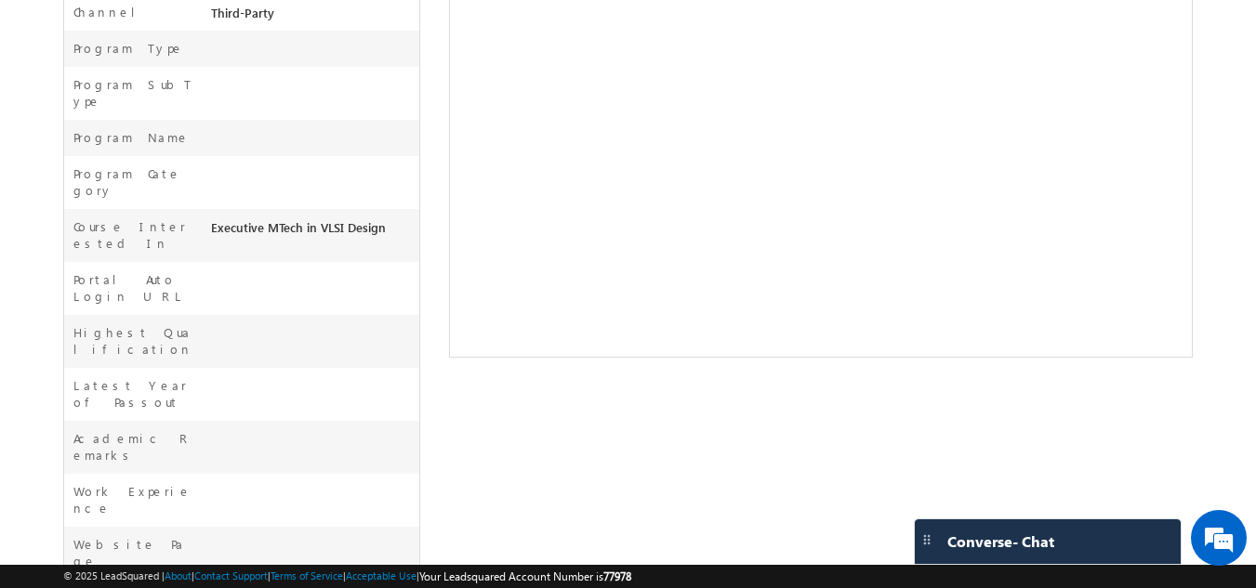
scroll to position [659, 0]
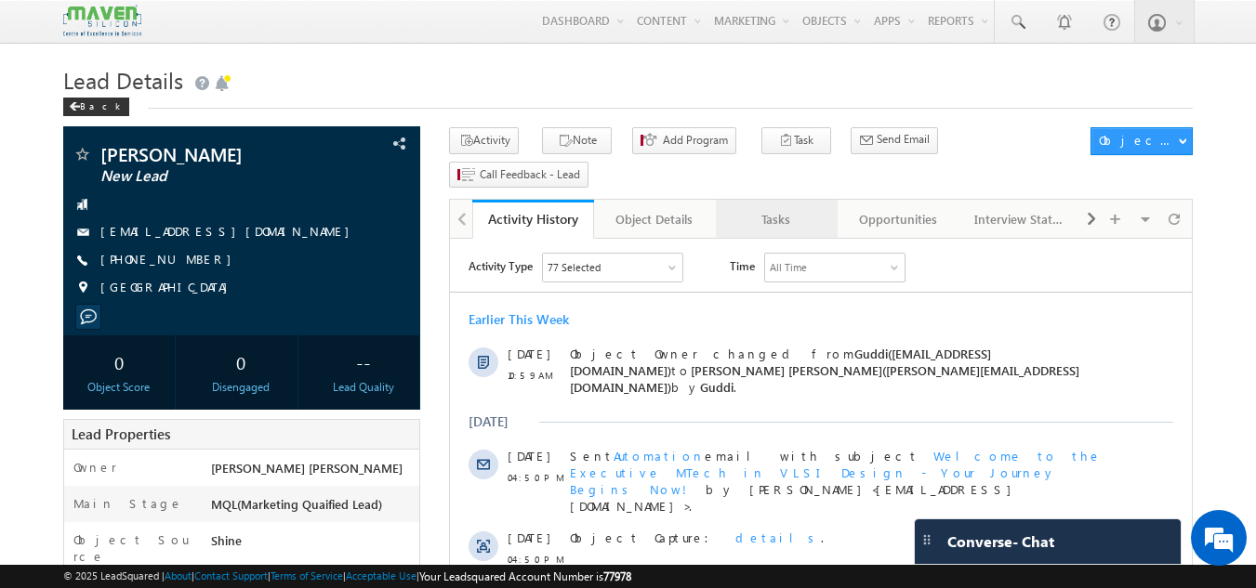
click at [774, 208] on div "Tasks" at bounding box center [776, 219] width 90 height 22
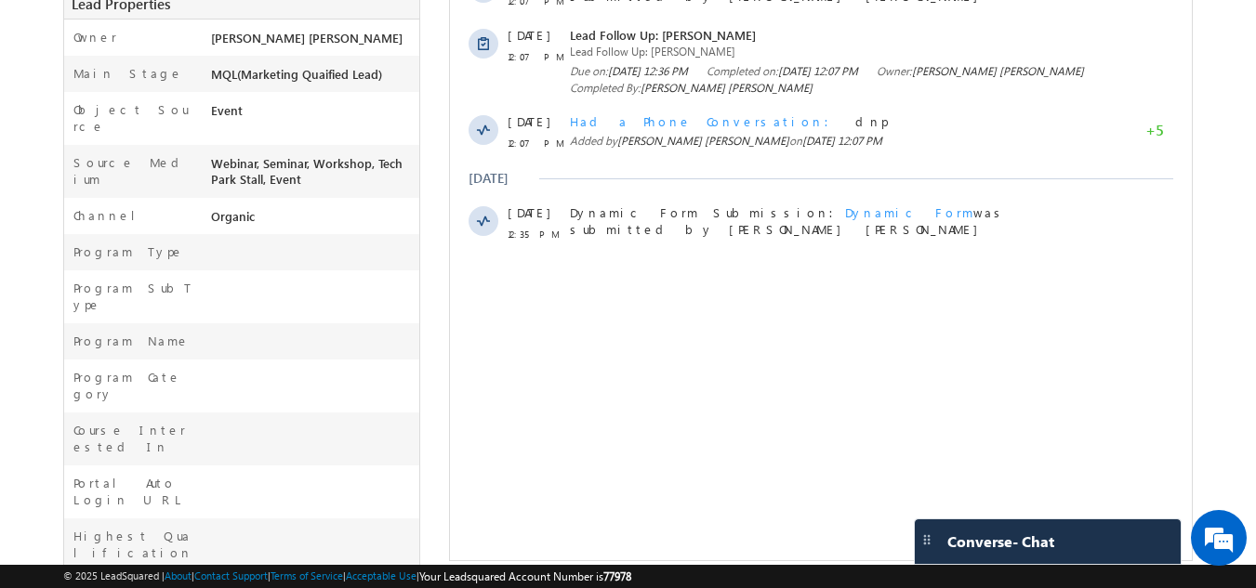
scroll to position [431, 0]
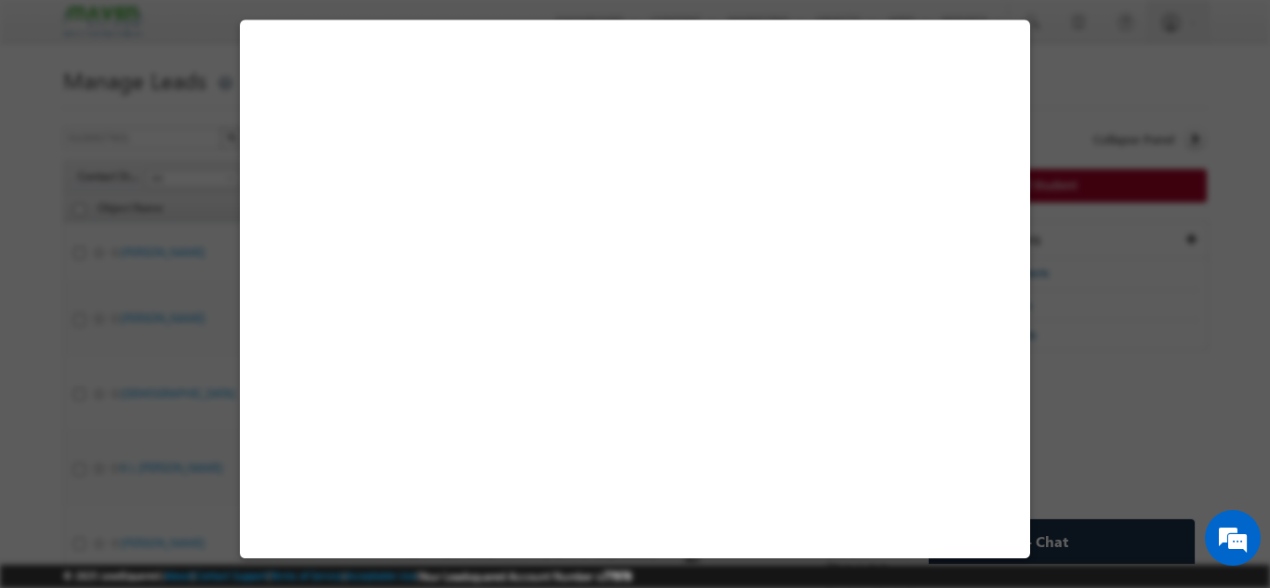
select select "[GEOGRAPHIC_DATA]"
select select "Long Term"
select select "Degree Program"
select select "Executive [DOMAIN_NAME] in VLSI Design"
select select "Offline"
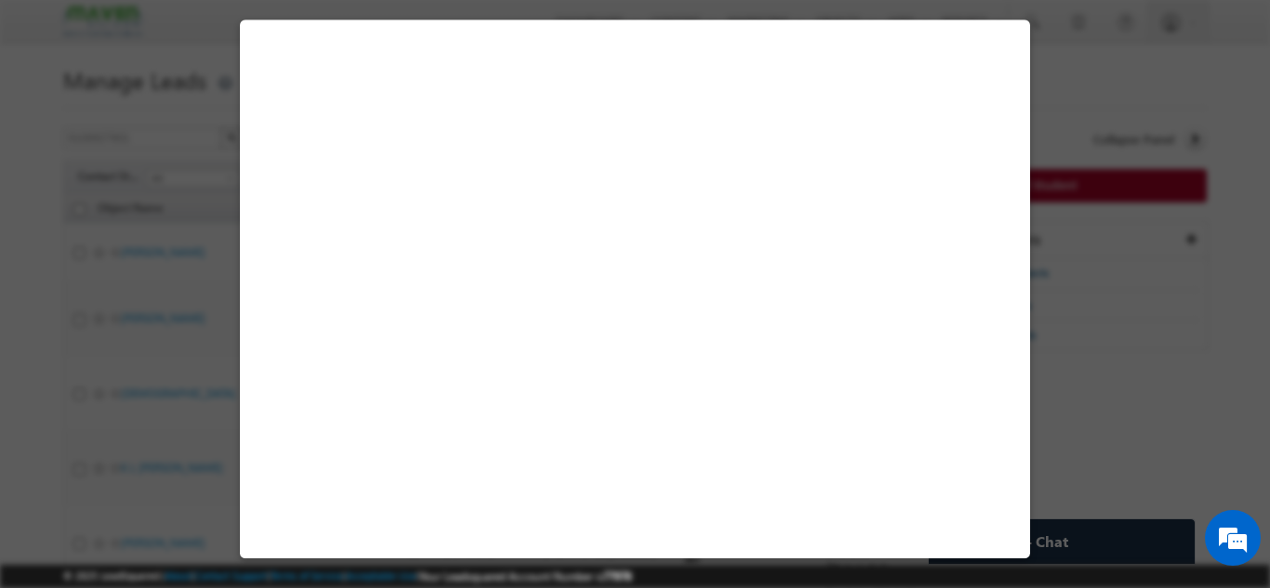
select select "Facebook"
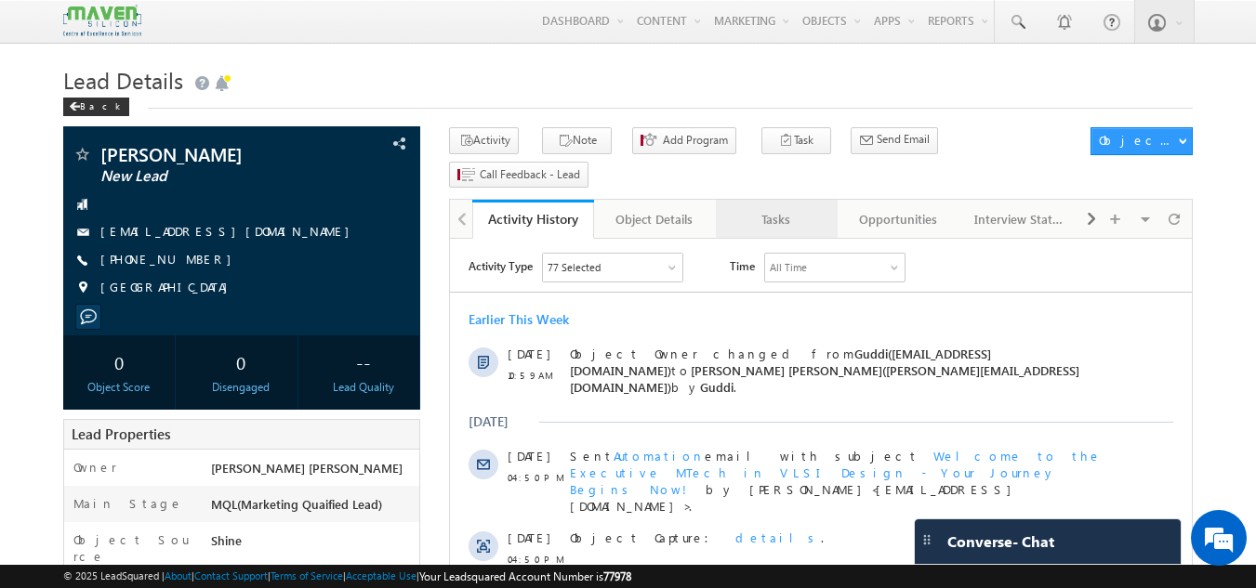
click at [782, 208] on div "Tasks" at bounding box center [776, 219] width 90 height 22
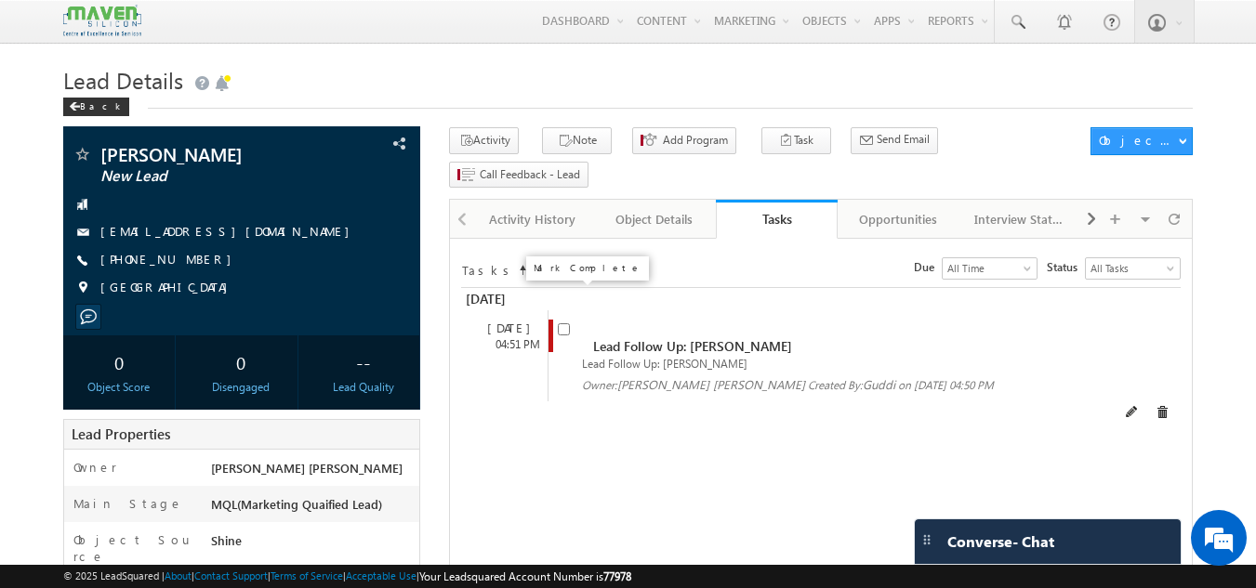
click at [562, 323] on input "checkbox" at bounding box center [564, 329] width 12 height 12
checkbox input "false"
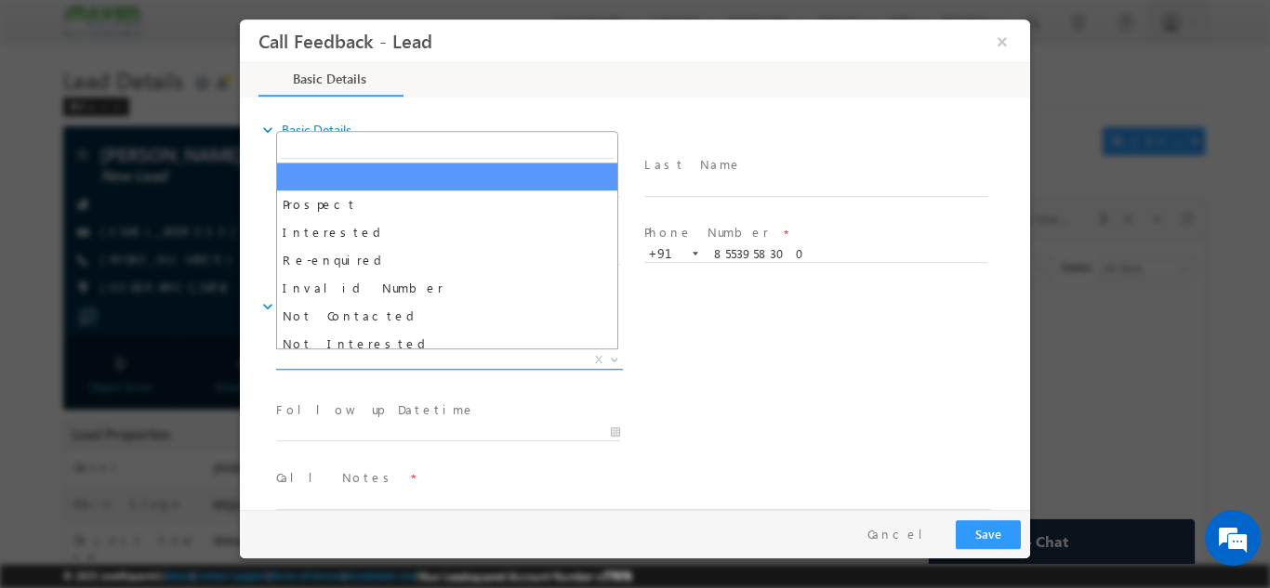
click at [380, 359] on span "X" at bounding box center [449, 359] width 347 height 19
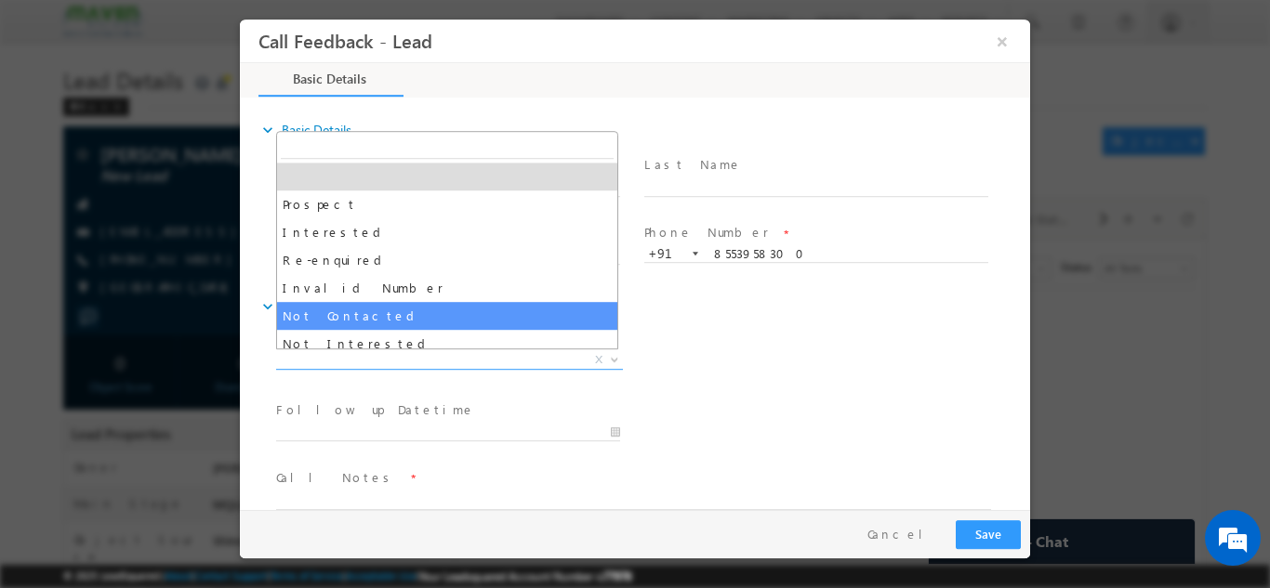
select select "Not Contacted"
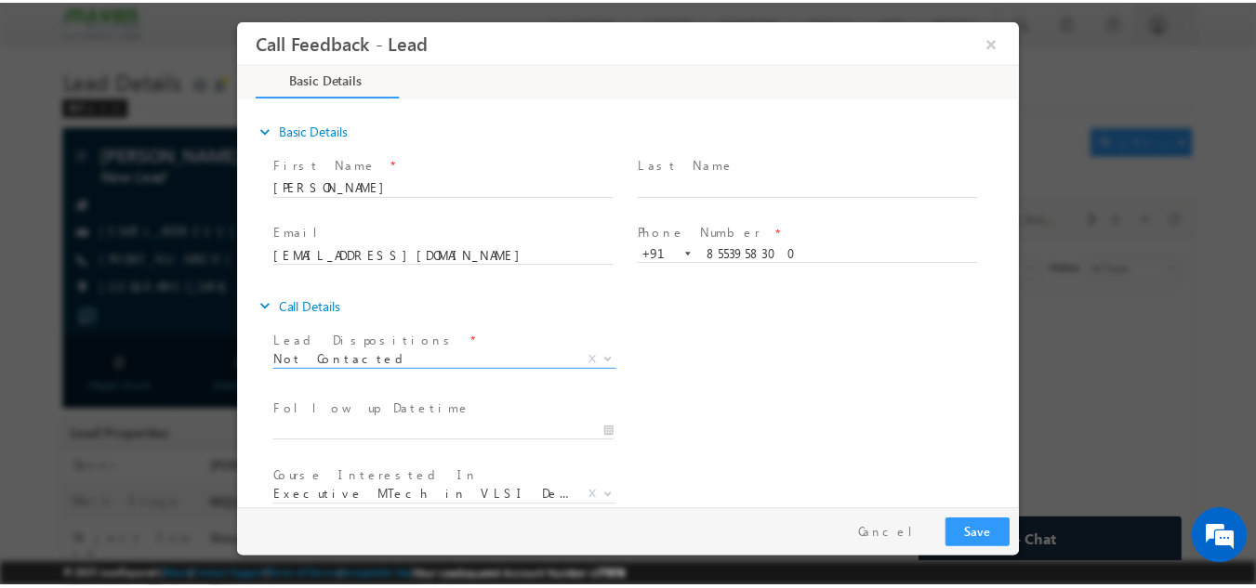
scroll to position [99, 0]
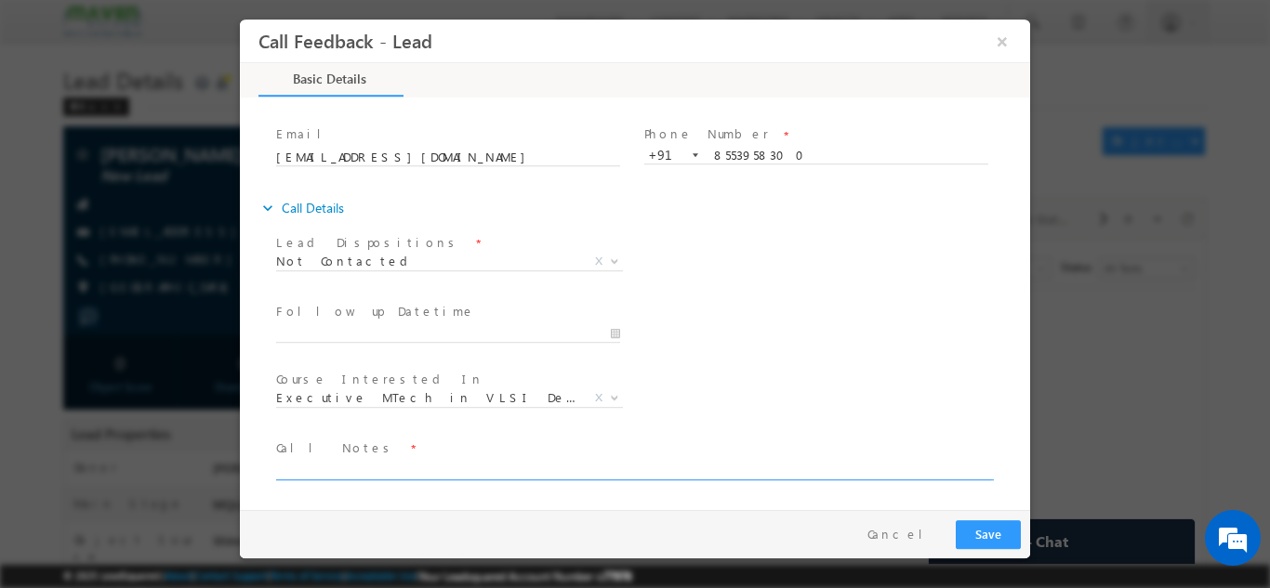
click at [393, 476] on textarea at bounding box center [633, 468] width 715 height 21
type textarea "dnp"
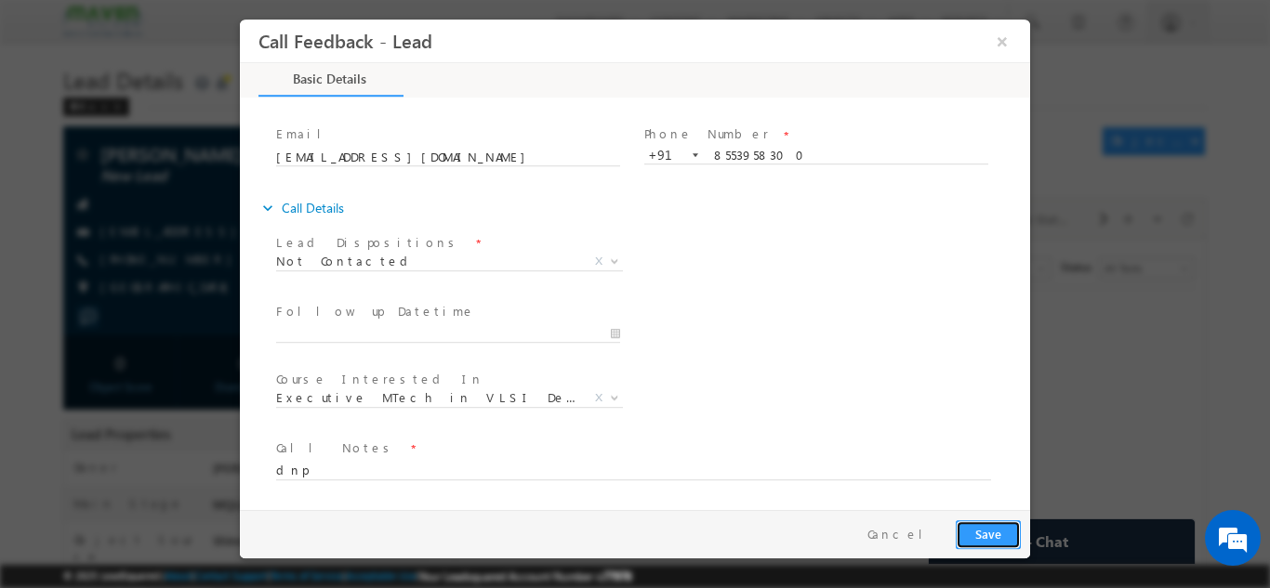
click at [989, 528] on button "Save" at bounding box center [988, 534] width 65 height 29
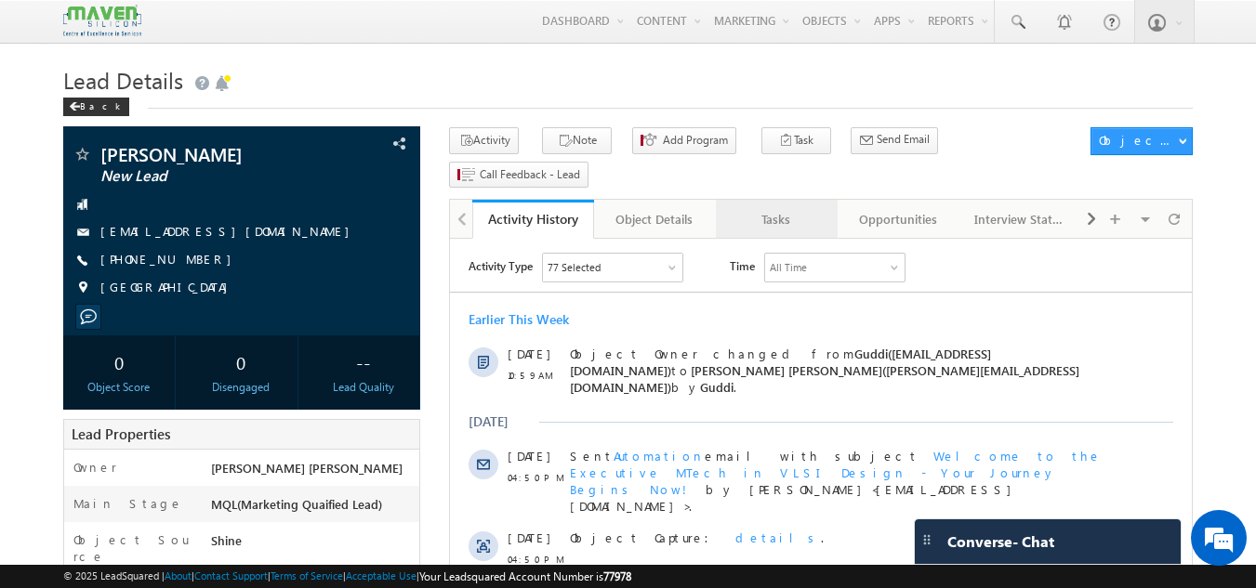
click at [774, 208] on div "Tasks" at bounding box center [776, 219] width 90 height 22
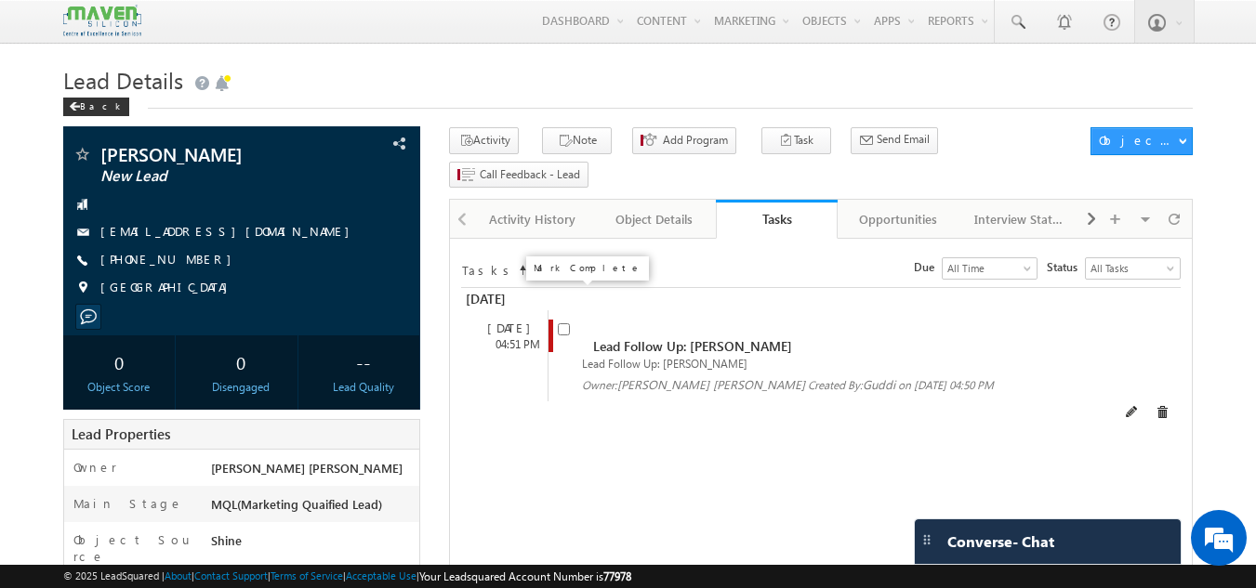
click at [564, 323] on input "checkbox" at bounding box center [564, 329] width 12 height 12
checkbox input "false"
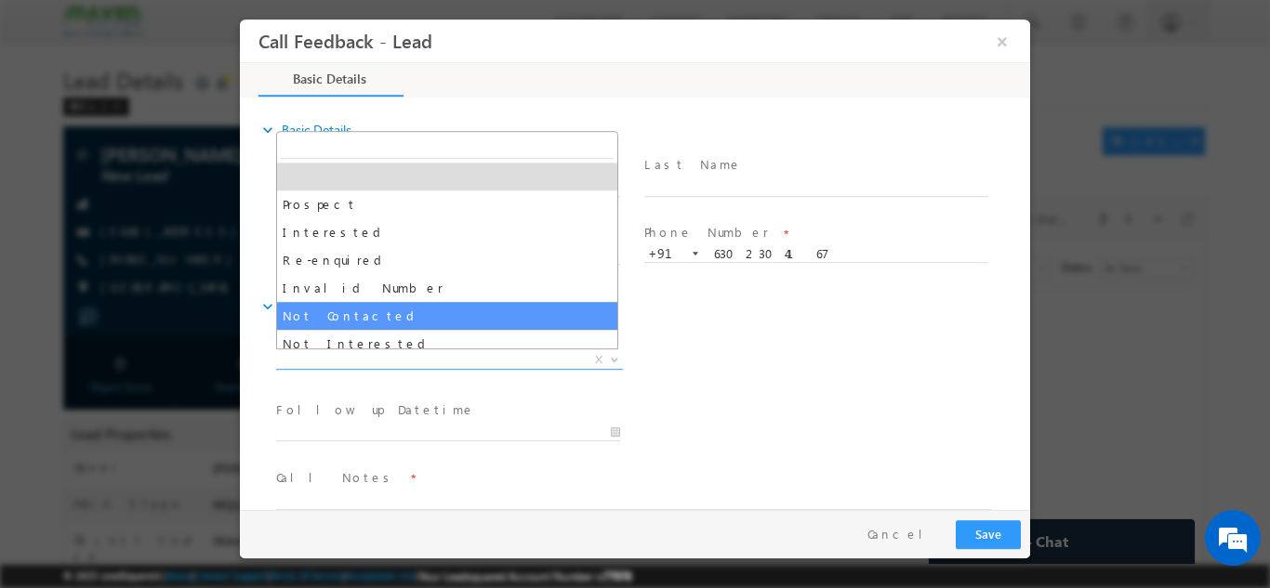
select select "Not Contacted"
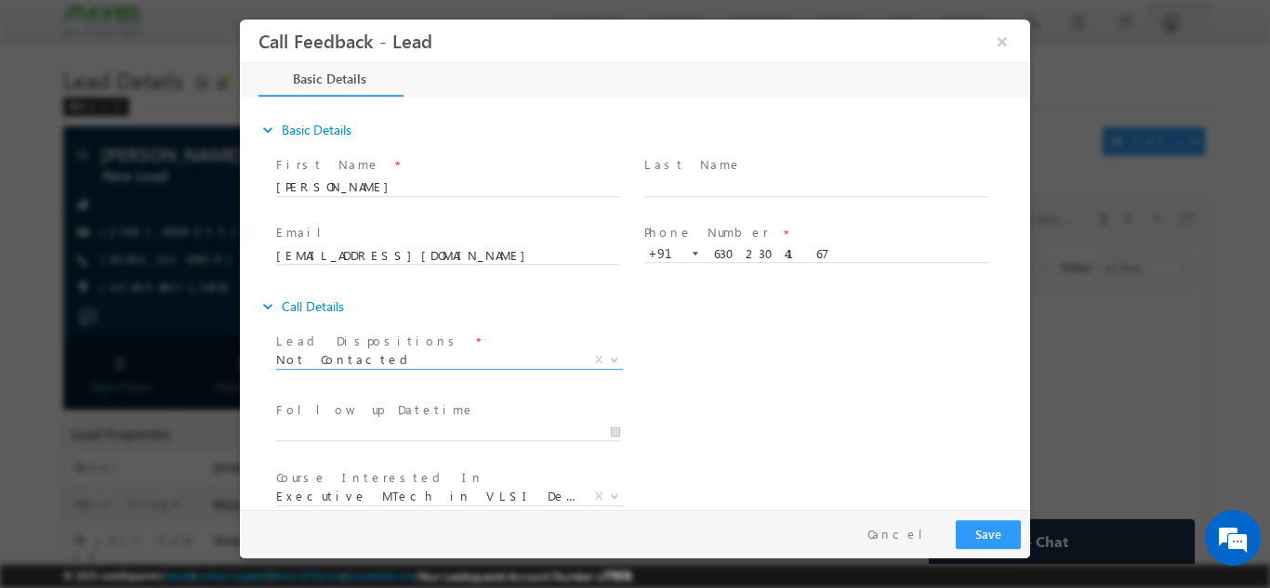
scroll to position [99, 0]
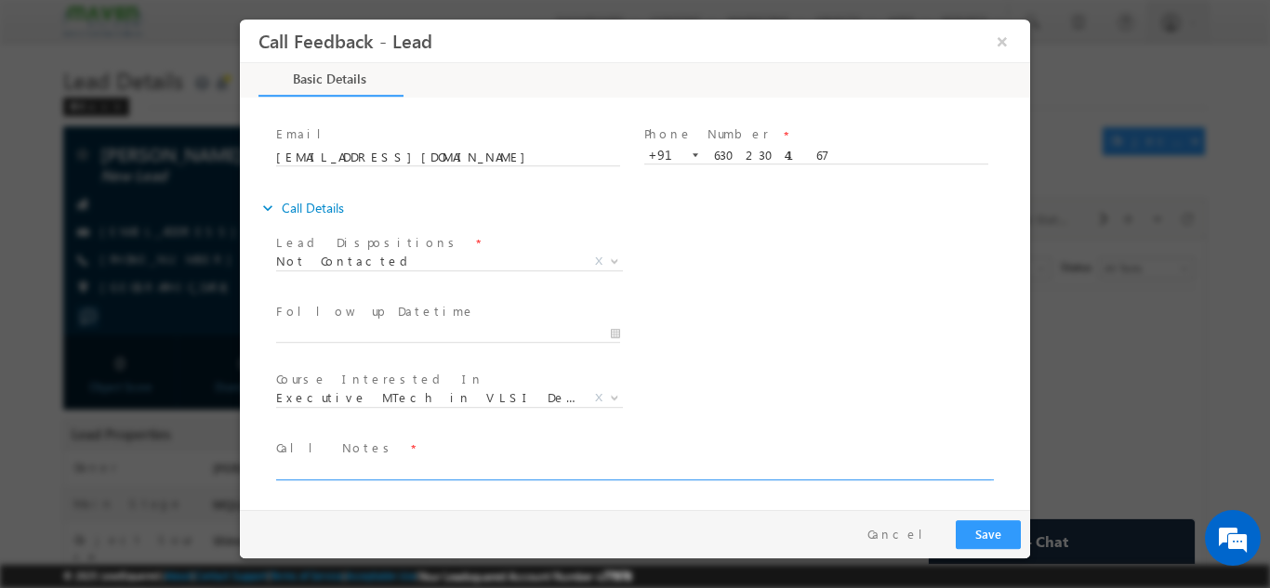
click at [350, 461] on textarea at bounding box center [633, 468] width 715 height 21
type textarea "dnp"
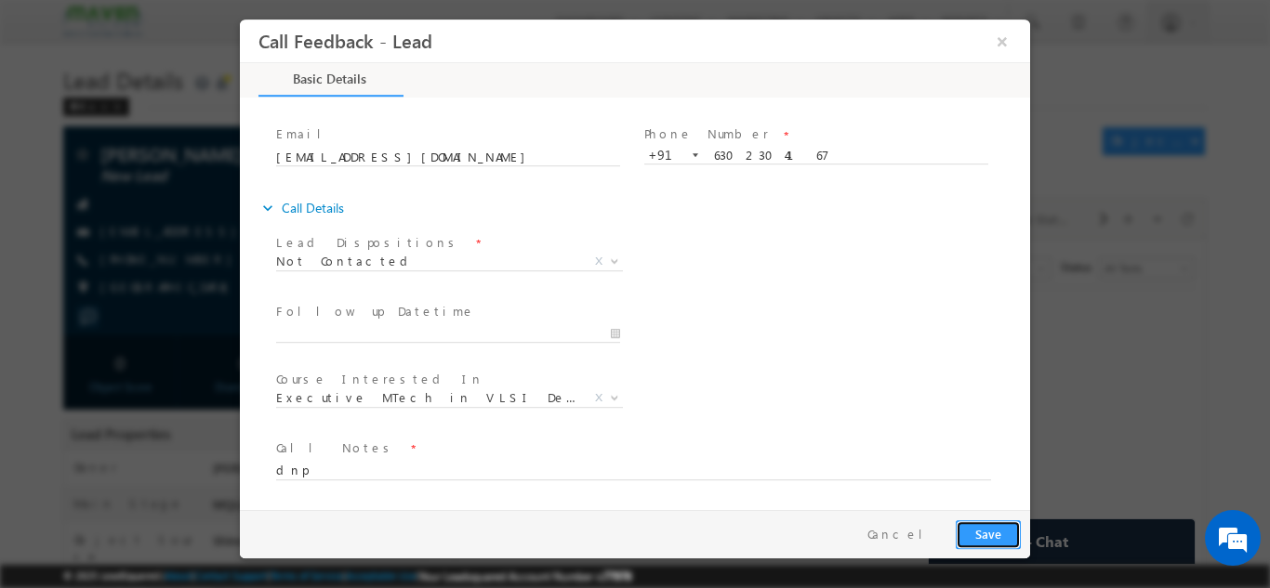
click at [997, 523] on button "Save" at bounding box center [988, 534] width 65 height 29
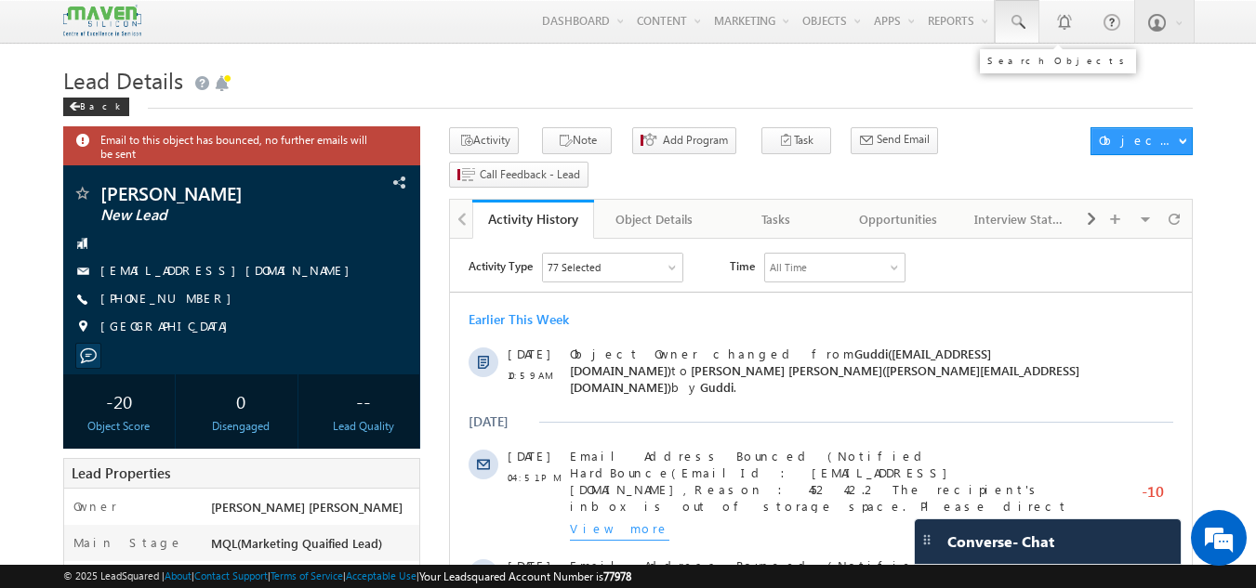
click at [1013, 24] on span at bounding box center [1017, 22] width 19 height 19
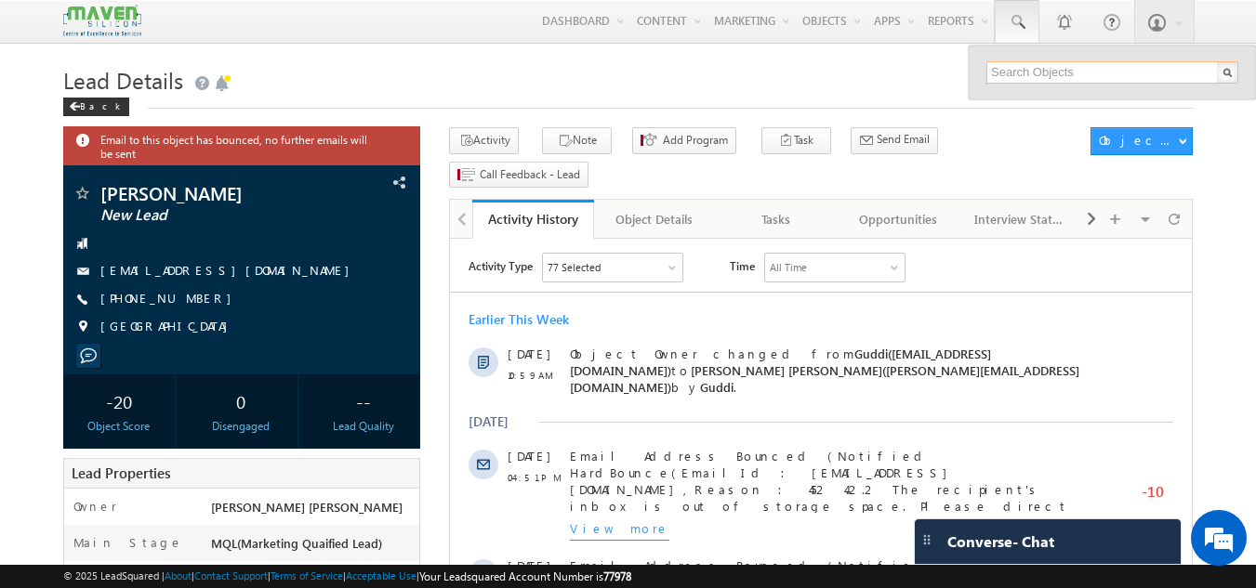
click at [1005, 71] on input "text" at bounding box center [1112, 72] width 252 height 22
type input "8500994323"
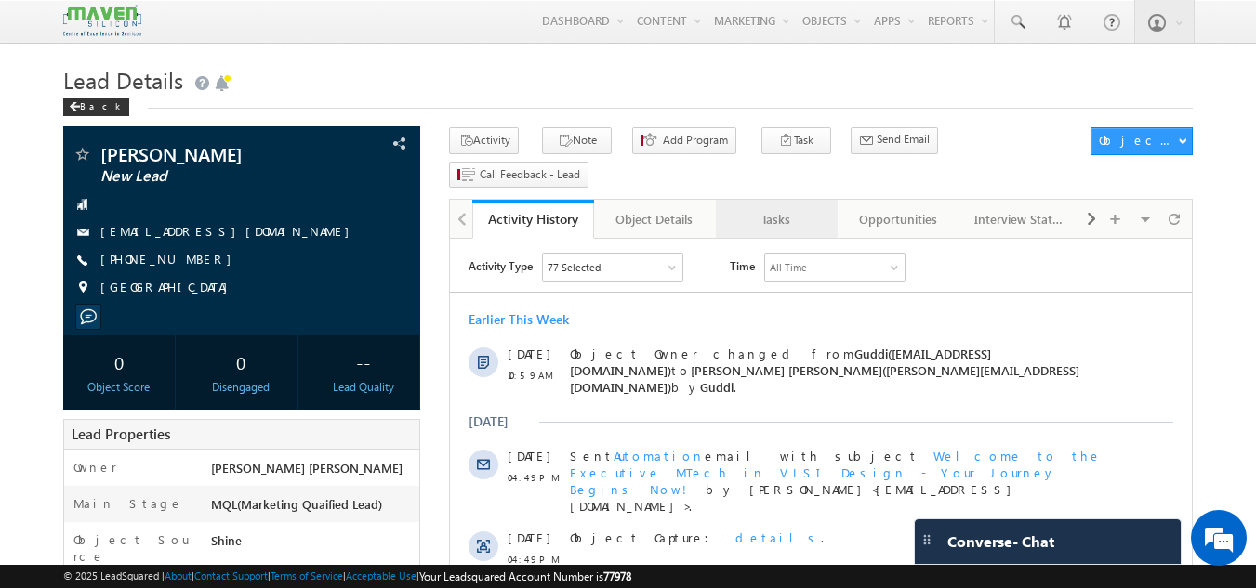
click at [775, 208] on div "Tasks" at bounding box center [776, 219] width 90 height 22
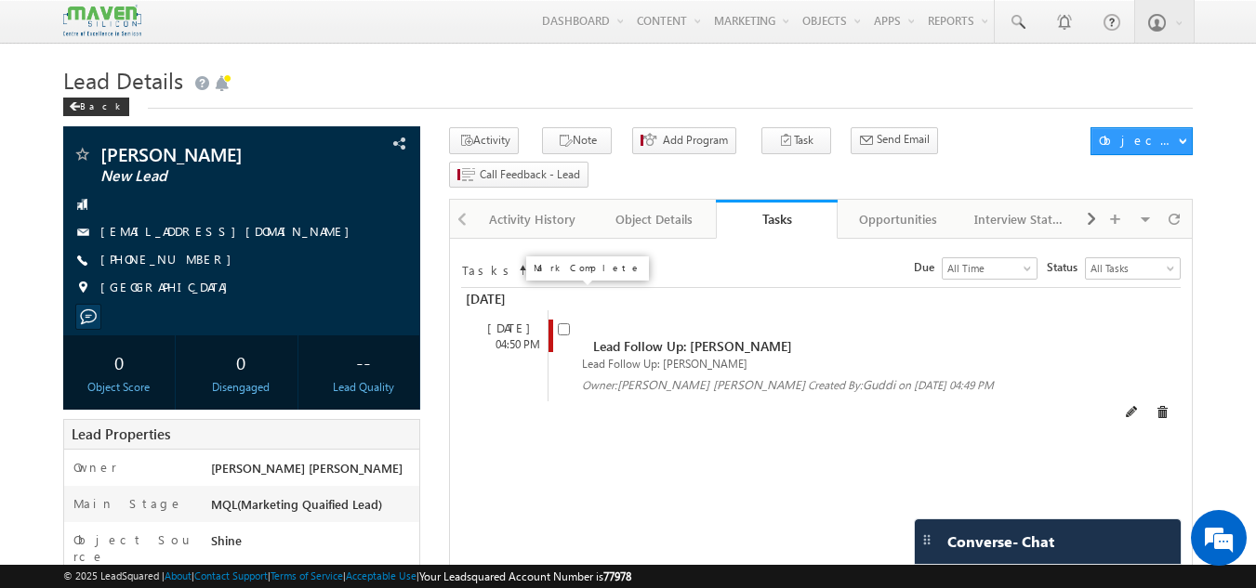
click at [562, 323] on input "checkbox" at bounding box center [564, 329] width 12 height 12
checkbox input "false"
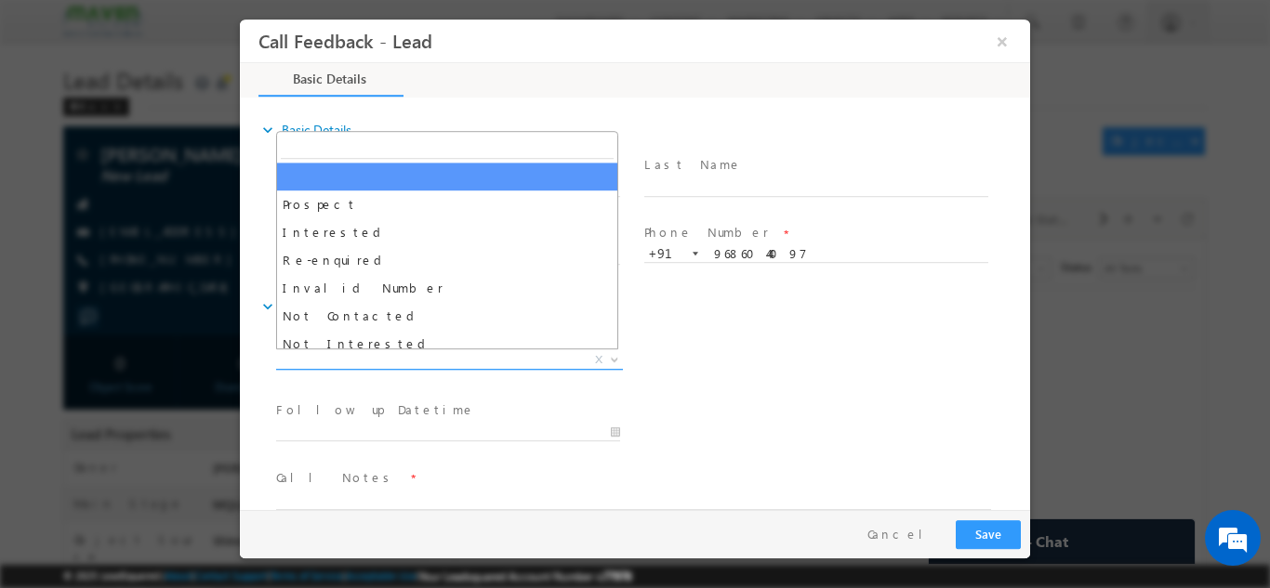
click at [482, 361] on span "X" at bounding box center [449, 359] width 347 height 19
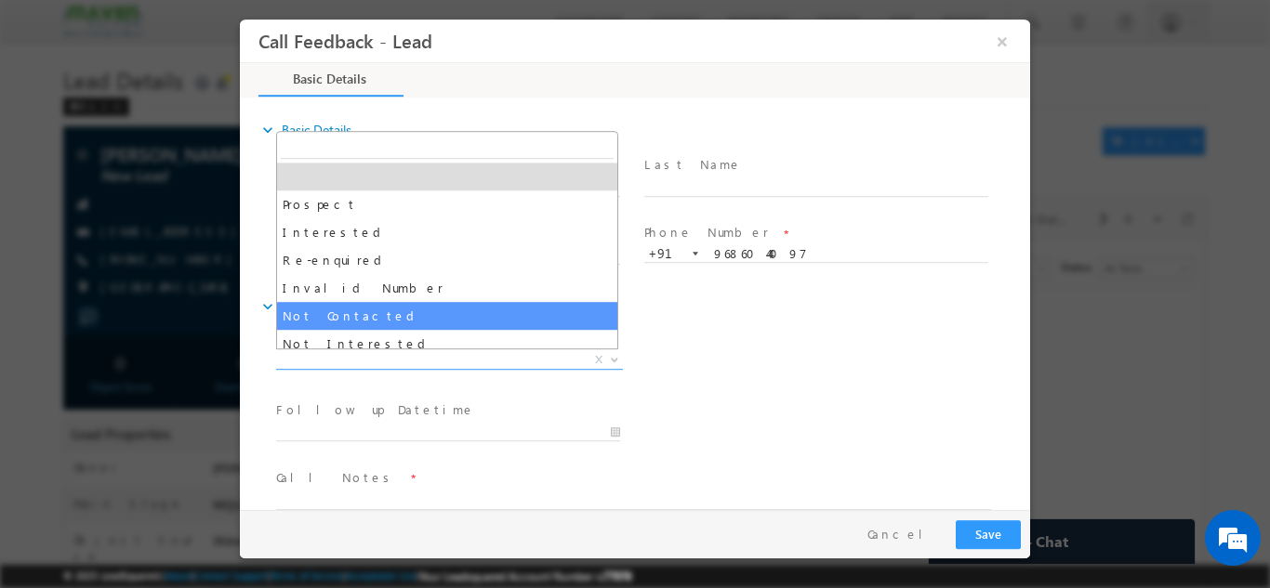
select select "Not Contacted"
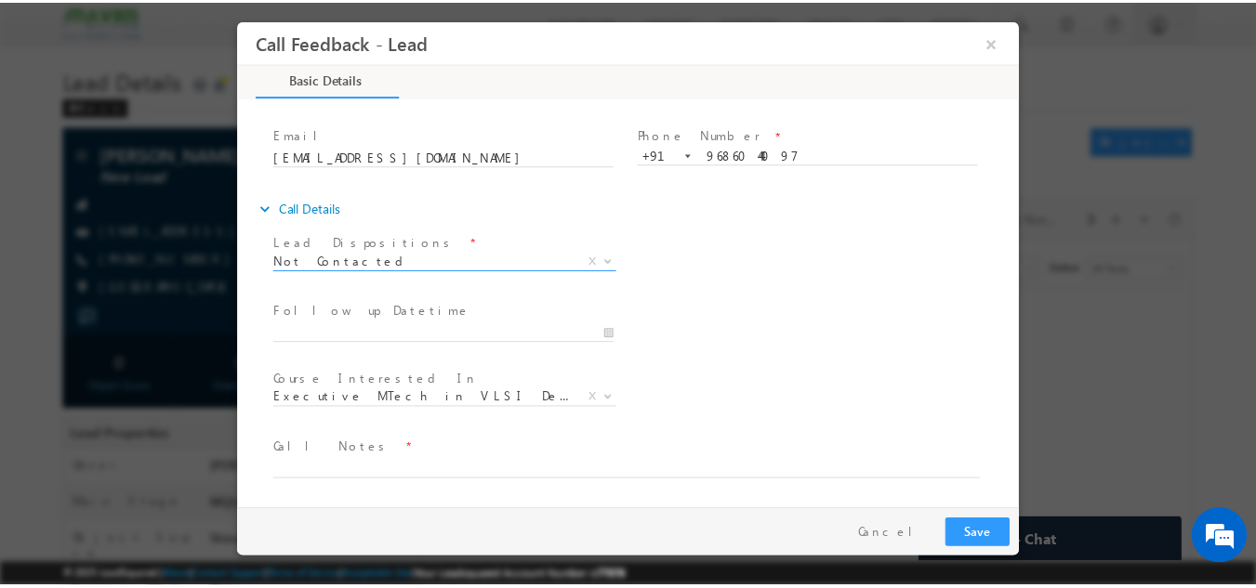
scroll to position [98, 0]
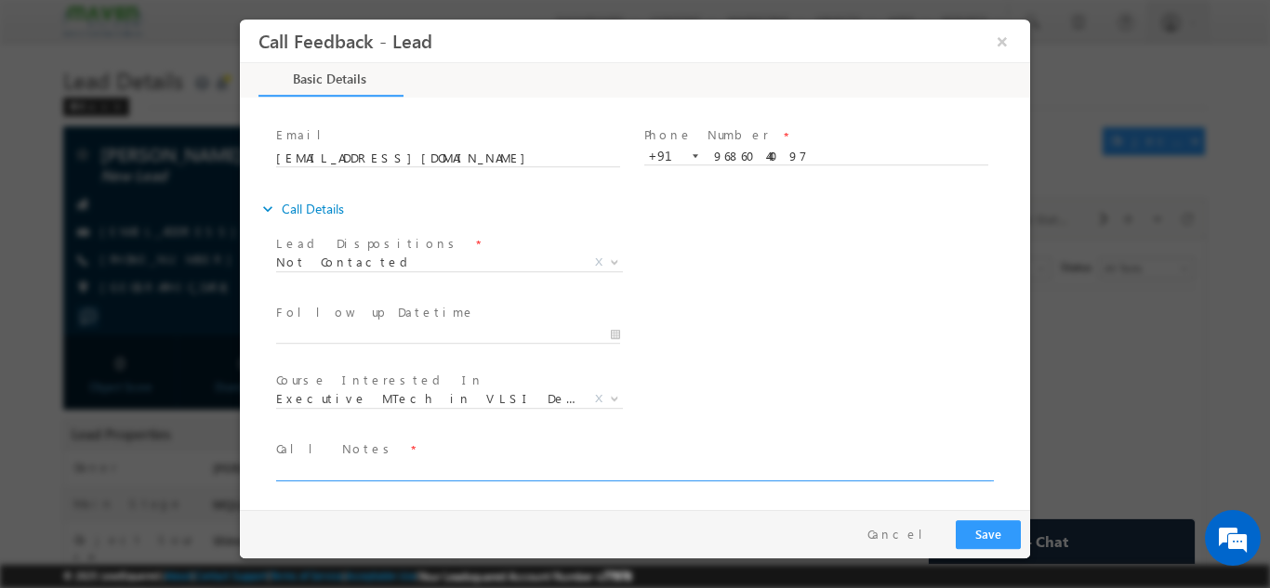
click at [408, 475] on textarea at bounding box center [633, 469] width 715 height 21
type textarea "no incoming call"
click at [998, 534] on button "Save" at bounding box center [988, 534] width 65 height 29
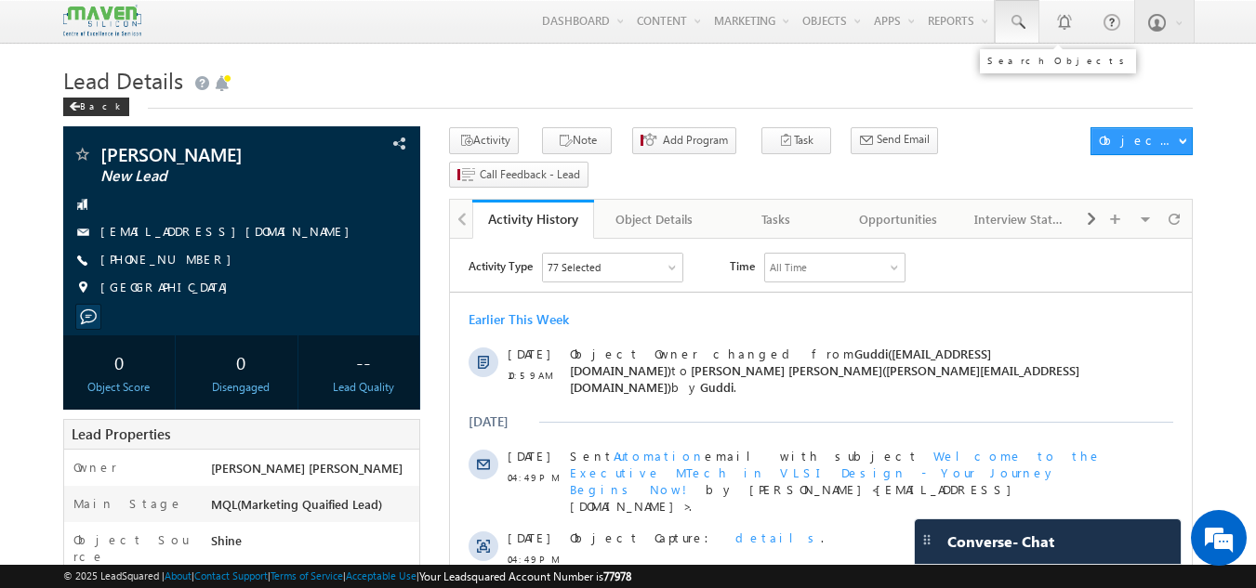
click at [1010, 24] on span at bounding box center [1017, 22] width 19 height 19
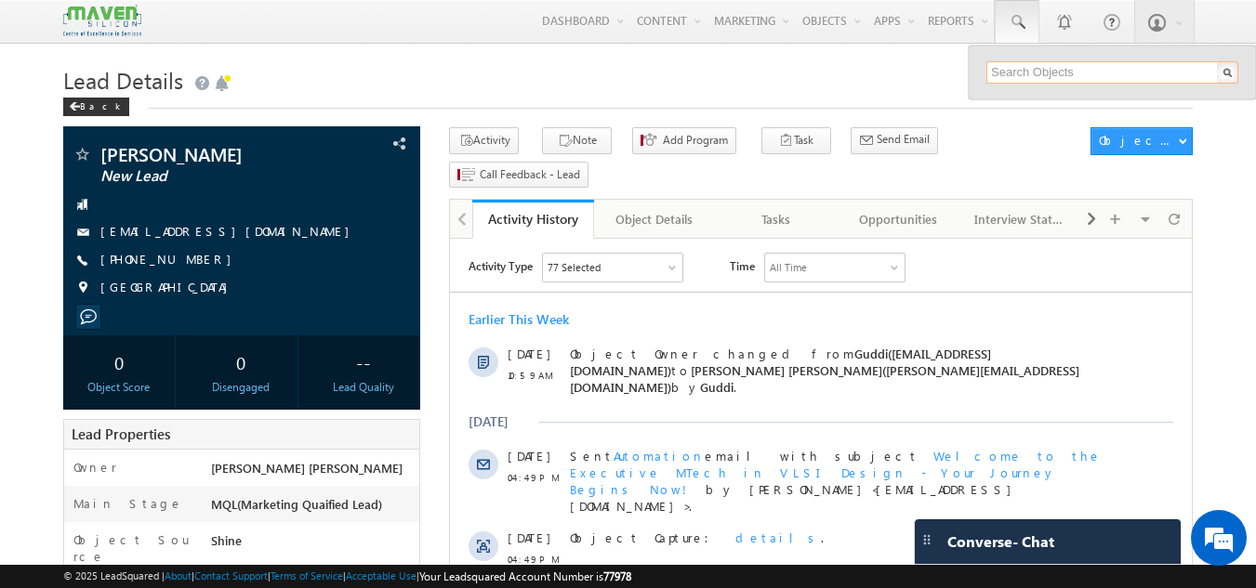
click at [1002, 76] on input "text" at bounding box center [1112, 72] width 252 height 22
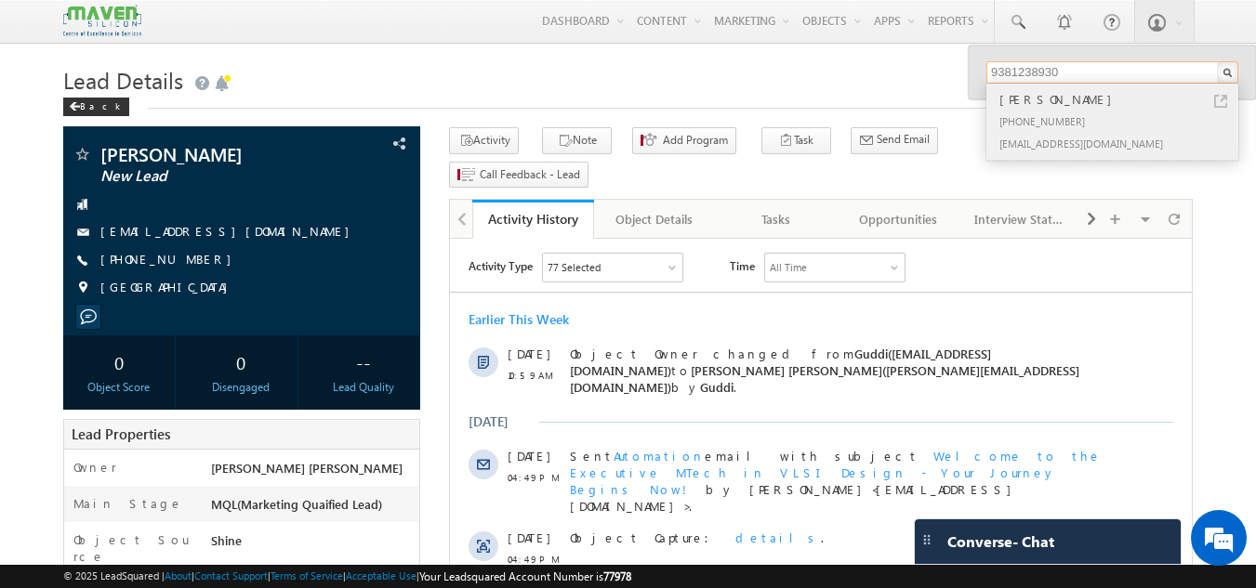
type input "9381238930"
click at [1058, 115] on div "+91-9381238930" at bounding box center [1120, 121] width 249 height 22
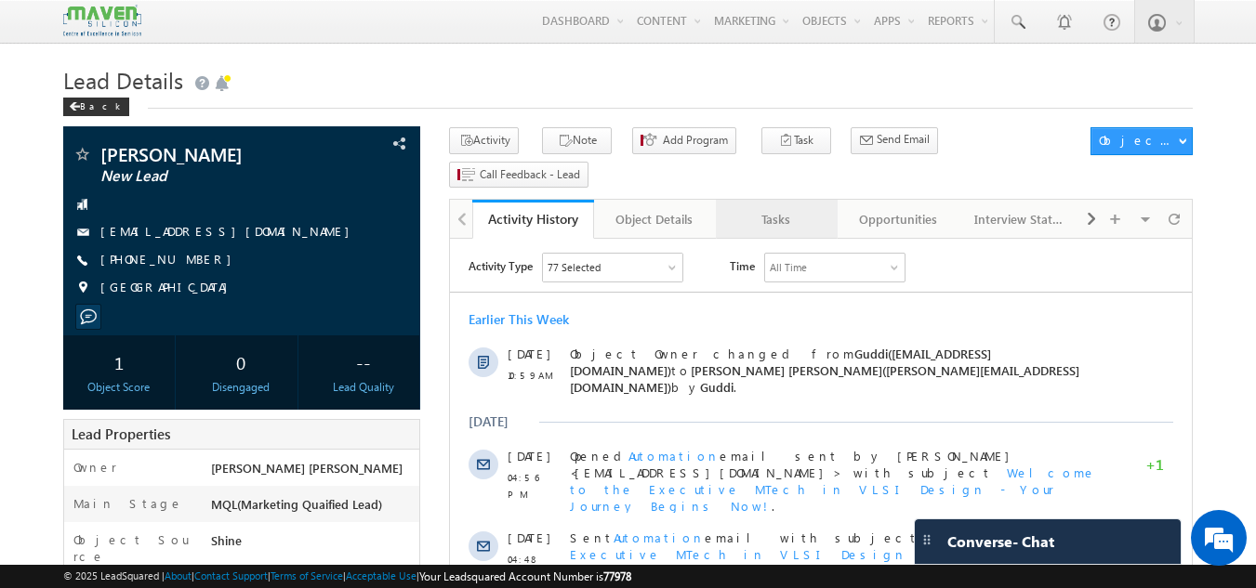
click at [800, 201] on link "Tasks" at bounding box center [777, 219] width 122 height 39
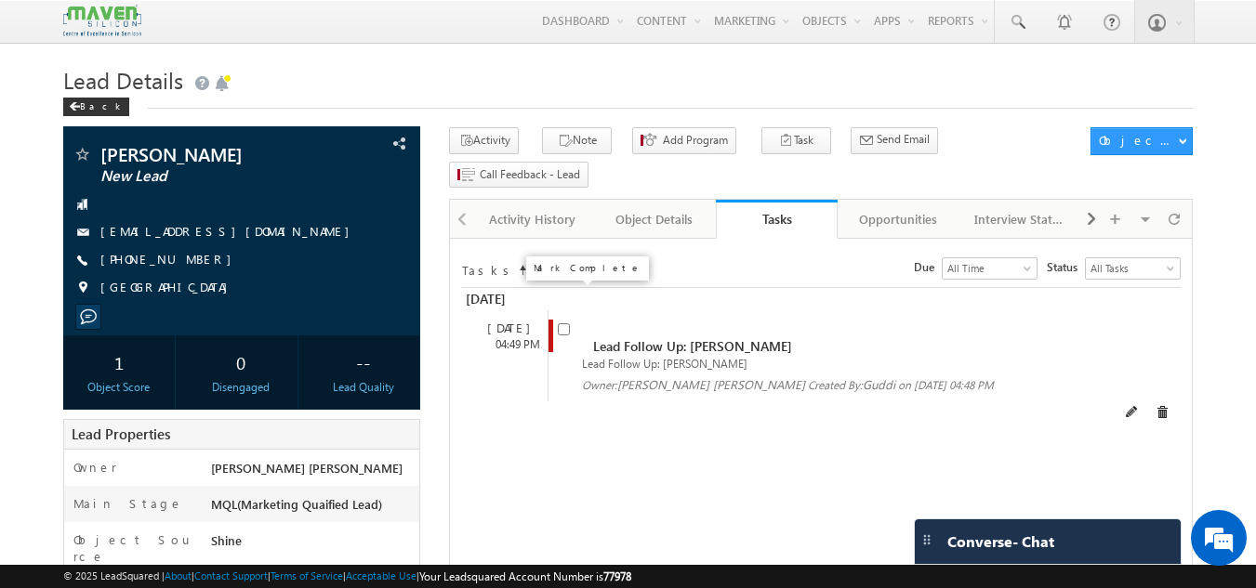
click at [567, 323] on input "checkbox" at bounding box center [564, 329] width 12 height 12
checkbox input "false"
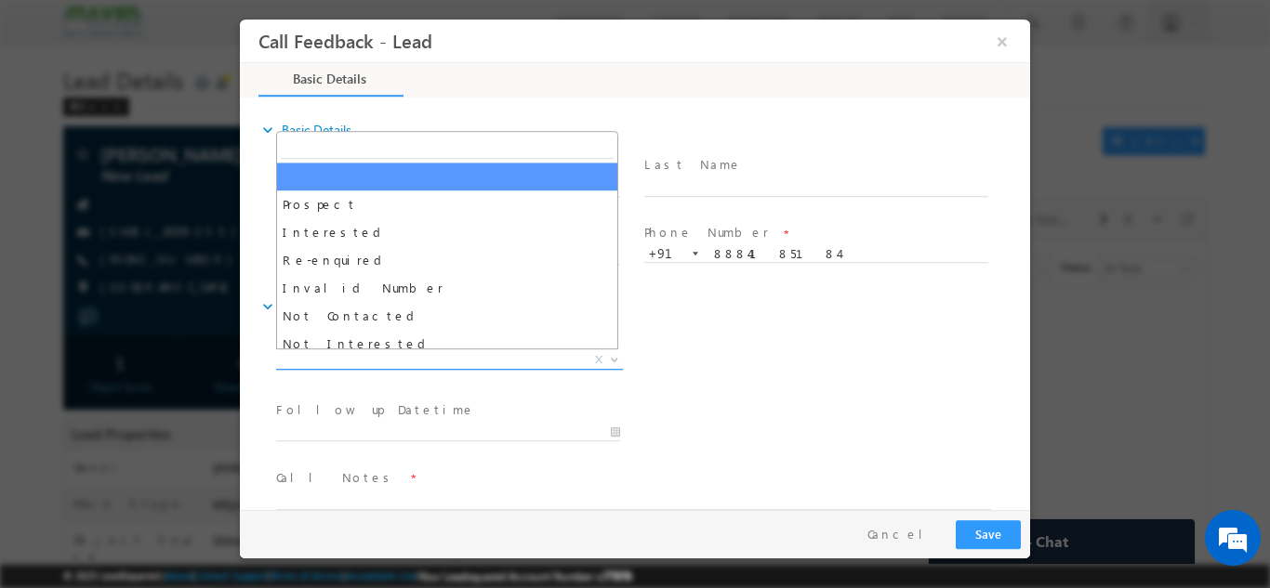
click at [477, 358] on span "X" at bounding box center [449, 359] width 347 height 19
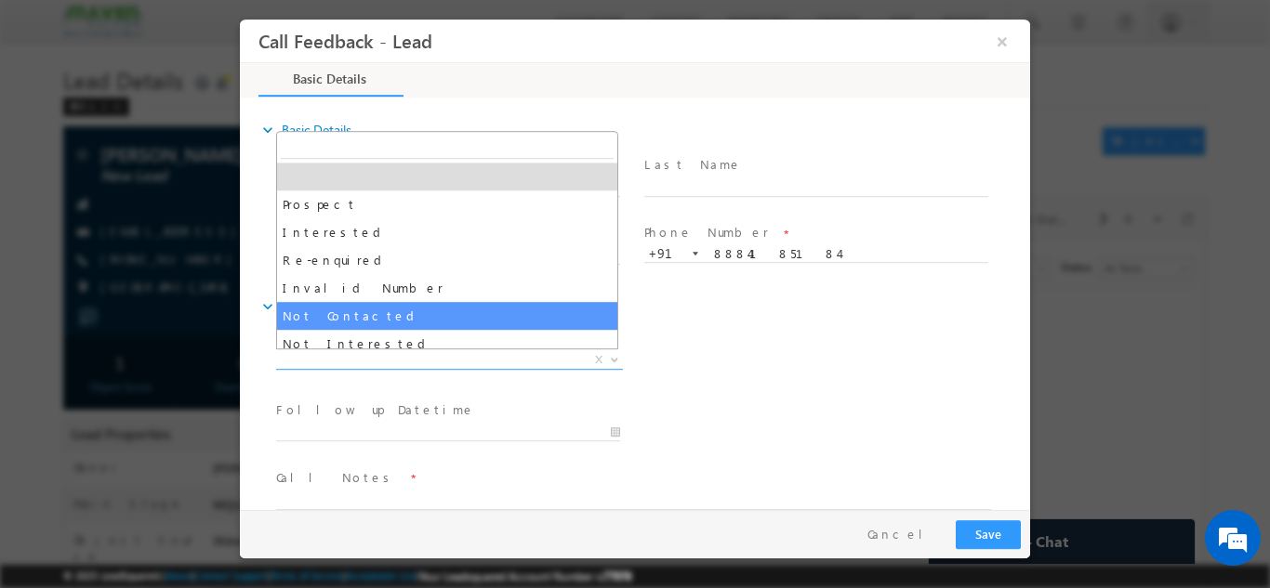
select select "Not Contacted"
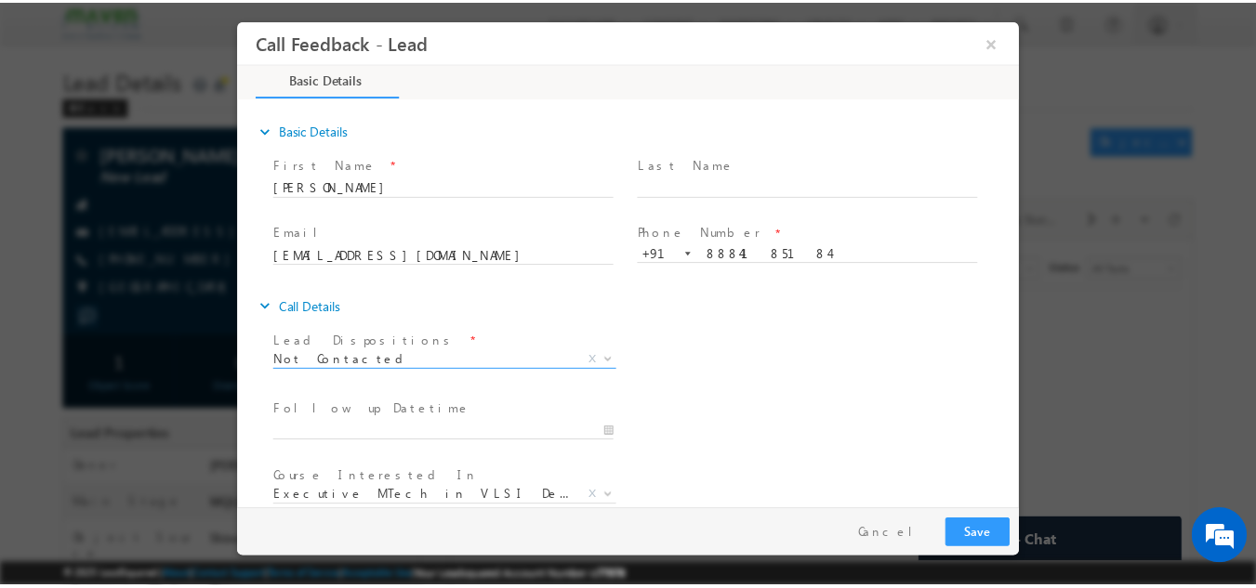
scroll to position [99, 0]
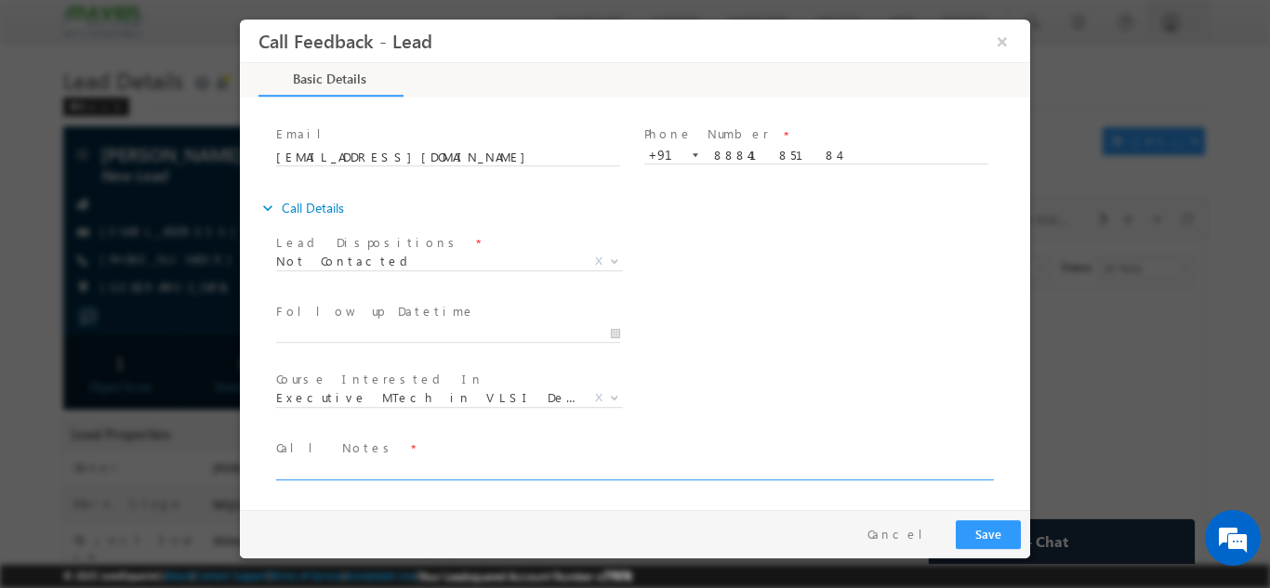
click at [412, 470] on textarea at bounding box center [633, 468] width 715 height 21
type textarea "dnp"
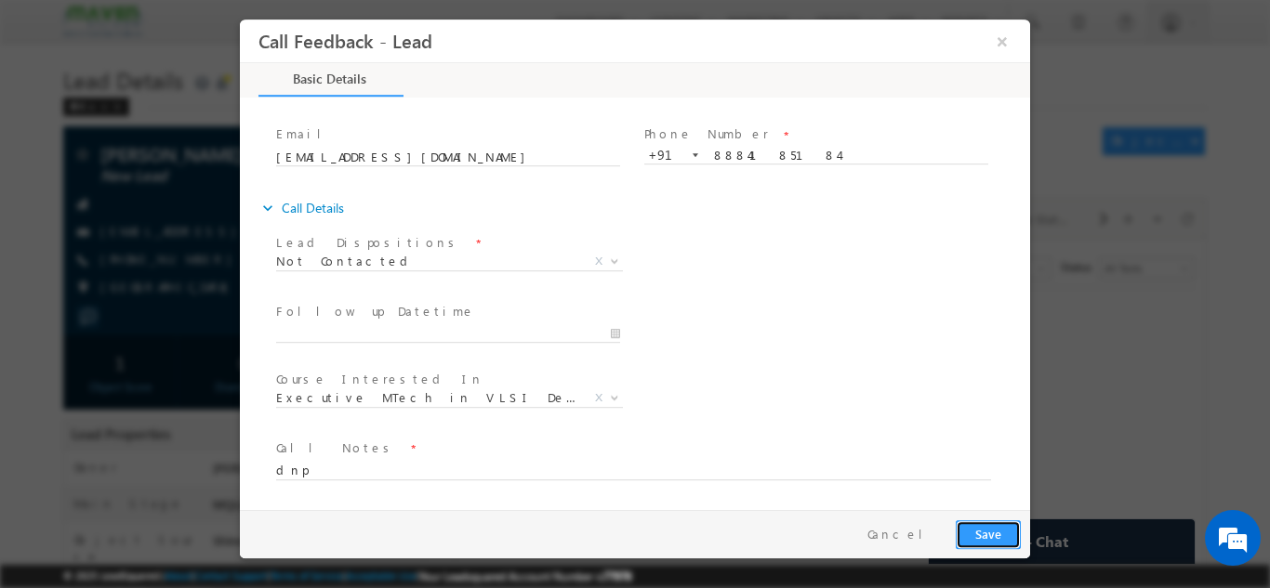
click at [998, 529] on button "Save" at bounding box center [988, 534] width 65 height 29
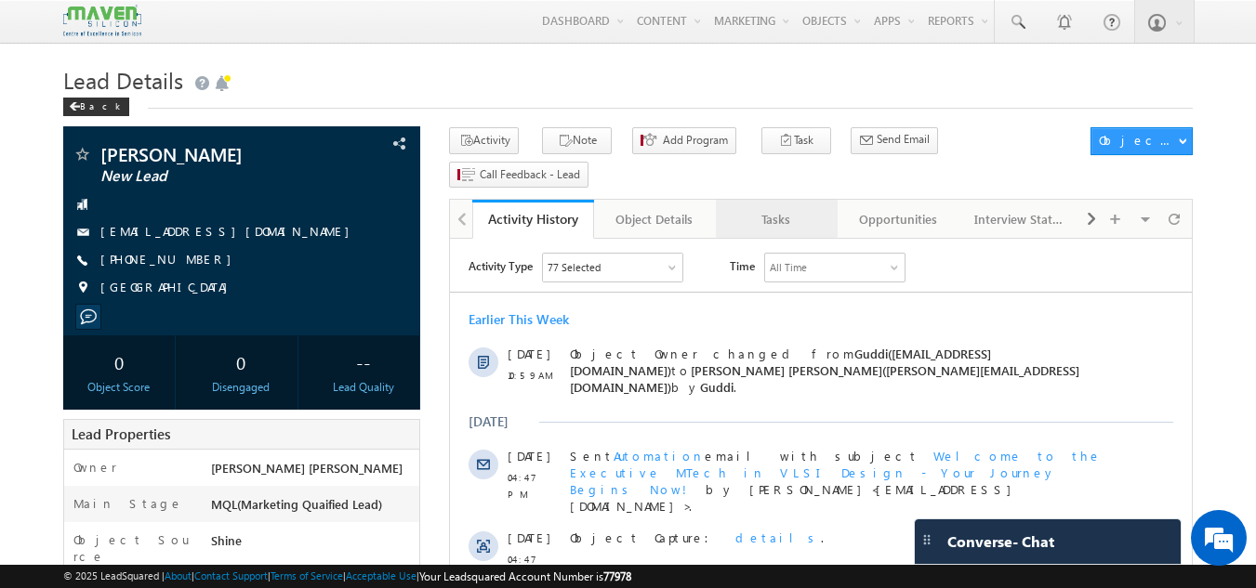
click at [770, 208] on div "Tasks" at bounding box center [776, 219] width 90 height 22
